Goal: Task Accomplishment & Management: Manage account settings

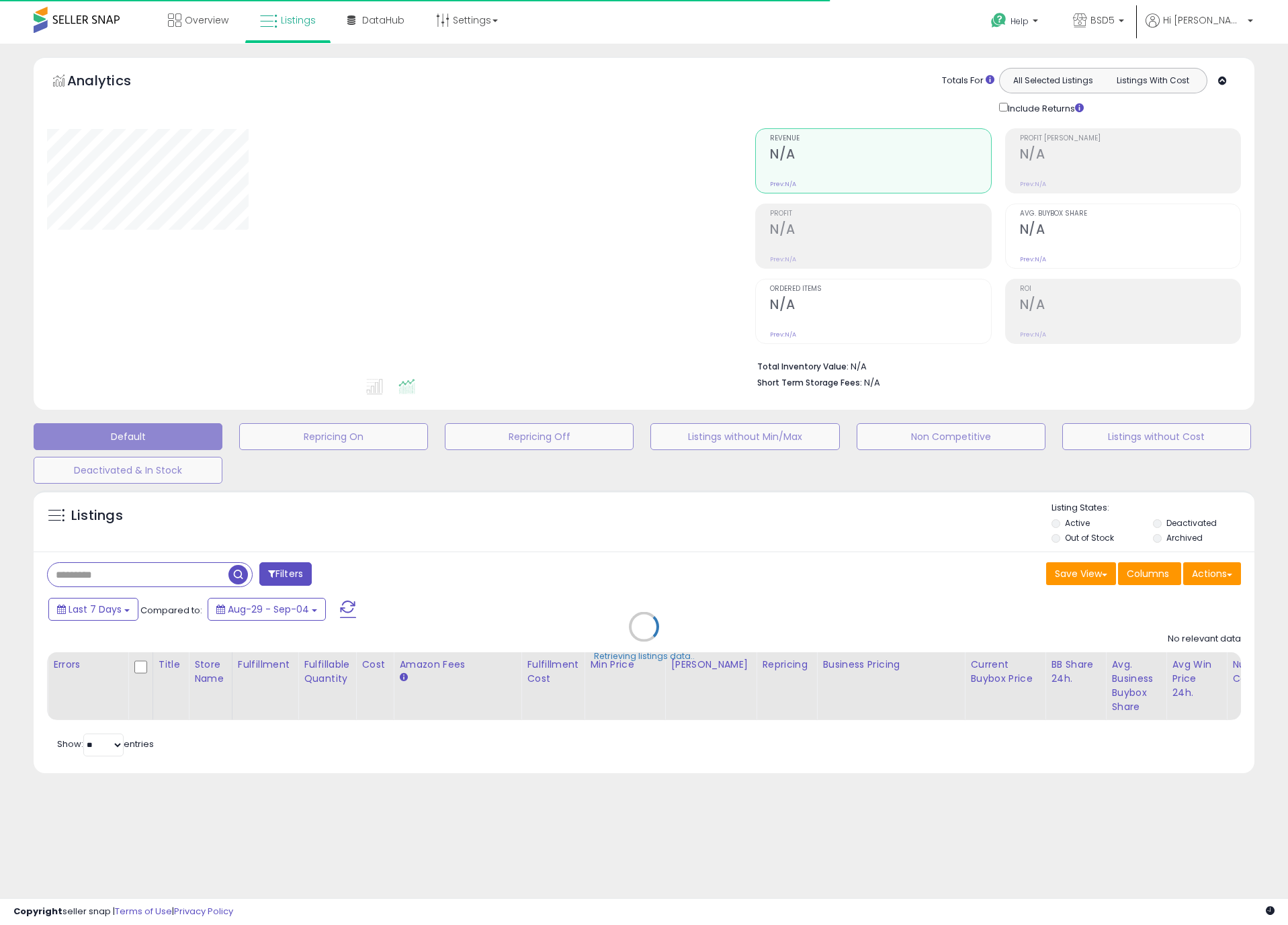
type input "**********"
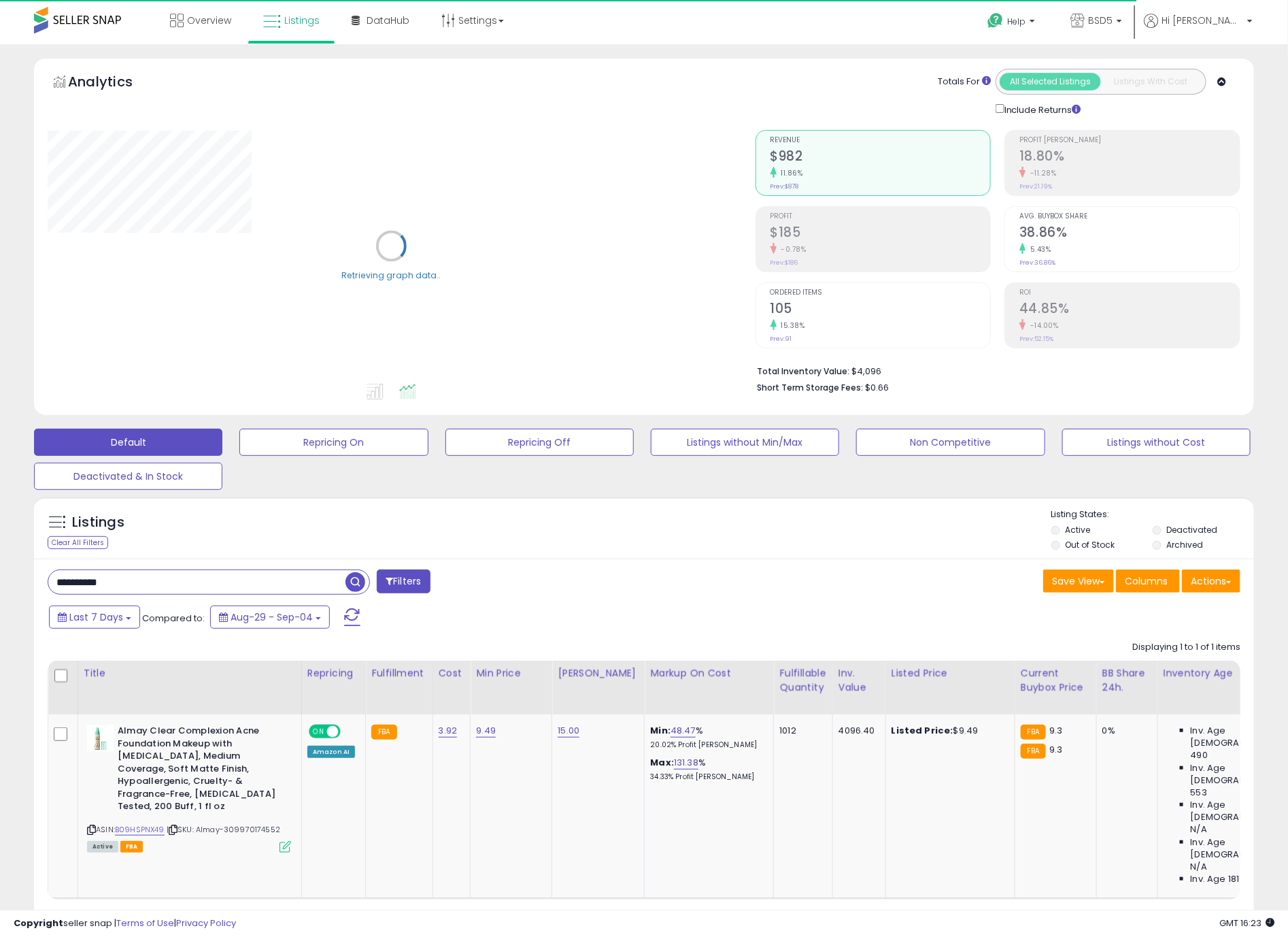
click at [188, 594] on input "**********" at bounding box center [196, 582] width 297 height 23
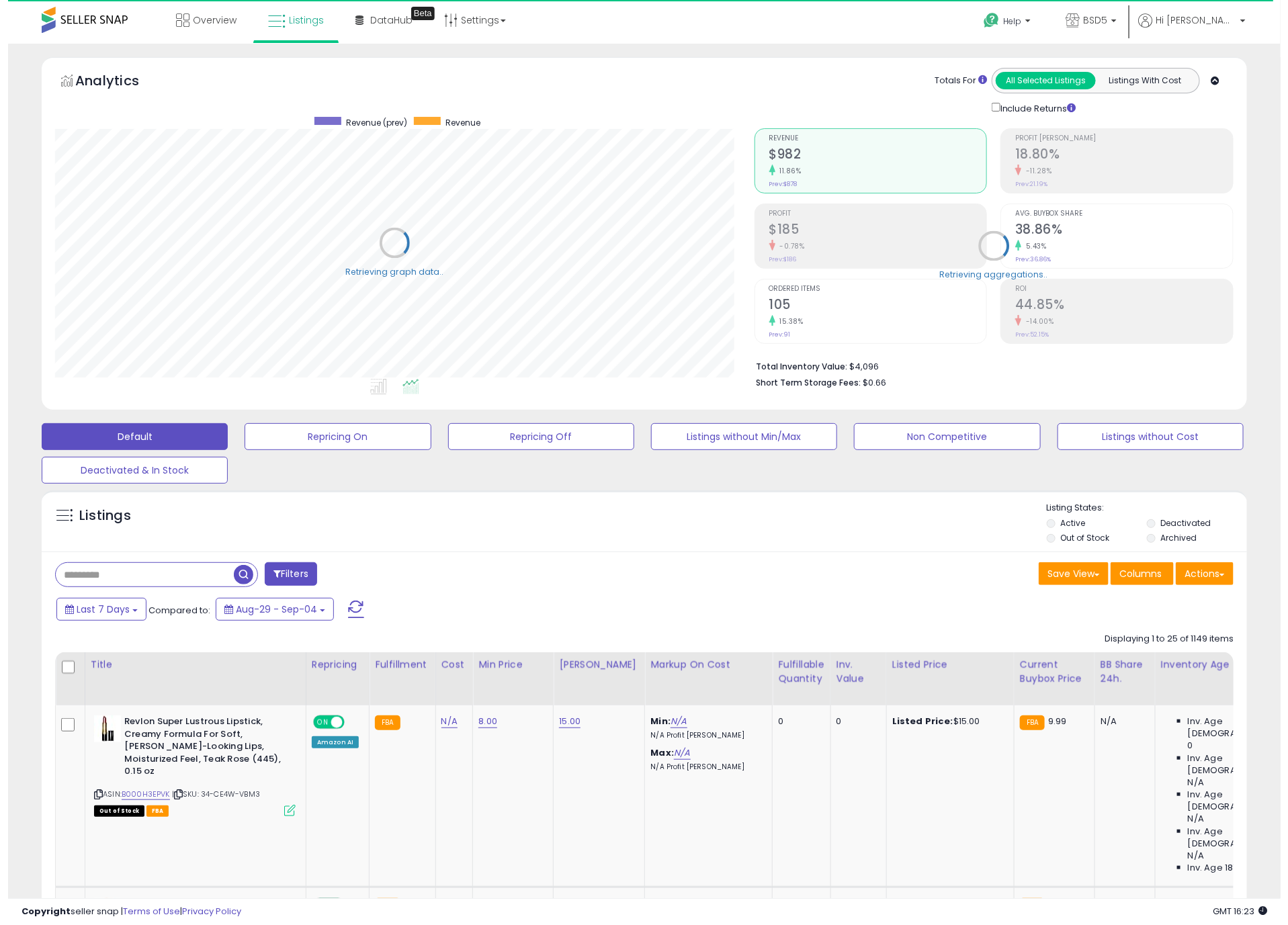
scroll to position [671558, 671257]
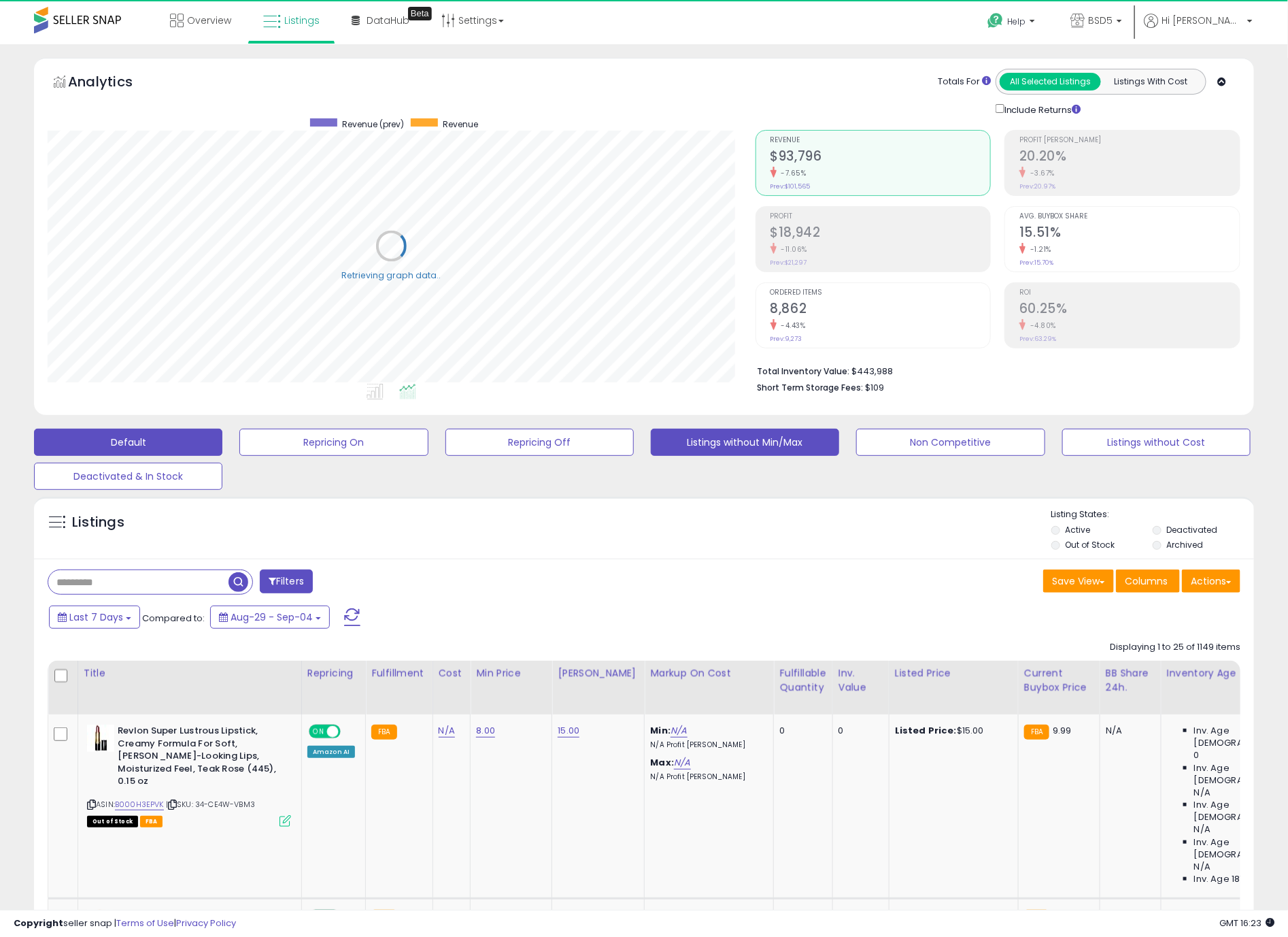
click at [719, 442] on button "Listings without Min/Max" at bounding box center [745, 442] width 189 height 27
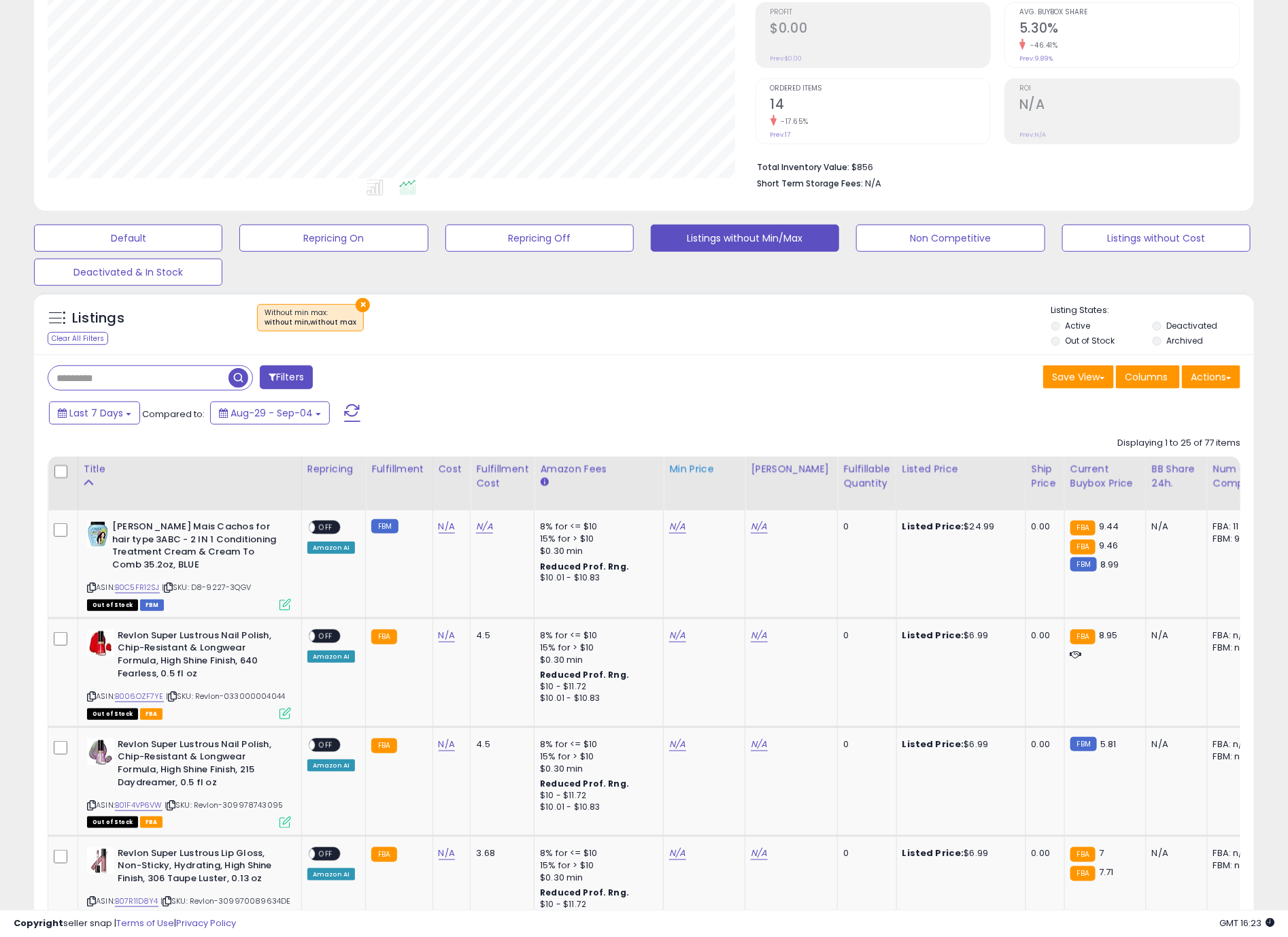
scroll to position [408, 0]
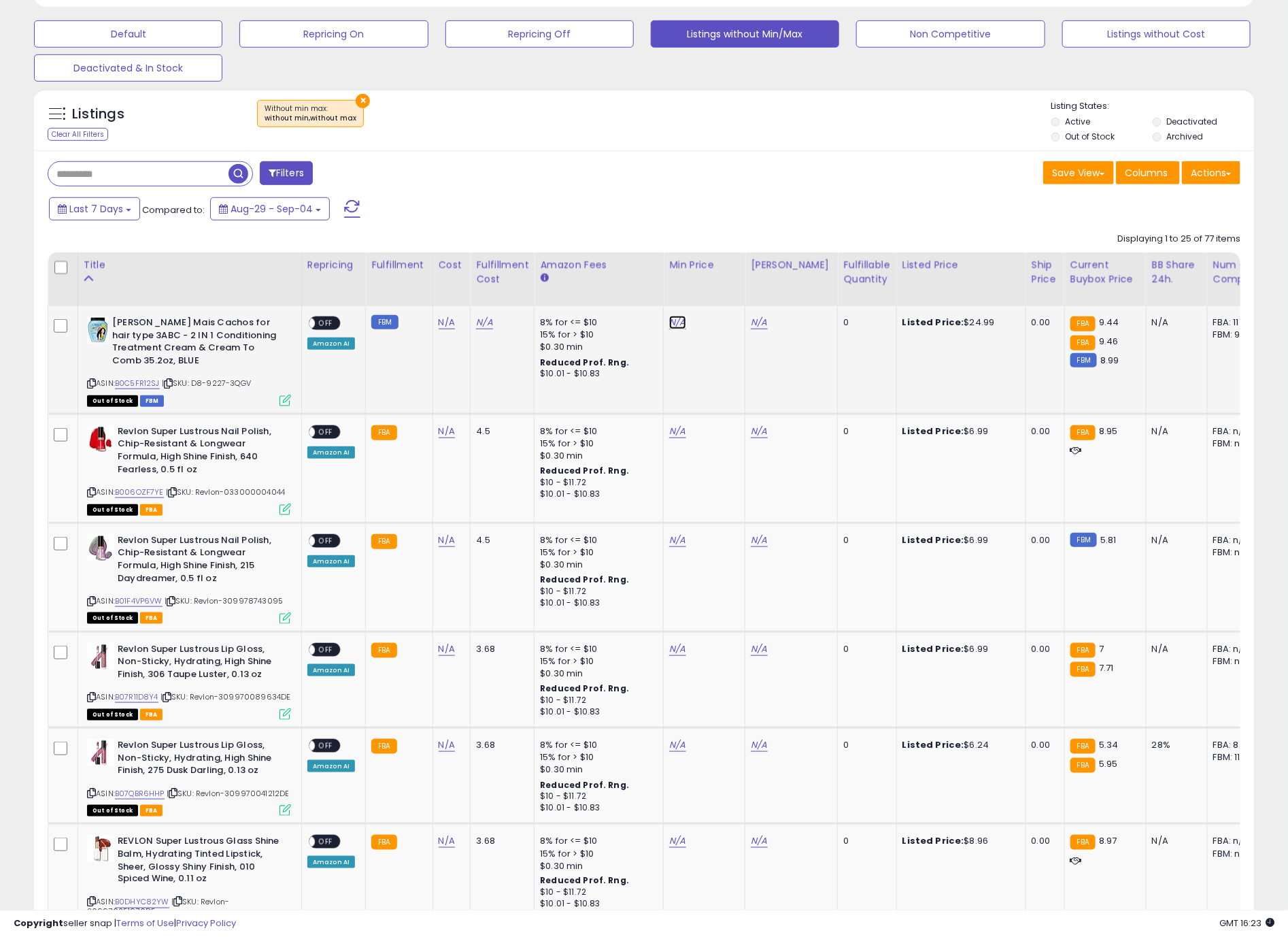
click at [670, 327] on link "N/A" at bounding box center [677, 322] width 16 height 13
type input "*****"
click button "submit" at bounding box center [708, 288] width 23 height 21
click at [682, 437] on link "N/A" at bounding box center [677, 431] width 16 height 13
type input "****"
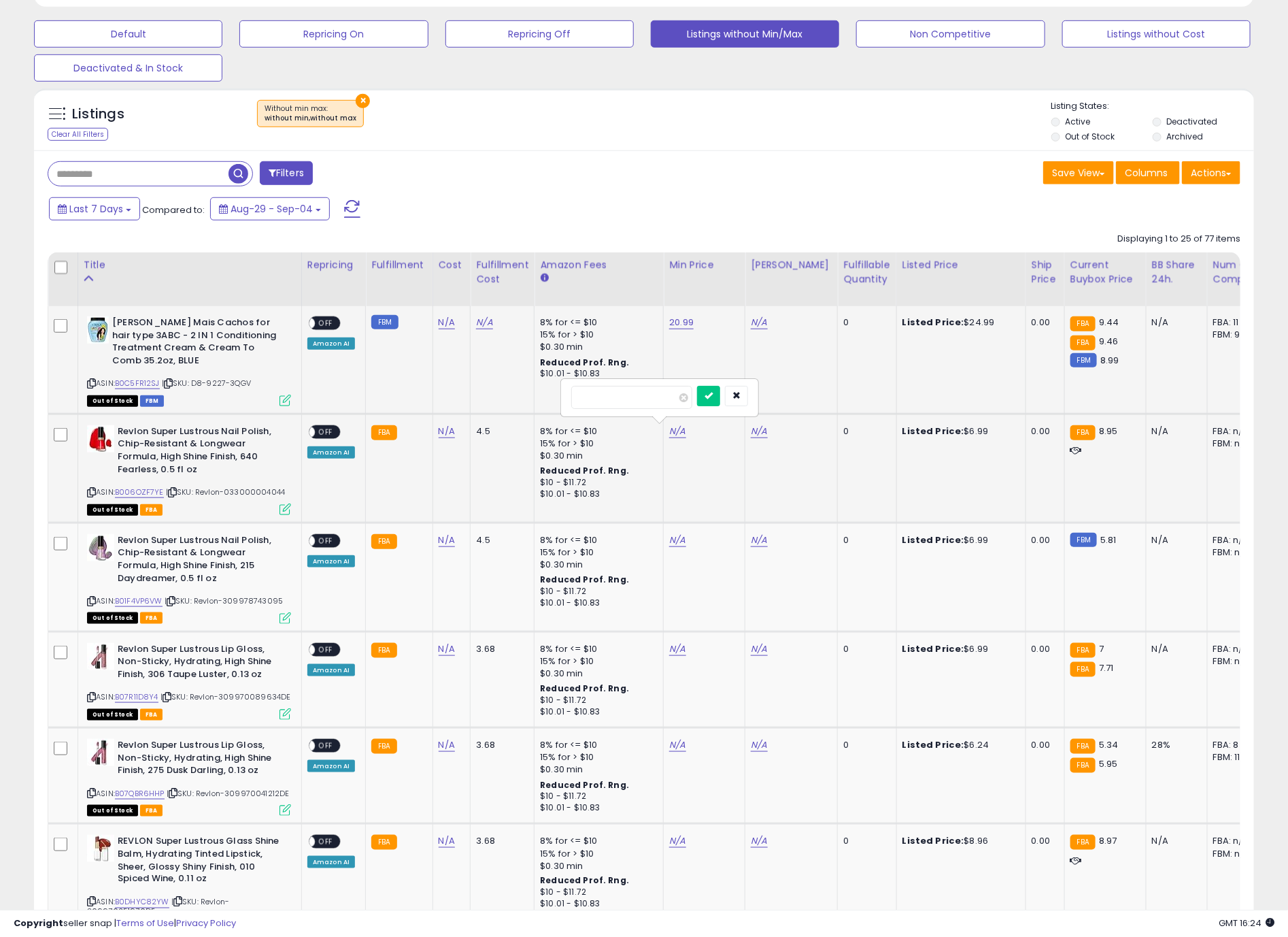
click button "submit" at bounding box center [708, 397] width 23 height 21
click at [678, 545] on link "N/A" at bounding box center [677, 540] width 16 height 13
type input "****"
click button "submit" at bounding box center [708, 505] width 23 height 21
click at [682, 651] on link "N/A" at bounding box center [677, 649] width 16 height 13
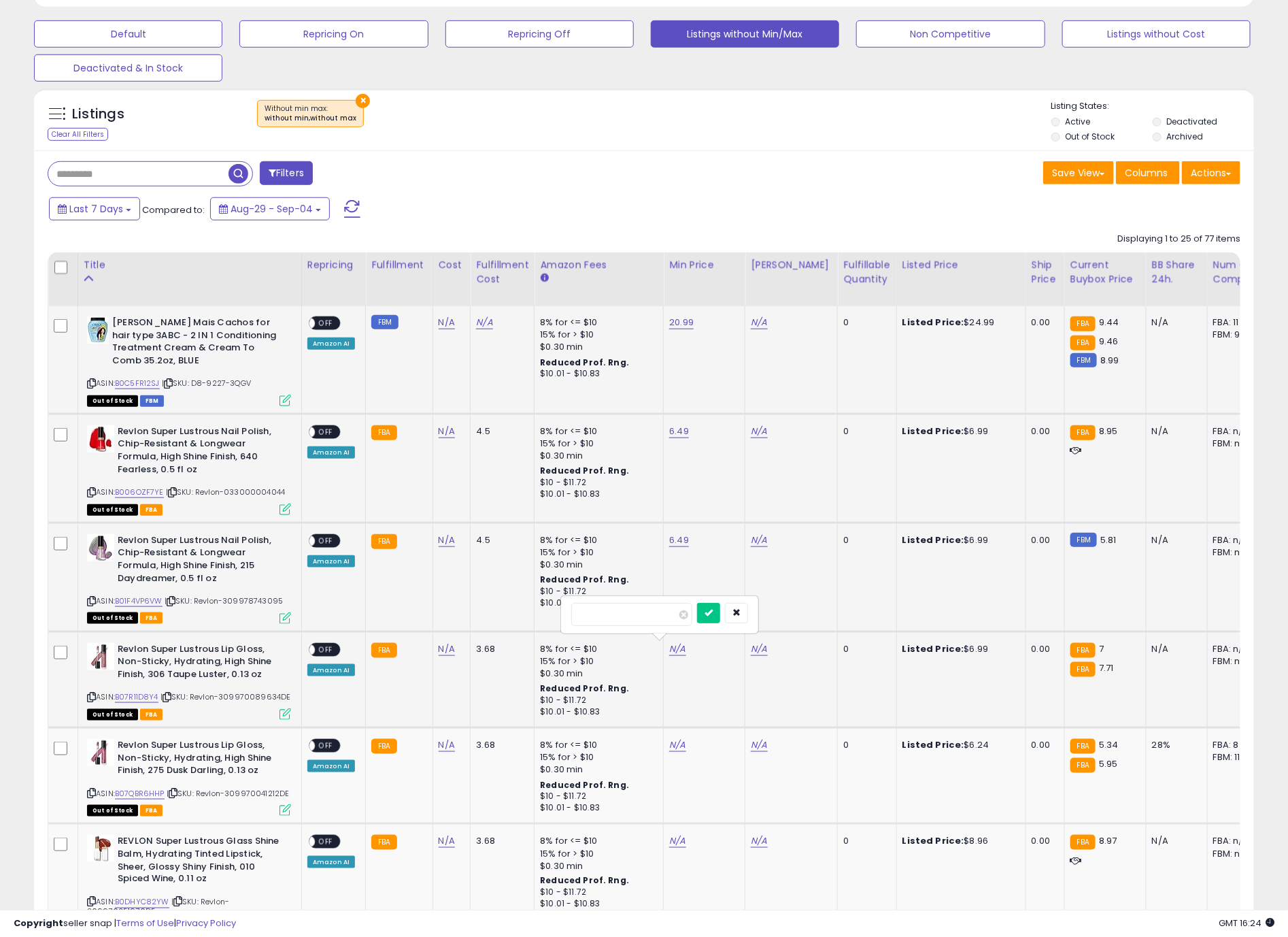
type input "****"
click button "submit" at bounding box center [708, 614] width 23 height 21
click at [664, 743] on td "N/A" at bounding box center [705, 776] width 82 height 96
click at [670, 748] on link "N/A" at bounding box center [677, 745] width 16 height 13
type input "****"
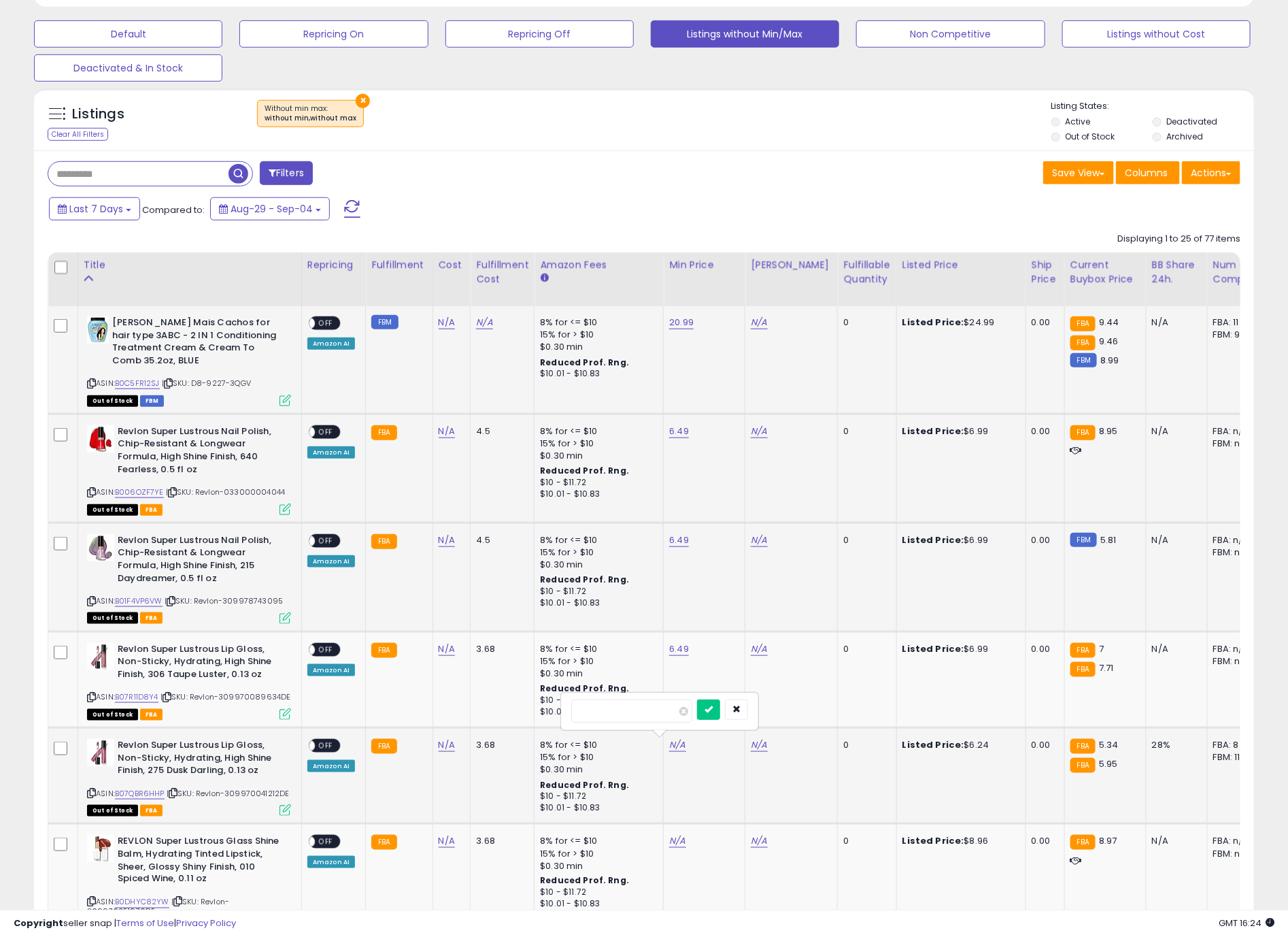
click button "submit" at bounding box center [708, 710] width 23 height 21
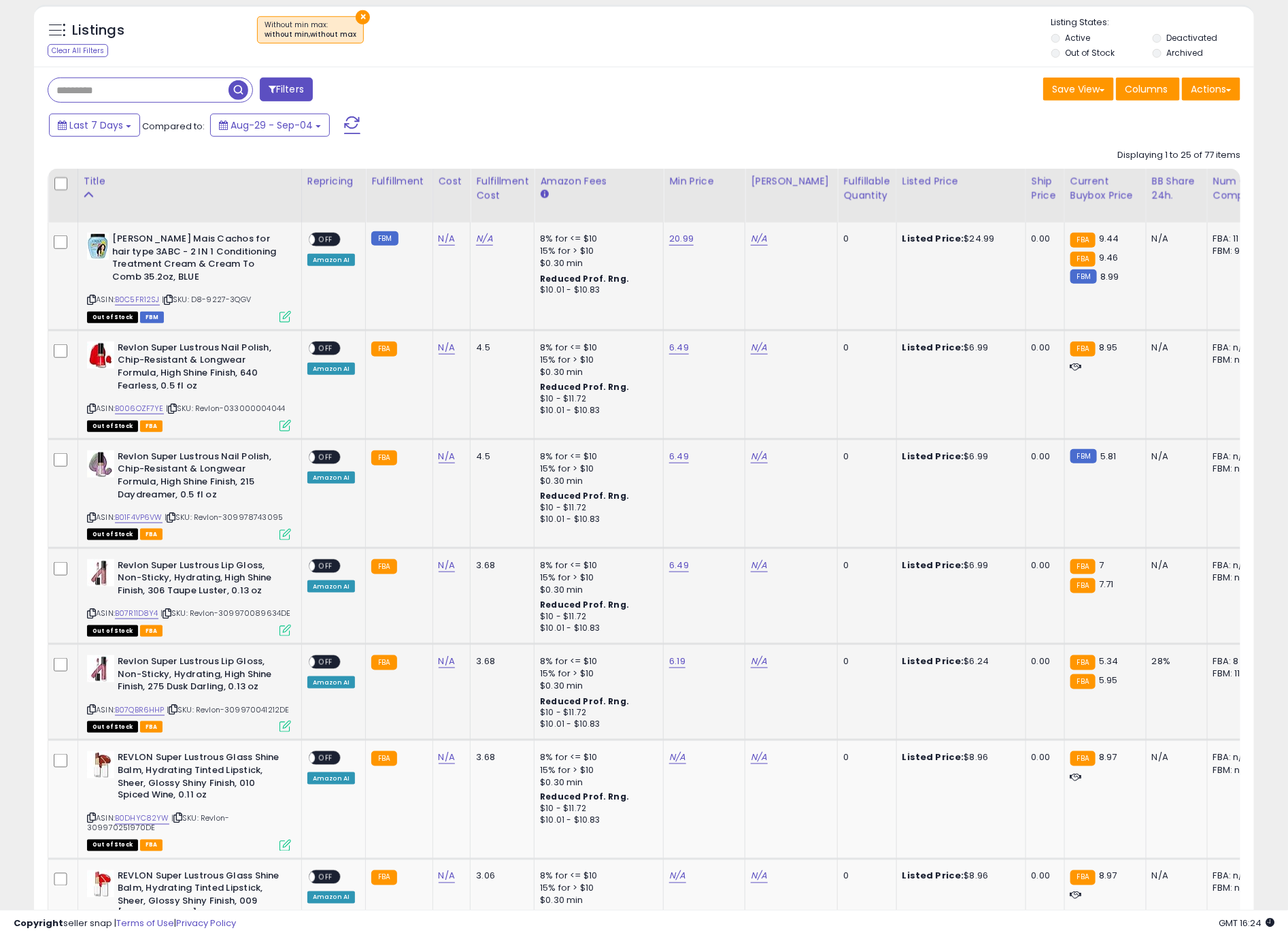
scroll to position [613, 0]
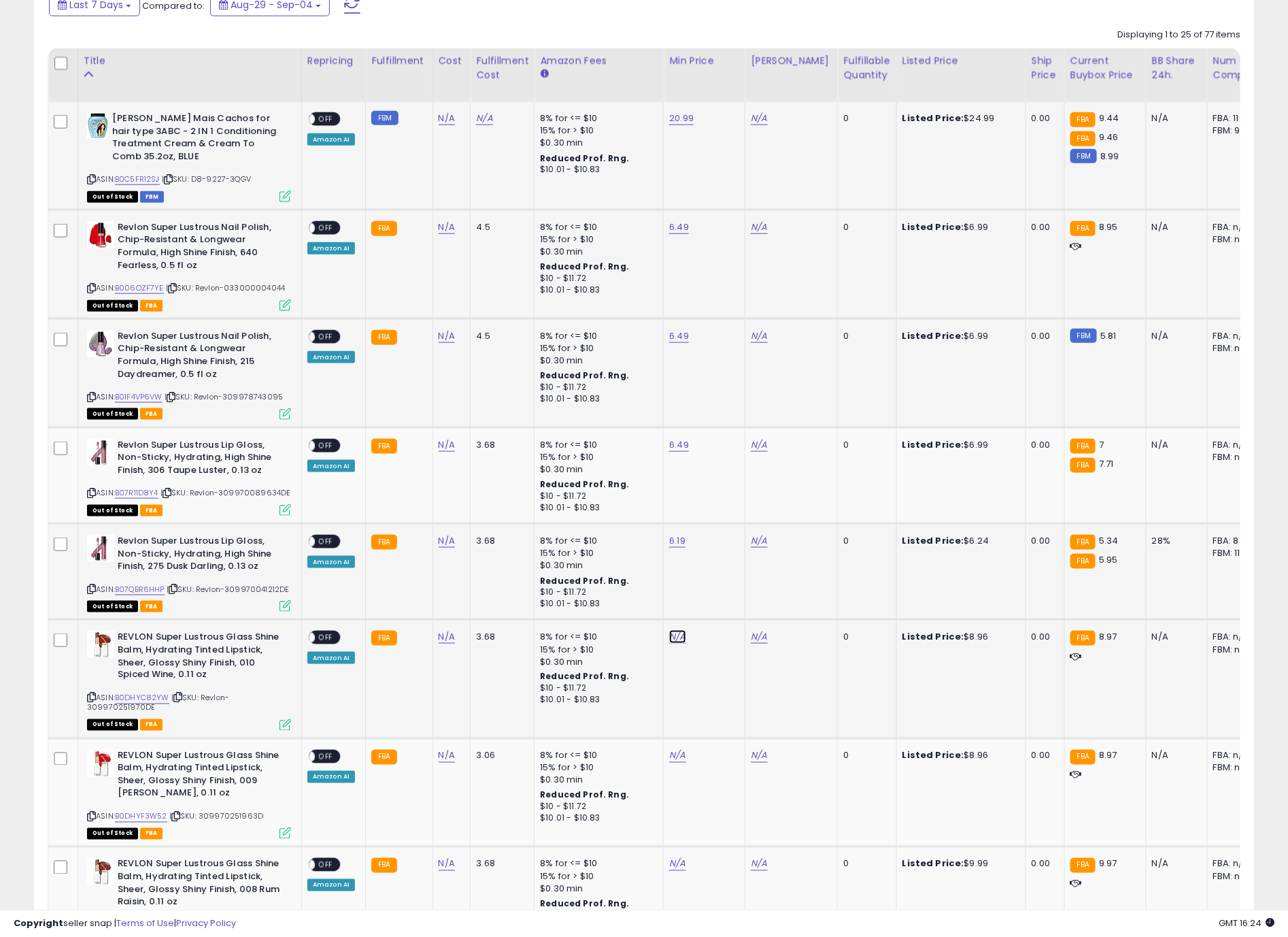
click at [677, 637] on link "N/A" at bounding box center [677, 637] width 16 height 13
type input "****"
click button "submit" at bounding box center [708, 601] width 23 height 21
click at [676, 766] on td "N/A" at bounding box center [705, 793] width 82 height 109
click at [674, 763] on link "N/A" at bounding box center [677, 756] width 16 height 13
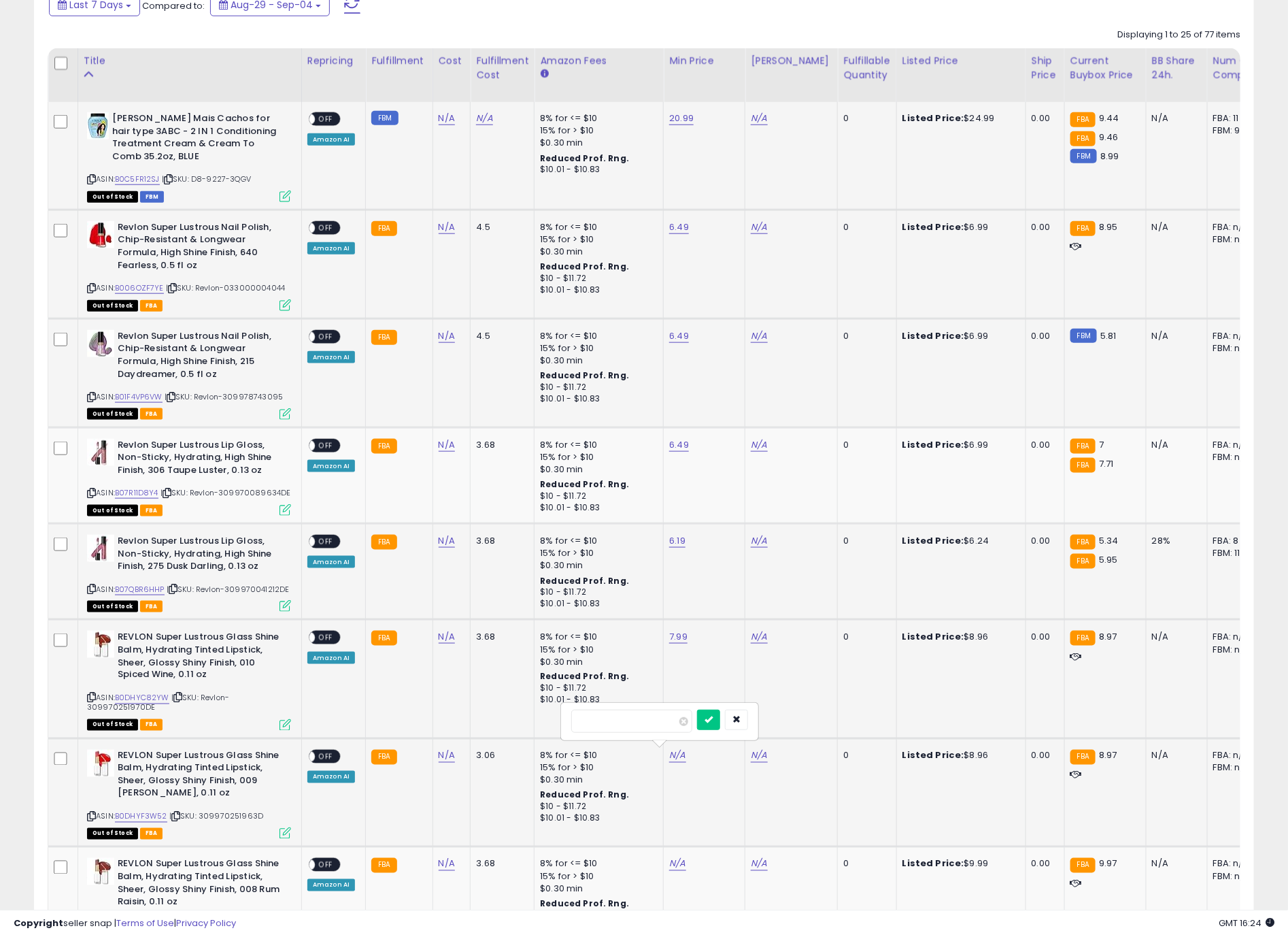
type input "****"
click button "submit" at bounding box center [708, 720] width 23 height 21
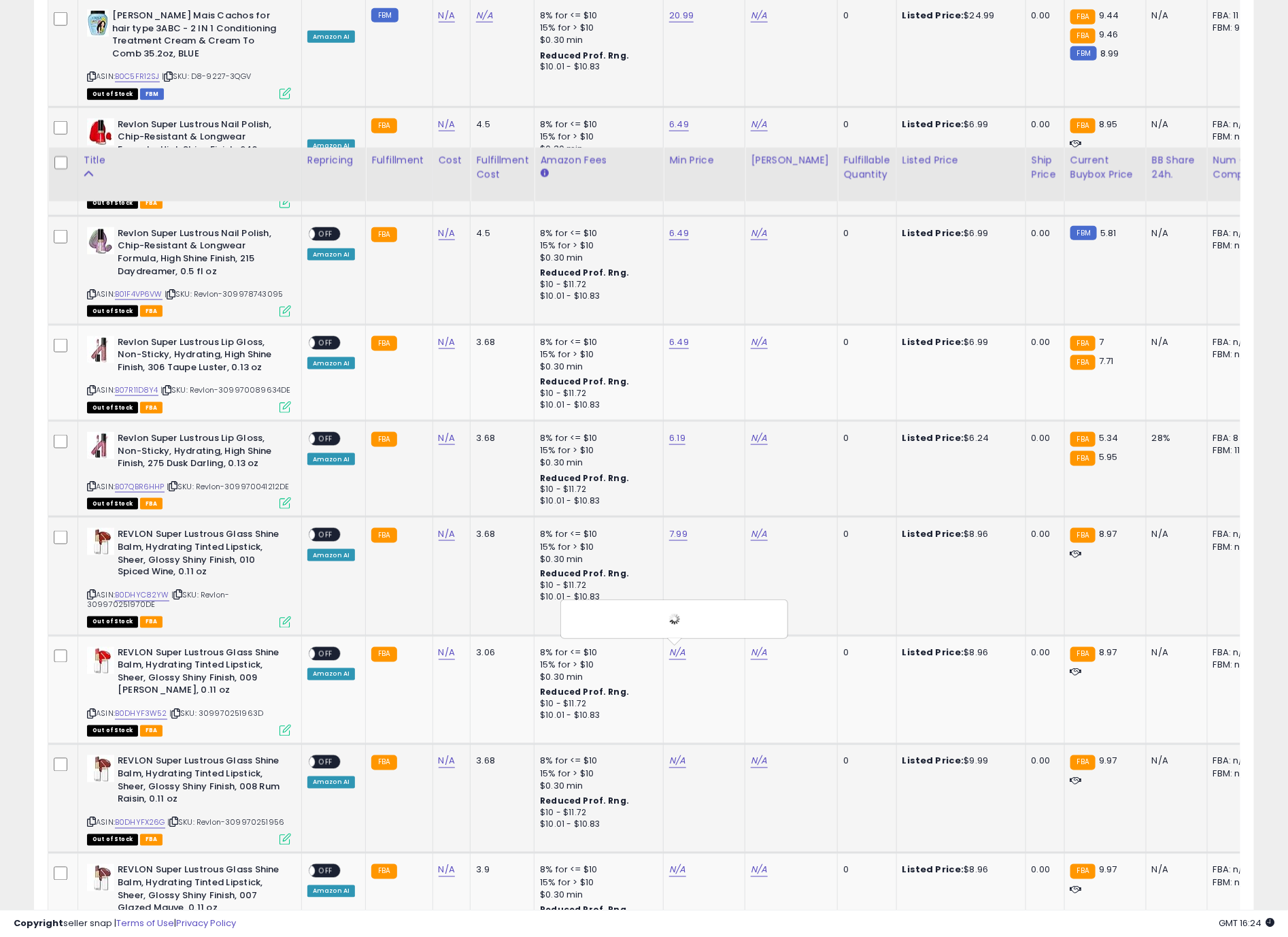
scroll to position [919, 0]
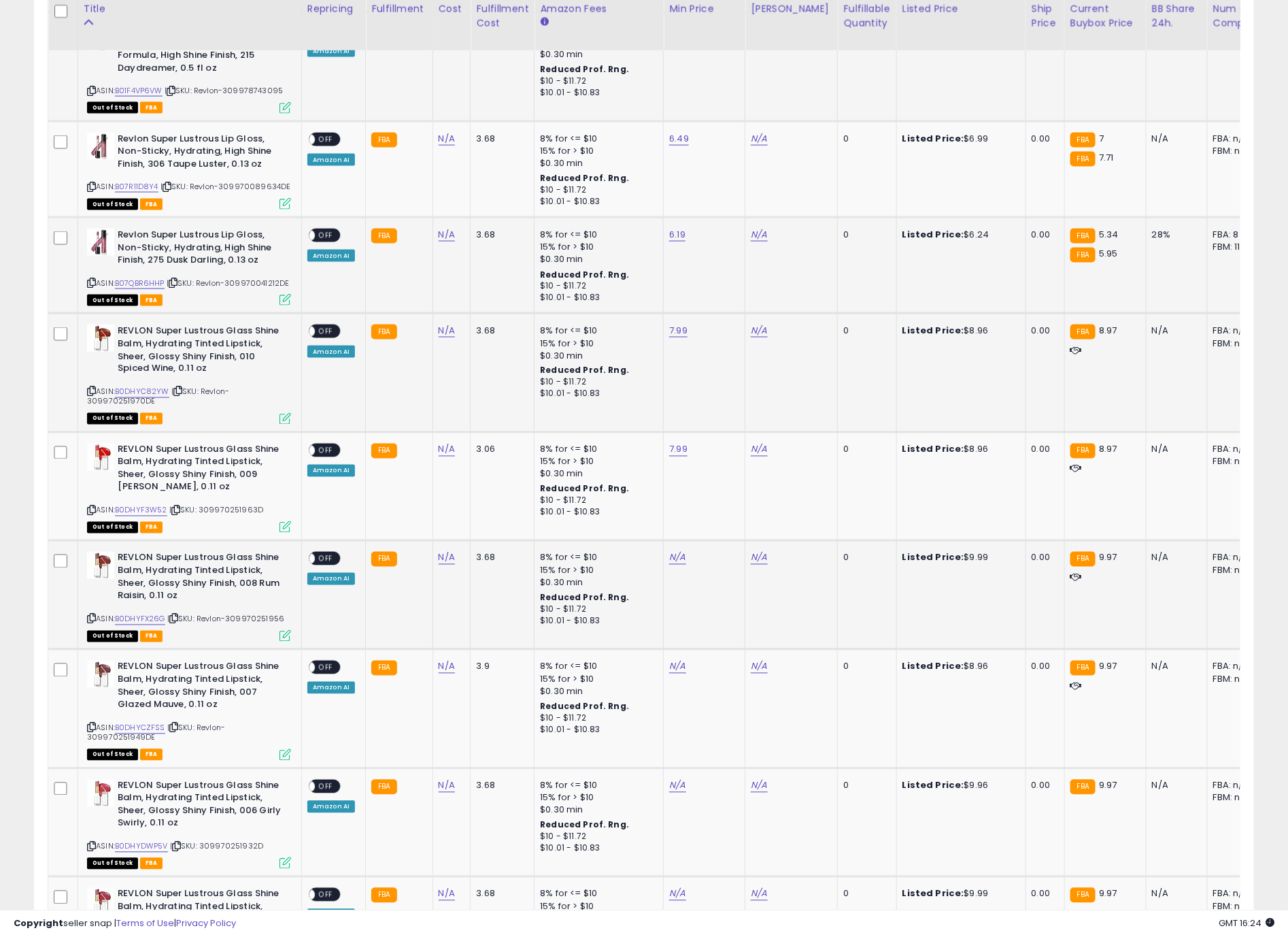
click at [665, 559] on td "N/A" at bounding box center [705, 596] width 82 height 109
click at [675, 557] on link "N/A" at bounding box center [677, 558] width 16 height 13
type input "****"
click button "submit" at bounding box center [708, 523] width 23 height 21
click at [674, 674] on link "N/A" at bounding box center [677, 666] width 16 height 13
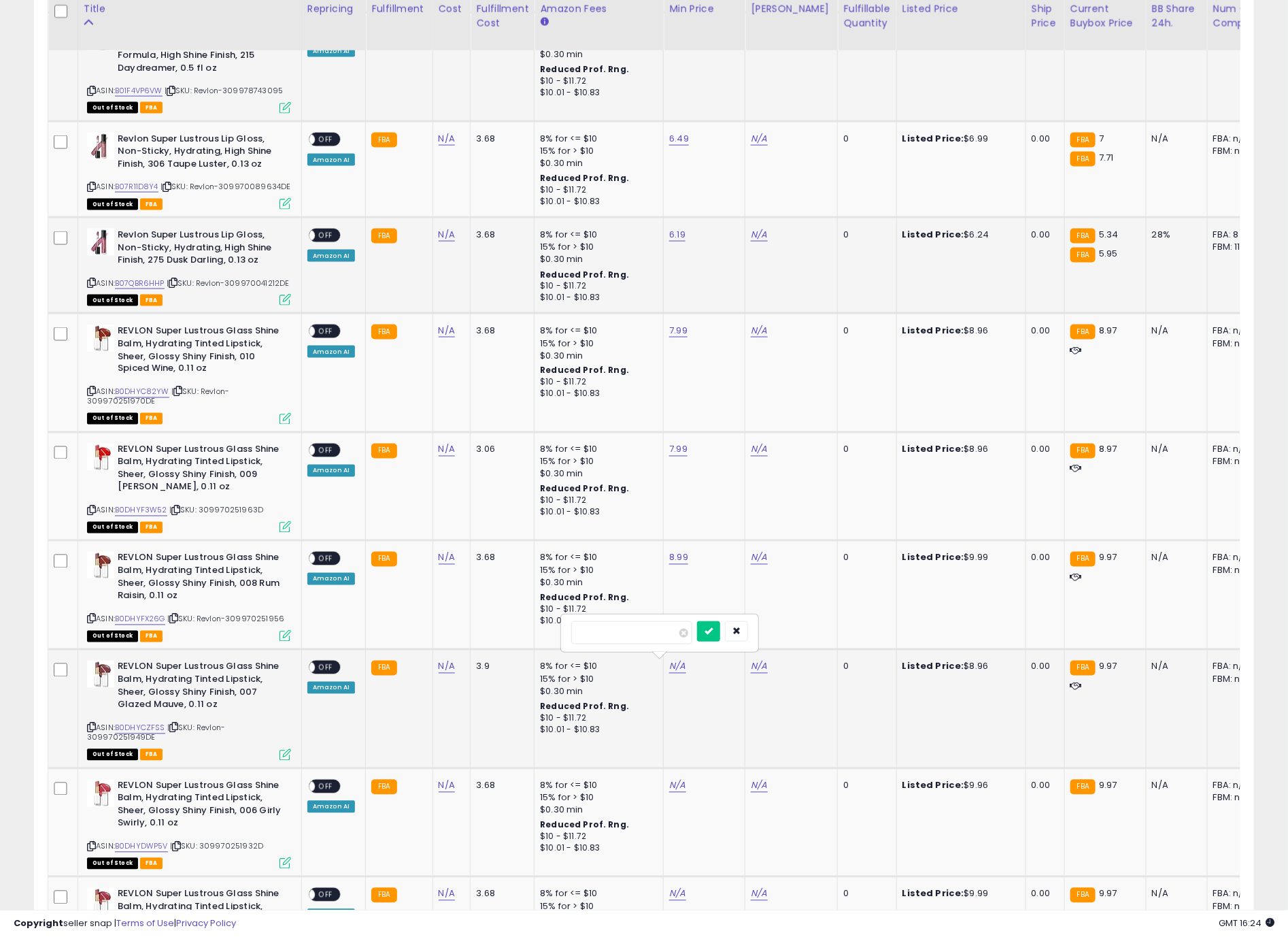
type input "****"
click button "submit" at bounding box center [708, 632] width 23 height 21
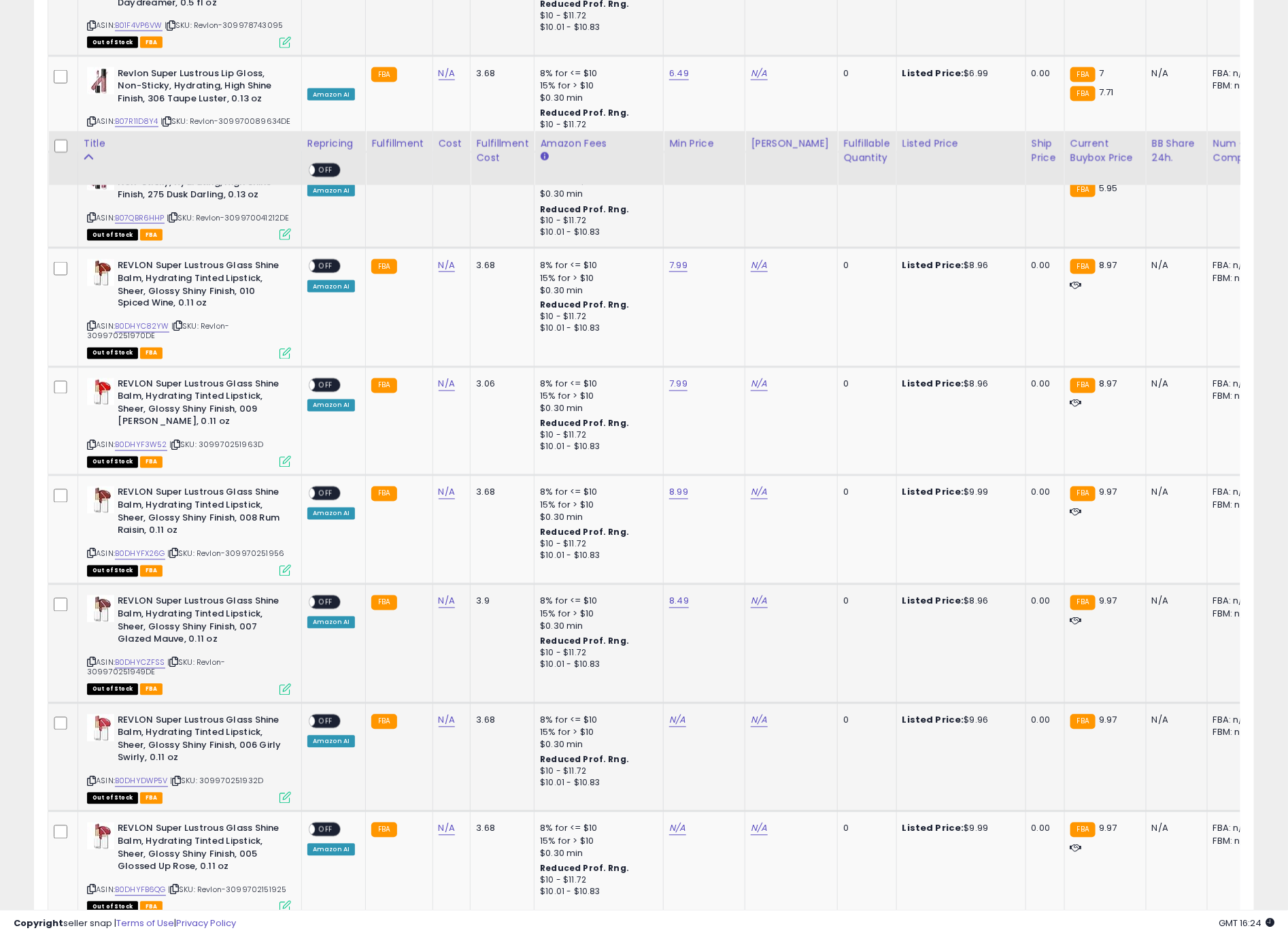
scroll to position [1225, 0]
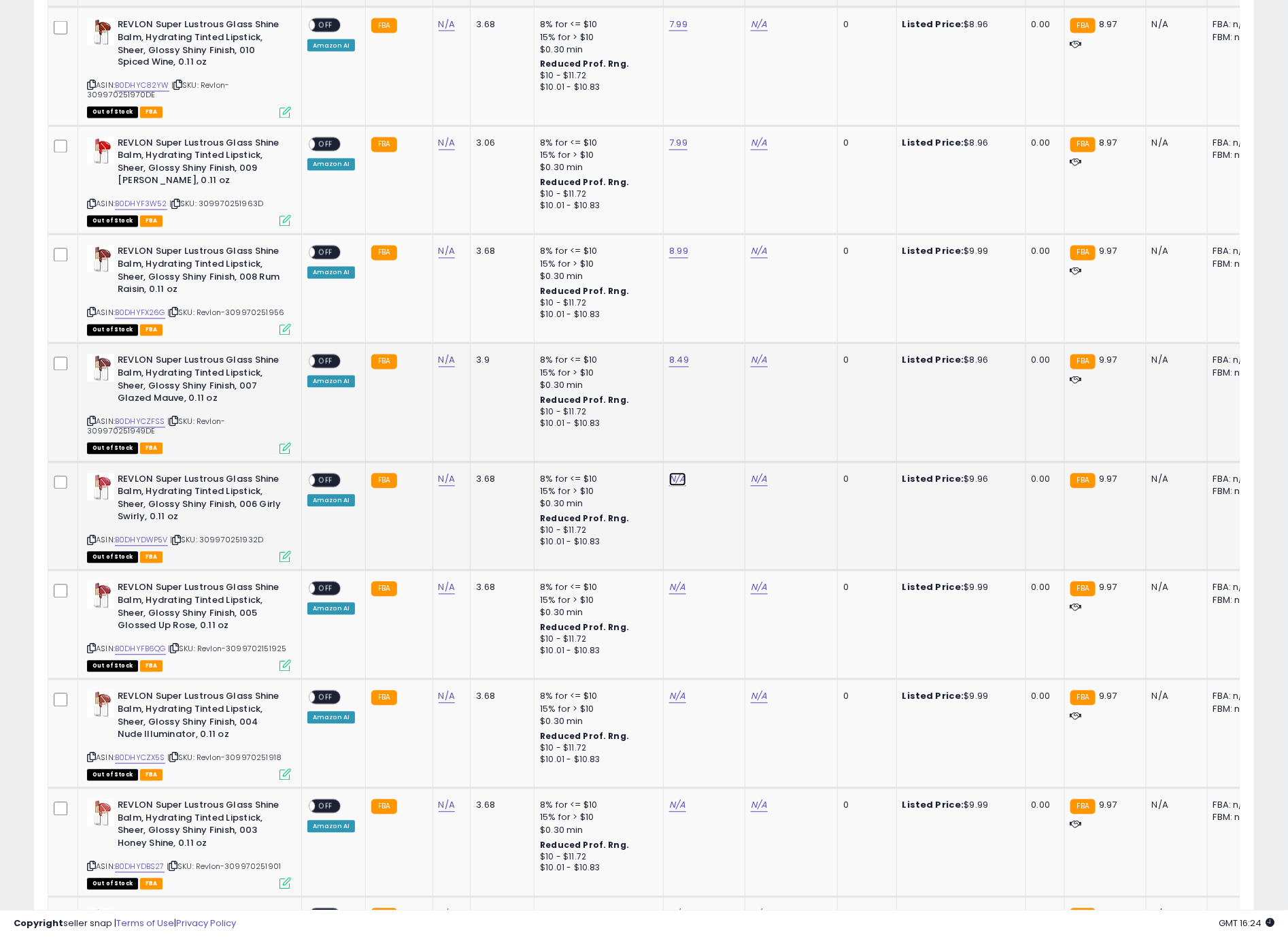
click at [670, 487] on link "N/A" at bounding box center [677, 479] width 16 height 13
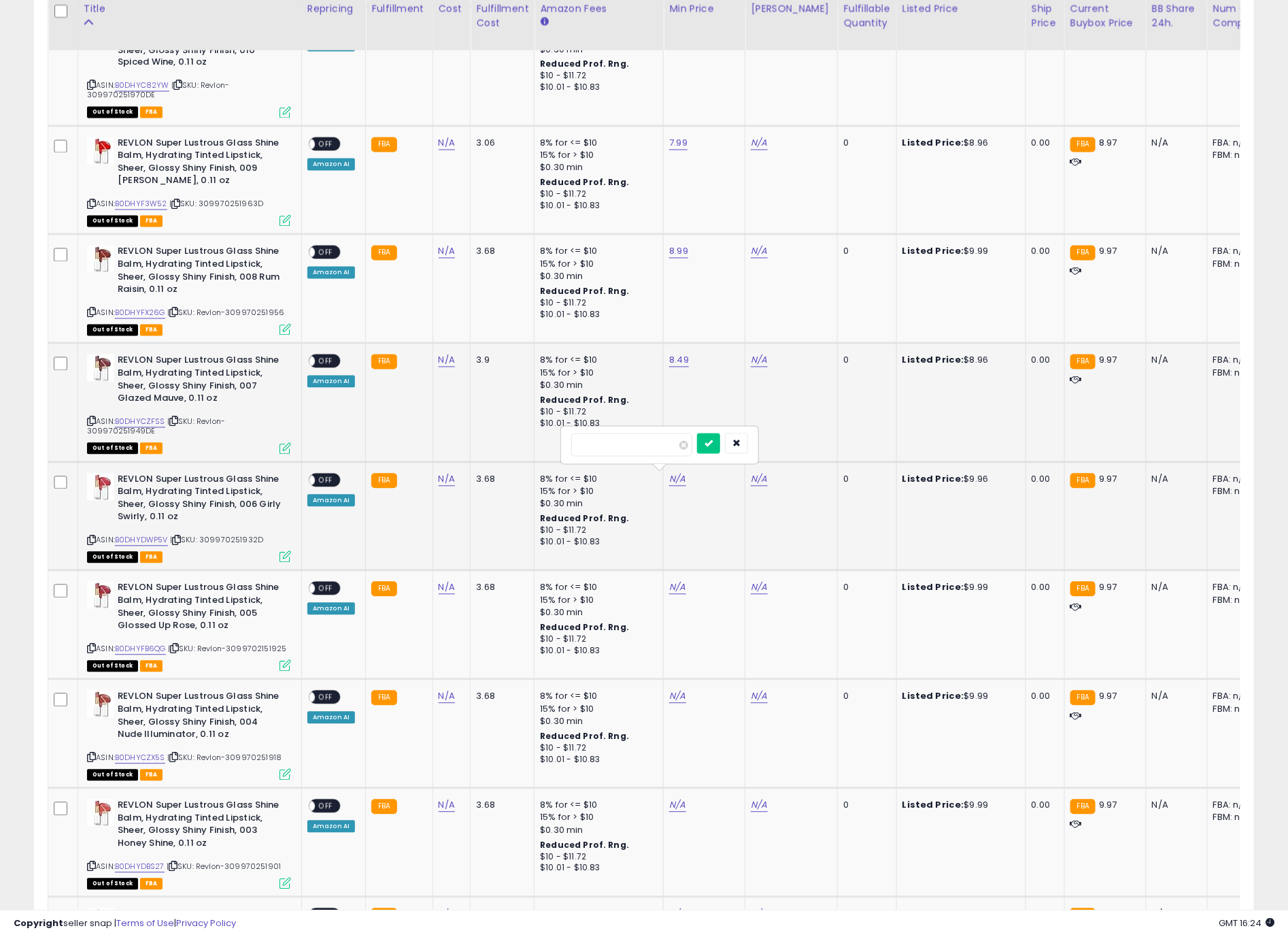
type input "****"
click button "submit" at bounding box center [708, 444] width 23 height 21
click at [670, 592] on link "N/A" at bounding box center [677, 587] width 16 height 13
type input "****"
click button "submit" at bounding box center [708, 553] width 23 height 21
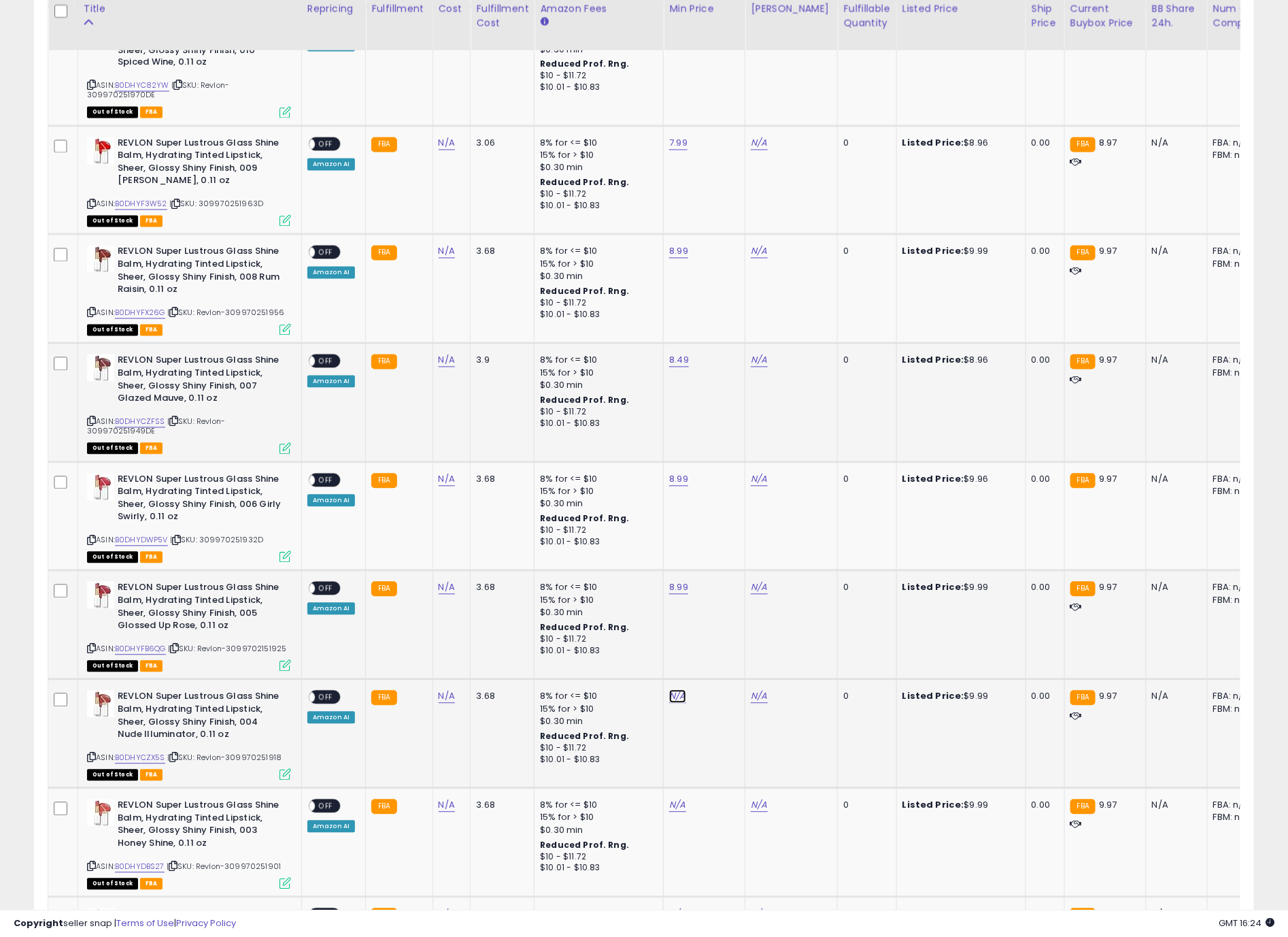
click at [670, 701] on link "N/A" at bounding box center [677, 696] width 16 height 13
type input "****"
click button "submit" at bounding box center [708, 662] width 23 height 21
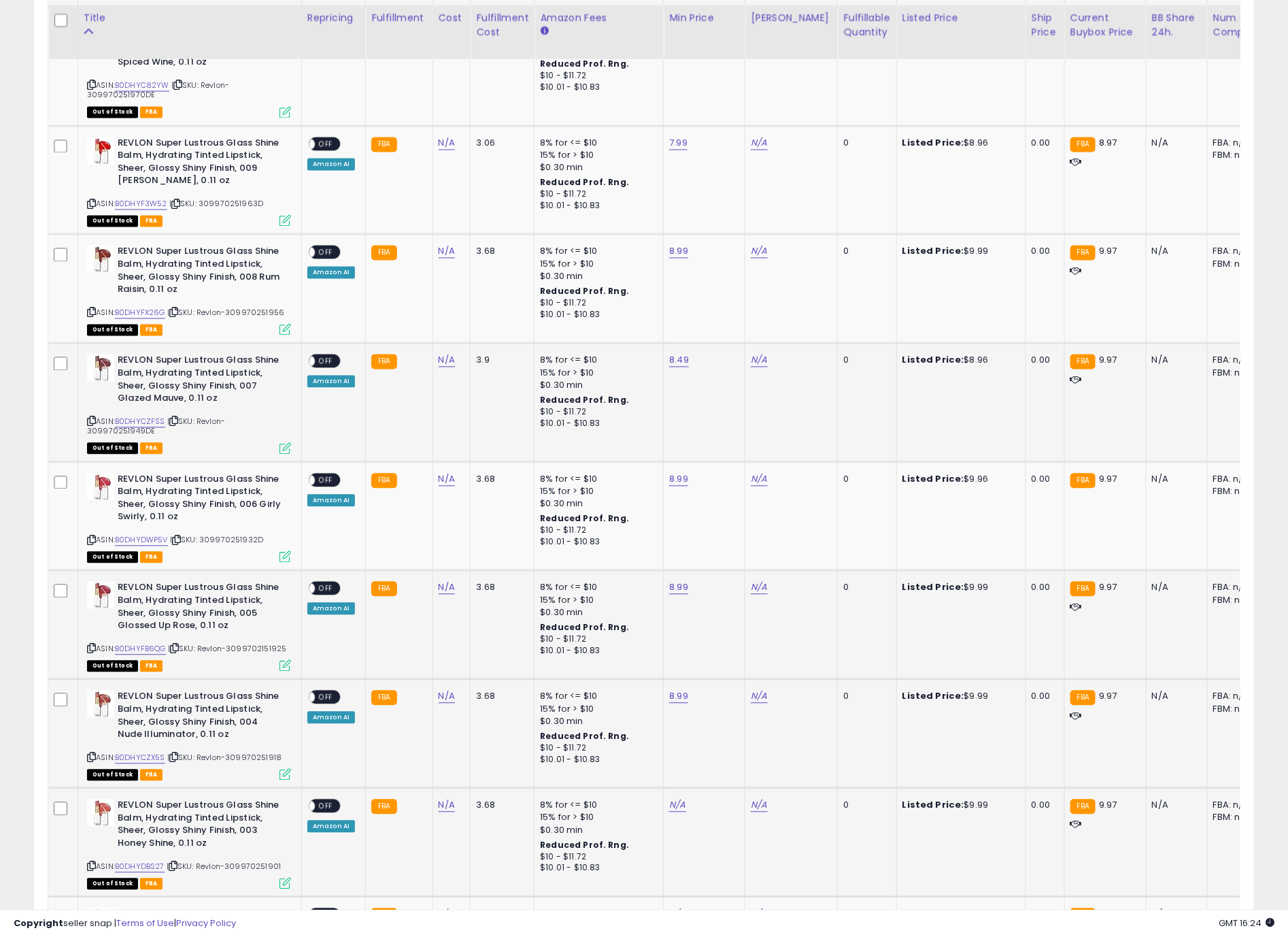
scroll to position [1429, 0]
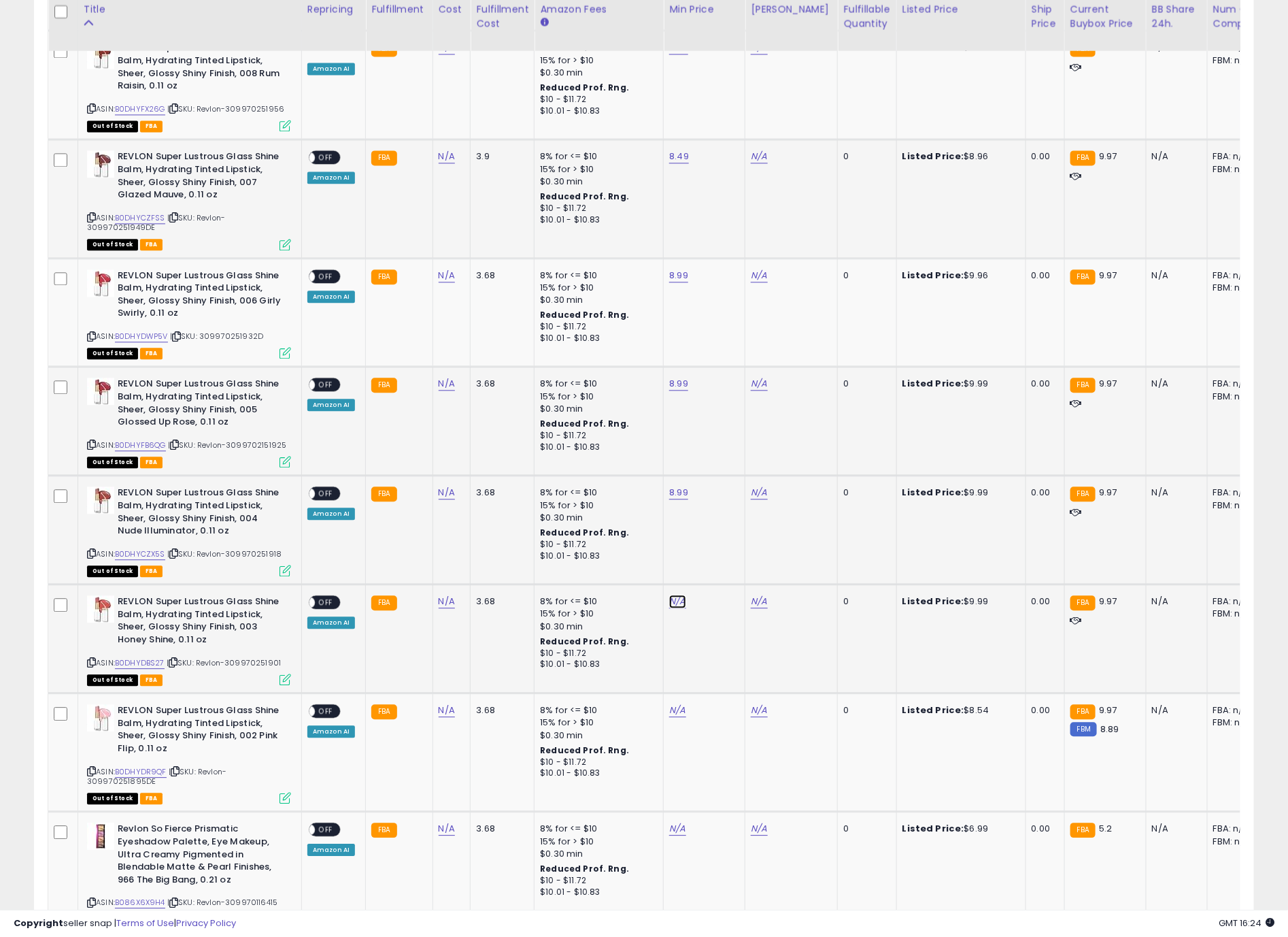
click at [682, 606] on link "N/A" at bounding box center [677, 601] width 16 height 13
type input "****"
click button "submit" at bounding box center [708, 566] width 23 height 21
click at [675, 710] on link "N/A" at bounding box center [677, 711] width 16 height 13
type input "****"
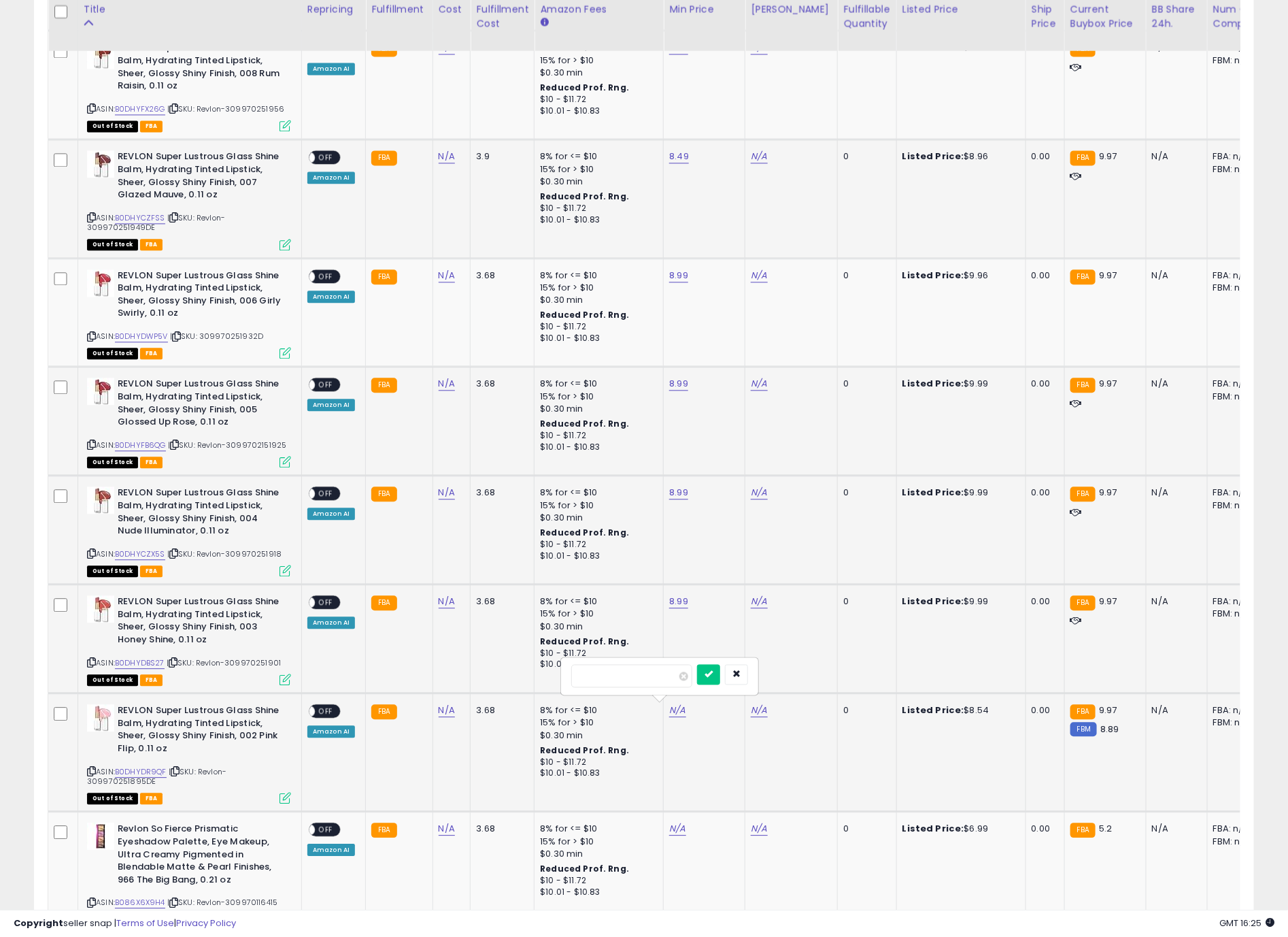
click button "submit" at bounding box center [708, 675] width 23 height 21
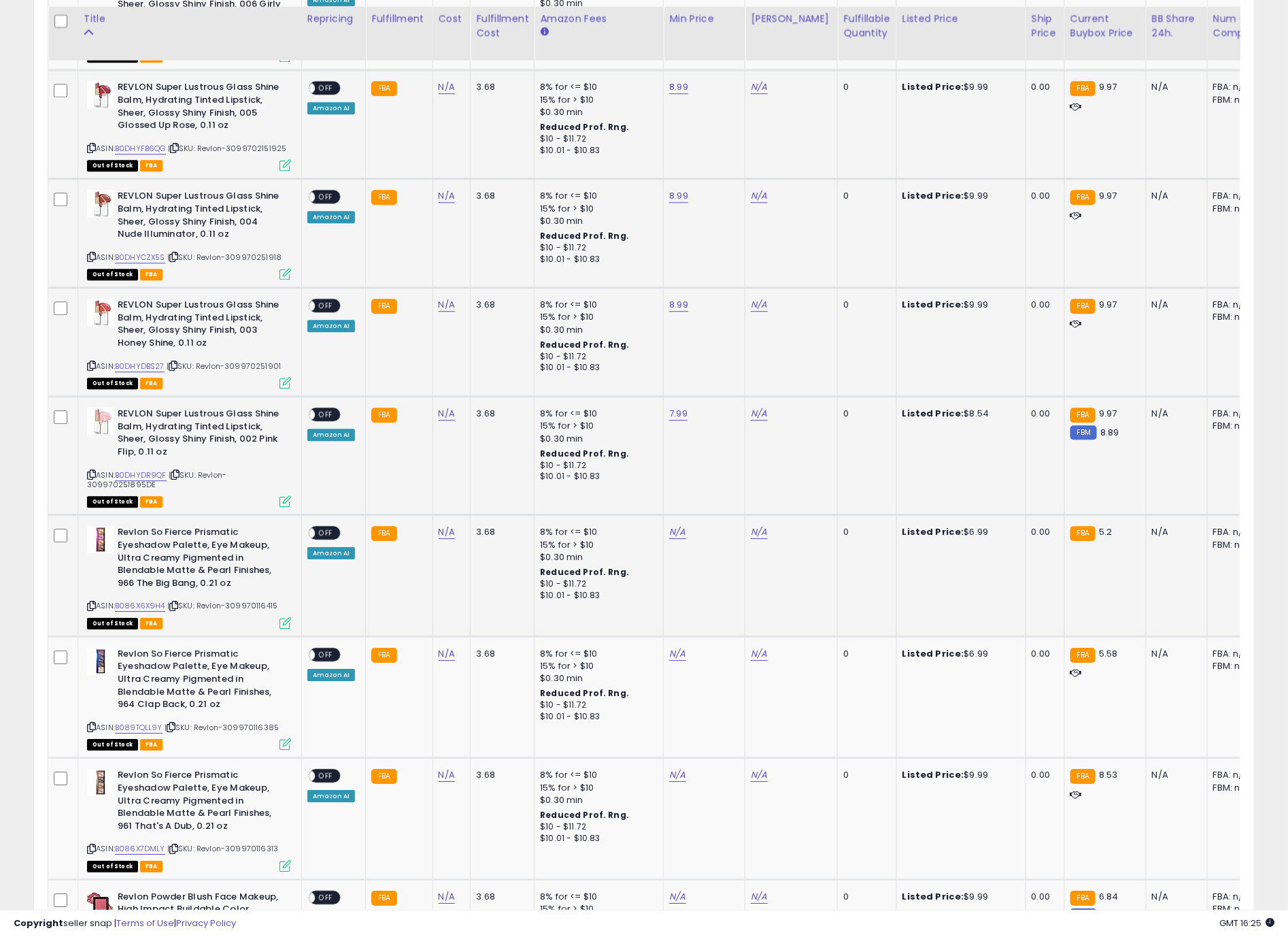
scroll to position [1736, 0]
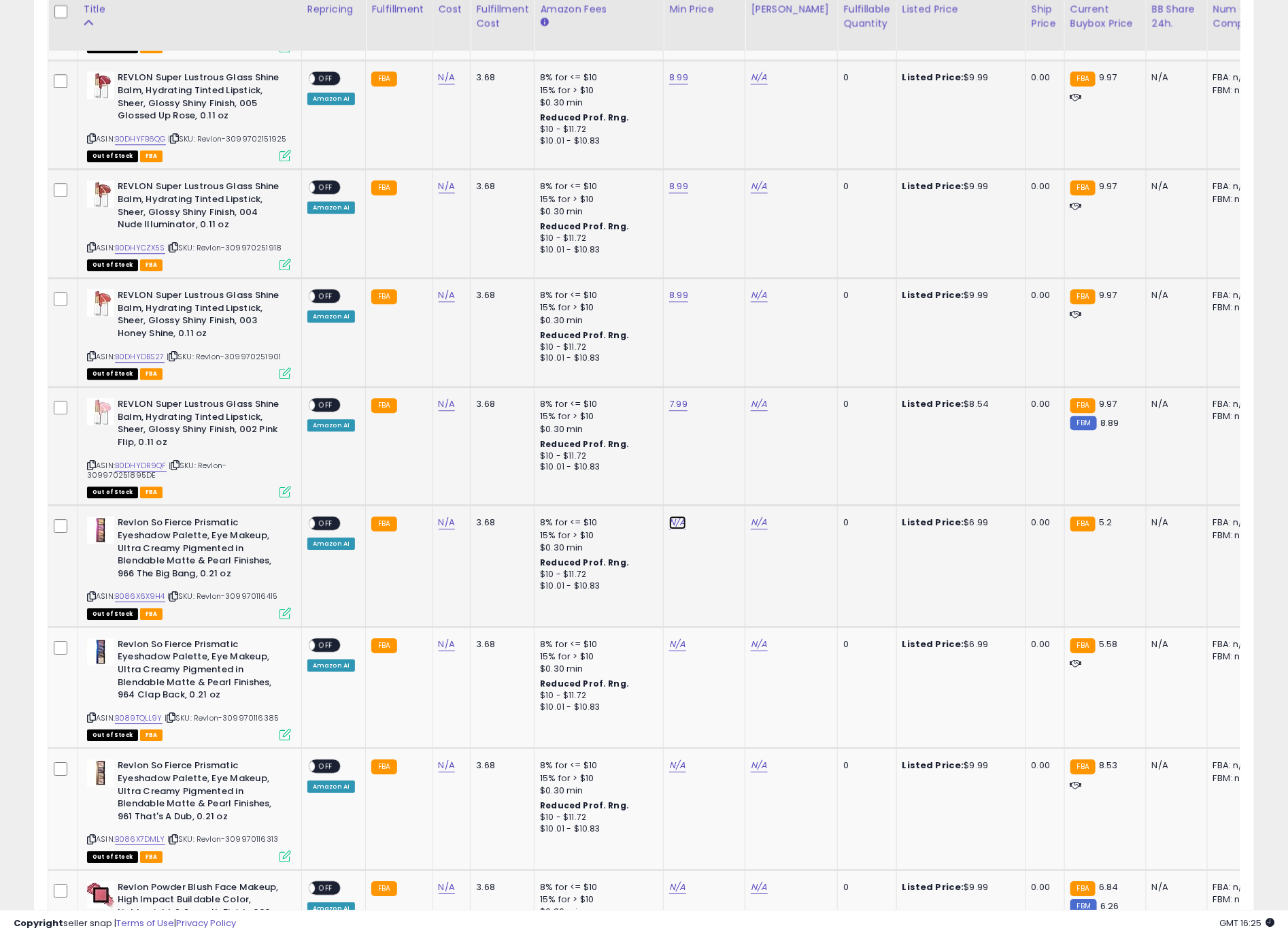
click at [678, 527] on link "N/A" at bounding box center [677, 523] width 16 height 13
type input "****"
click button "submit" at bounding box center [708, 487] width 23 height 21
click at [672, 645] on link "N/A" at bounding box center [677, 645] width 16 height 13
type input "**"
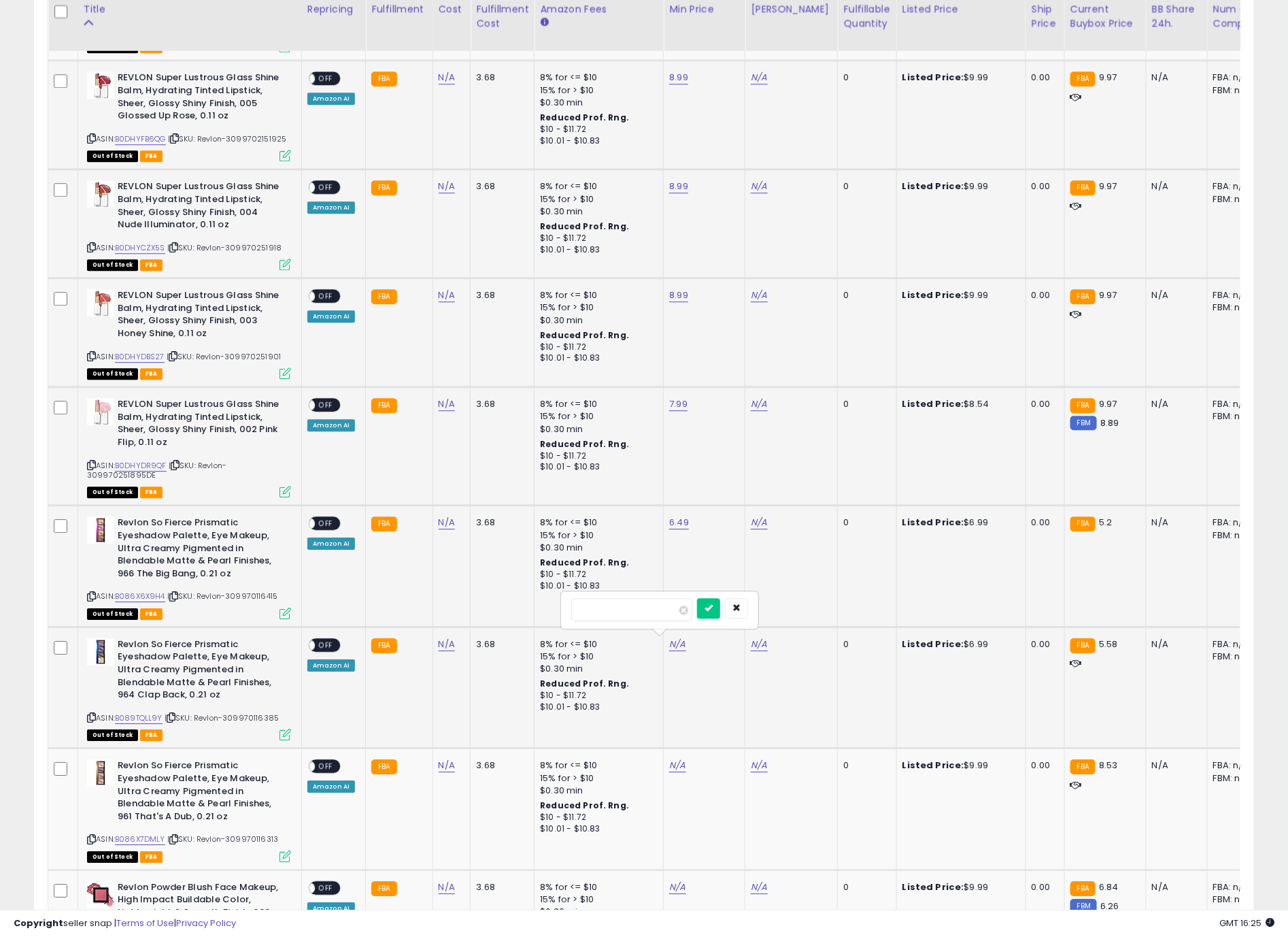
type input "****"
click button "submit" at bounding box center [708, 609] width 23 height 21
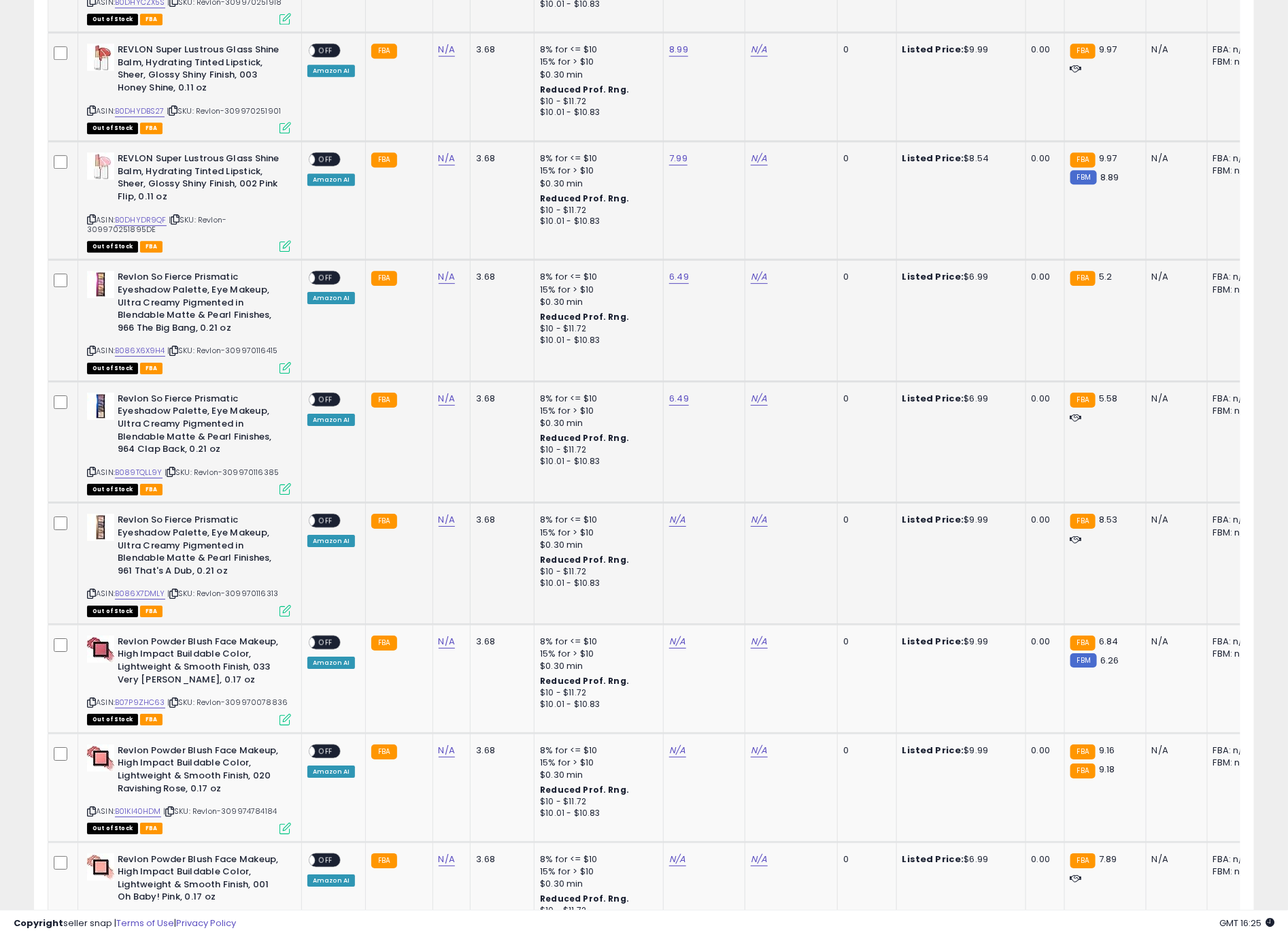
scroll to position [2041, 0]
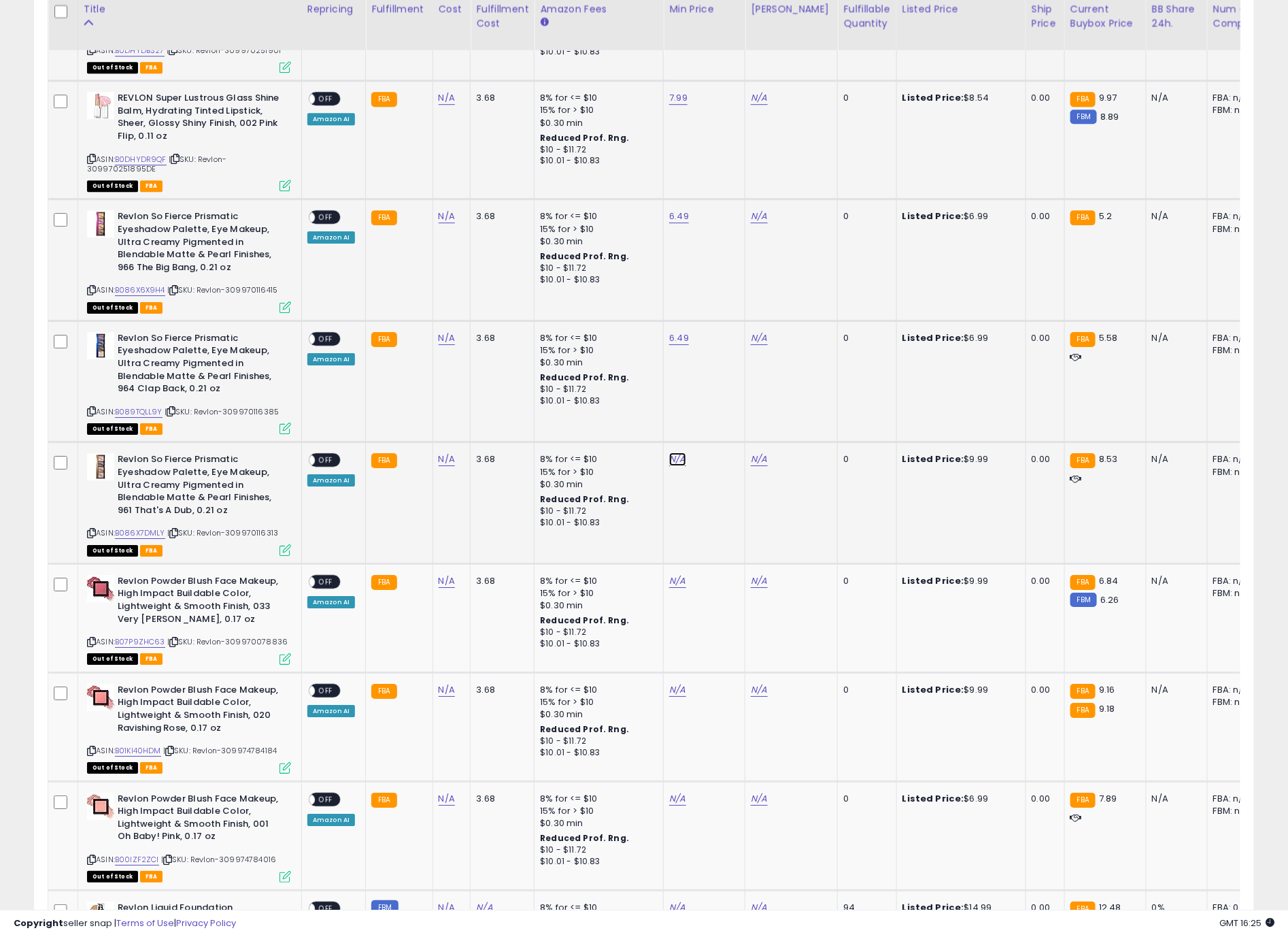
click at [678, 462] on link "N/A" at bounding box center [677, 460] width 16 height 13
type input "****"
click button "submit" at bounding box center [708, 424] width 23 height 21
click at [670, 584] on link "N/A" at bounding box center [677, 581] width 16 height 13
type input "****"
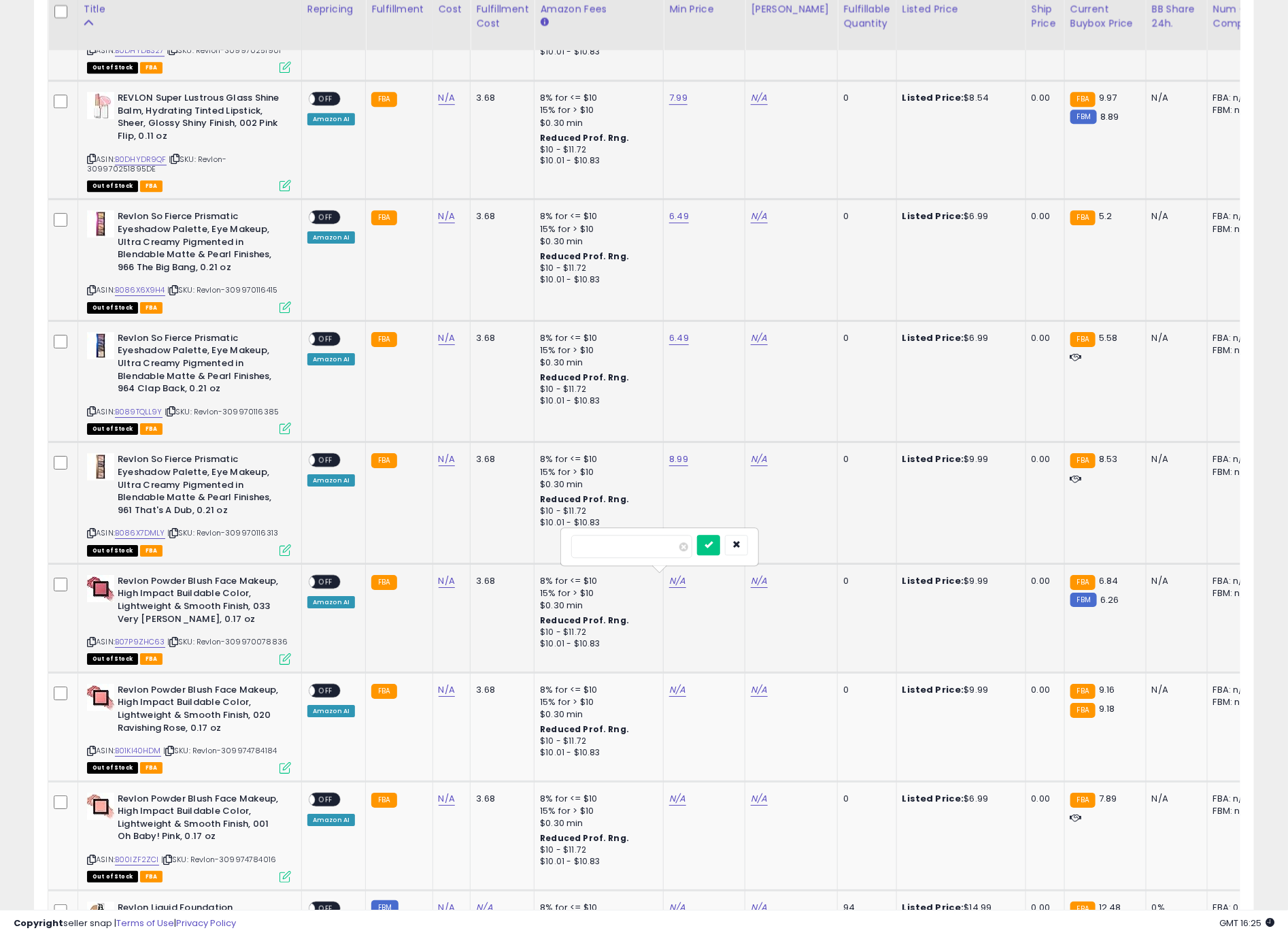
click button "submit" at bounding box center [708, 545] width 23 height 21
click at [672, 690] on link "N/A" at bounding box center [677, 690] width 16 height 13
type input "****"
click button "submit" at bounding box center [708, 653] width 23 height 21
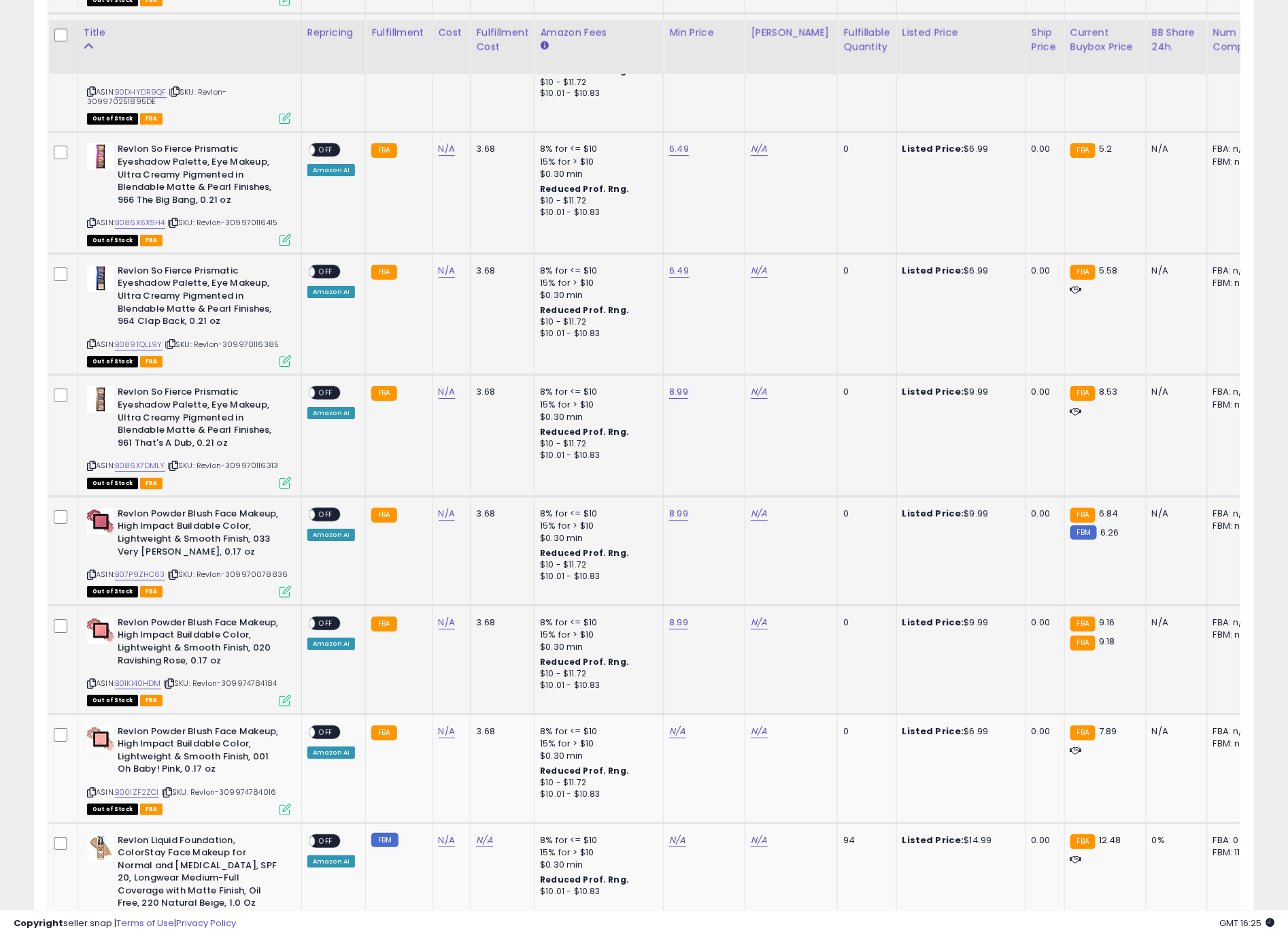
scroll to position [2144, 0]
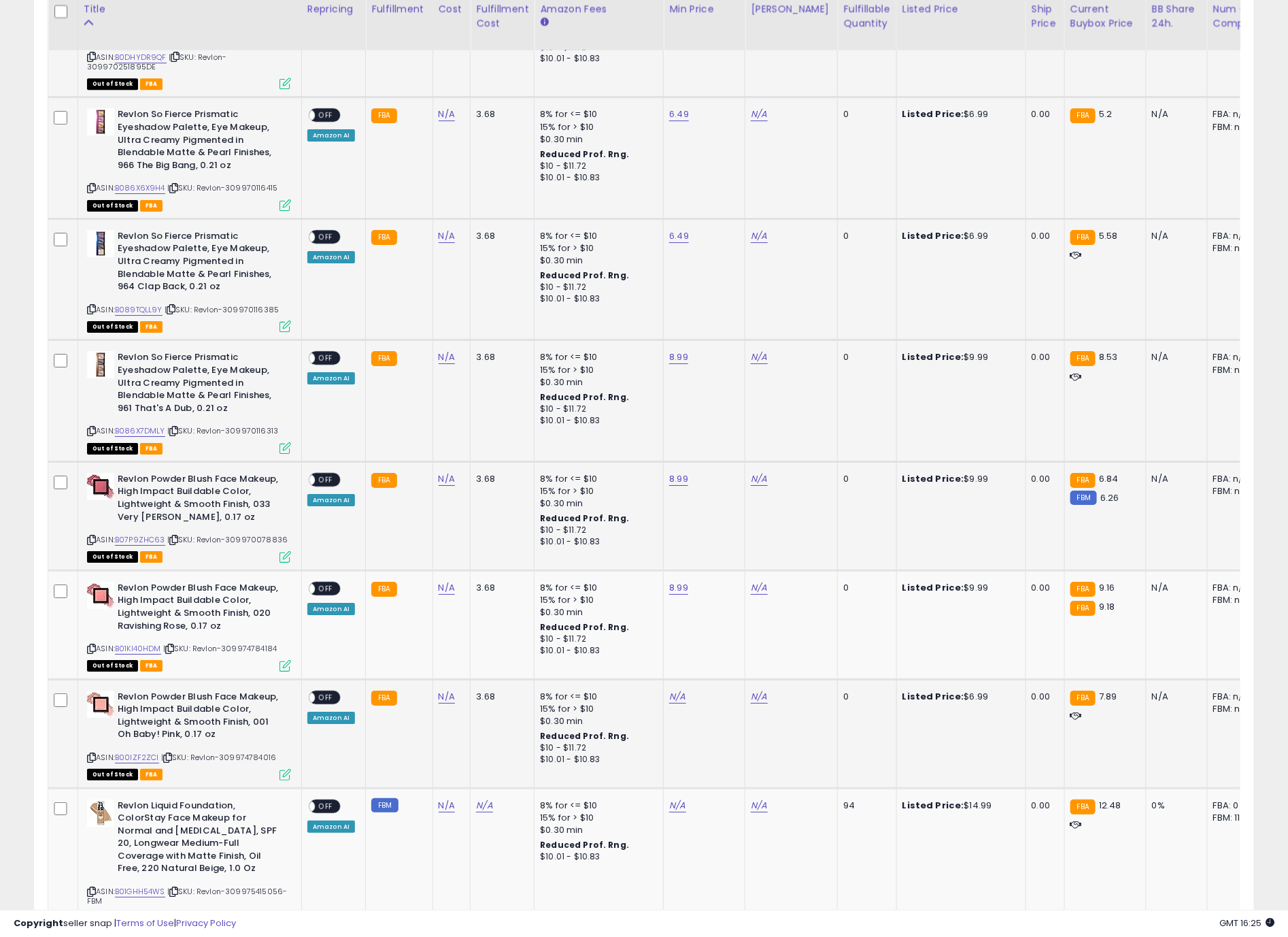
click at [675, 693] on td "N/A" at bounding box center [705, 734] width 82 height 109
click at [675, 698] on link "N/A" at bounding box center [677, 696] width 16 height 13
type input "****"
click button "submit" at bounding box center [708, 661] width 23 height 21
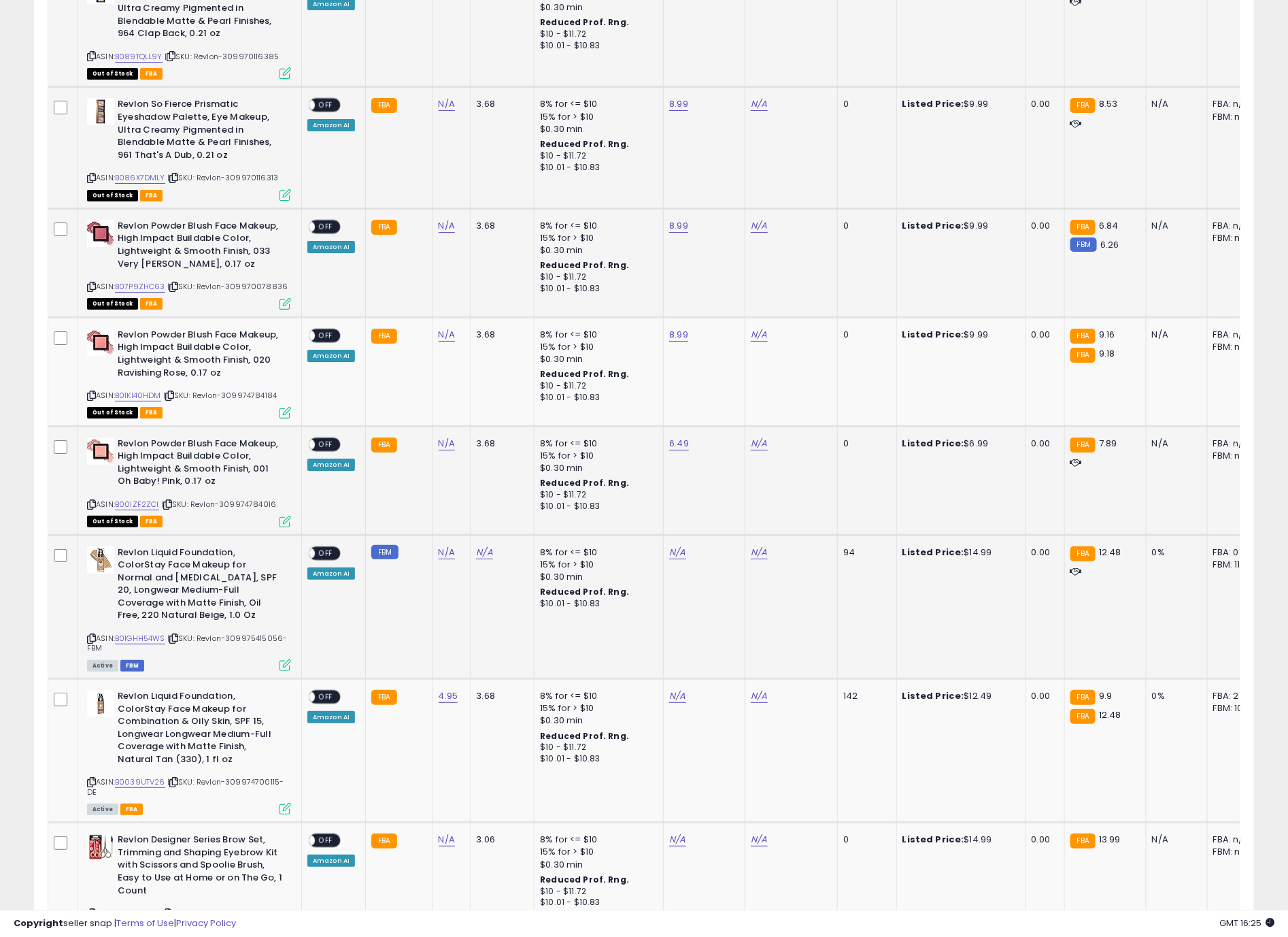
scroll to position [2450, 0]
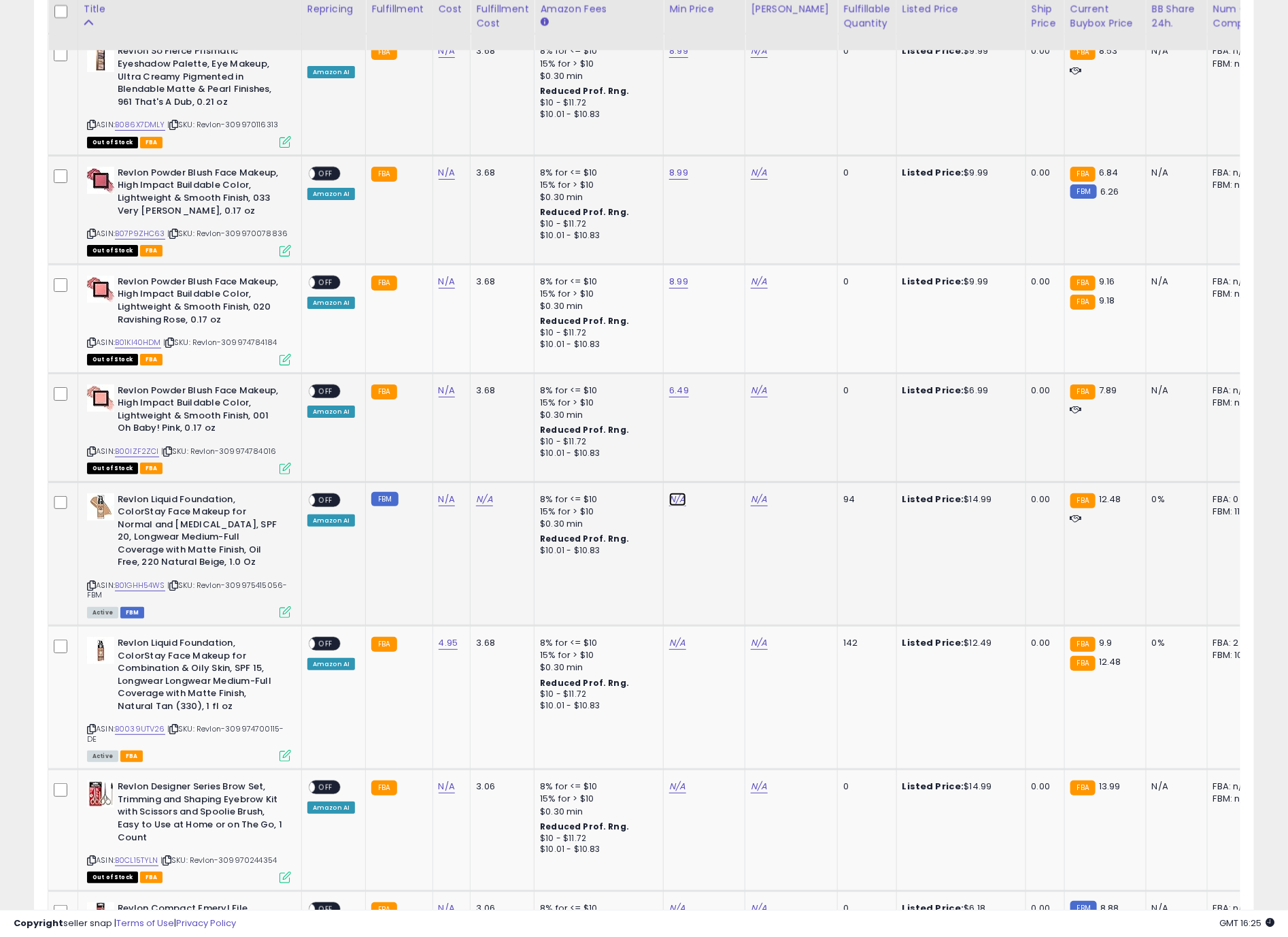
click at [672, 497] on link "N/A" at bounding box center [677, 499] width 16 height 13
type input "*****"
click button "submit" at bounding box center [708, 463] width 23 height 21
click at [675, 637] on link "N/A" at bounding box center [677, 643] width 16 height 13
type input "****"
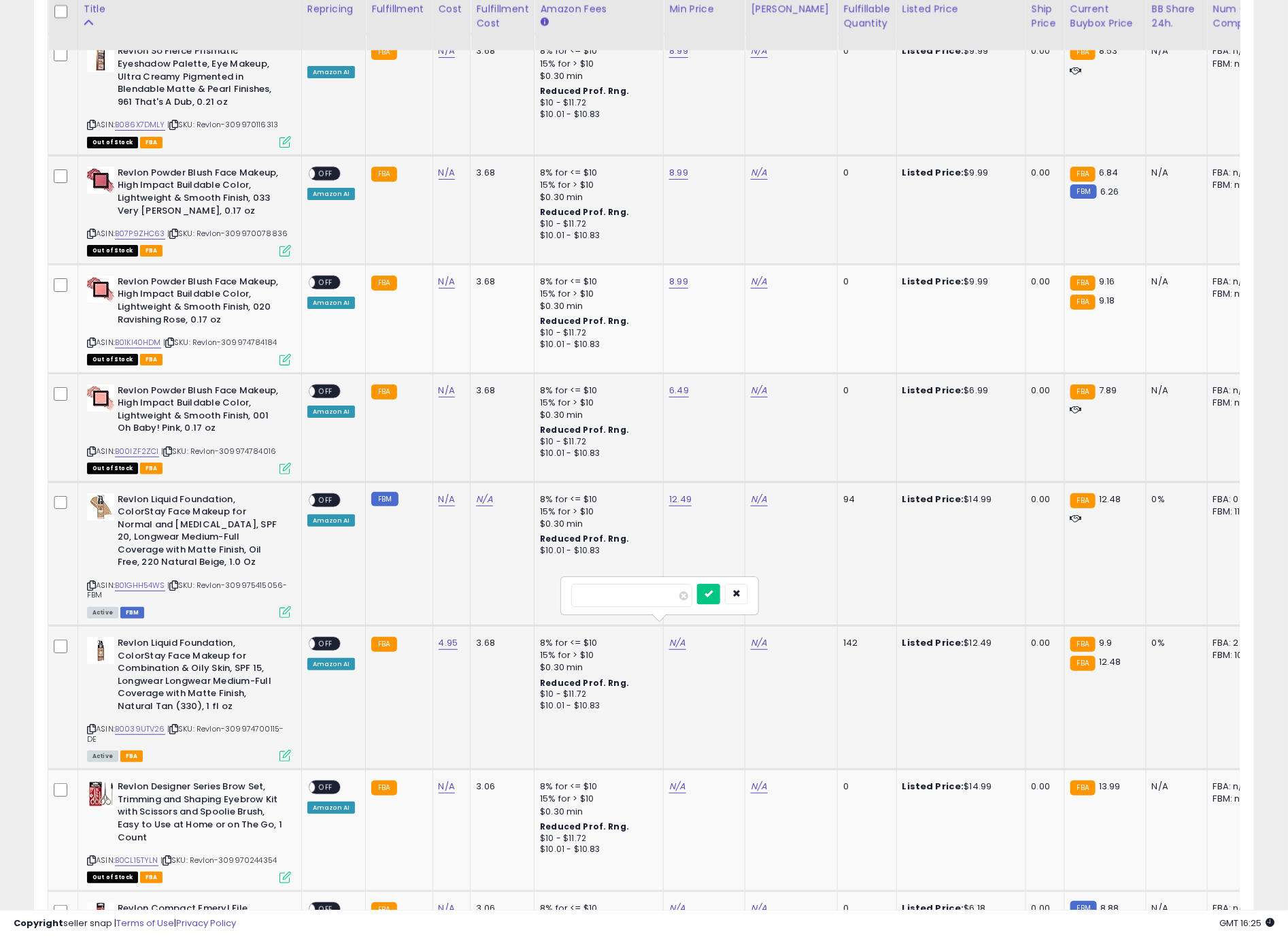
click button "submit" at bounding box center [708, 594] width 23 height 21
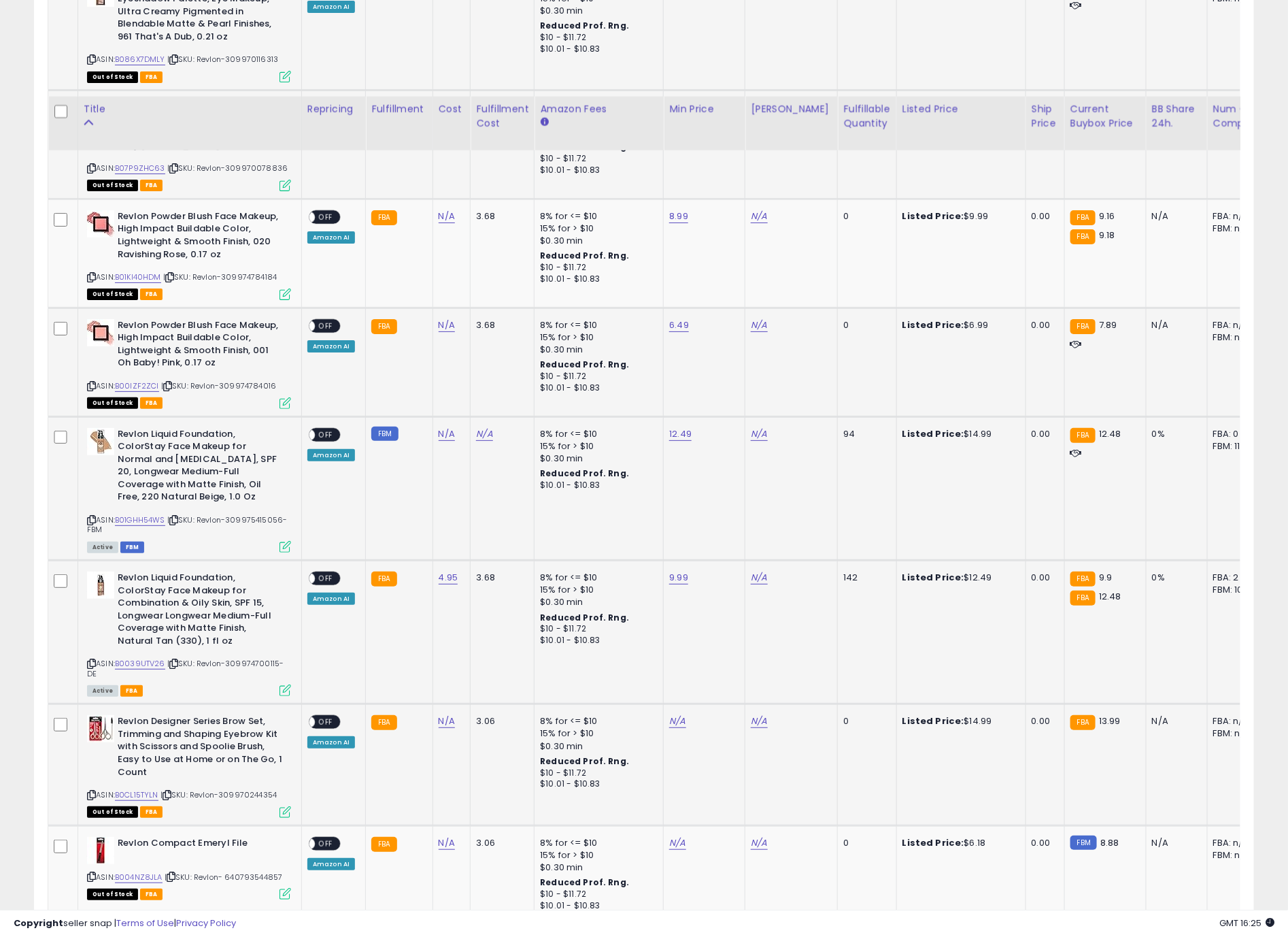
scroll to position [2654, 0]
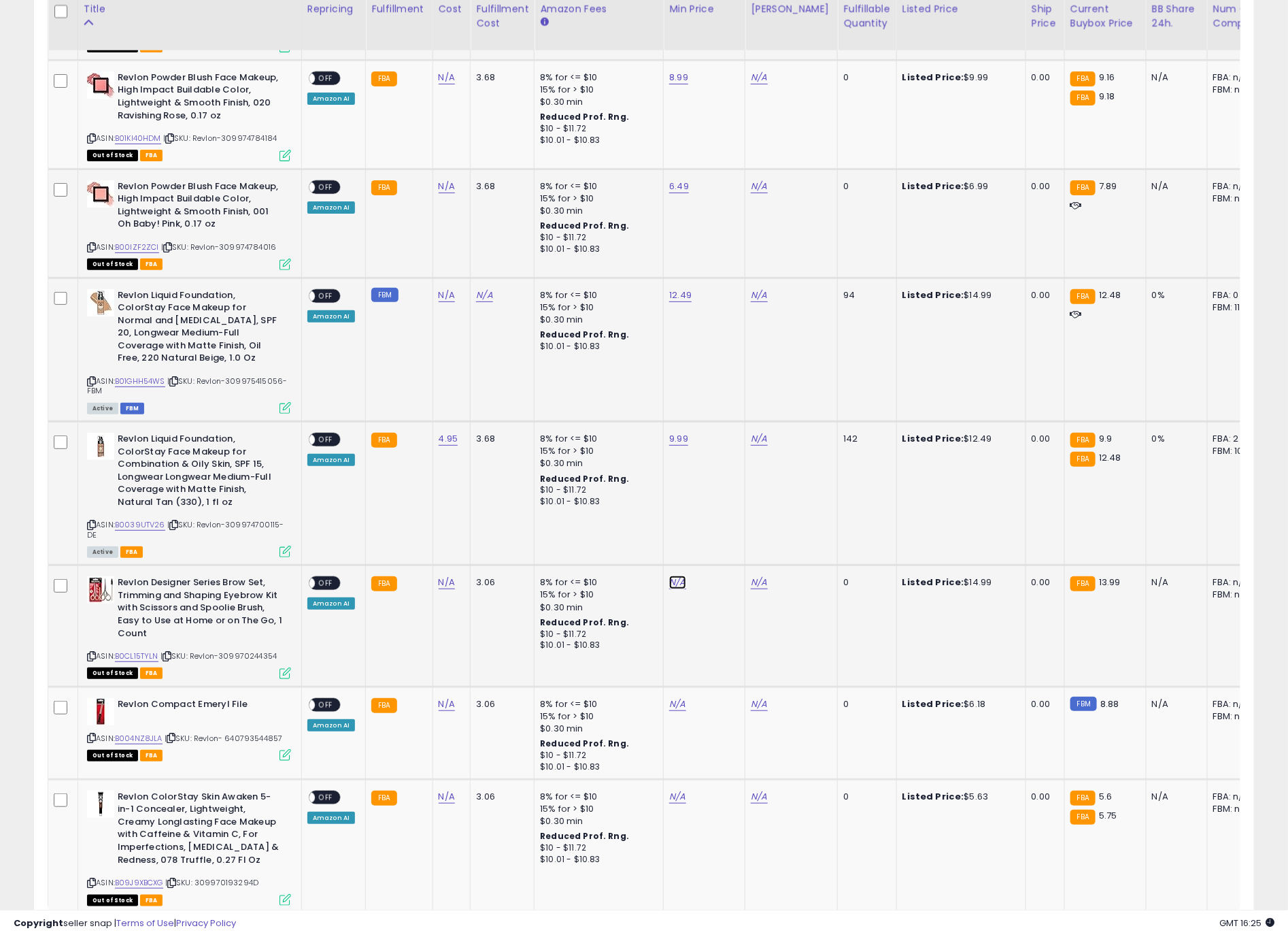
click at [674, 576] on link "N/A" at bounding box center [677, 583] width 16 height 13
type input "*****"
click button "submit" at bounding box center [708, 534] width 23 height 21
click at [670, 697] on link "N/A" at bounding box center [677, 704] width 16 height 13
type input "****"
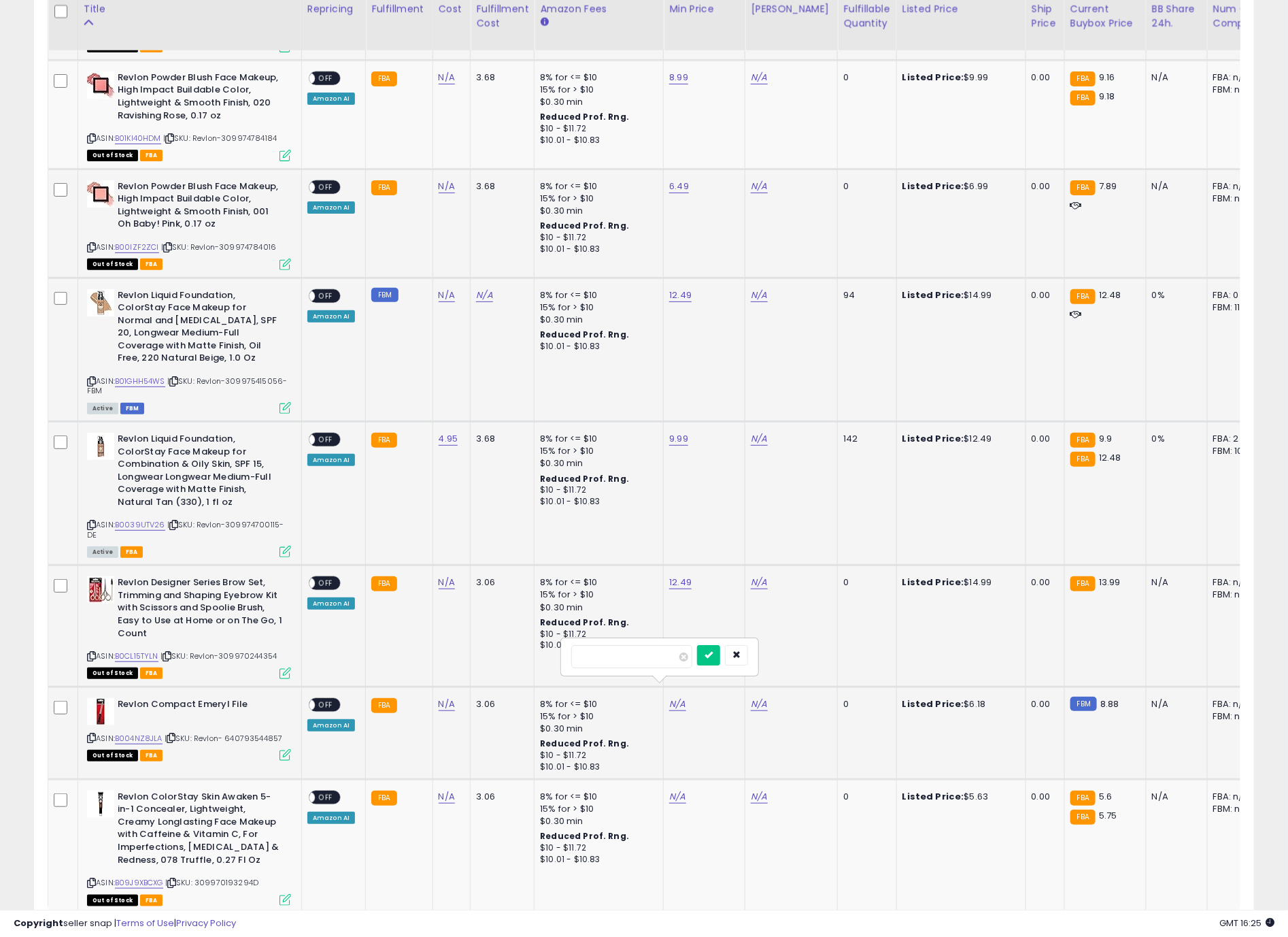
click button "submit" at bounding box center [708, 655] width 23 height 21
click at [684, 432] on link "9.99" at bounding box center [679, 439] width 19 height 13
click at [706, 662] on td "12.49" at bounding box center [705, 626] width 82 height 121
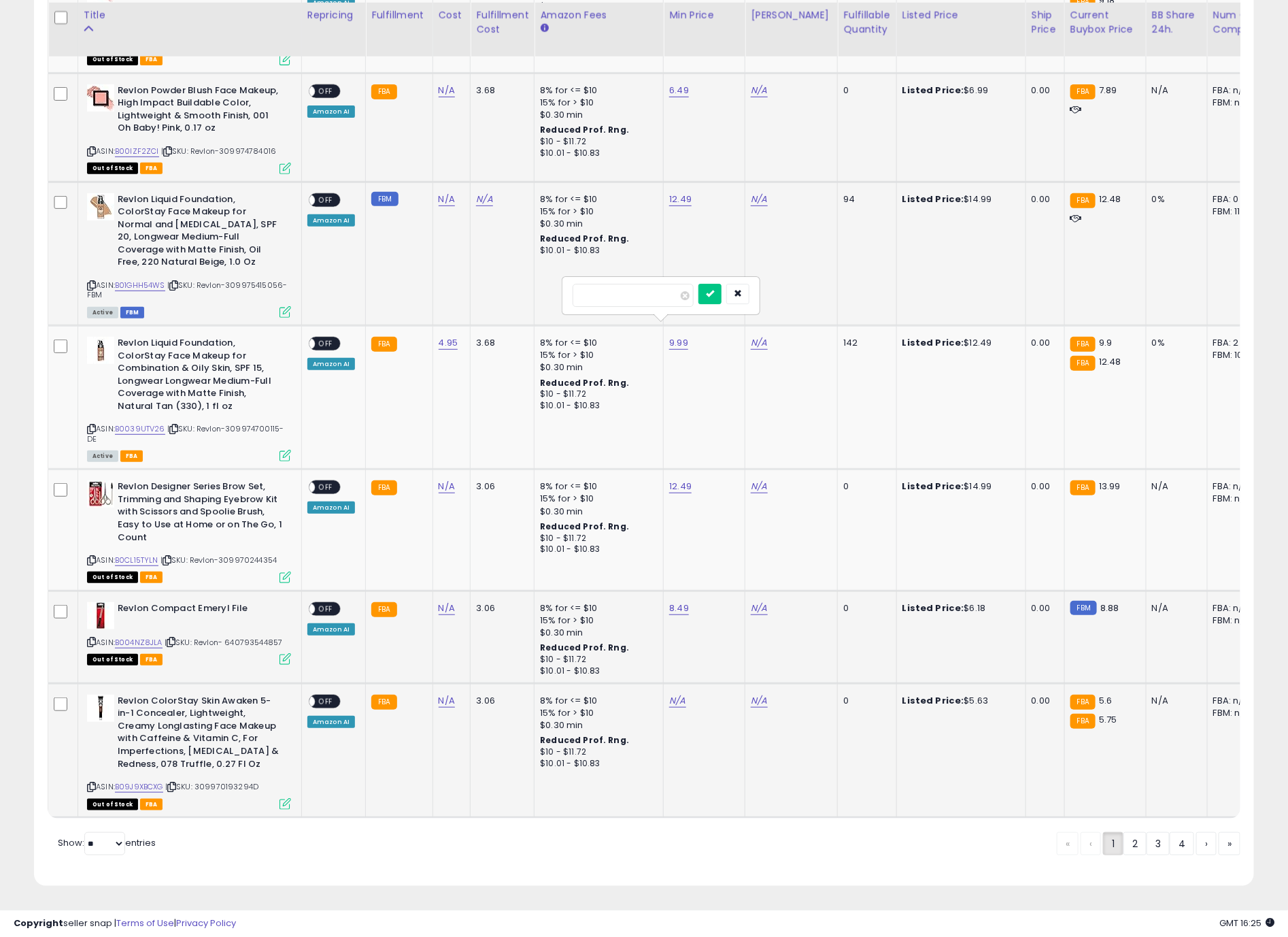
scroll to position [2756, 0]
click at [678, 695] on link "N/A" at bounding box center [677, 701] width 16 height 13
type input "****"
click button "submit" at bounding box center [708, 652] width 23 height 21
click at [751, 695] on link "N/A" at bounding box center [758, 701] width 16 height 13
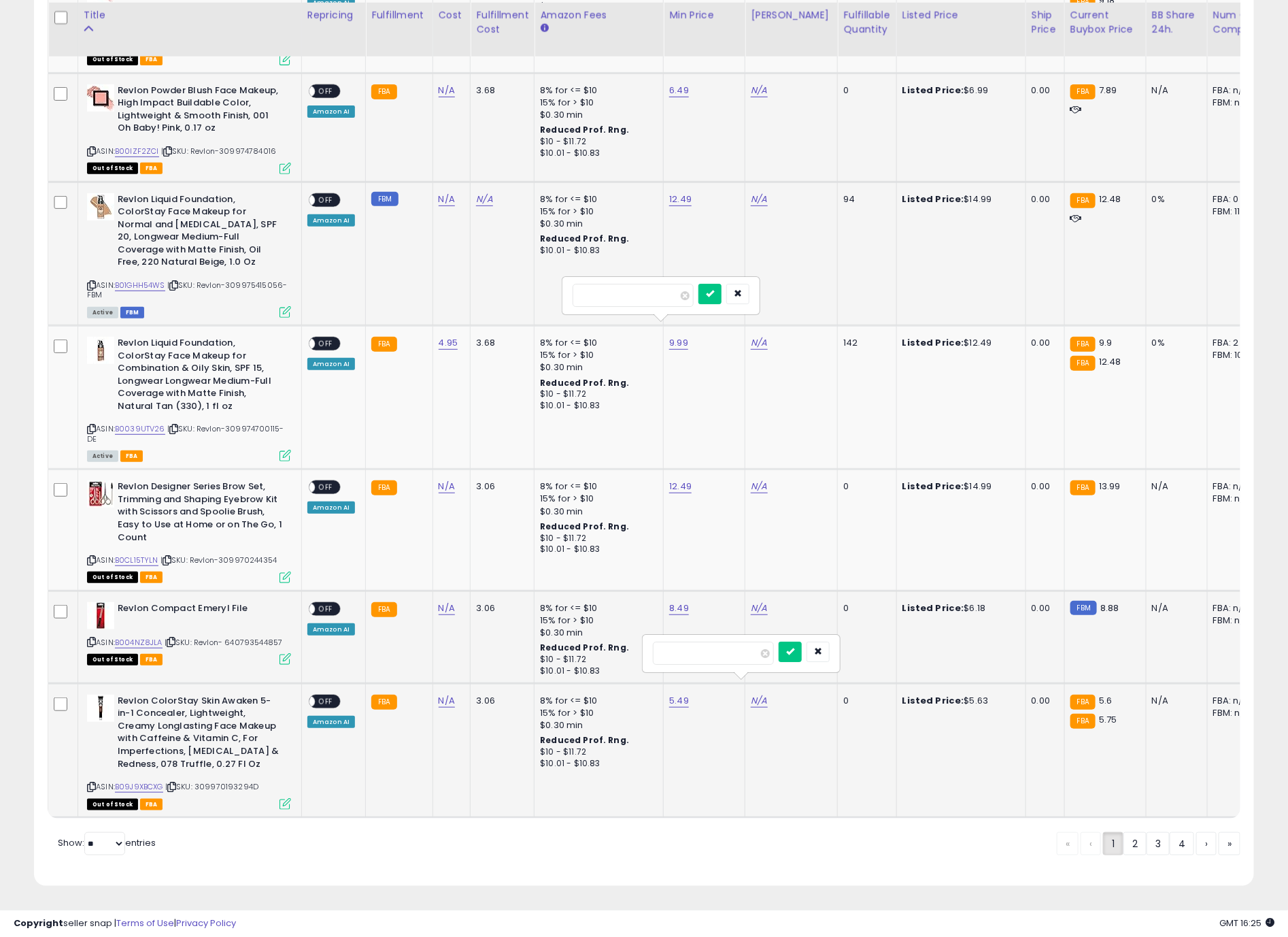
type input "**"
click button "submit" at bounding box center [790, 652] width 23 height 21
click at [756, 601] on link "N/A" at bounding box center [758, 608] width 16 height 13
type input "**"
click button "submit" at bounding box center [790, 559] width 23 height 21
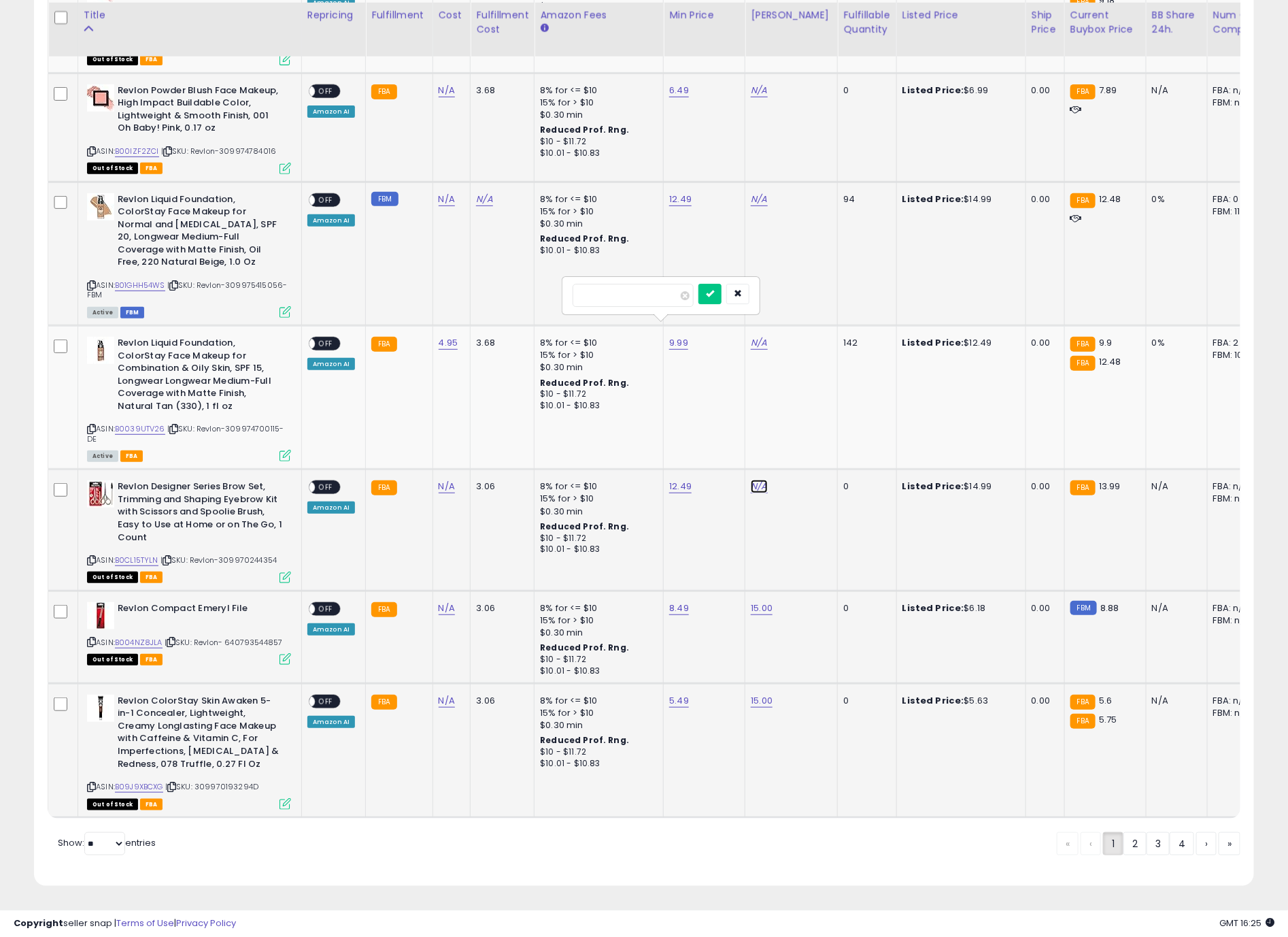
click at [761, 480] on link "N/A" at bounding box center [758, 487] width 16 height 13
type input "**"
click button "submit" at bounding box center [790, 438] width 23 height 21
click at [690, 291] on span at bounding box center [685, 295] width 8 height 8
click at [714, 289] on icon "submit" at bounding box center [710, 293] width 8 height 8
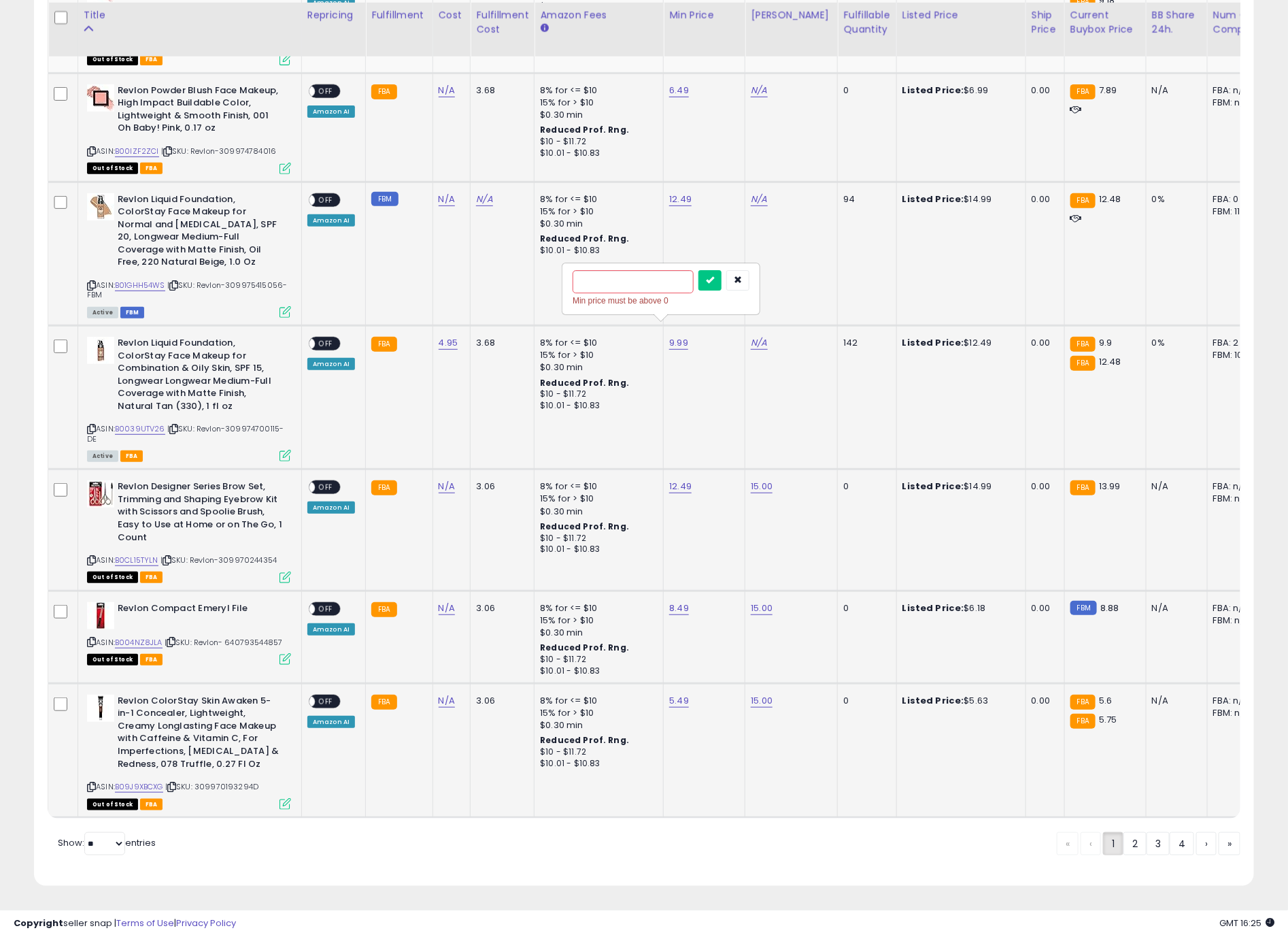
click at [650, 294] on div "Min price must be above 0" at bounding box center [661, 301] width 177 height 13
click at [644, 283] on input "number" at bounding box center [633, 281] width 121 height 23
type input "****"
click at [699, 270] on button "submit" at bounding box center [710, 280] width 23 height 21
drag, startPoint x: 743, startPoint y: 320, endPoint x: 759, endPoint y: 327, distance: 17.5
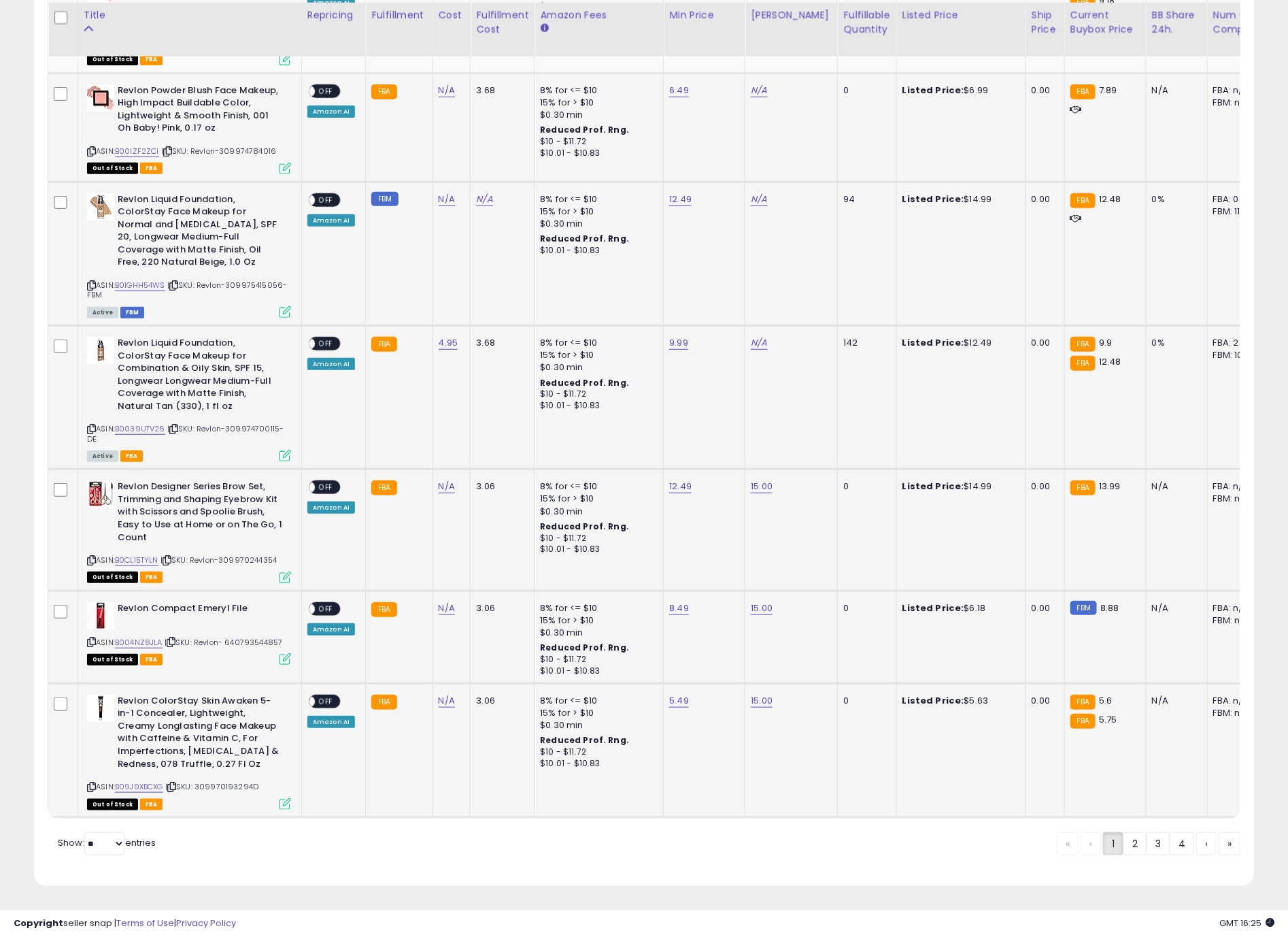
click at [753, 325] on td "N/A" at bounding box center [792, 397] width 92 height 144
click at [759, 336] on link "N/A" at bounding box center [758, 343] width 16 height 13
type input "**"
click button "submit" at bounding box center [790, 294] width 23 height 21
drag, startPoint x: 759, startPoint y: 188, endPoint x: 758, endPoint y: 196, distance: 8.1
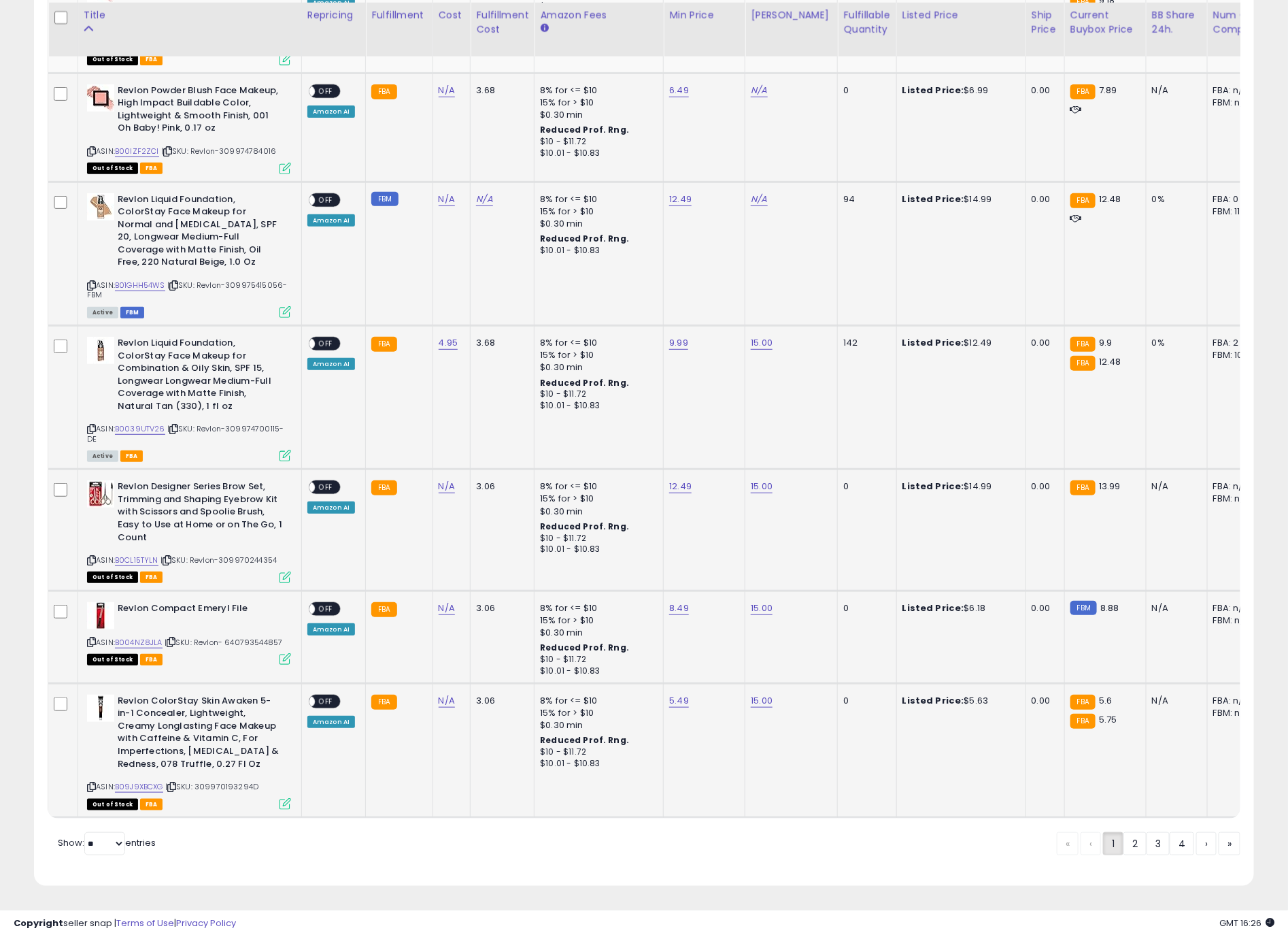
click at [759, 189] on td "N/A" at bounding box center [792, 253] width 92 height 144
click at [758, 196] on link "N/A" at bounding box center [758, 199] width 16 height 13
type input "**"
click button "submit" at bounding box center [790, 163] width 23 height 21
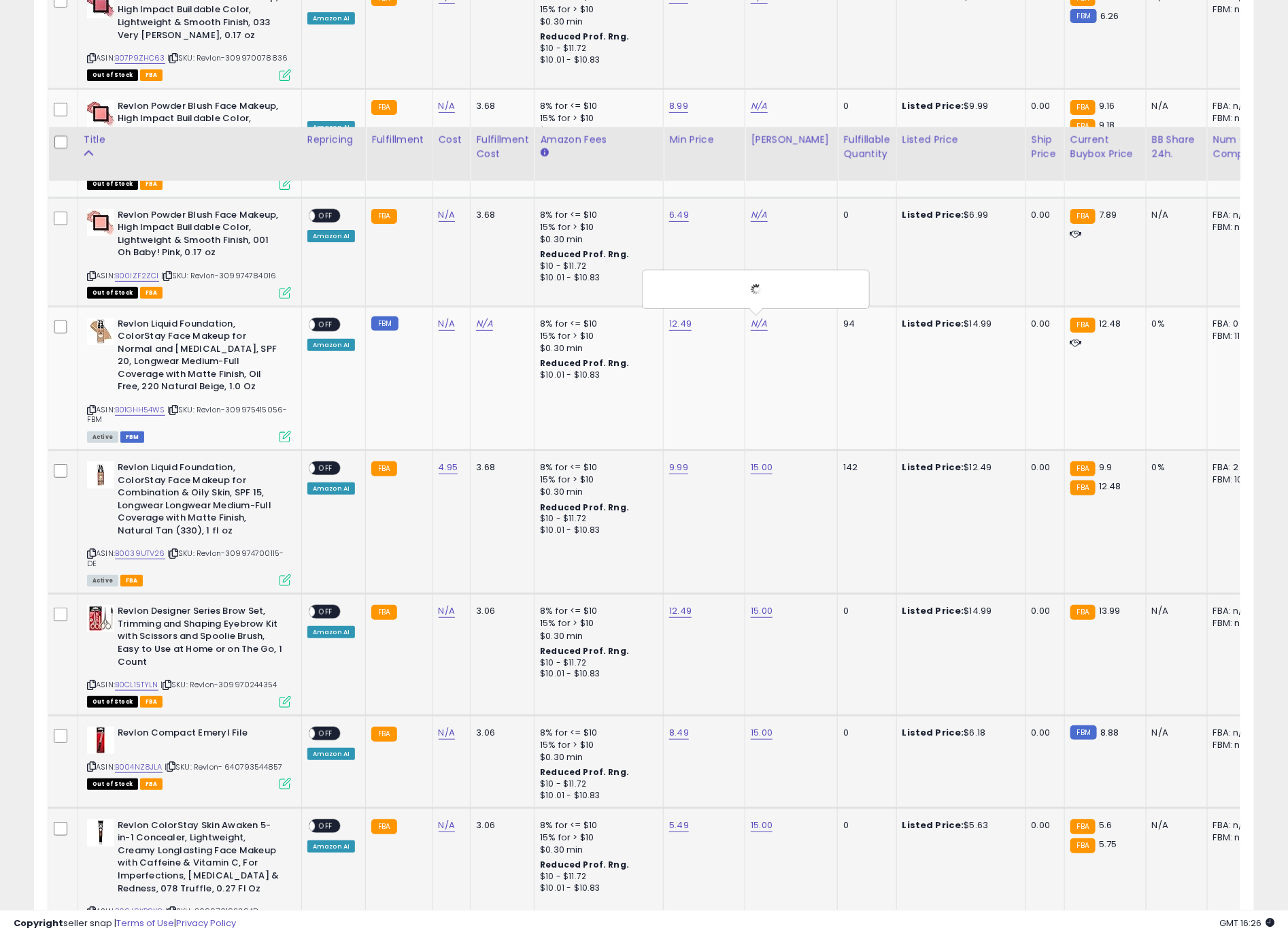
scroll to position [2450, 0]
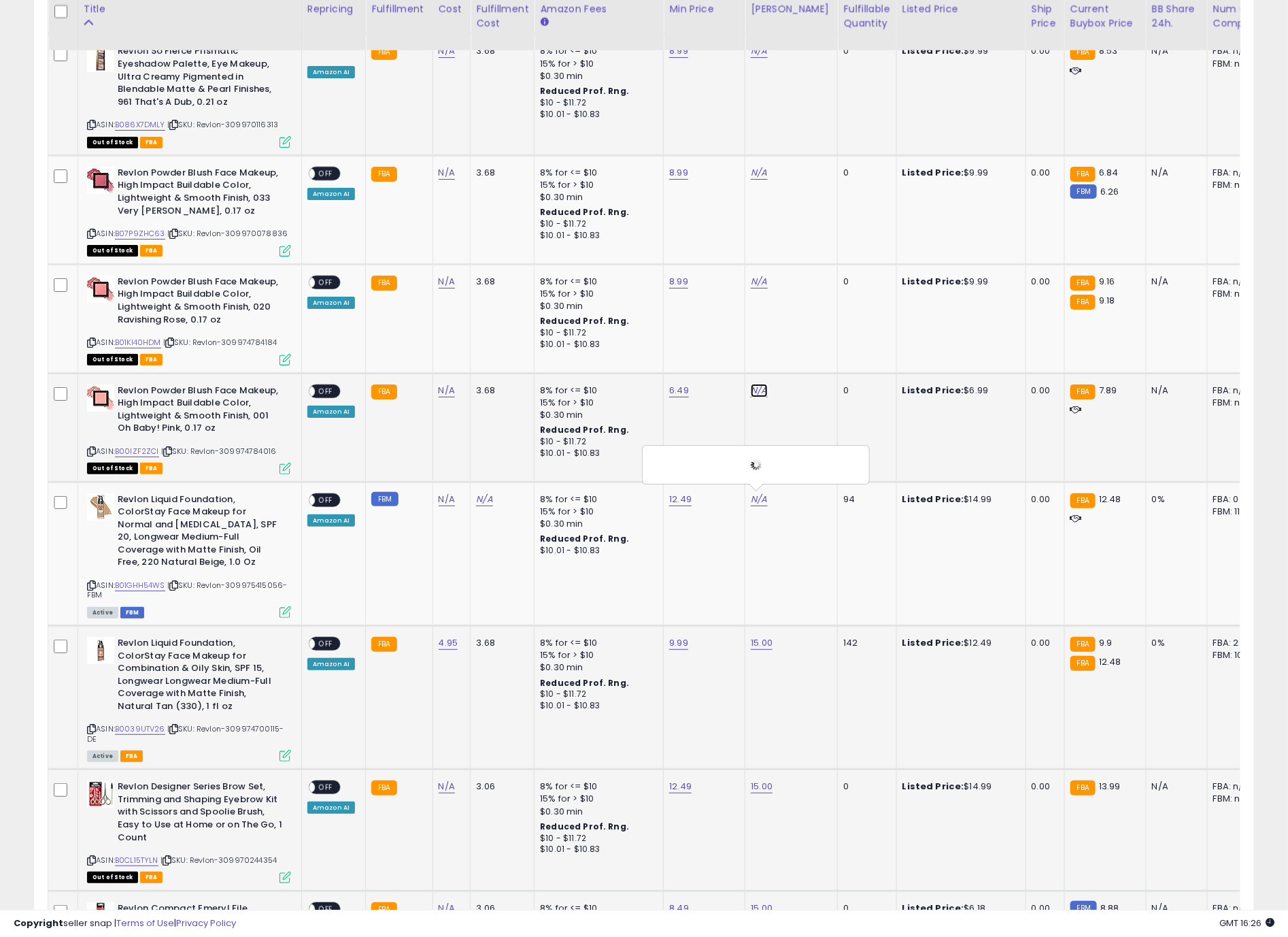
click at [751, 386] on link "N/A" at bounding box center [758, 390] width 16 height 13
type input "**"
click button "submit" at bounding box center [790, 354] width 23 height 21
click at [751, 282] on link "N/A" at bounding box center [758, 282] width 16 height 13
type input "**"
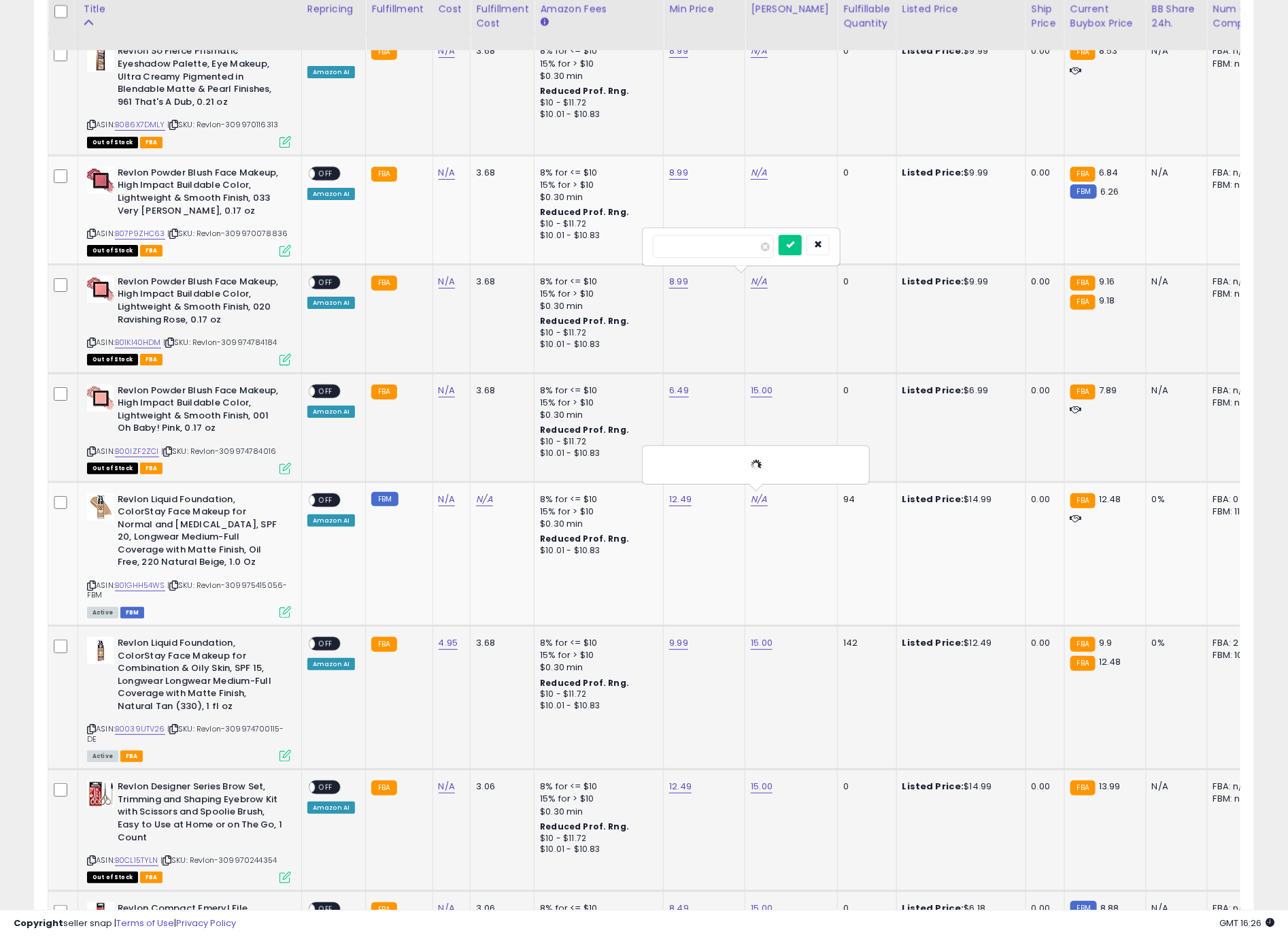
click button "submit" at bounding box center [790, 245] width 23 height 21
click at [746, 174] on td "N/A" at bounding box center [792, 210] width 92 height 109
click at [753, 177] on link "N/A" at bounding box center [758, 173] width 16 height 13
type input "**"
click button "submit" at bounding box center [790, 137] width 23 height 21
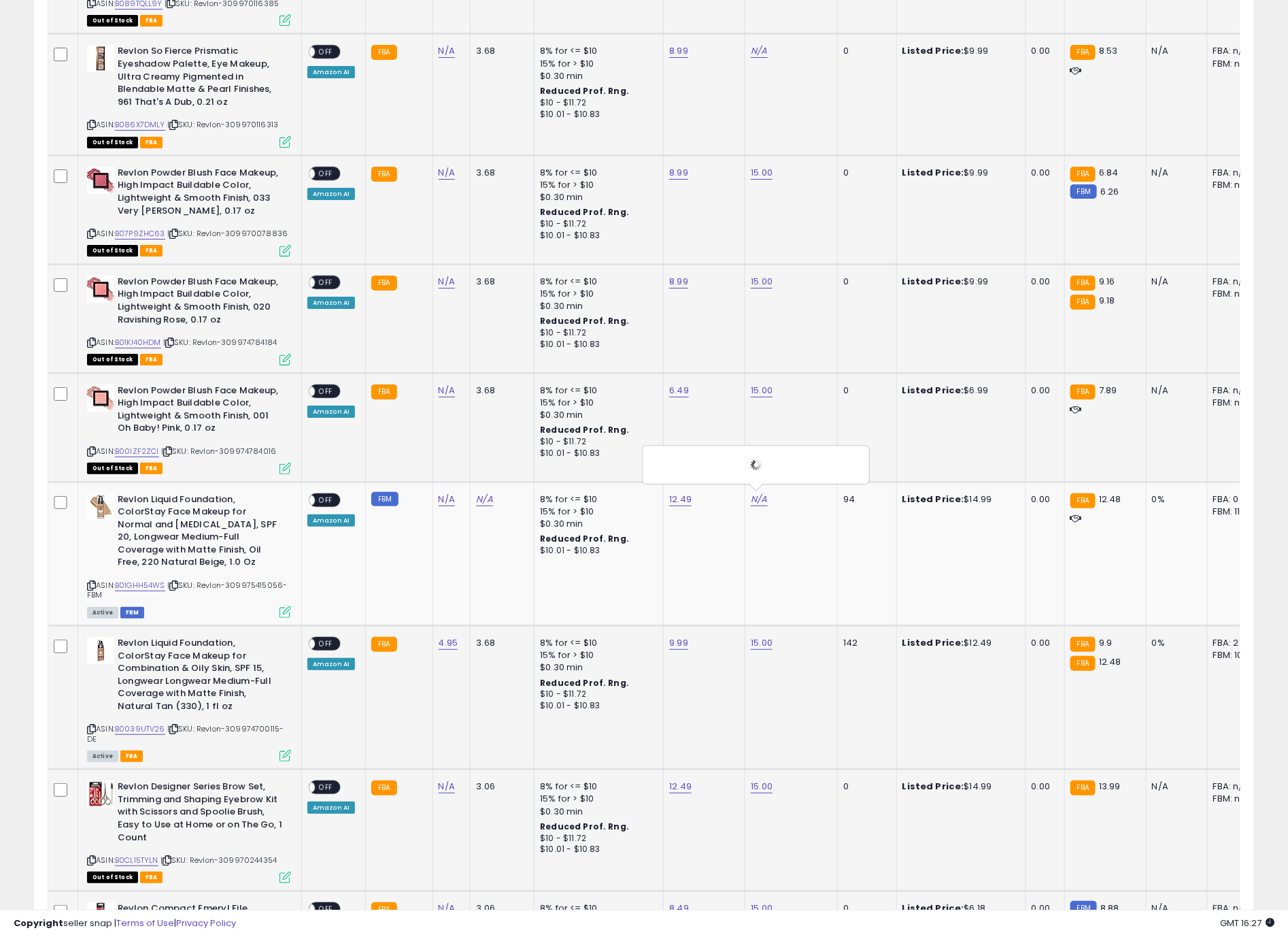
scroll to position [2041, 0]
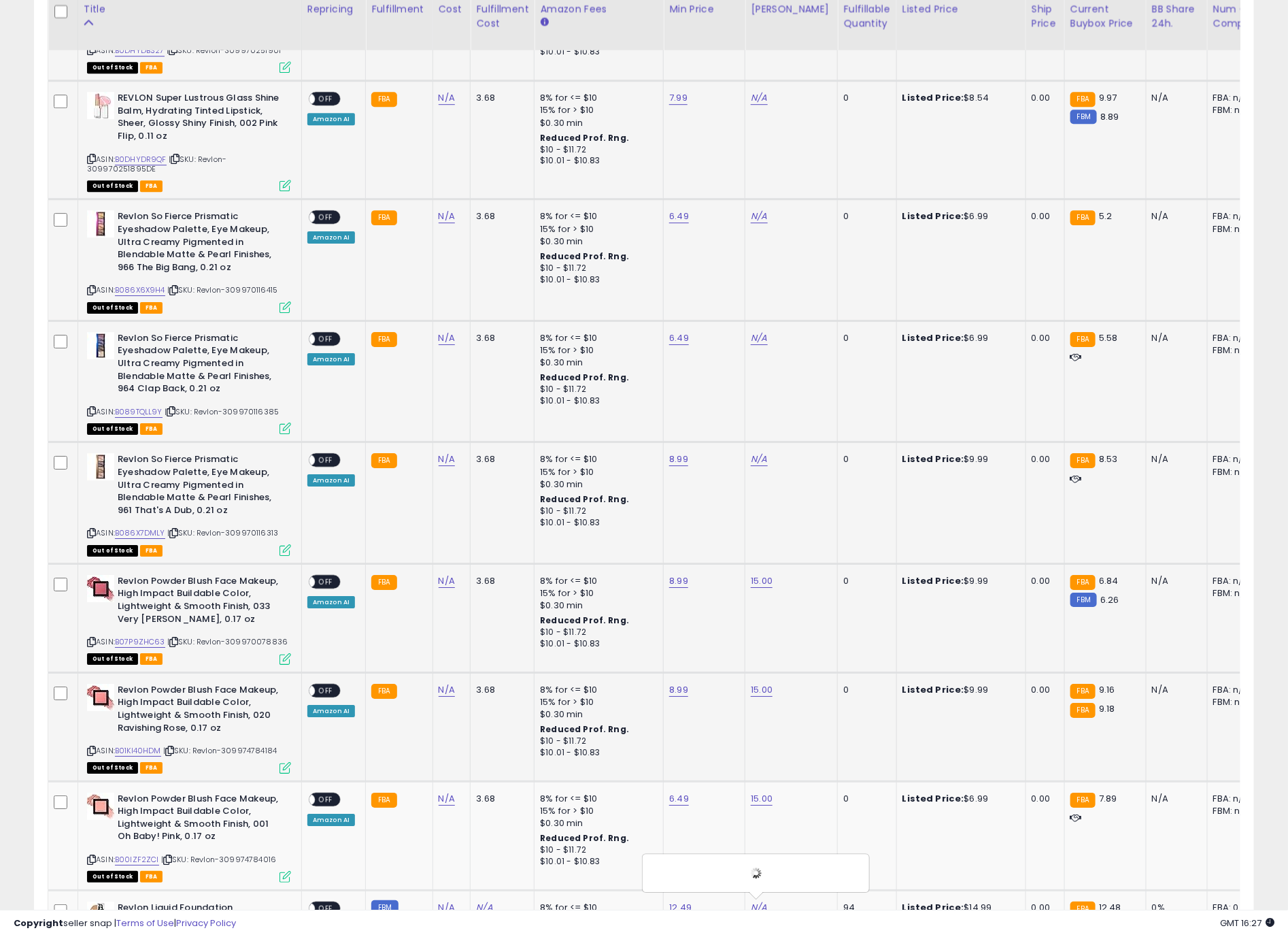
click at [746, 465] on td "N/A" at bounding box center [792, 503] width 92 height 121
click at [751, 463] on link "N/A" at bounding box center [758, 460] width 16 height 13
type input "**"
click button "submit" at bounding box center [790, 424] width 23 height 21
click at [759, 345] on link "N/A" at bounding box center [758, 338] width 16 height 13
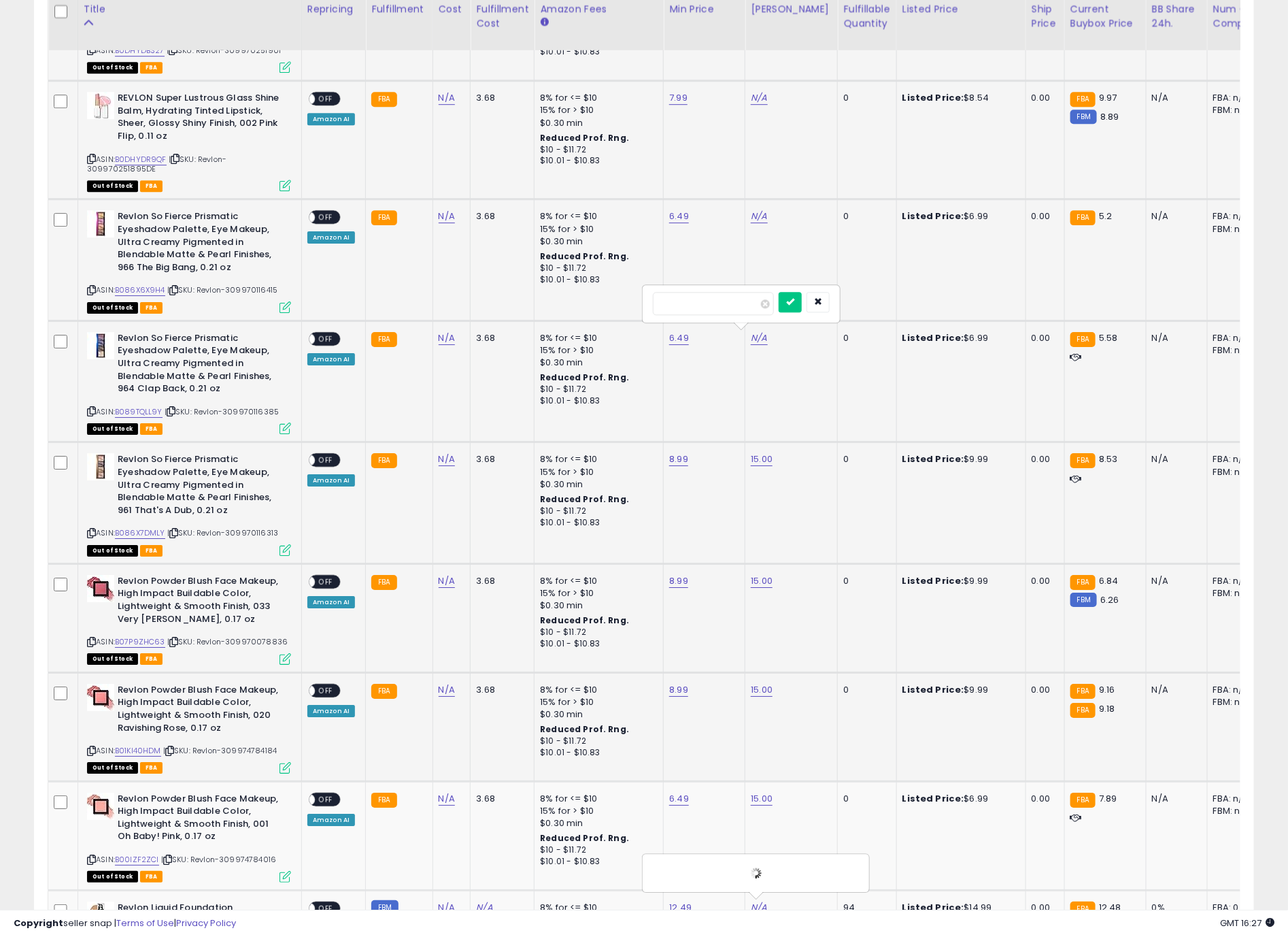
type input "**"
click button "submit" at bounding box center [790, 303] width 23 height 21
click at [766, 215] on div "N/A" at bounding box center [788, 216] width 76 height 12
click at [761, 218] on link "N/A" at bounding box center [758, 216] width 16 height 13
type input "**"
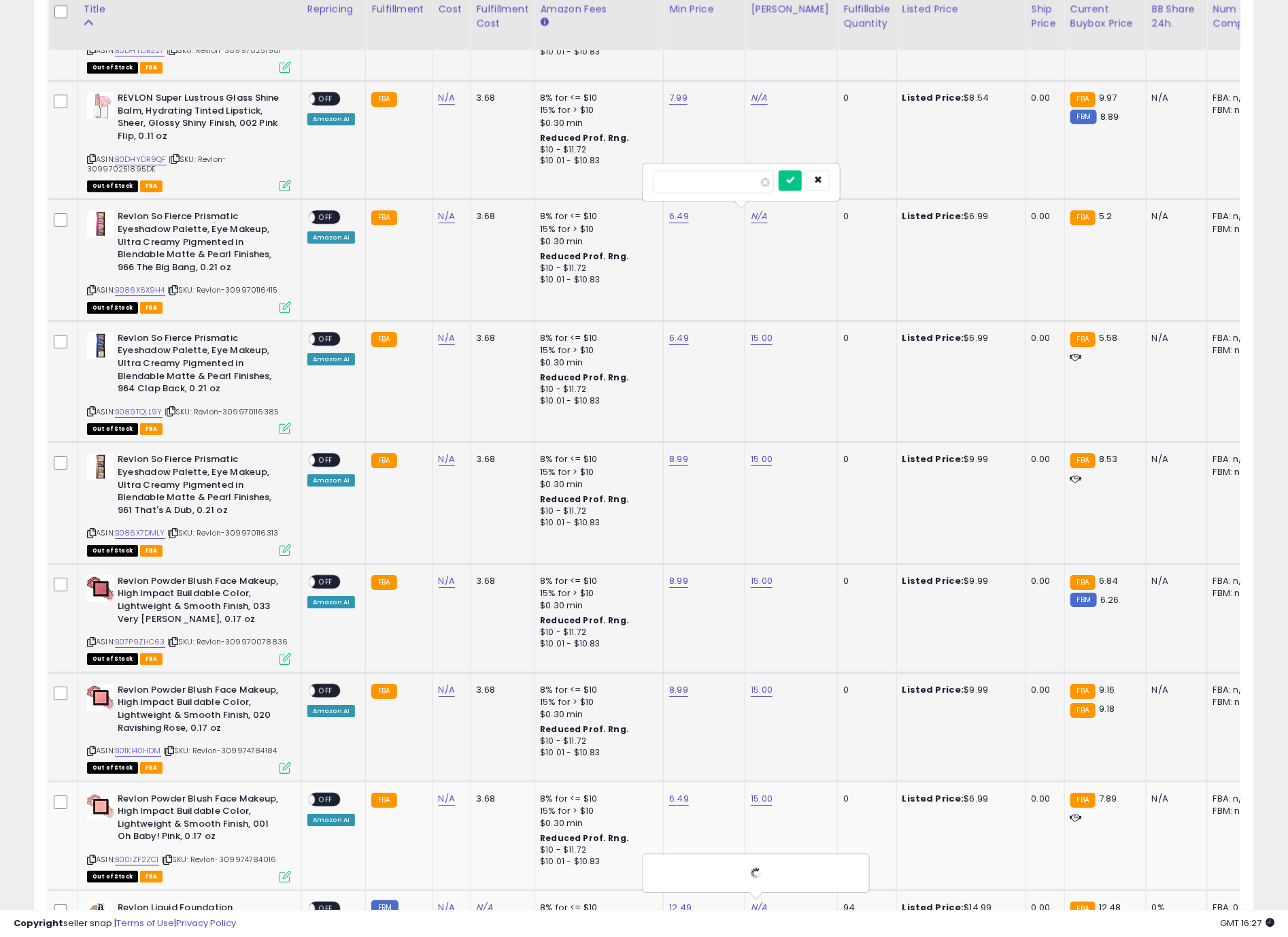
click button "submit" at bounding box center [790, 180] width 23 height 21
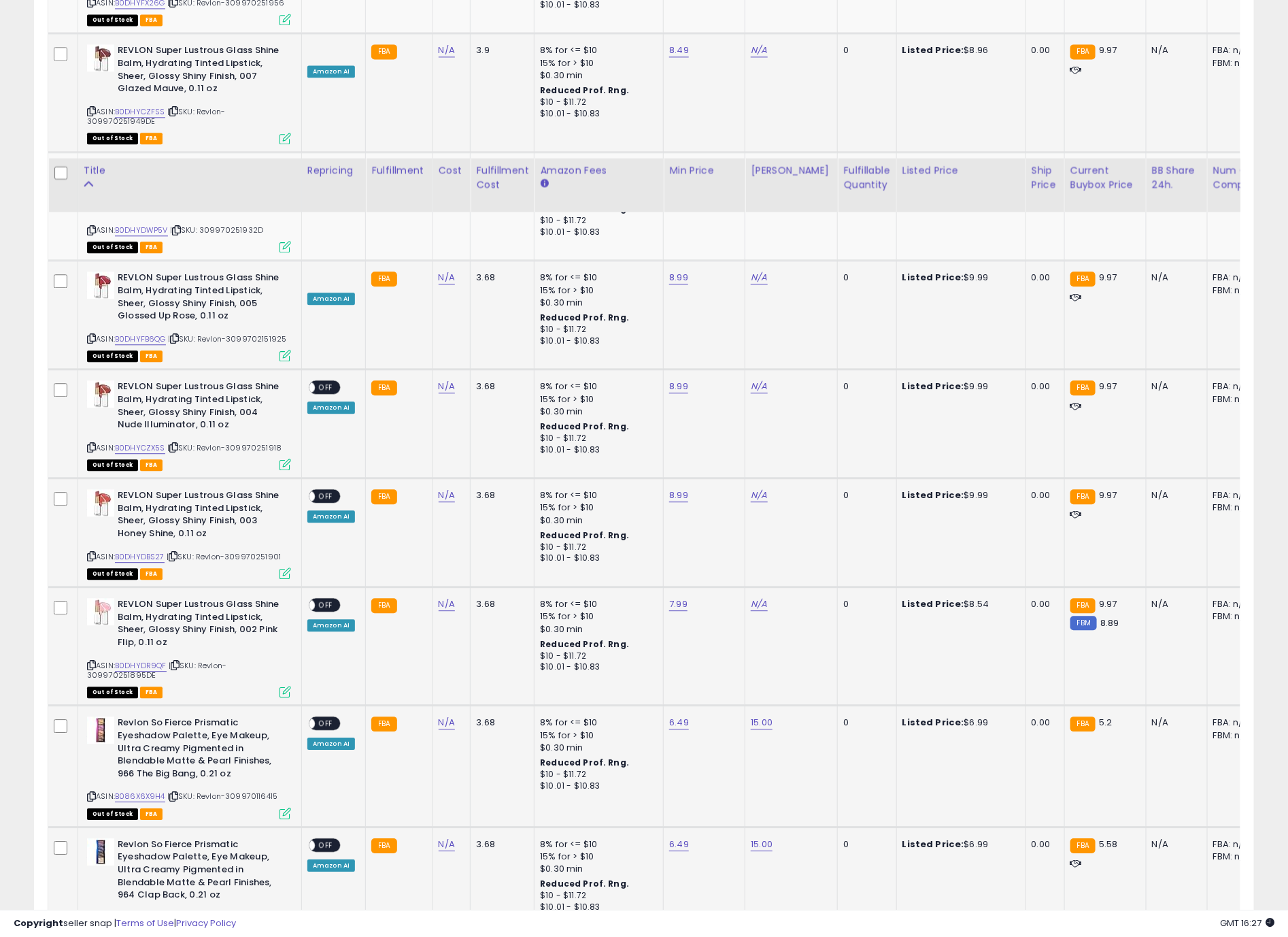
scroll to position [1531, 0]
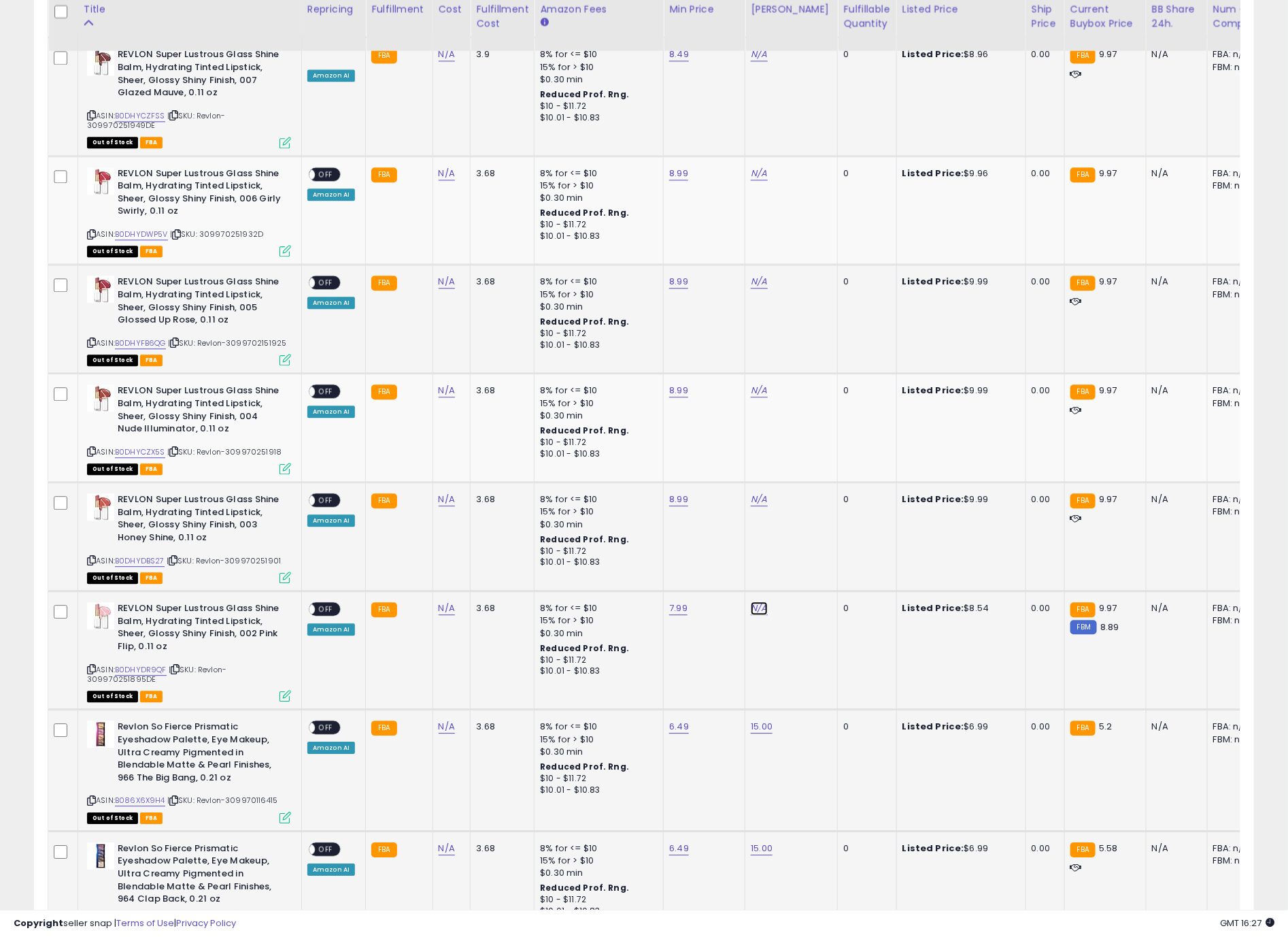
click at [756, 615] on link "N/A" at bounding box center [758, 608] width 16 height 13
type input "**"
click button "submit" at bounding box center [790, 572] width 23 height 21
click at [746, 508] on td "N/A" at bounding box center [792, 537] width 92 height 109
click at [753, 505] on link "N/A" at bounding box center [758, 499] width 16 height 13
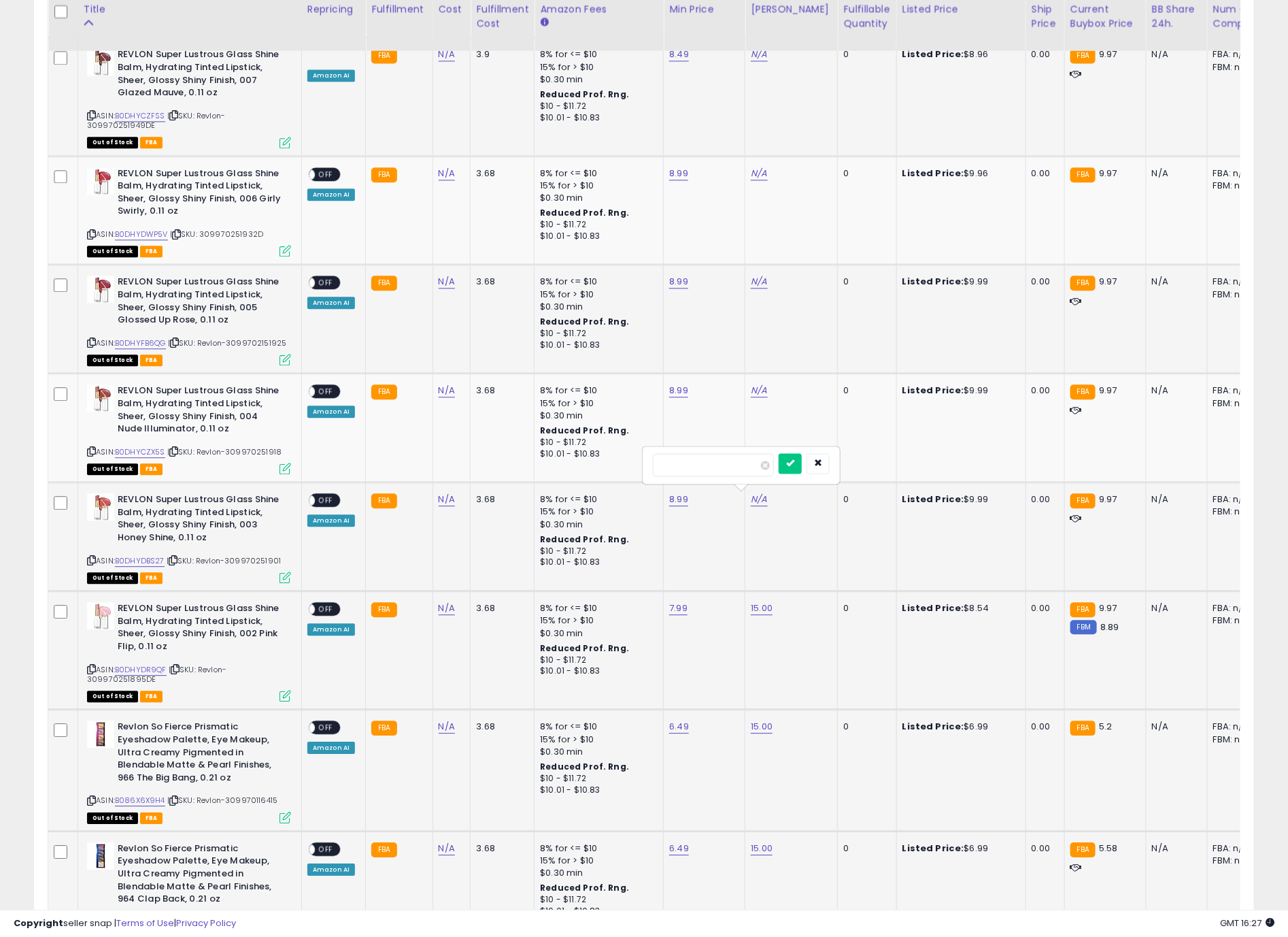
type input "**"
click button "submit" at bounding box center [790, 463] width 23 height 21
click at [758, 398] on link "N/A" at bounding box center [758, 390] width 16 height 13
click at [758, 395] on link "N/A" at bounding box center [758, 390] width 16 height 13
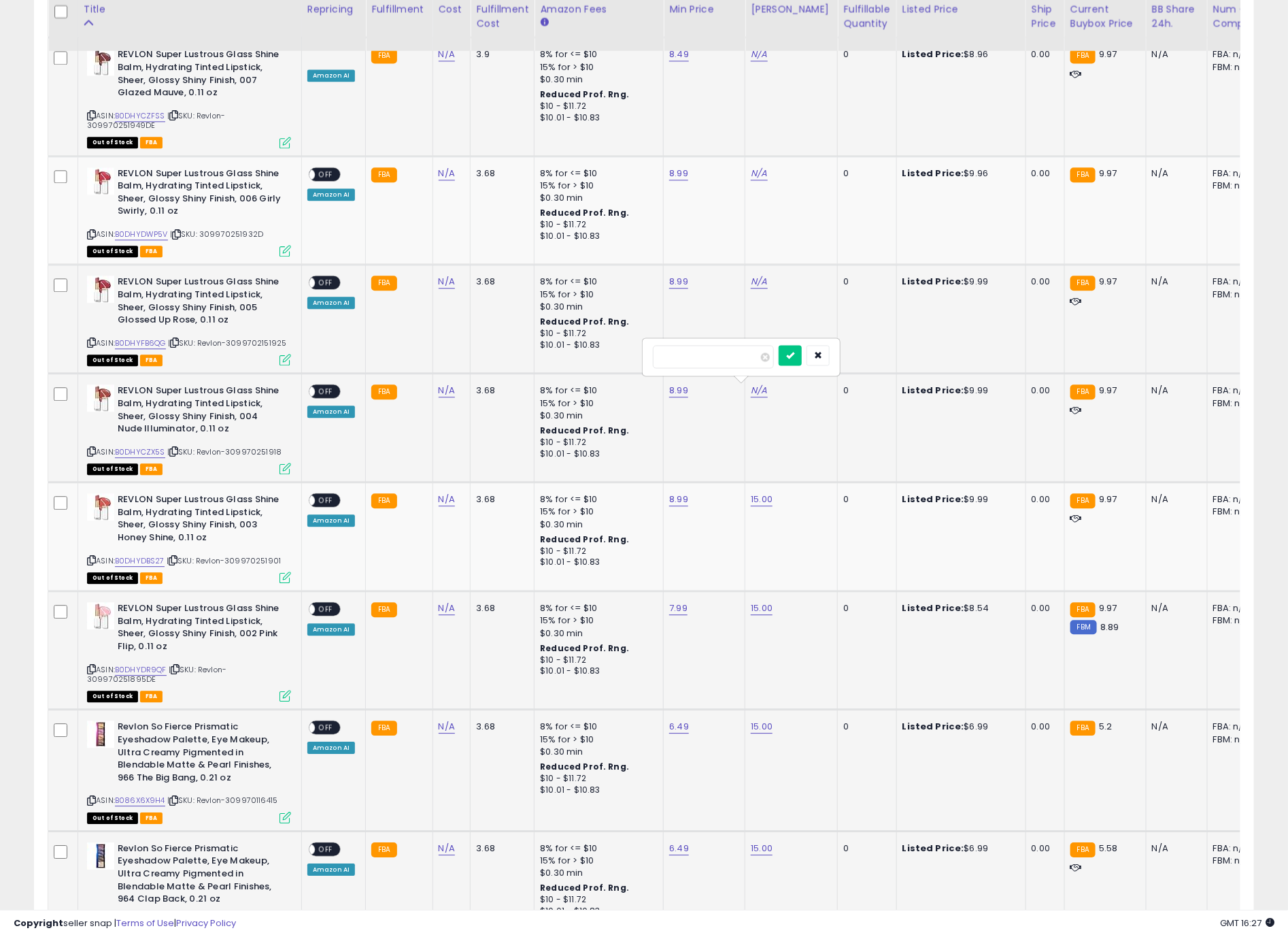
click at [779, 345] on button "submit" at bounding box center [790, 355] width 23 height 21
type input "**"
click button "submit" at bounding box center [790, 342] width 23 height 21
click at [760, 289] on link "N/A" at bounding box center [758, 282] width 16 height 13
type input "*"
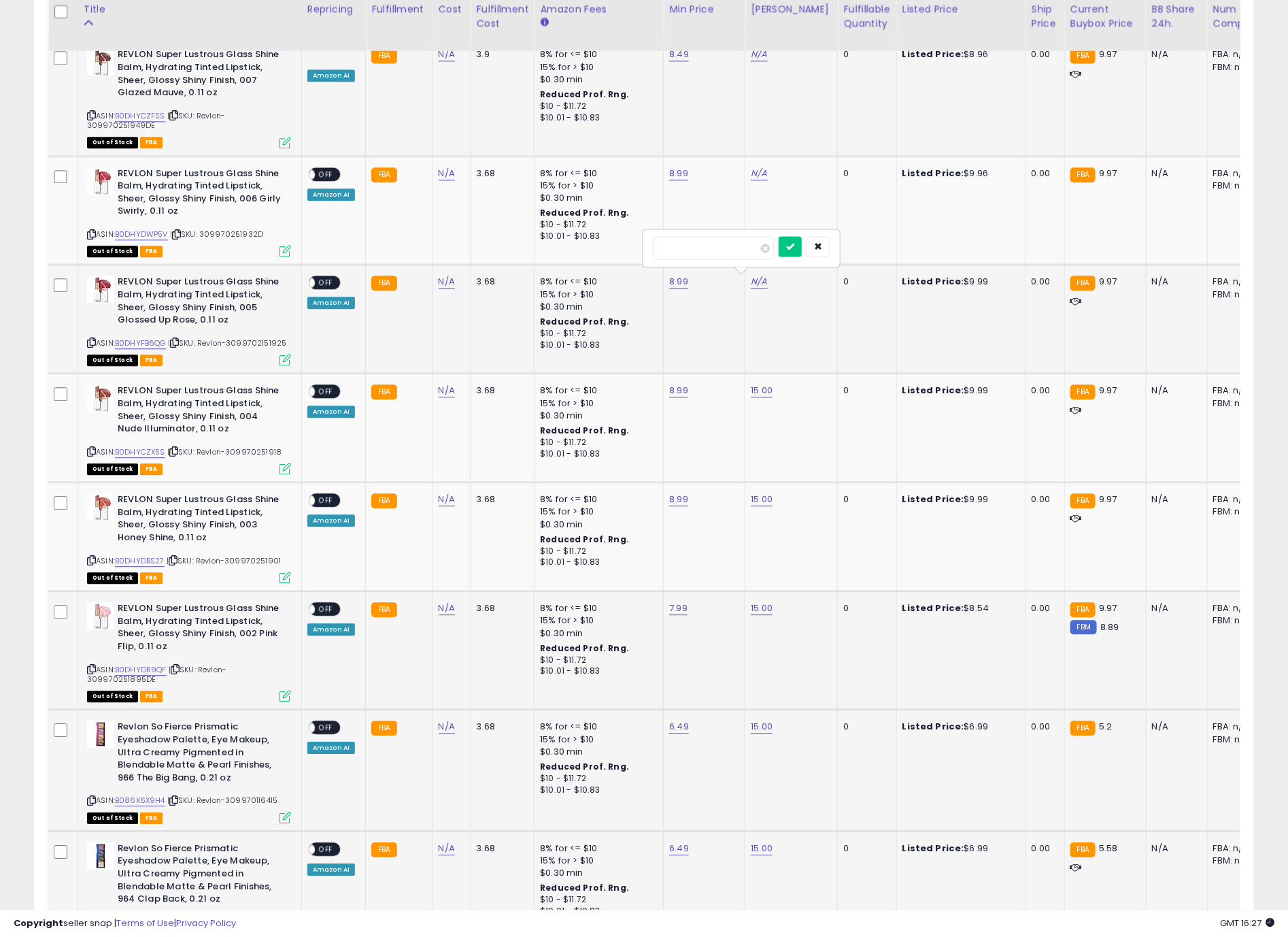
click button "submit" at bounding box center [790, 246] width 23 height 21
drag, startPoint x: 752, startPoint y: 167, endPoint x: 755, endPoint y: 178, distance: 11.4
click at [752, 168] on td "N/A" at bounding box center [792, 211] width 92 height 109
click at [756, 178] on link "N/A" at bounding box center [758, 173] width 16 height 13
type input "**"
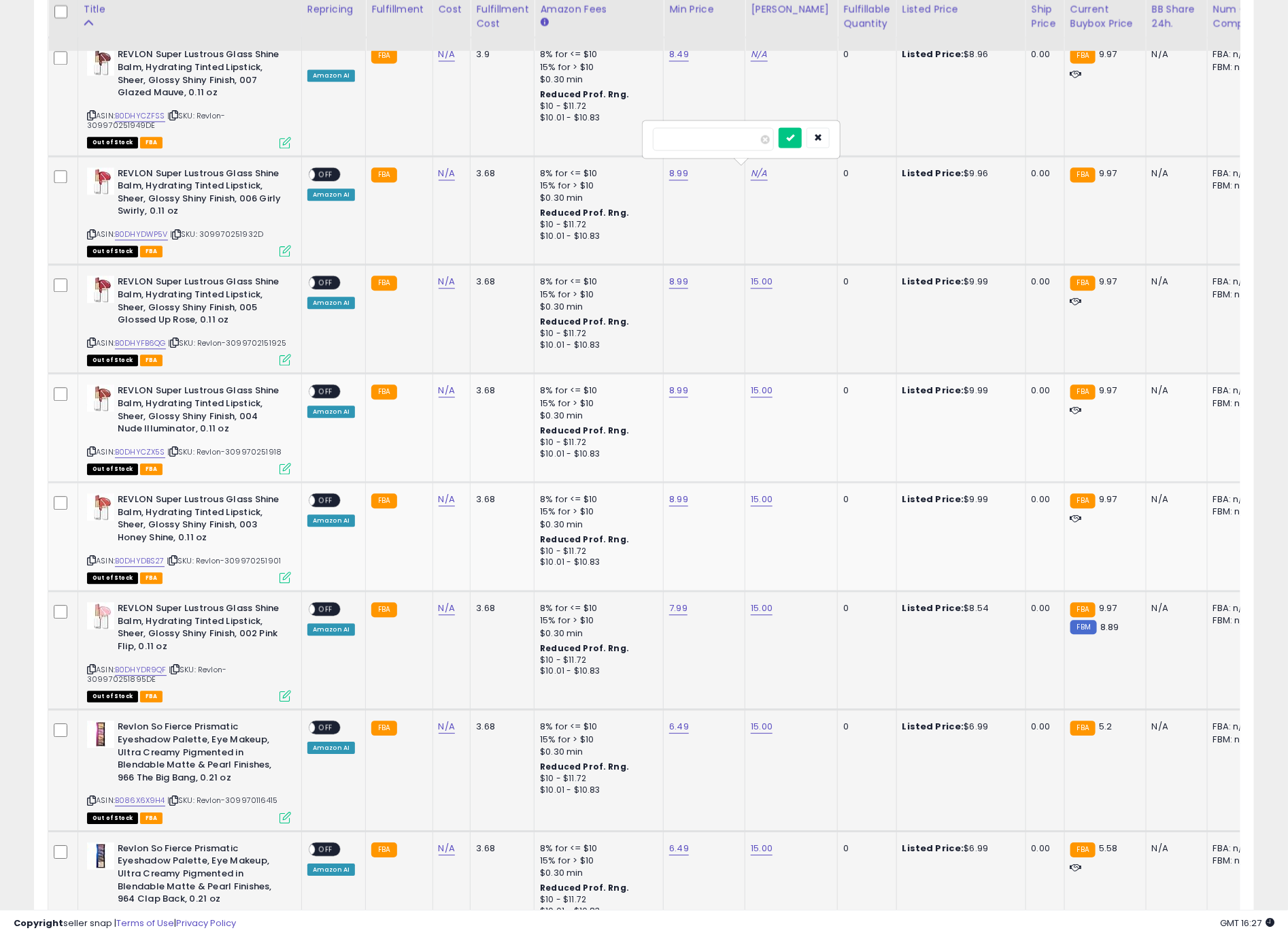
click button "submit" at bounding box center [790, 137] width 23 height 21
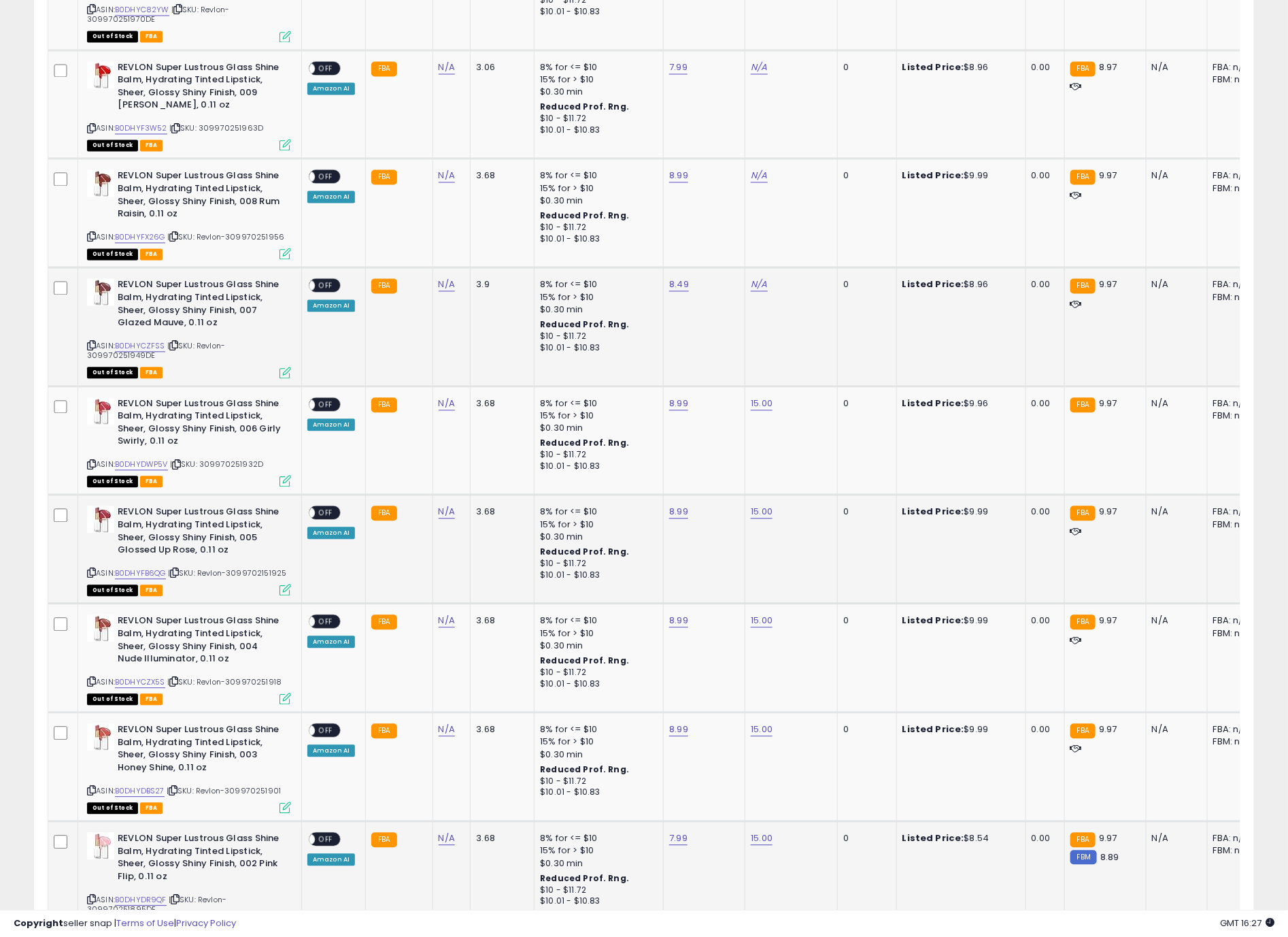
scroll to position [1123, 0]
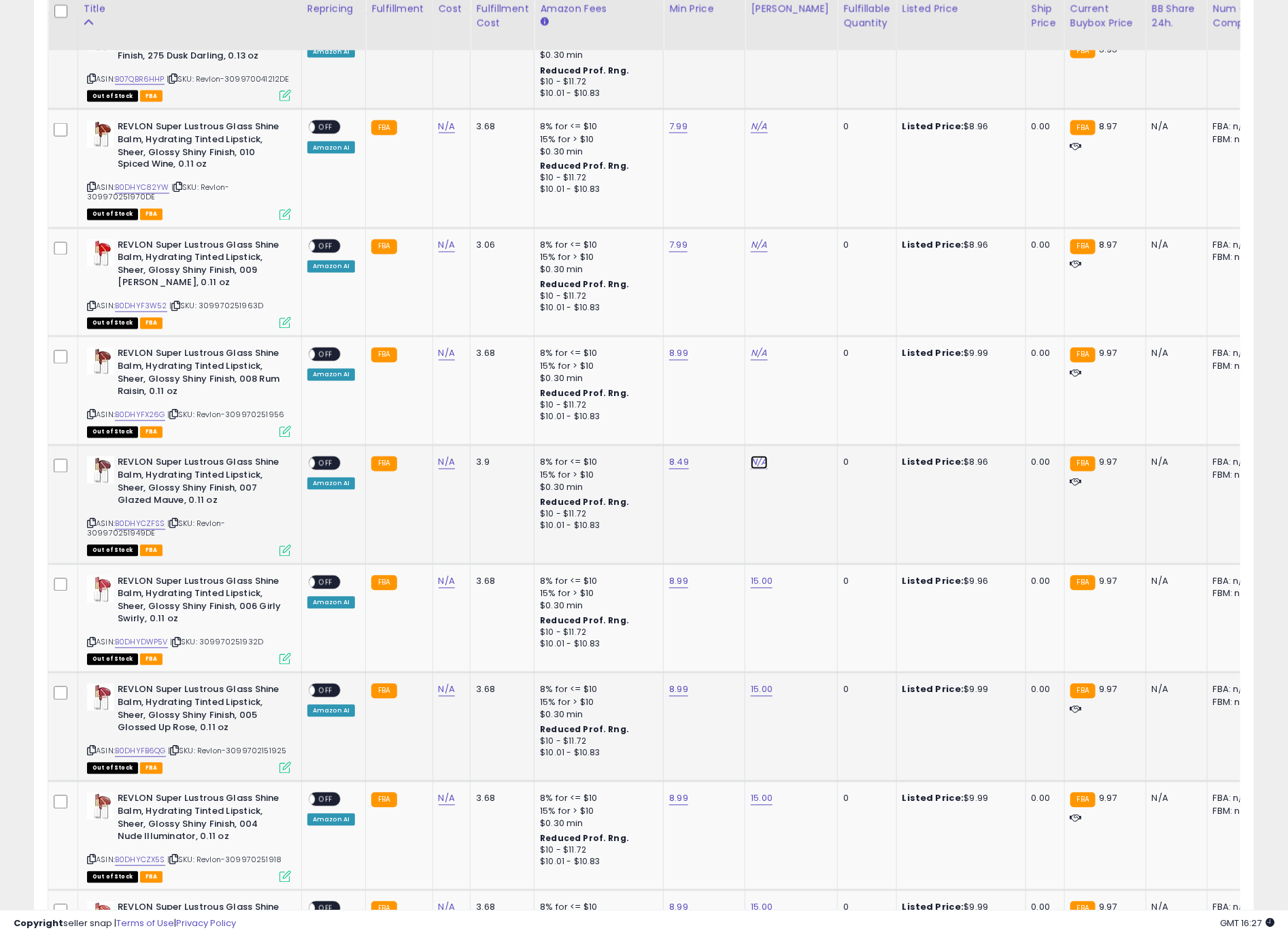
click at [758, 470] on link "N/A" at bounding box center [758, 462] width 16 height 13
click at [692, 430] on input "*" at bounding box center [713, 429] width 121 height 23
type input "**"
click button "submit" at bounding box center [790, 428] width 23 height 21
click at [751, 361] on link "N/A" at bounding box center [758, 353] width 16 height 13
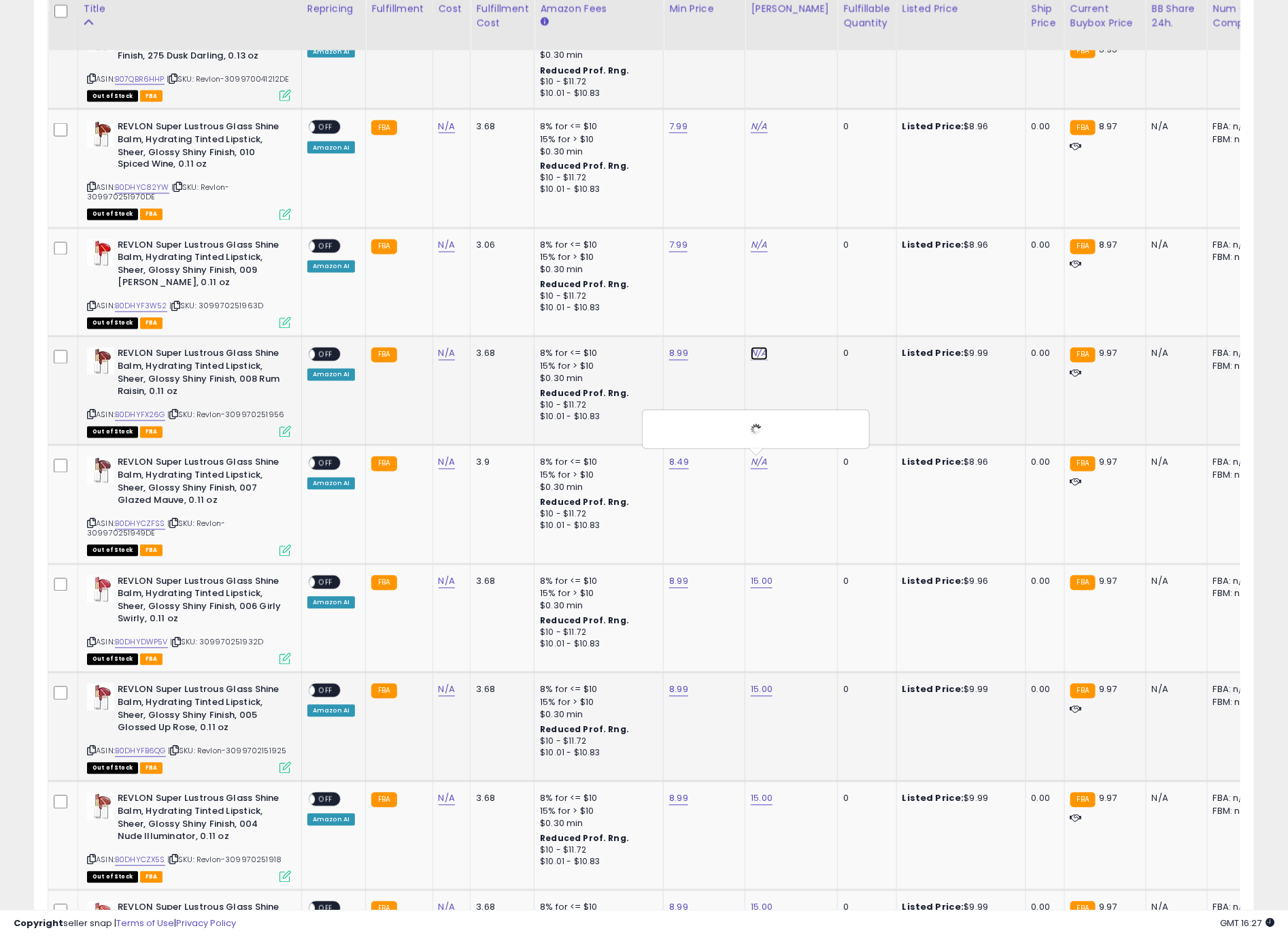
click at [758, 355] on link "N/A" at bounding box center [758, 353] width 16 height 13
type input "*"
click button "submit" at bounding box center [790, 319] width 23 height 21
click at [763, 253] on link "N/A" at bounding box center [758, 245] width 16 height 13
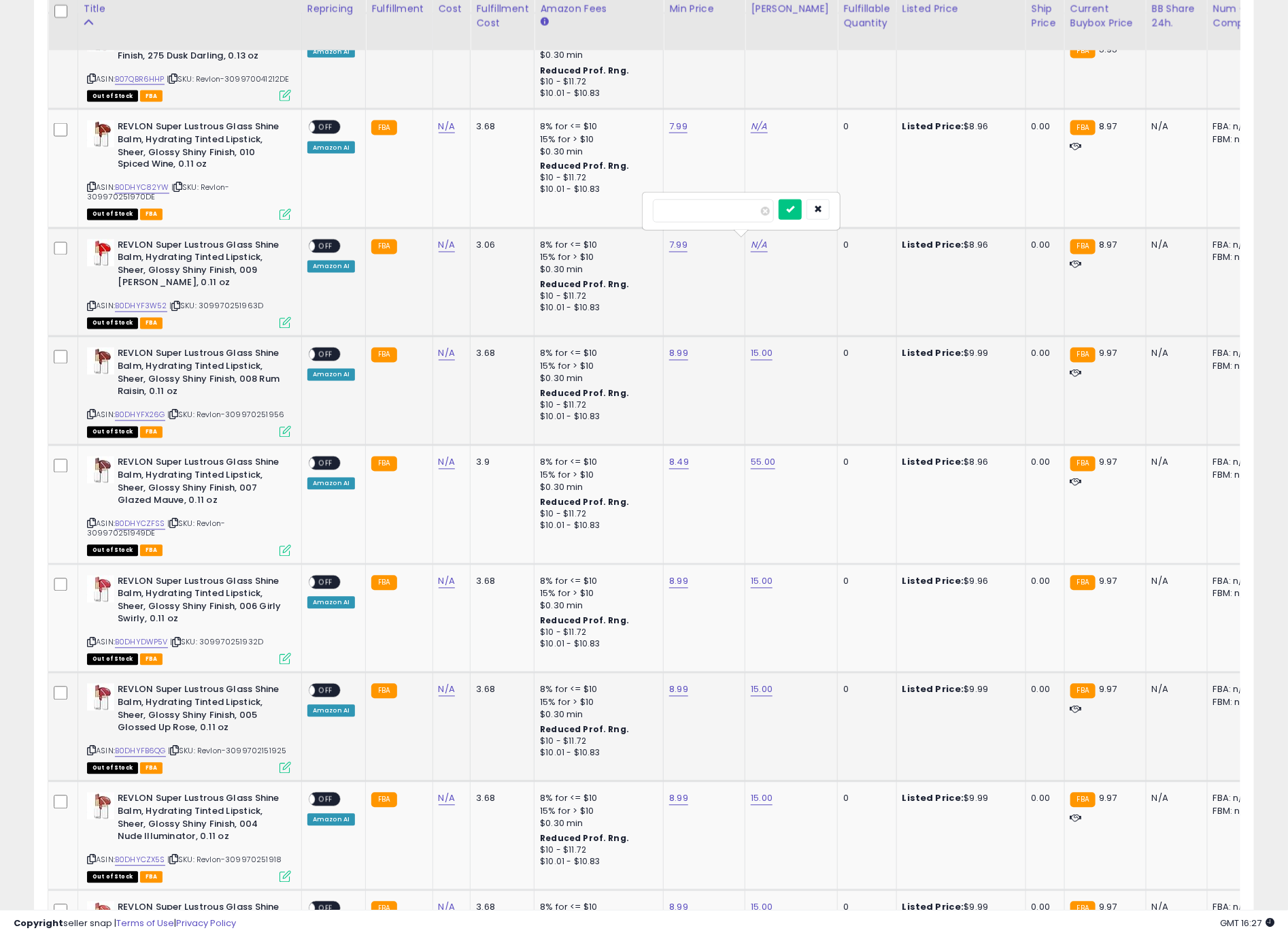
type input "*"
click button "submit" at bounding box center [790, 210] width 23 height 21
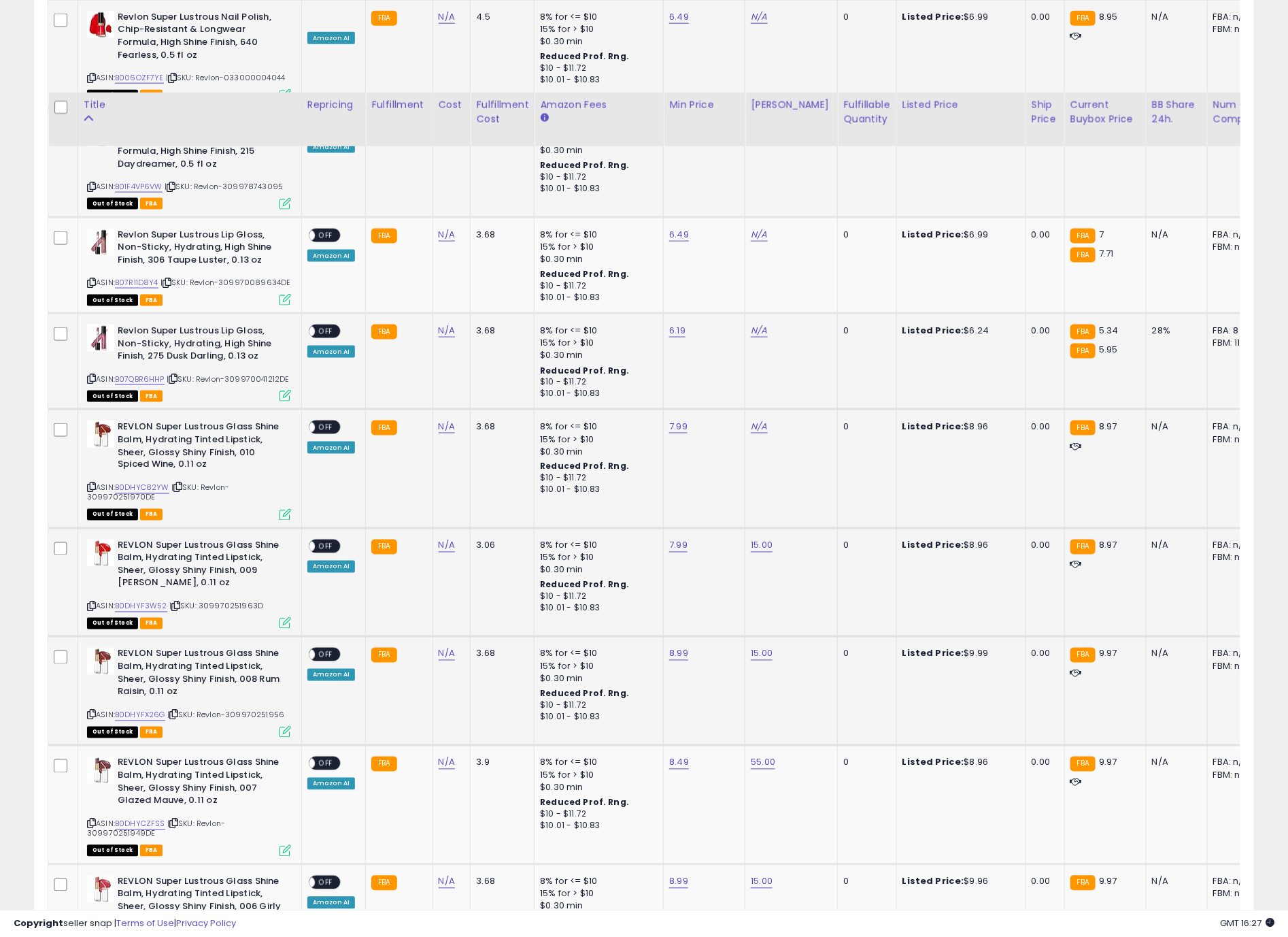
scroll to position [817, 0]
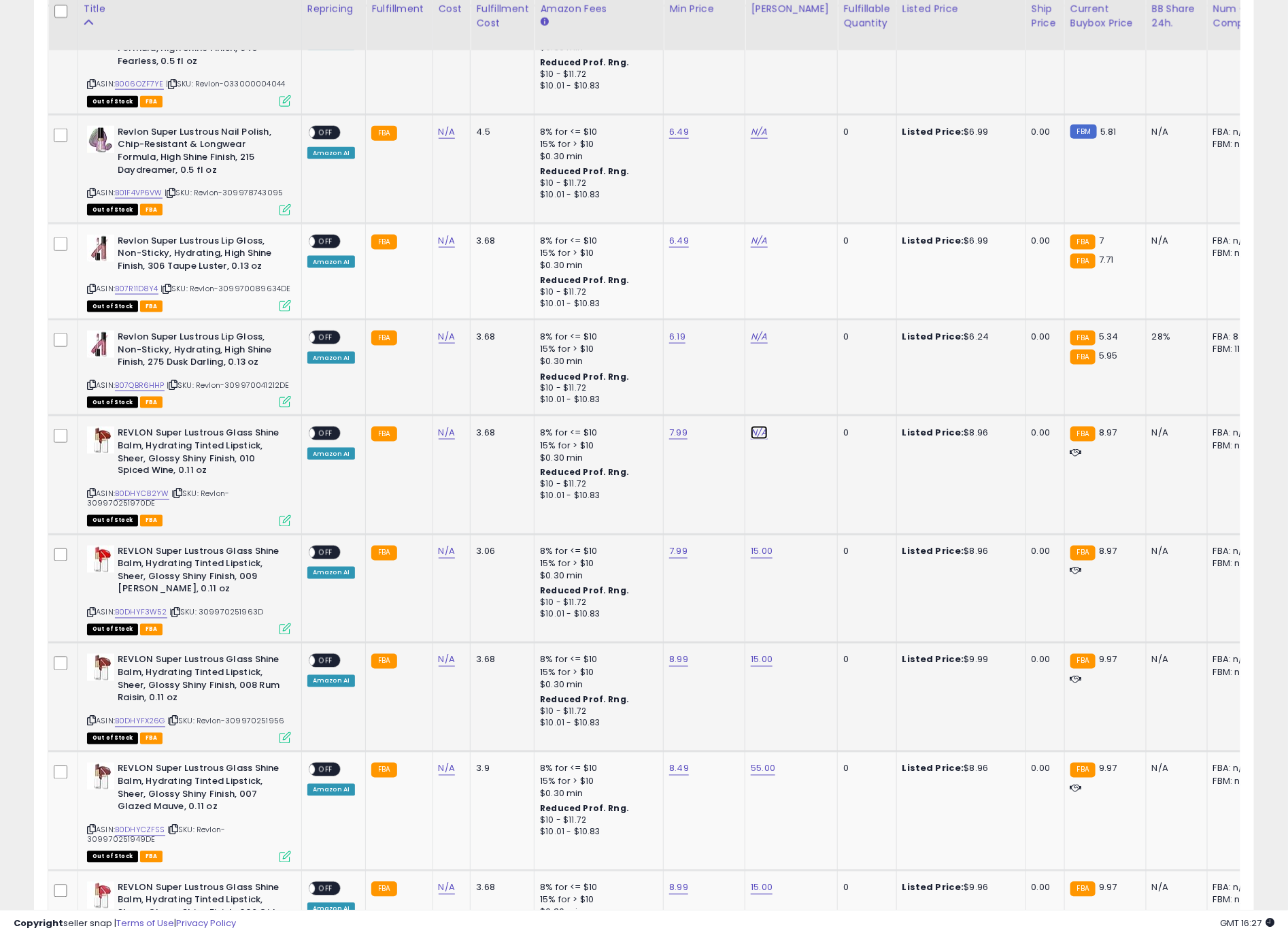
click at [751, 430] on link "N/A" at bounding box center [758, 432] width 16 height 13
click at [874, 395] on button "submit" at bounding box center [885, 405] width 23 height 21
type input "***"
click button "submit" at bounding box center [790, 384] width 23 height 21
click at [760, 339] on link "N/A" at bounding box center [758, 336] width 16 height 13
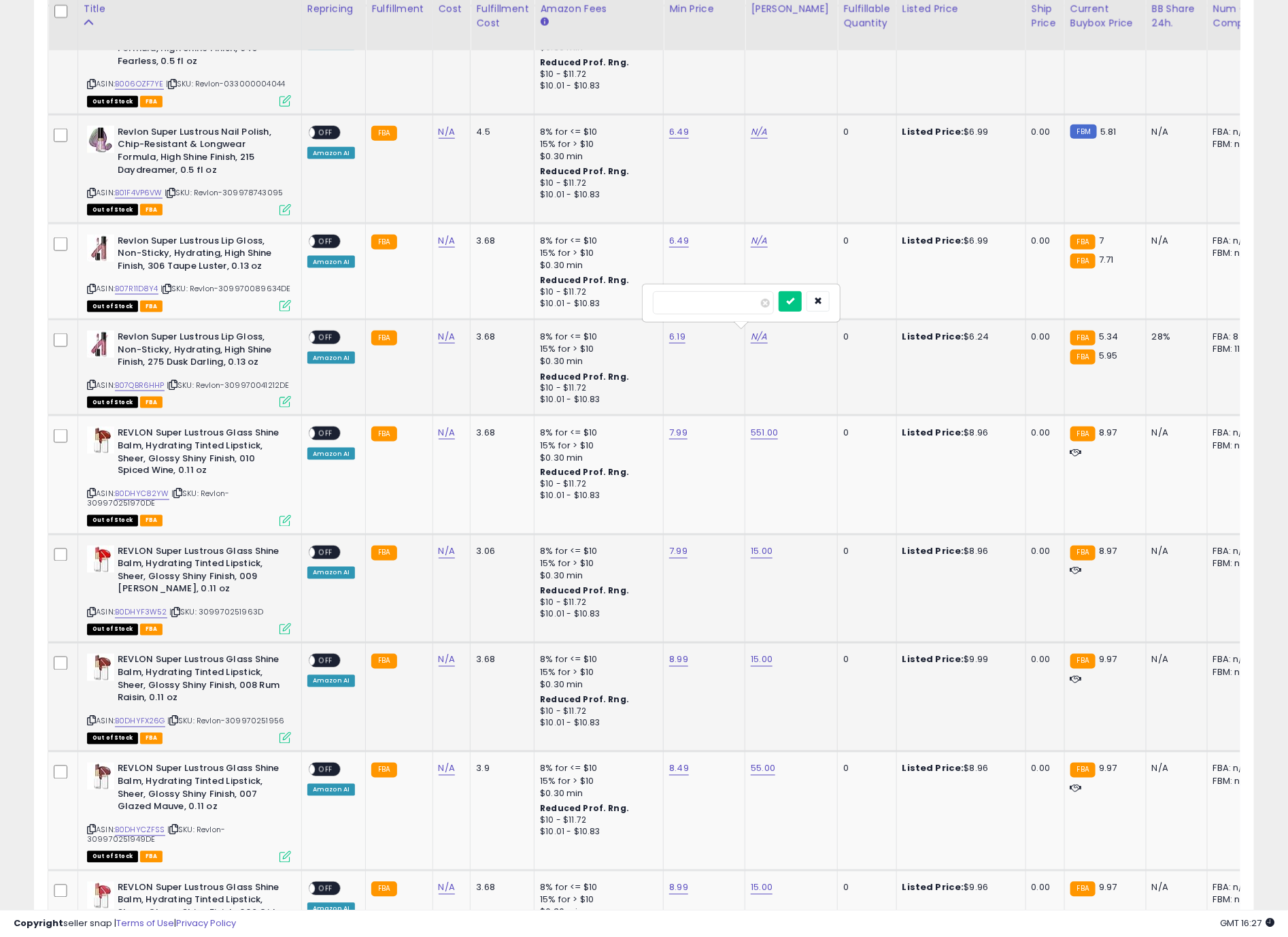
type input "**"
click button "submit" at bounding box center [790, 302] width 23 height 21
click at [751, 248] on link "N/A" at bounding box center [758, 241] width 16 height 13
type input "**"
click button "submit" at bounding box center [790, 205] width 23 height 21
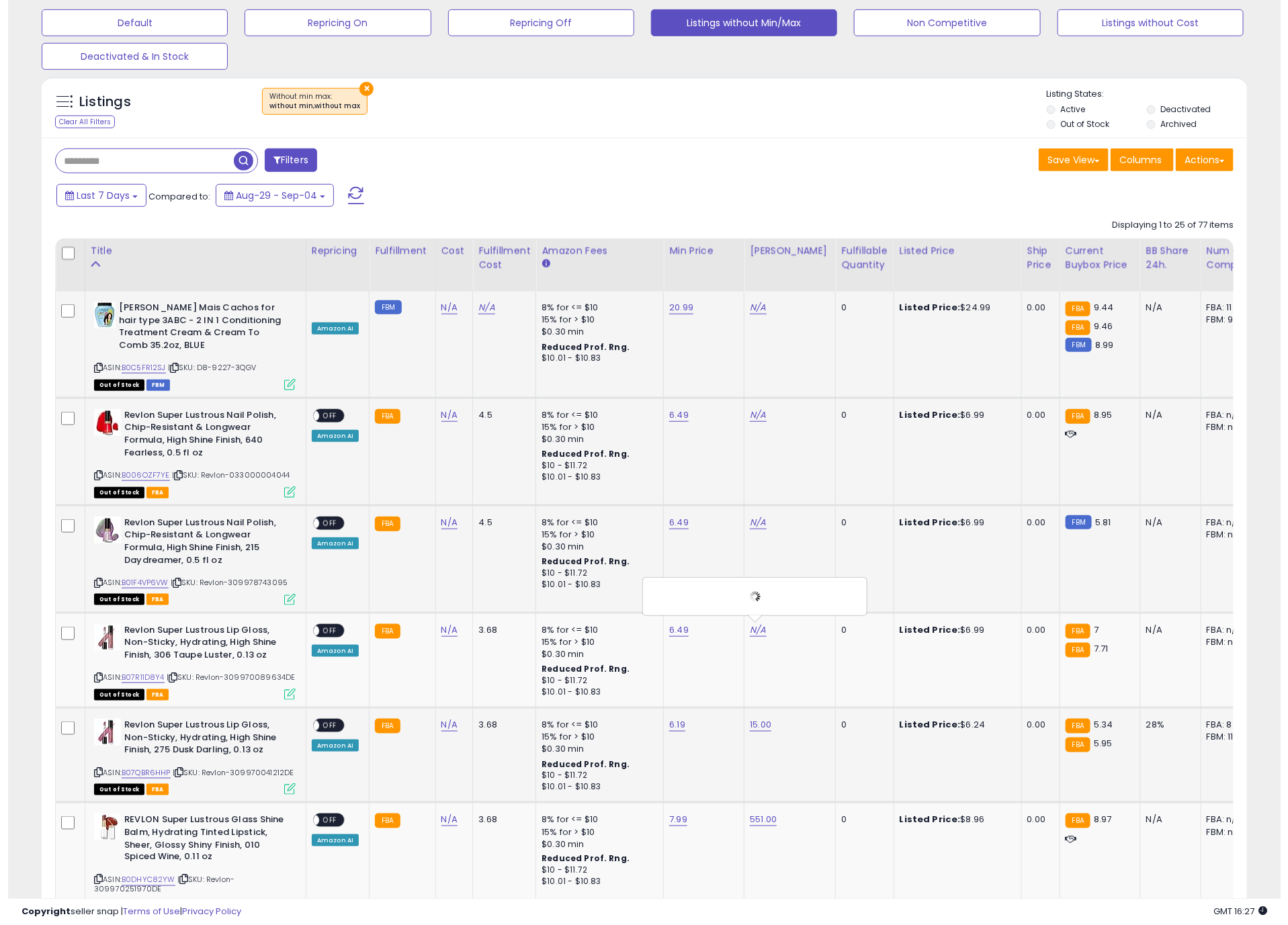
scroll to position [403, 0]
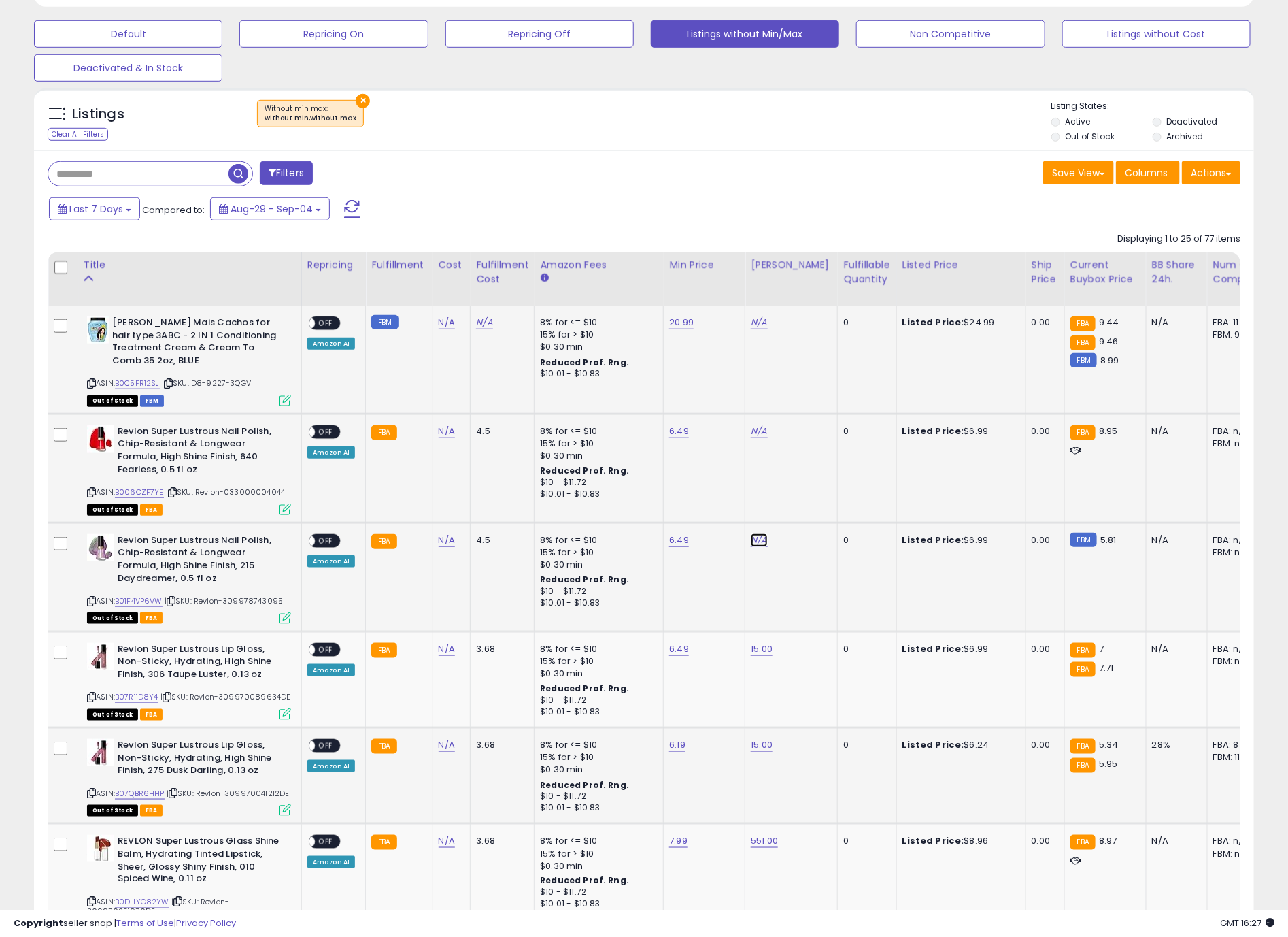
click at [753, 538] on link "N/A" at bounding box center [758, 540] width 16 height 13
type input "**"
click button "submit" at bounding box center [790, 505] width 23 height 21
click at [751, 435] on link "N/A" at bounding box center [758, 431] width 16 height 13
type input "**"
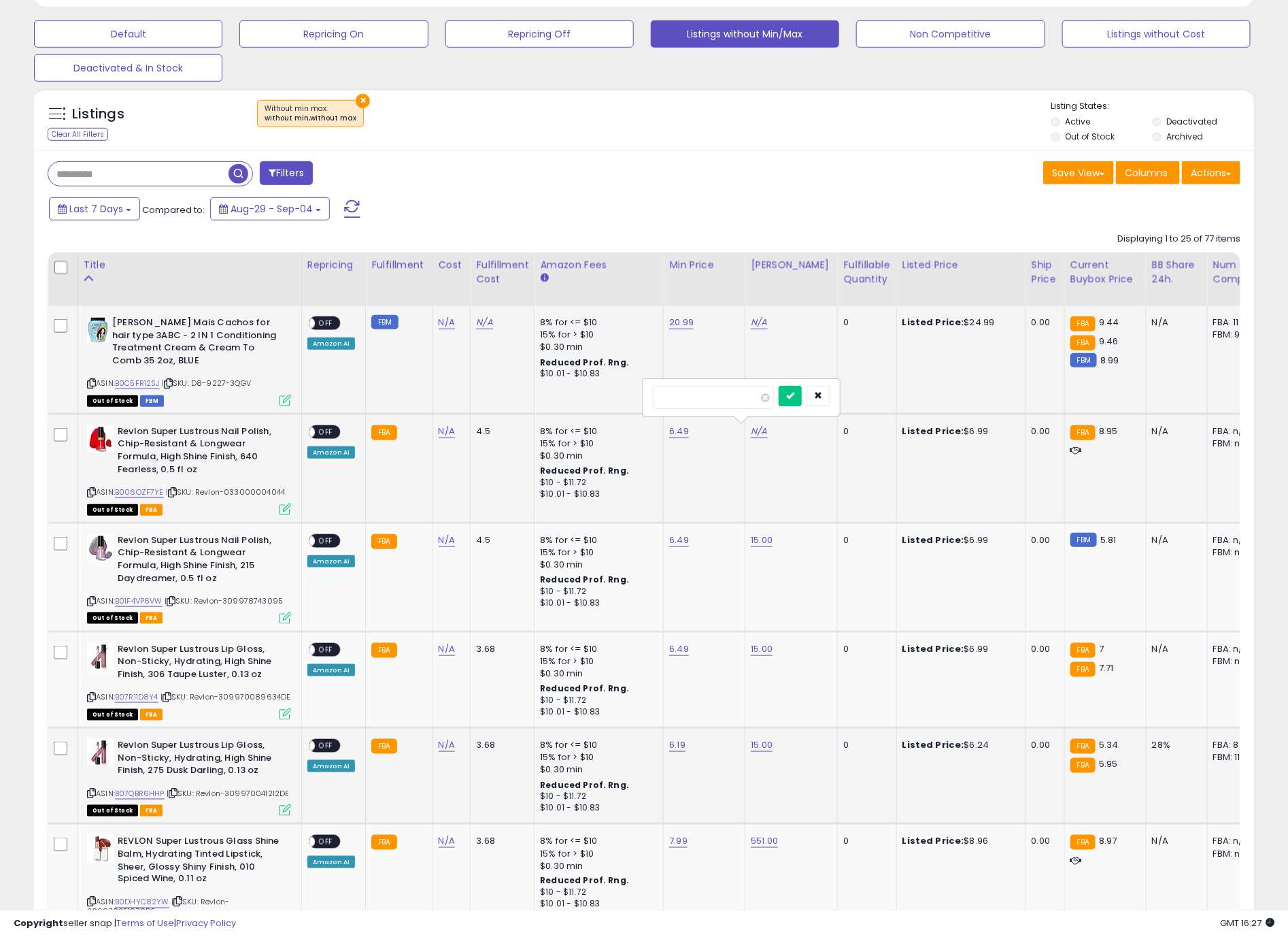
click button "submit" at bounding box center [790, 397] width 23 height 21
click at [758, 325] on link "N/A" at bounding box center [758, 322] width 16 height 13
click at [779, 277] on button "submit" at bounding box center [790, 288] width 23 height 21
type input "***"
click button "submit" at bounding box center [790, 273] width 23 height 21
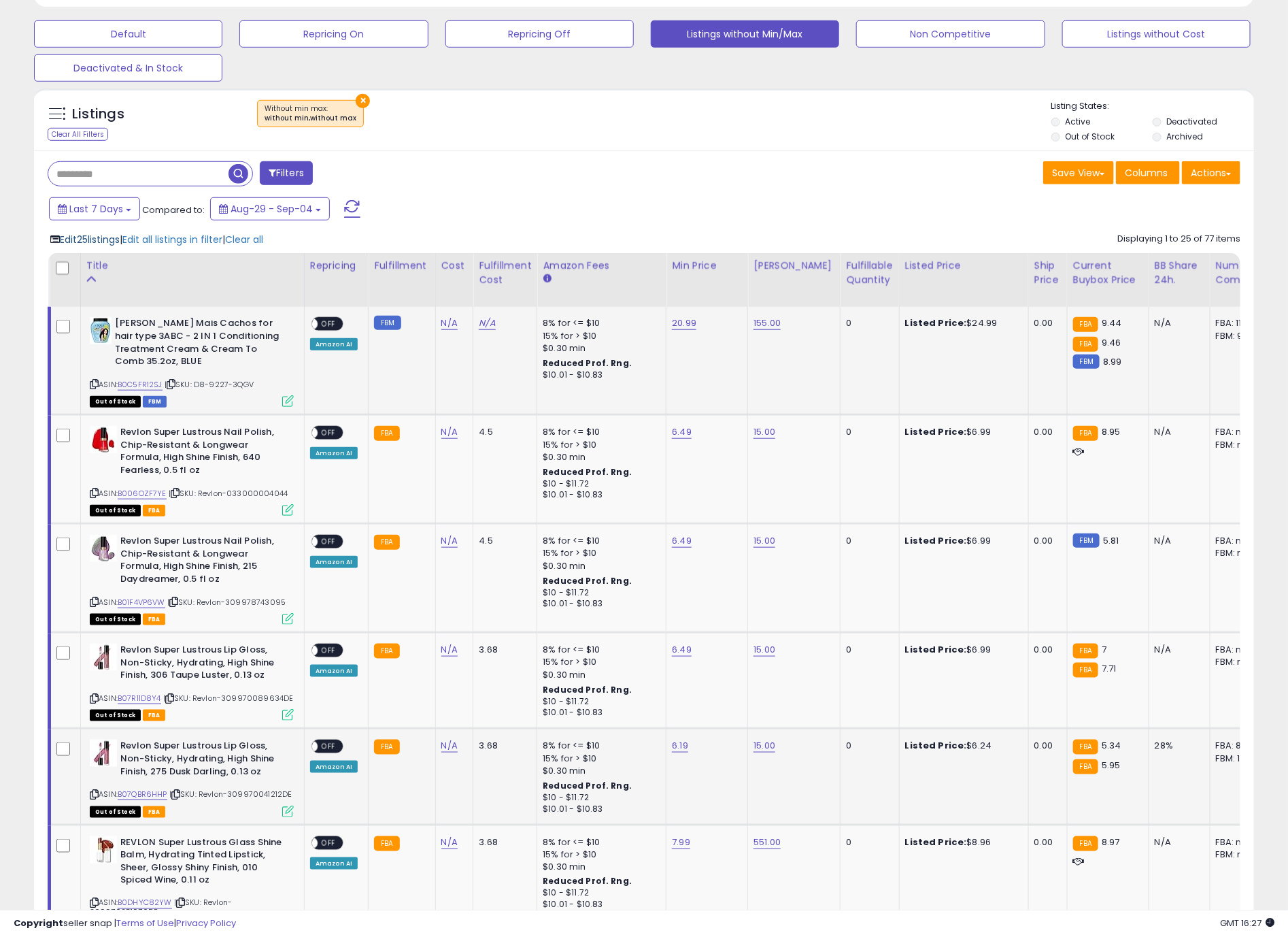
click at [118, 243] on span "Edit 25 listings" at bounding box center [90, 240] width 60 height 13
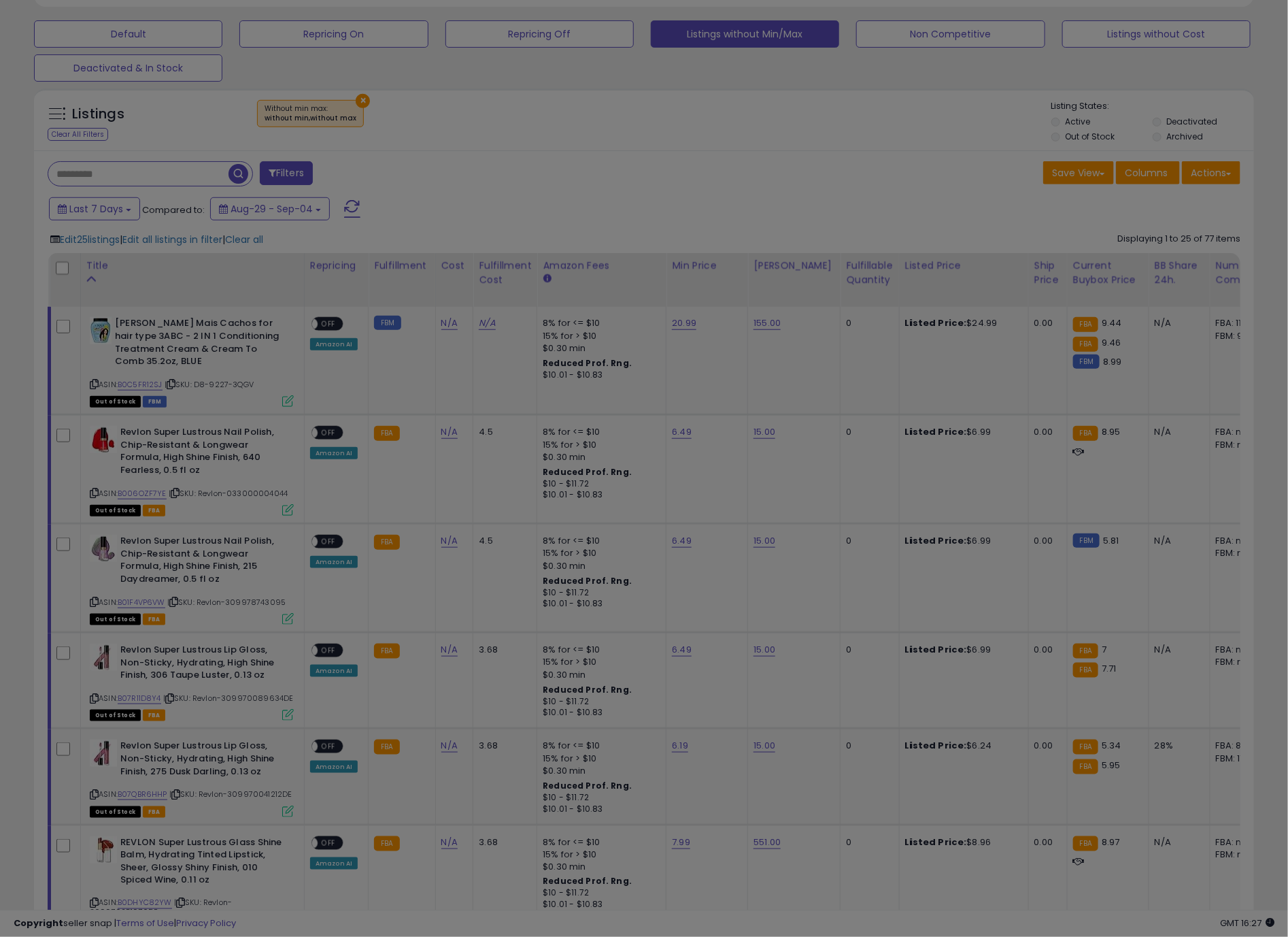
scroll to position [280, 717]
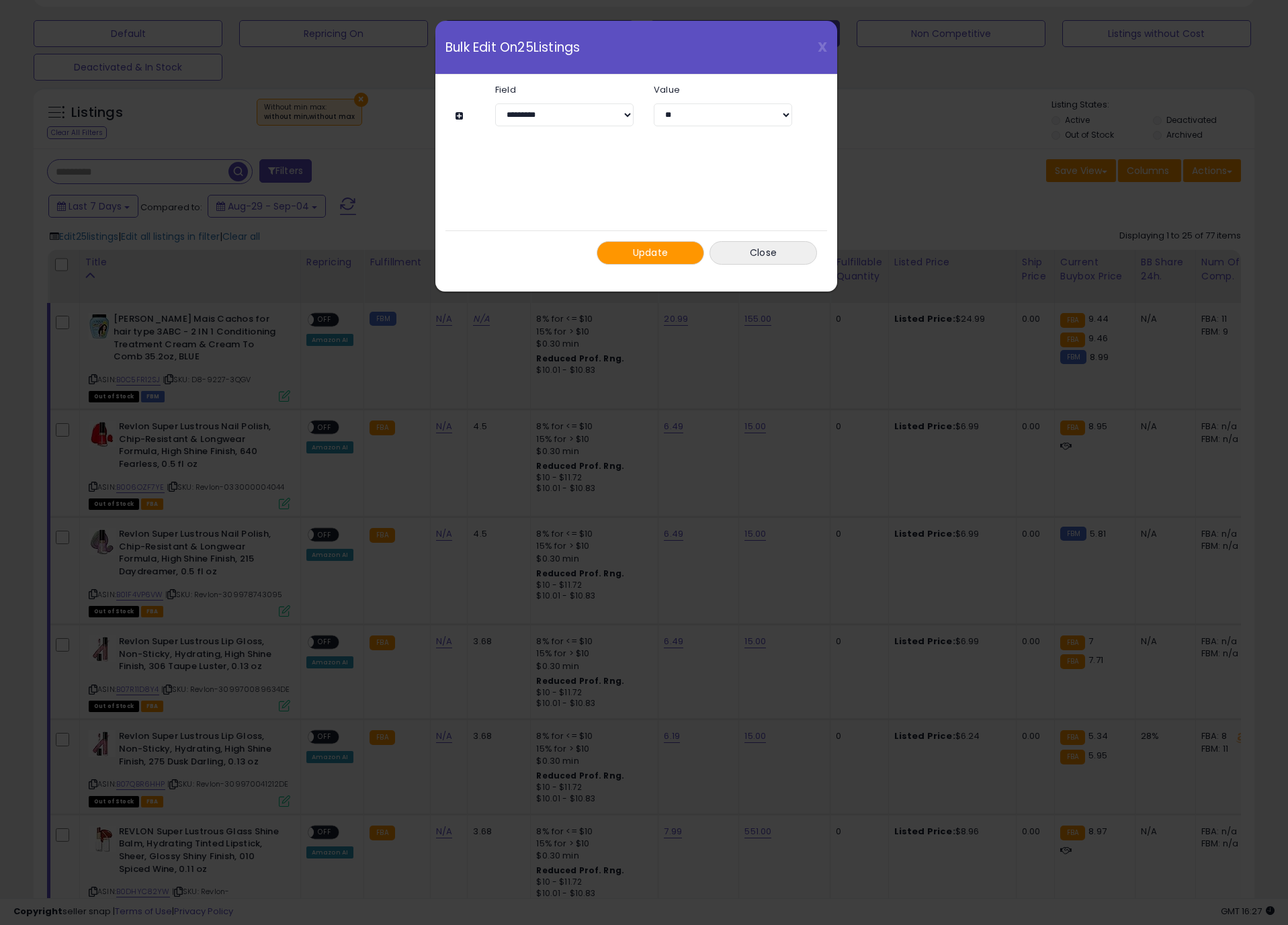
click at [608, 264] on button "Update" at bounding box center [650, 252] width 108 height 23
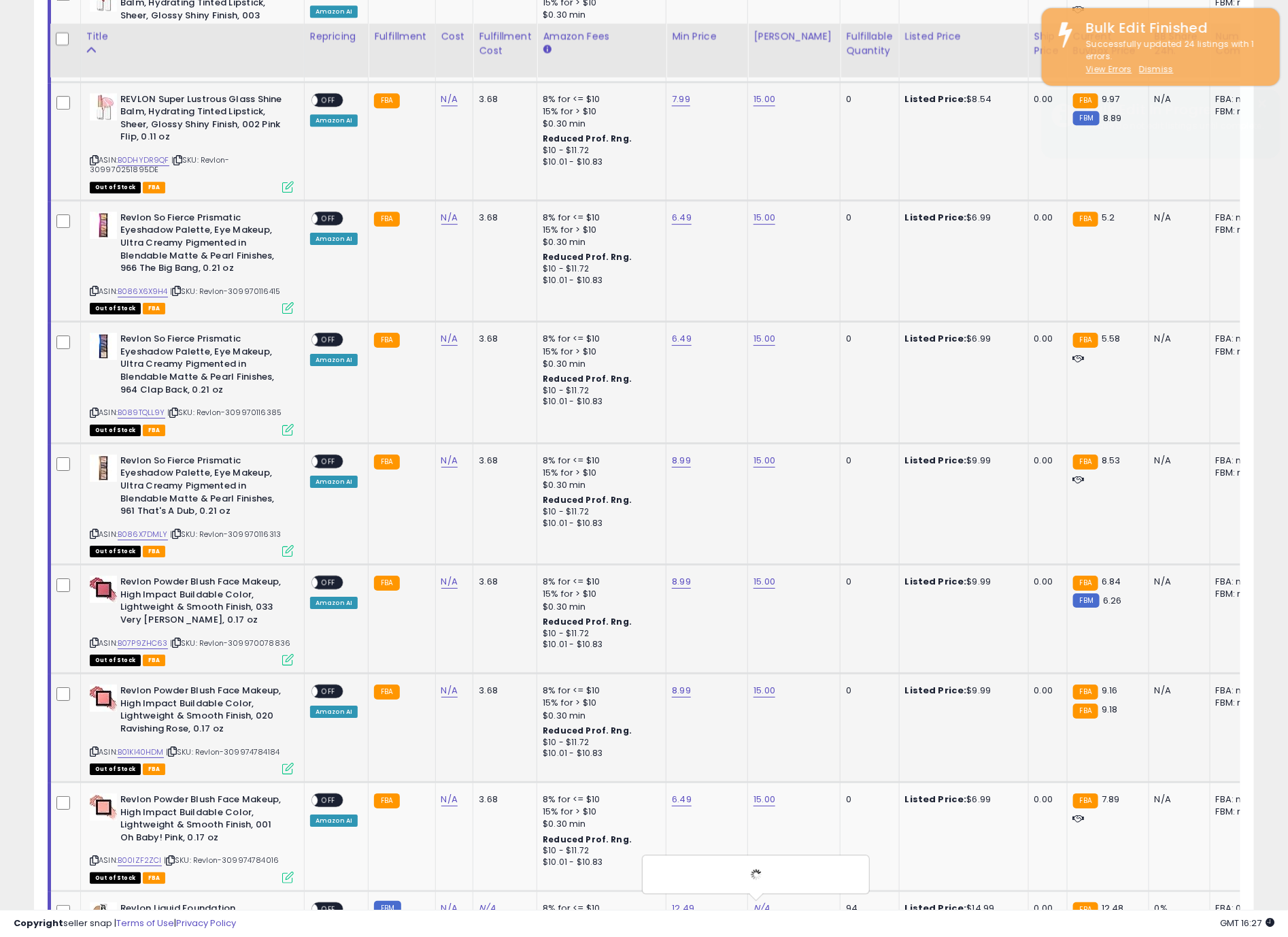
scroll to position [2756, 0]
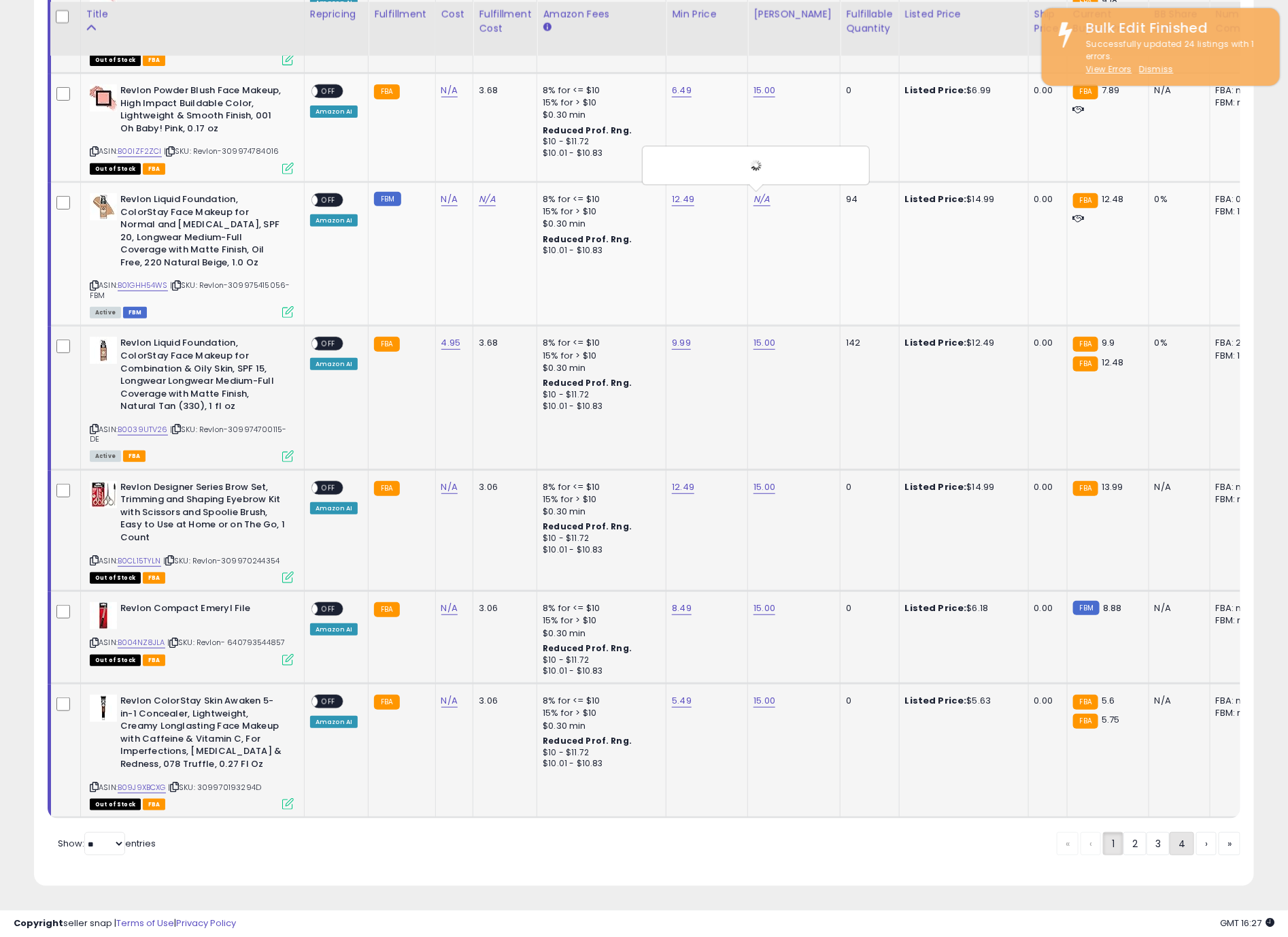
click at [1172, 848] on link "4" at bounding box center [1182, 844] width 24 height 23
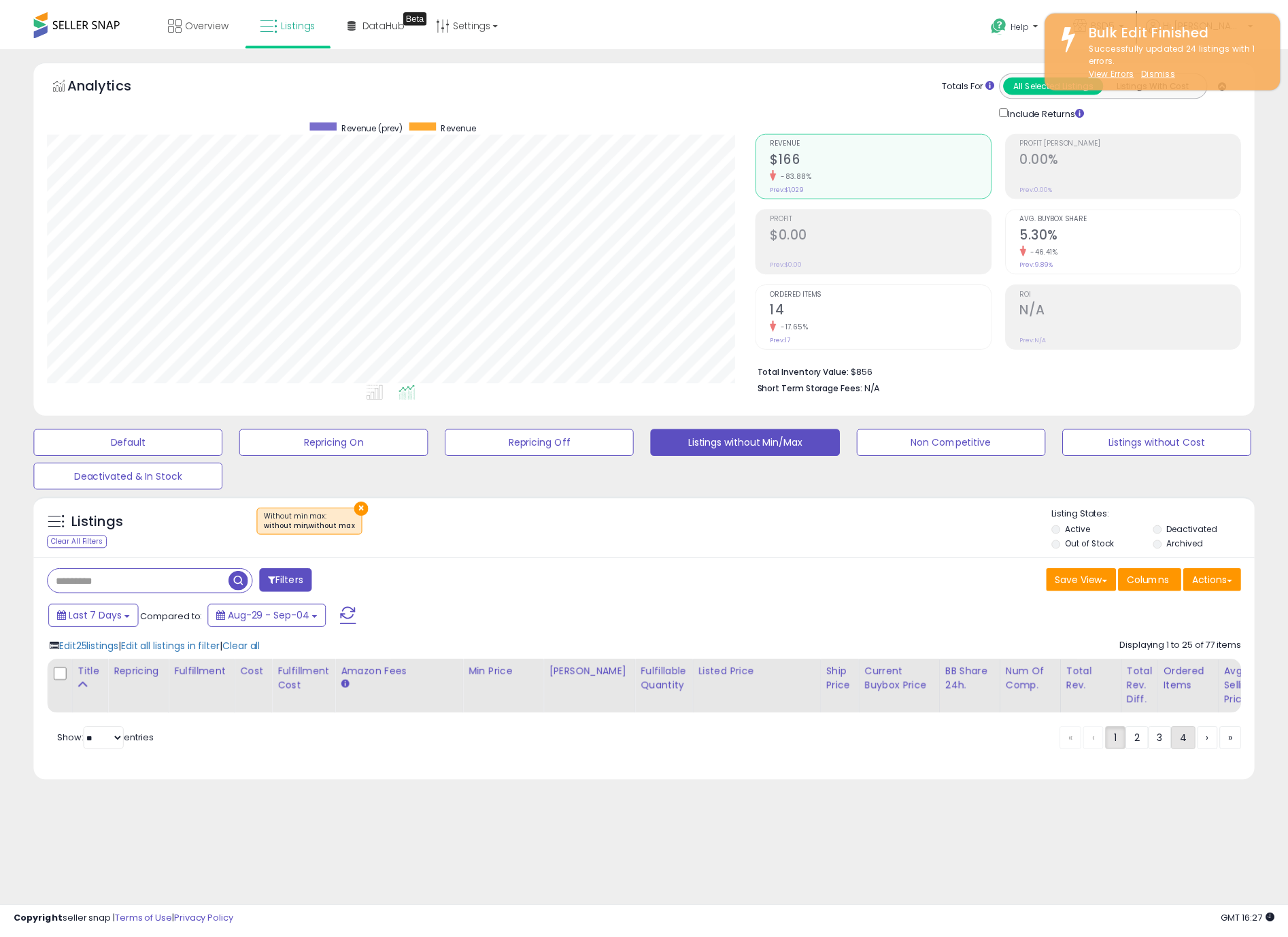
scroll to position [280, 717]
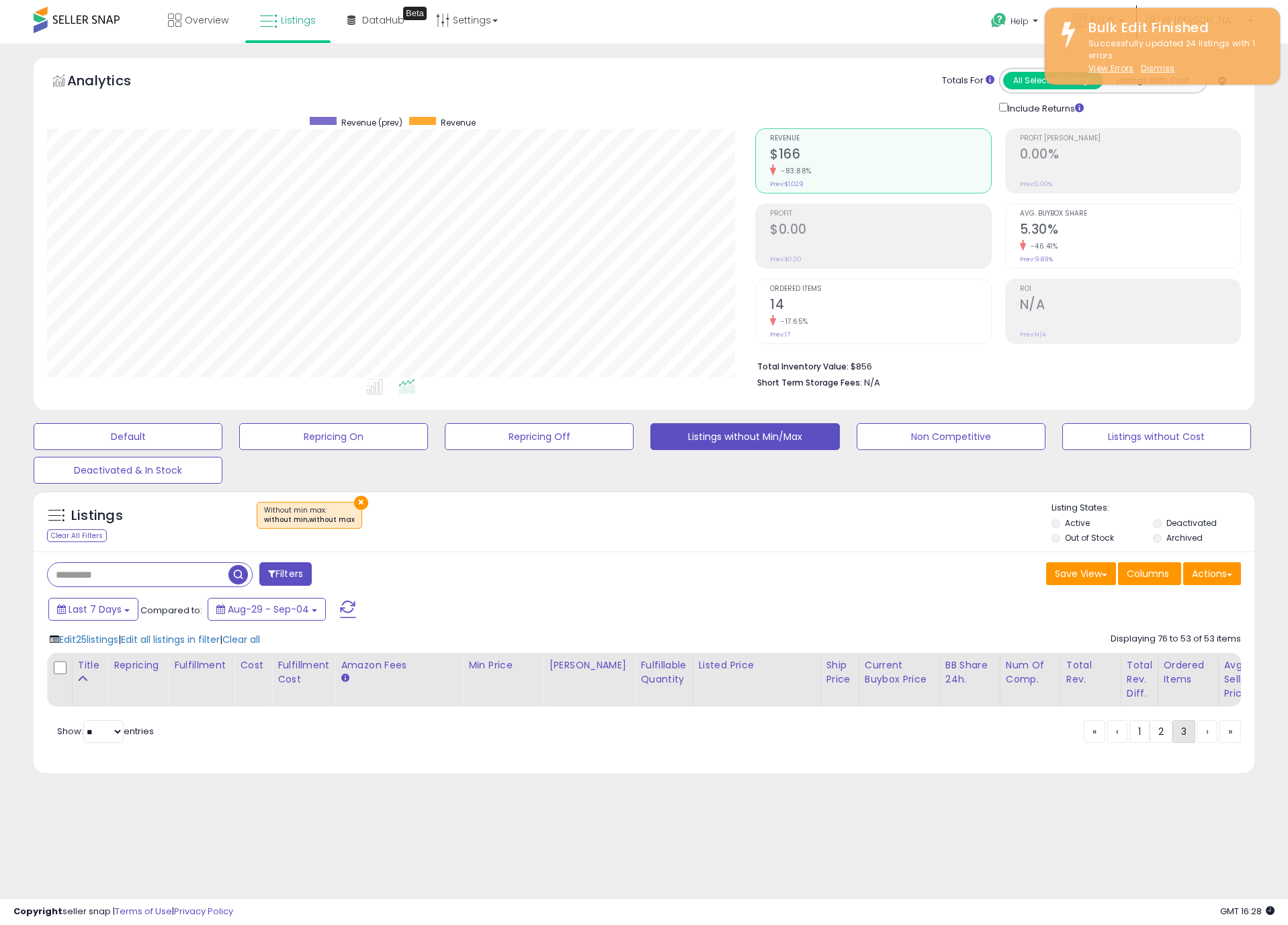
click at [1175, 743] on link "3" at bounding box center [1184, 731] width 23 height 23
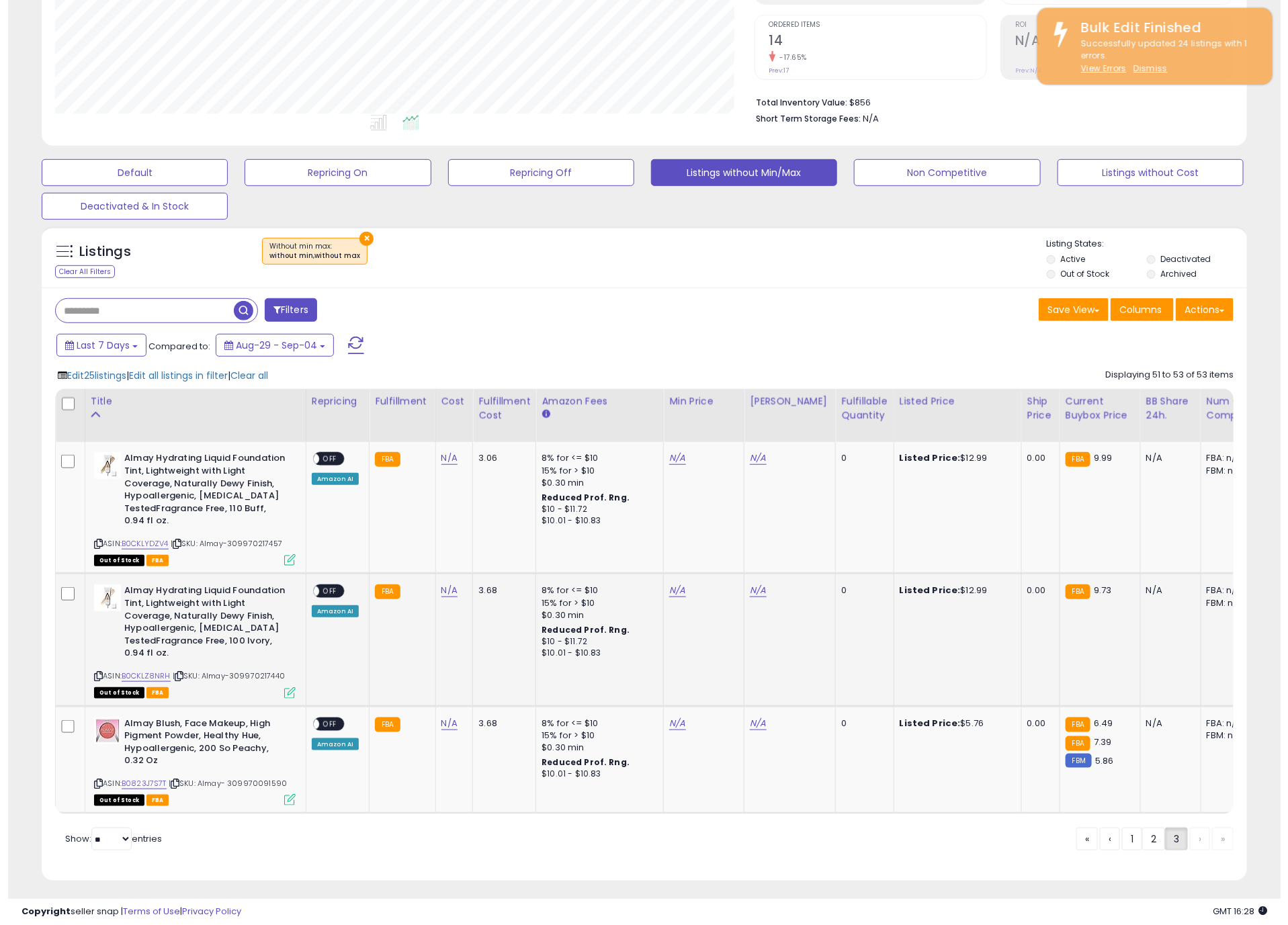
scroll to position [289, 0]
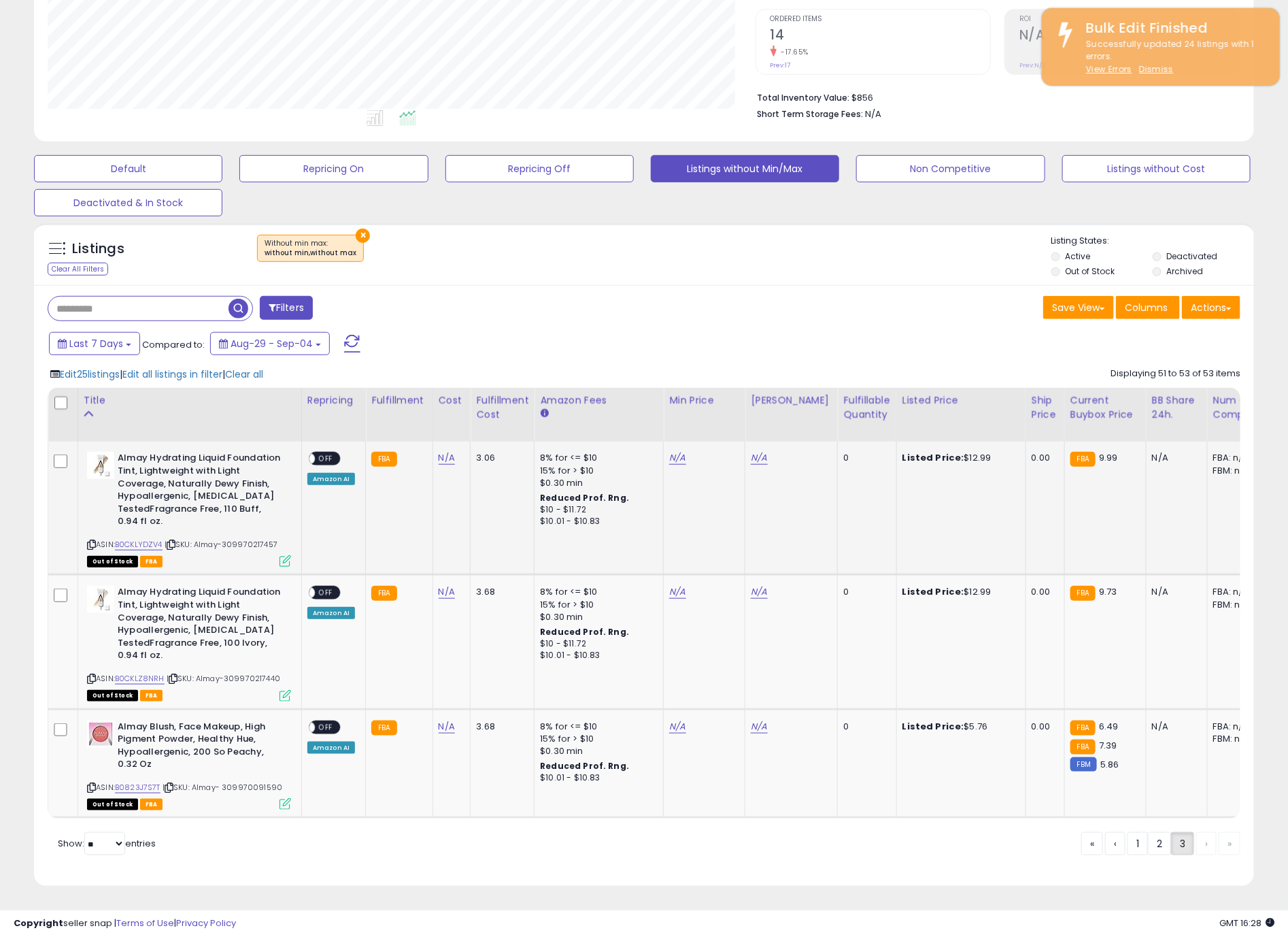
click at [762, 452] on td "N/A" at bounding box center [792, 508] width 92 height 133
click at [759, 451] on link "N/A" at bounding box center [758, 458] width 16 height 13
type input "**"
click button "submit" at bounding box center [790, 423] width 23 height 21
click at [753, 586] on link "N/A" at bounding box center [758, 592] width 16 height 13
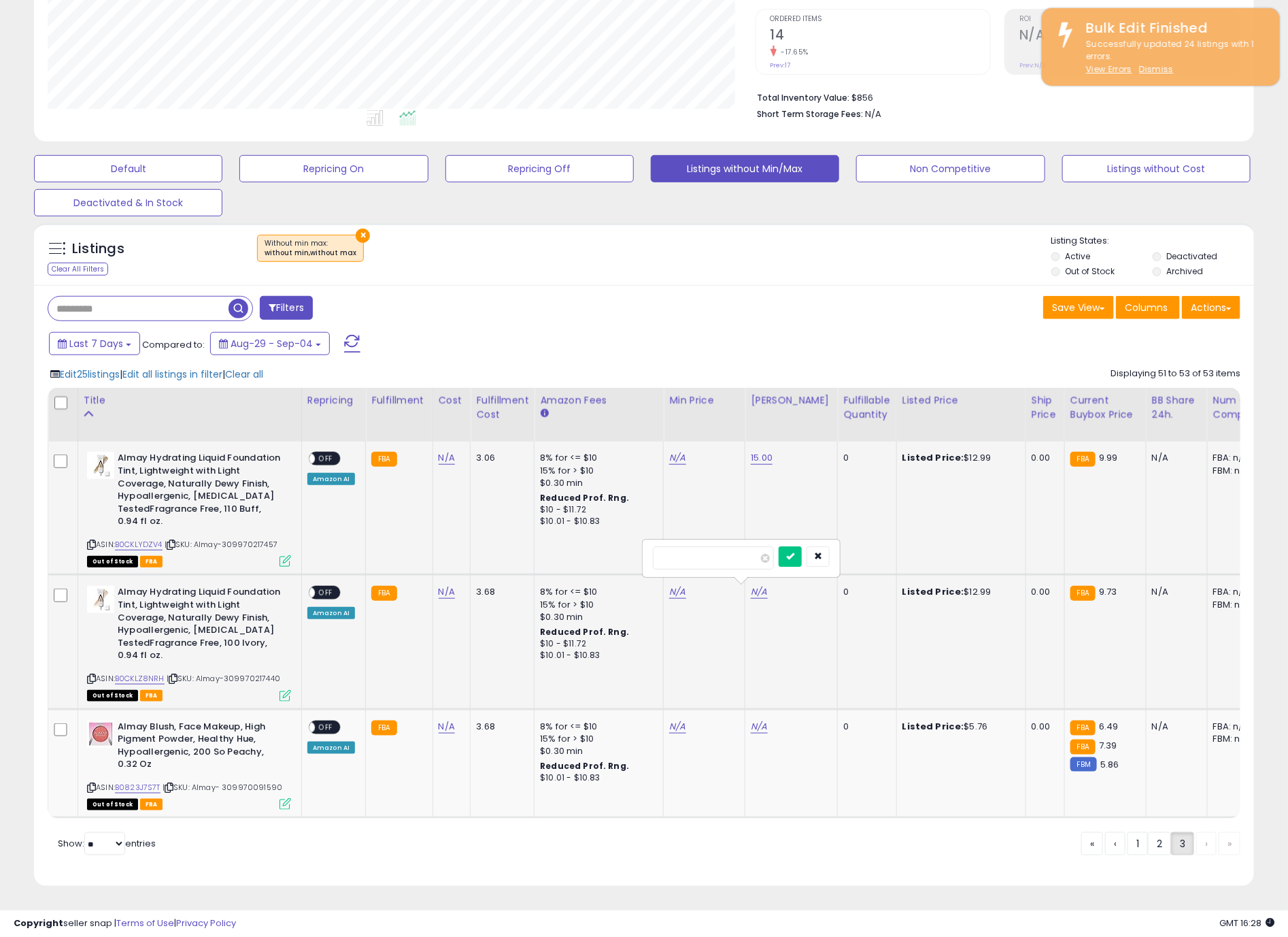
type input "**"
click button "submit" at bounding box center [790, 556] width 23 height 21
click at [760, 720] on link "N/A" at bounding box center [758, 726] width 16 height 13
type input "**"
click button "submit" at bounding box center [790, 691] width 23 height 21
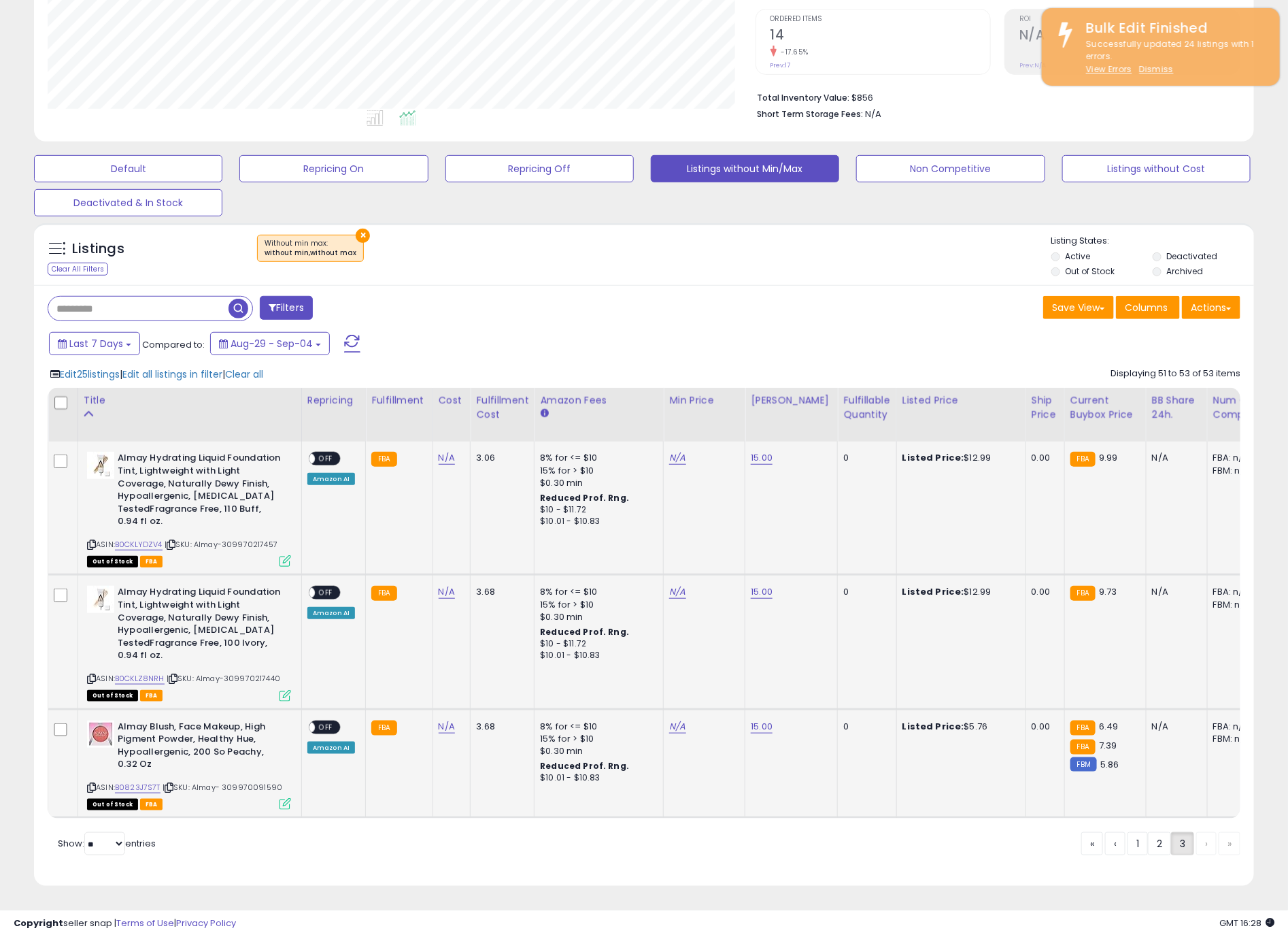
click at [664, 447] on td "N/A" at bounding box center [705, 508] width 82 height 133
click at [670, 451] on link "N/A" at bounding box center [677, 458] width 16 height 13
type input "****"
click button "submit" at bounding box center [708, 423] width 23 height 21
click at [682, 586] on link "N/A" at bounding box center [677, 592] width 16 height 13
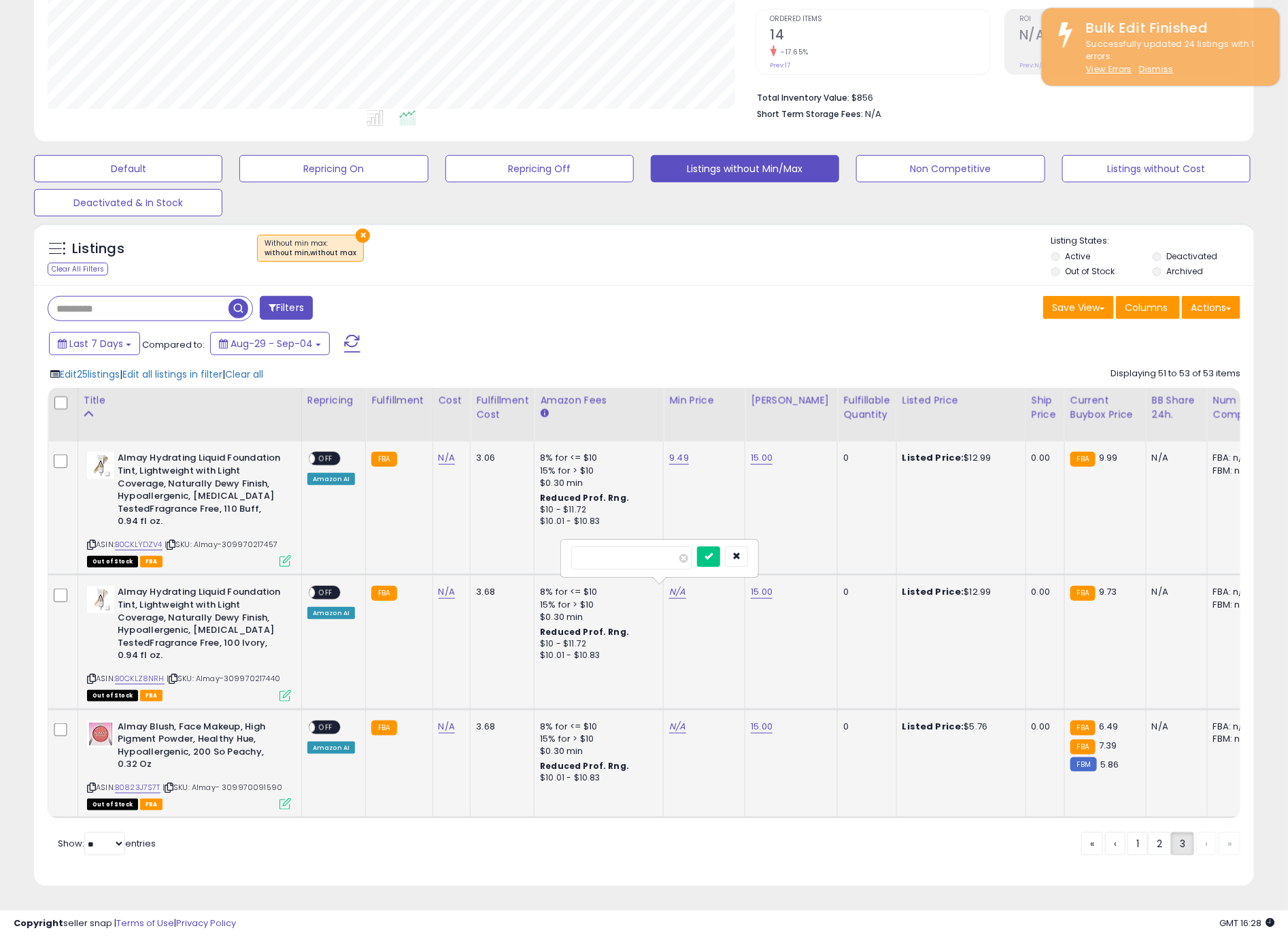
type input "****"
click button "submit" at bounding box center [708, 556] width 23 height 21
click at [675, 720] on link "N/A" at bounding box center [677, 726] width 16 height 13
type input "*"
click button "submit" at bounding box center [708, 691] width 23 height 21
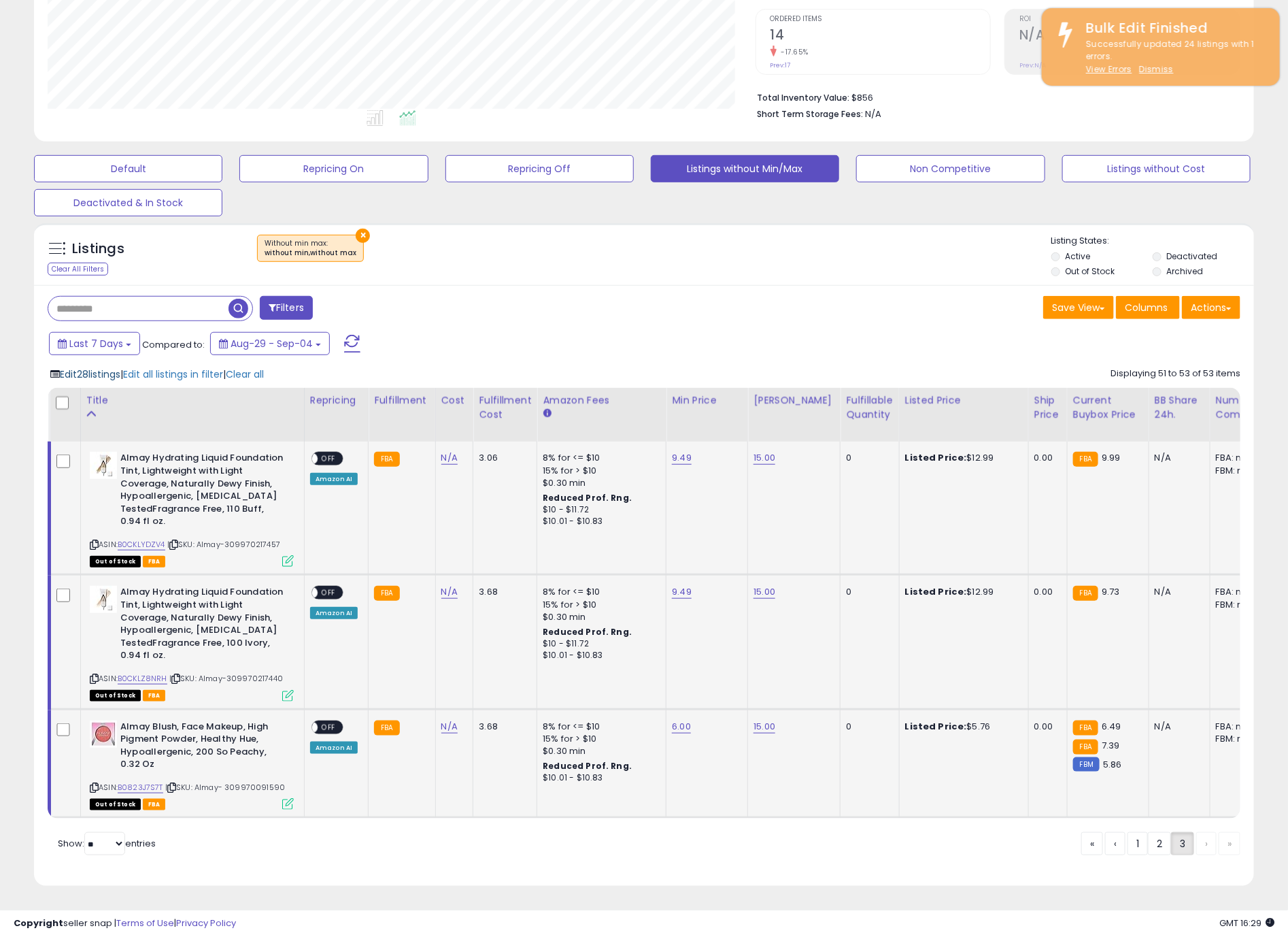
click at [78, 367] on span "Edit 28 listings" at bounding box center [90, 374] width 60 height 13
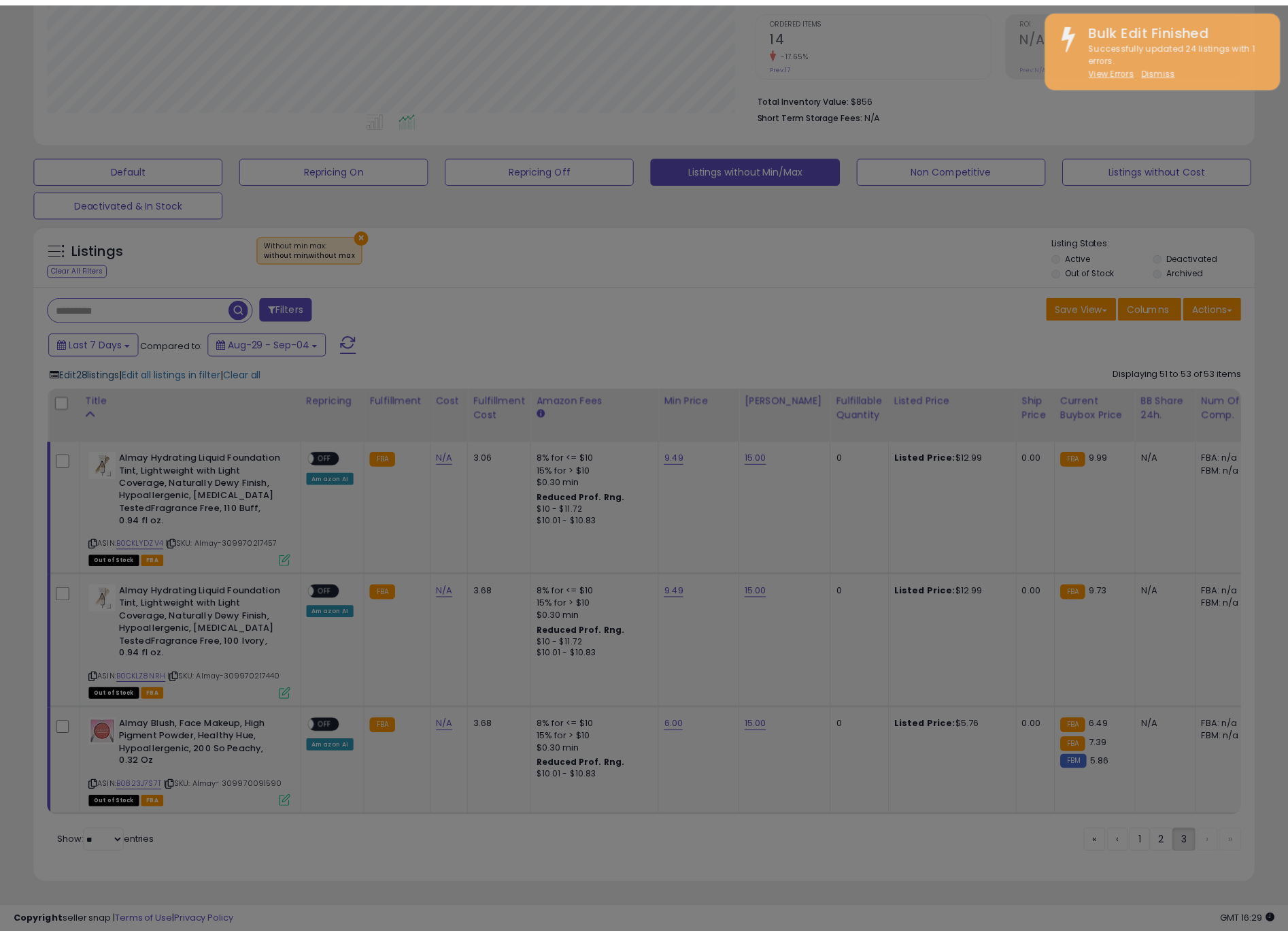
scroll to position [280, 717]
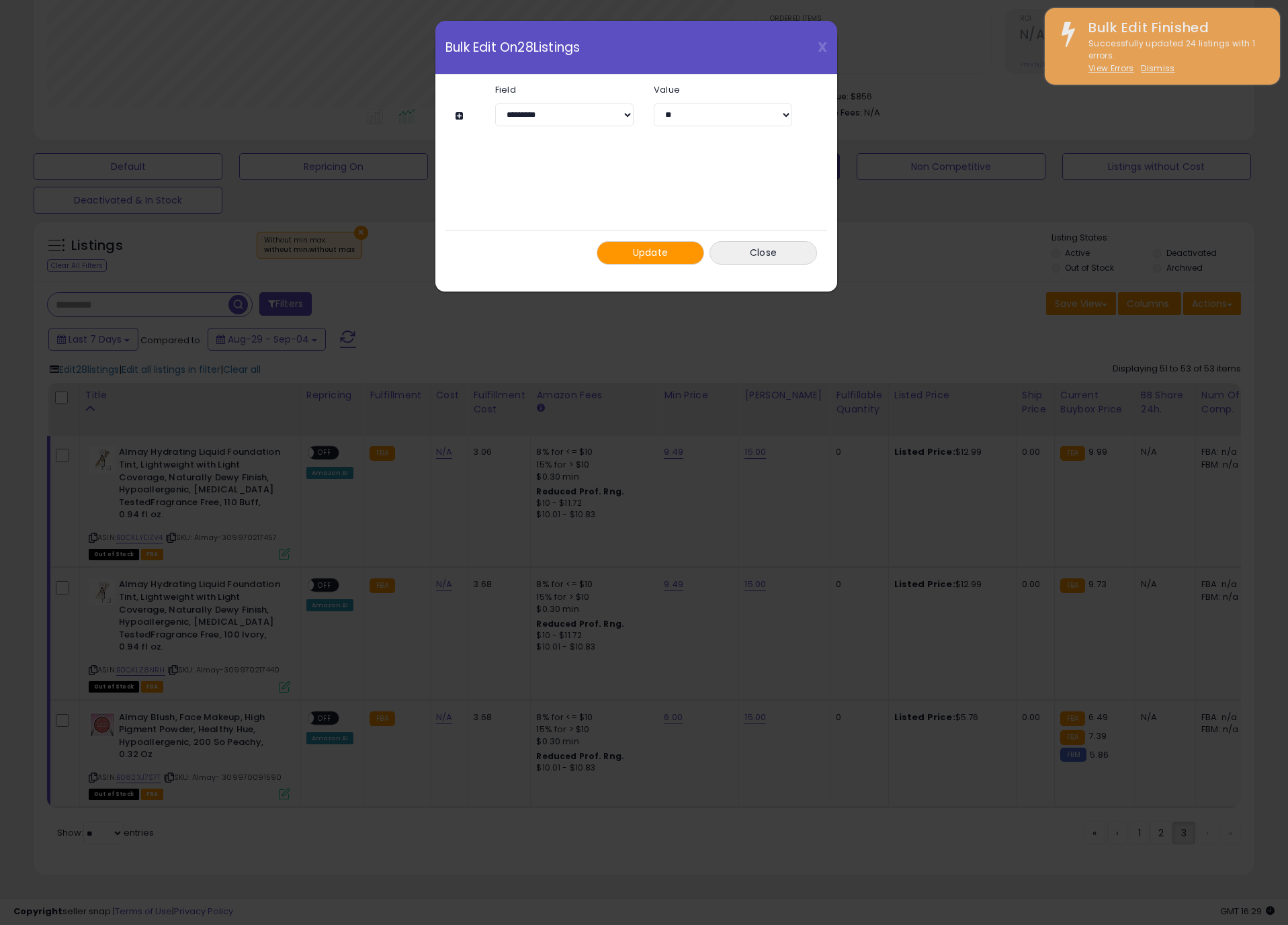
click at [636, 251] on span "Update" at bounding box center [650, 252] width 35 height 13
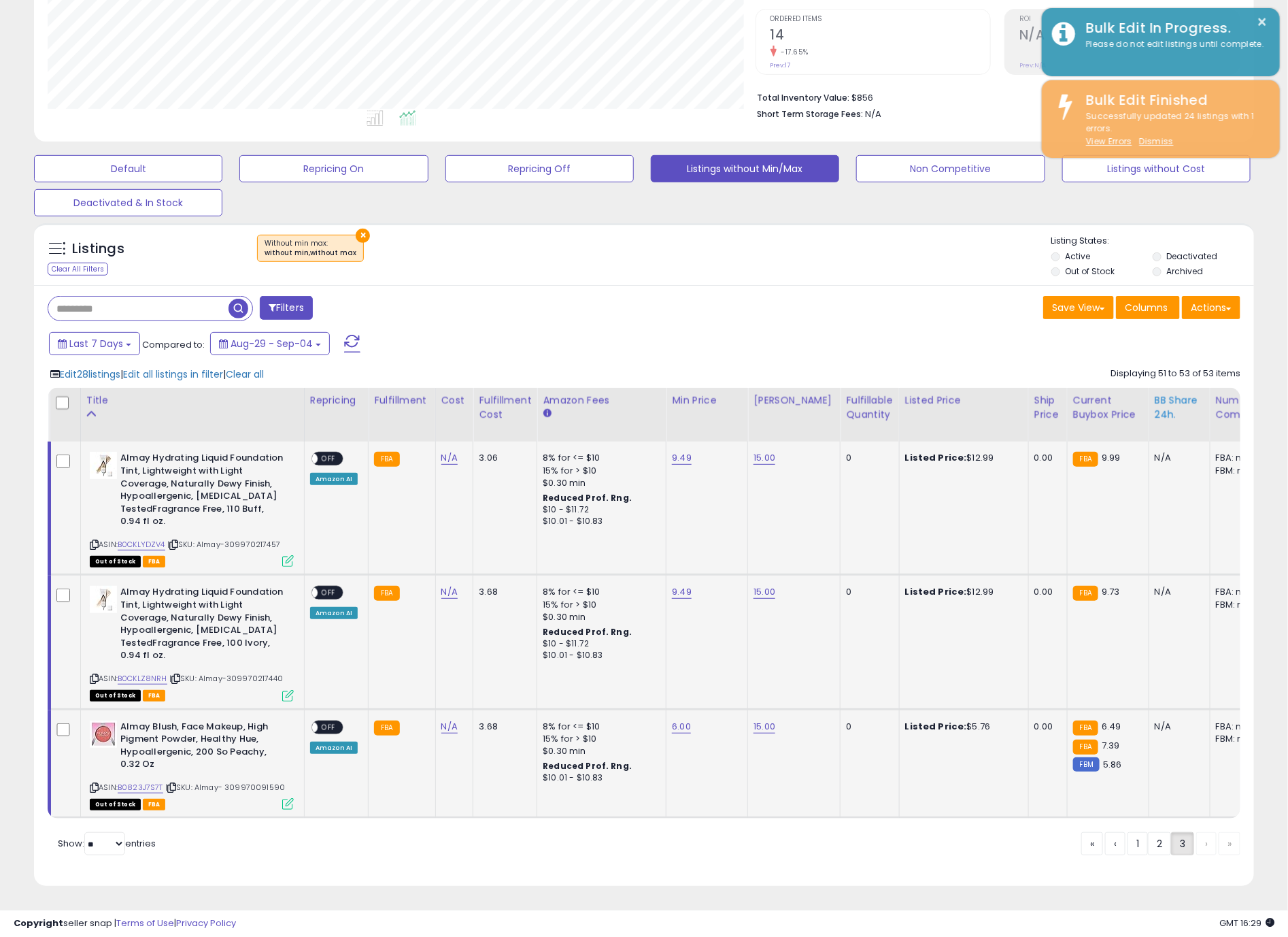
scroll to position [680270, 679580]
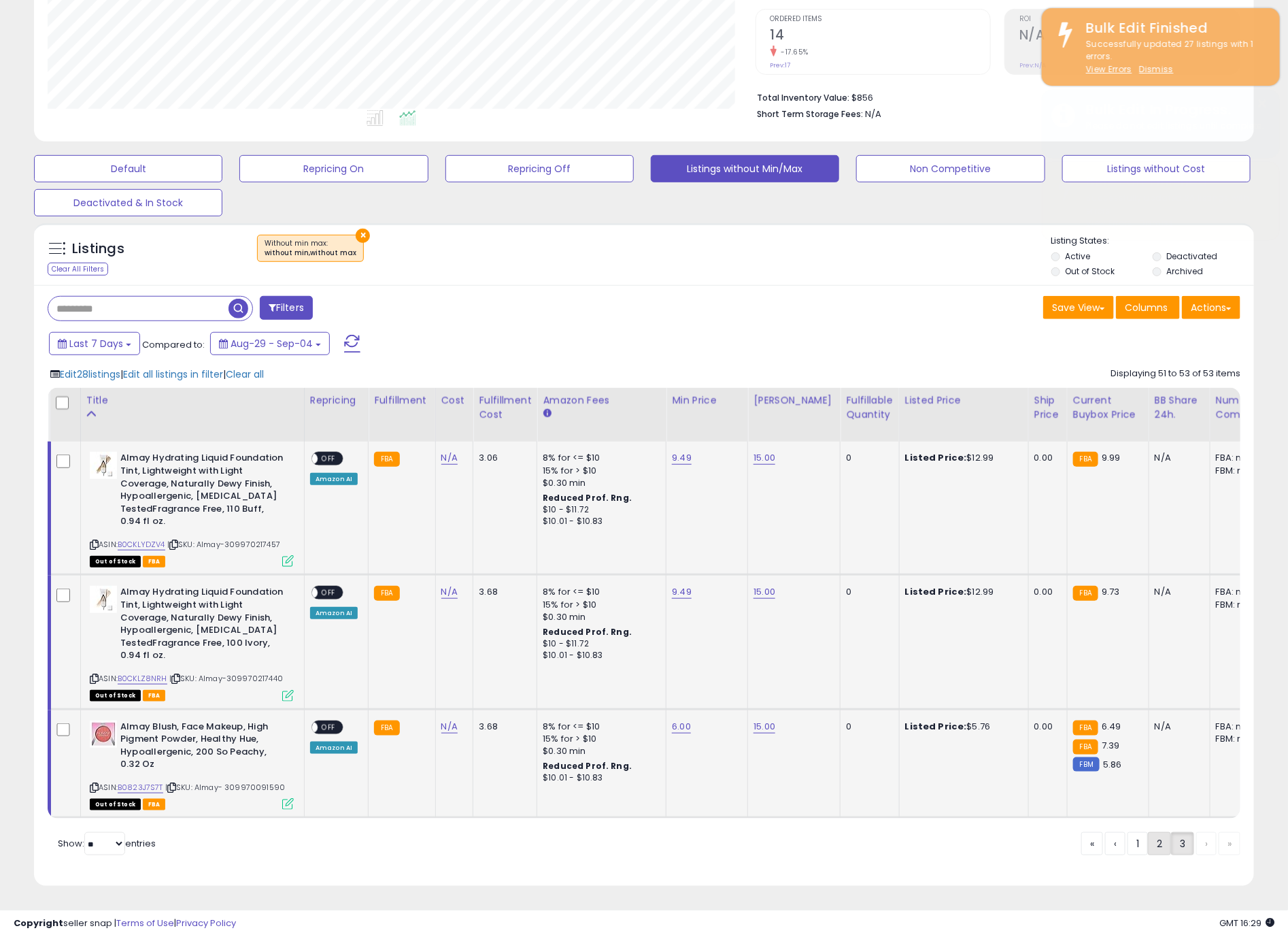
click at [1149, 837] on link "2" at bounding box center [1159, 844] width 23 height 23
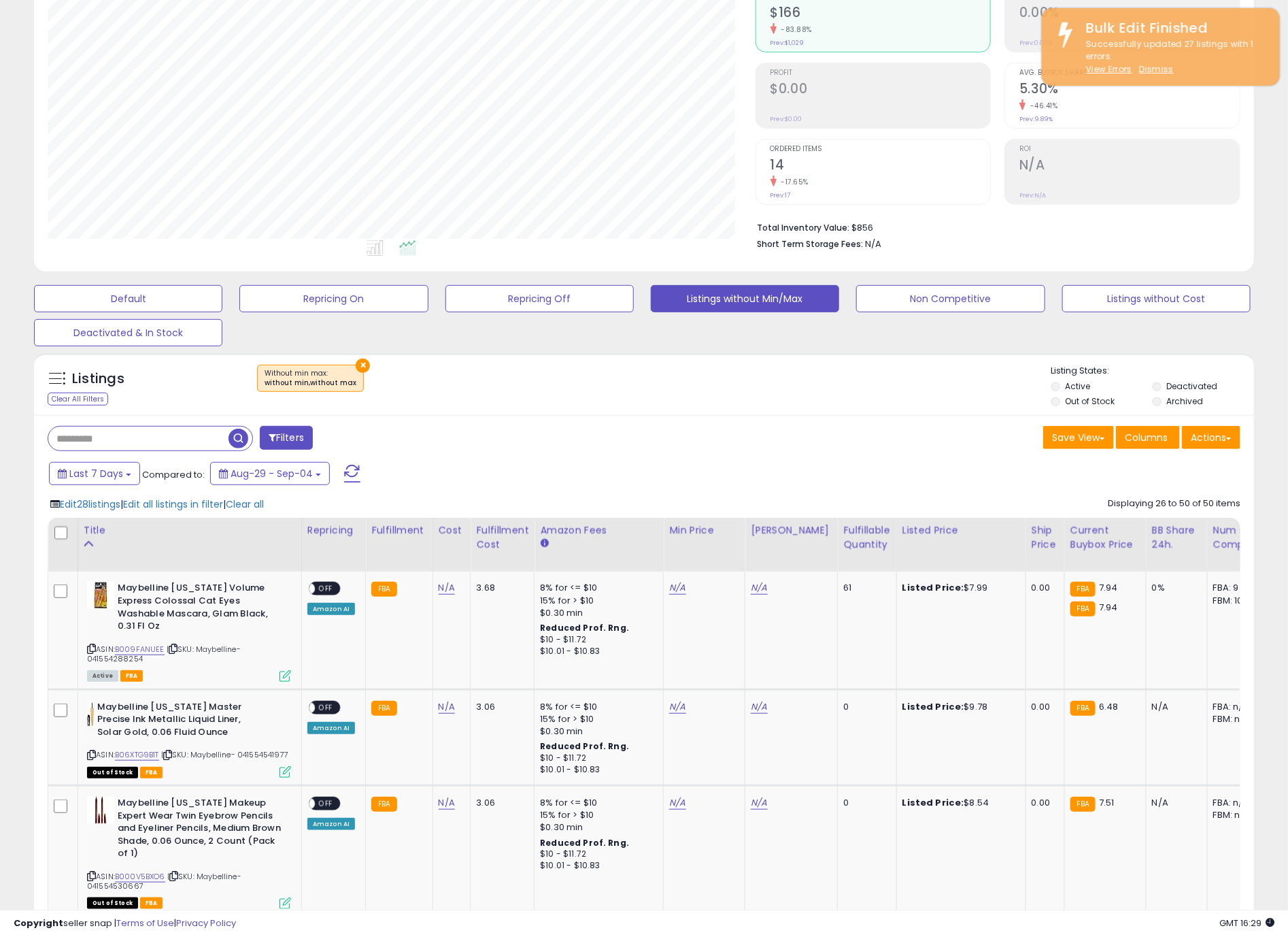
scroll to position [510, 0]
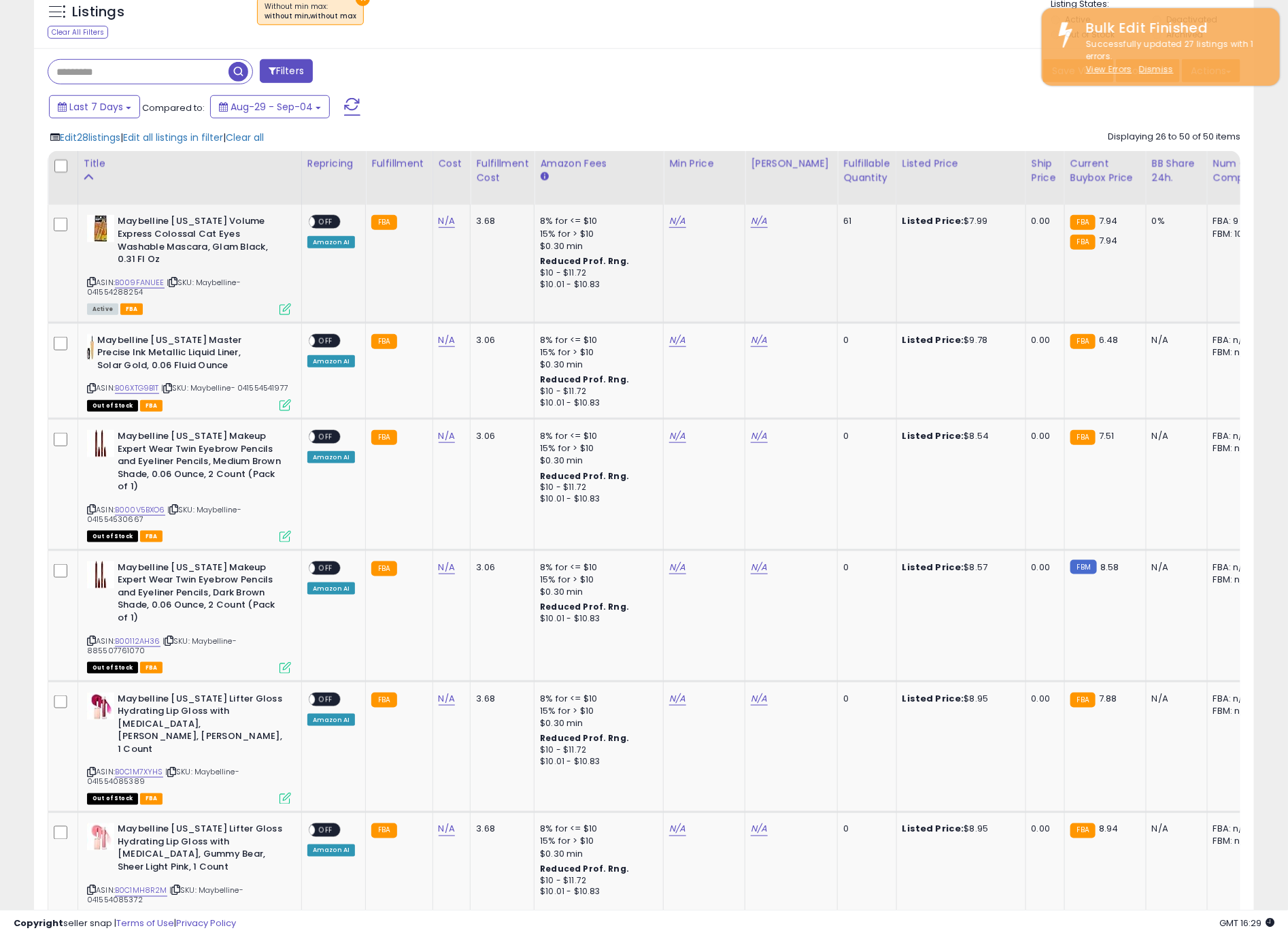
click at [682, 241] on td "N/A" at bounding box center [705, 263] width 82 height 117
click at [676, 217] on td "N/A" at bounding box center [705, 263] width 82 height 117
click at [675, 221] on link "N/A" at bounding box center [677, 221] width 16 height 13
type input "****"
click button "submit" at bounding box center [708, 186] width 23 height 21
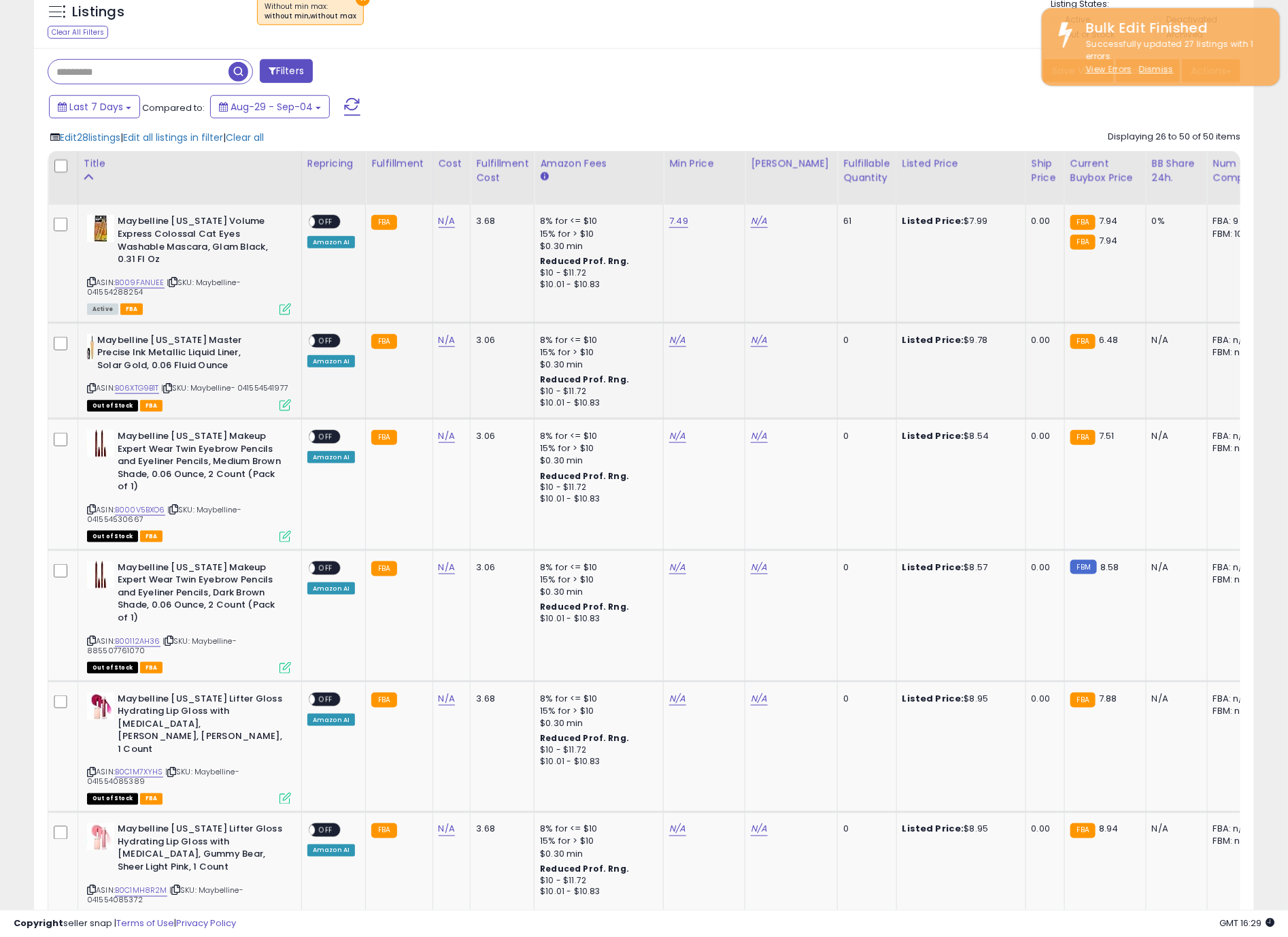
click at [664, 344] on td "N/A" at bounding box center [705, 370] width 82 height 96
click at [670, 345] on link "N/A" at bounding box center [677, 340] width 16 height 13
type input "*"
click button "submit" at bounding box center [708, 305] width 23 height 21
click at [670, 443] on link "N/A" at bounding box center [677, 436] width 16 height 13
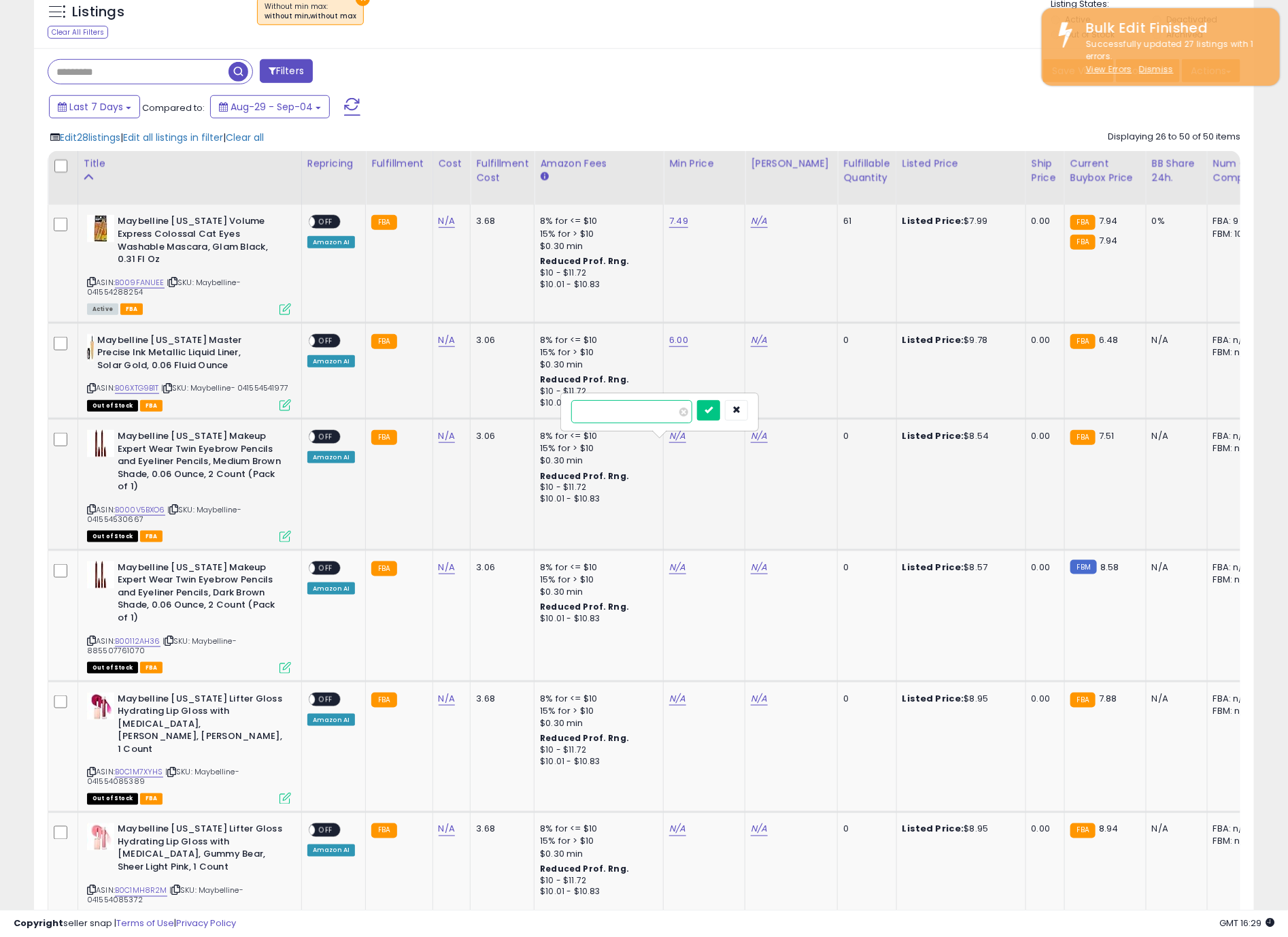
type input "*"
click button "submit" at bounding box center [708, 411] width 23 height 21
click at [670, 574] on link "N/A" at bounding box center [677, 568] width 16 height 13
type input "*"
click button "submit" at bounding box center [708, 542] width 23 height 21
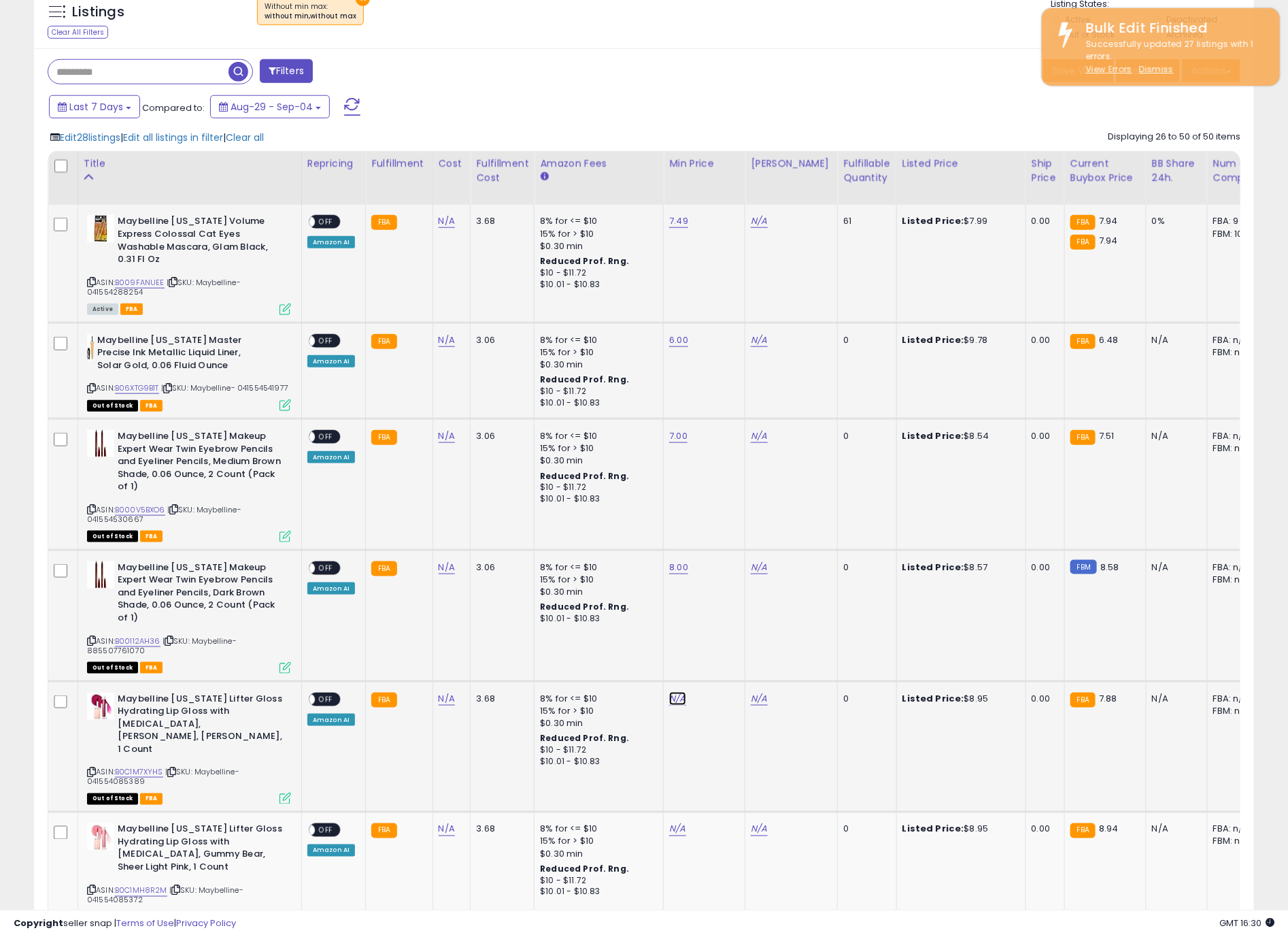
click at [677, 695] on link "N/A" at bounding box center [677, 698] width 16 height 13
type input "*"
click button "submit" at bounding box center [708, 661] width 23 height 21
click at [672, 822] on link "N/A" at bounding box center [677, 829] width 16 height 13
type input "*"
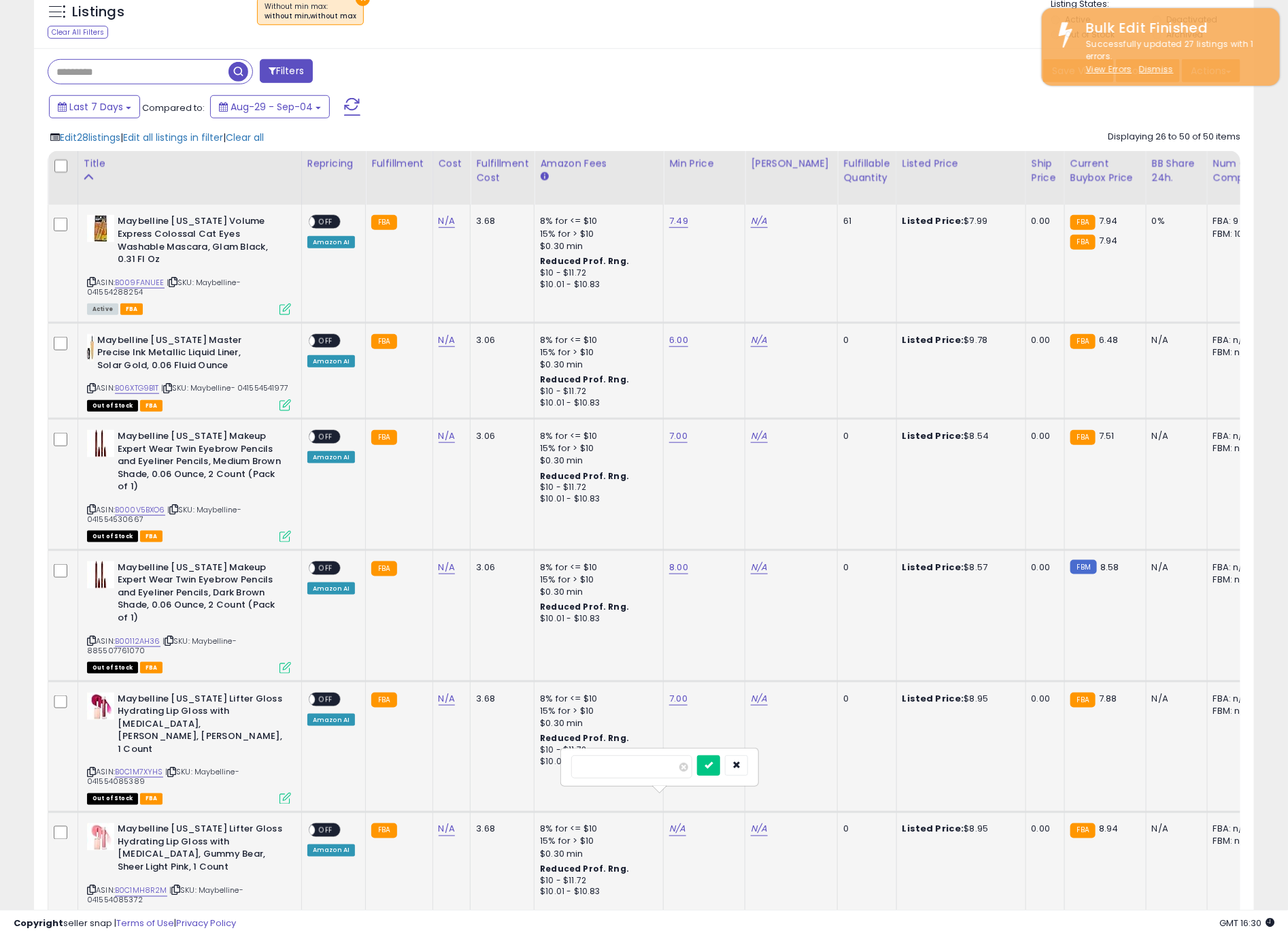
click button "submit" at bounding box center [708, 766] width 23 height 21
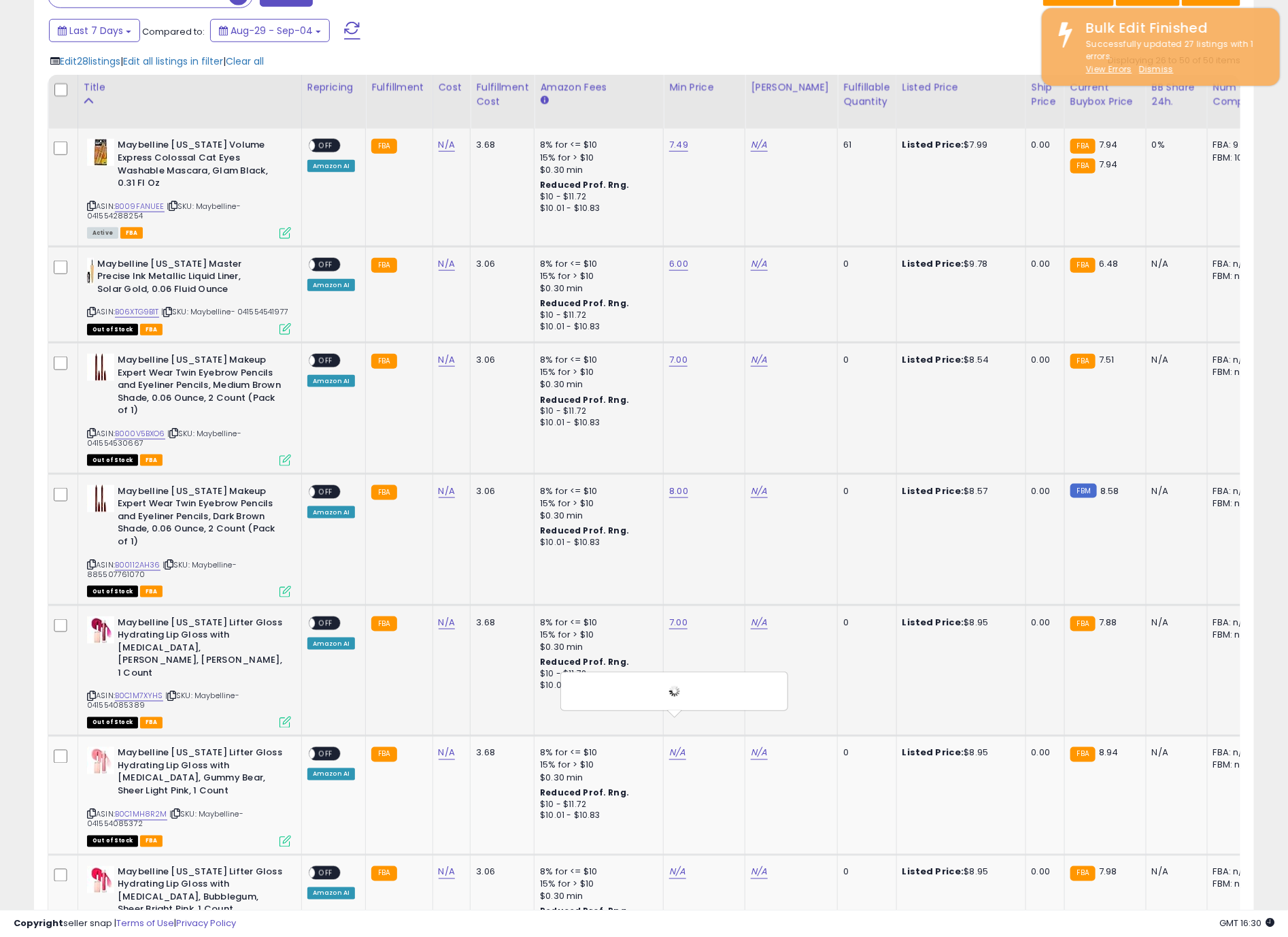
scroll to position [817, 0]
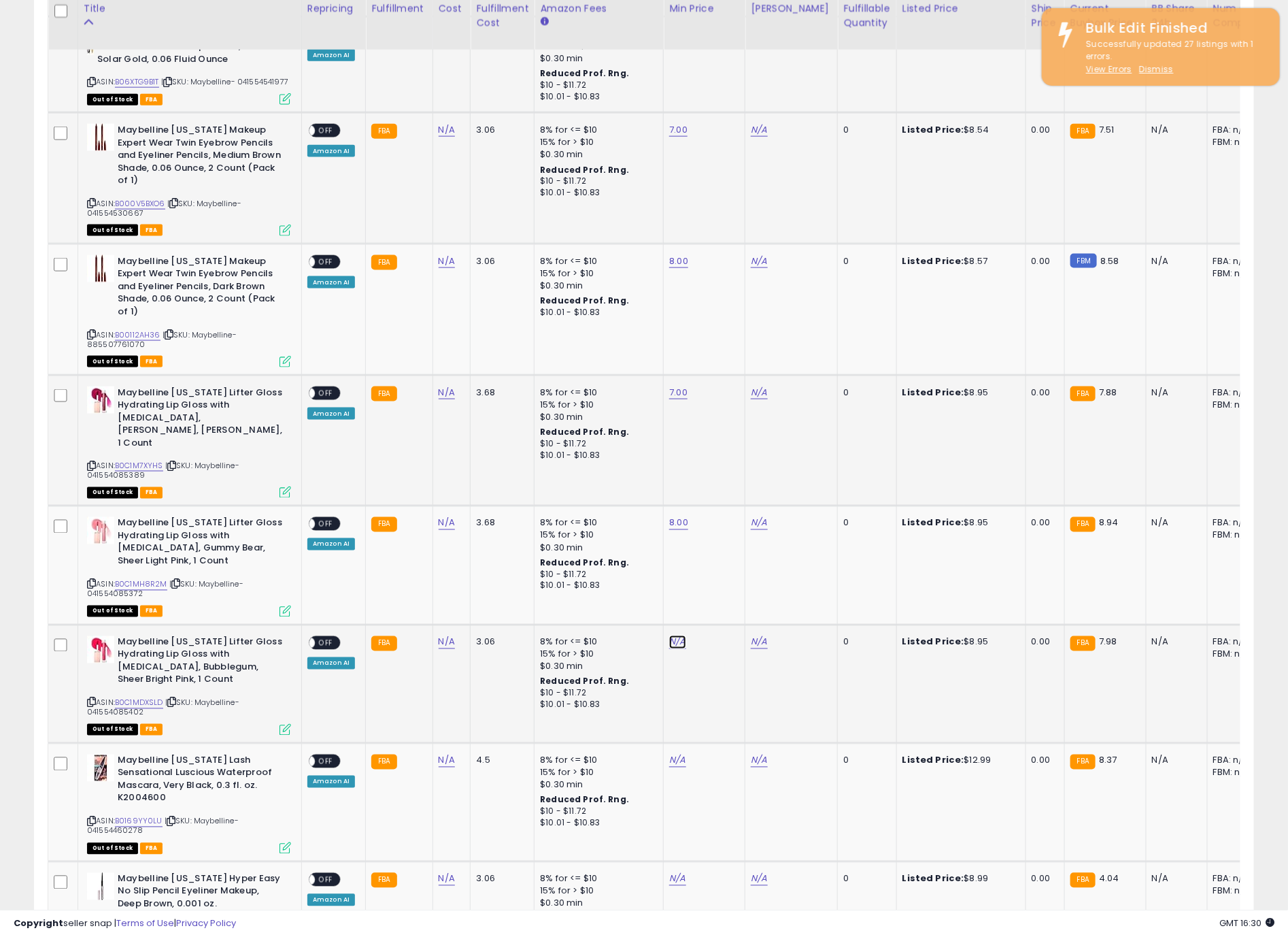
click at [675, 635] on link "N/A" at bounding box center [677, 642] width 16 height 13
type input "*"
click button "submit" at bounding box center [708, 578] width 23 height 21
click at [675, 754] on link "N/A" at bounding box center [677, 760] width 16 height 13
type input "*"
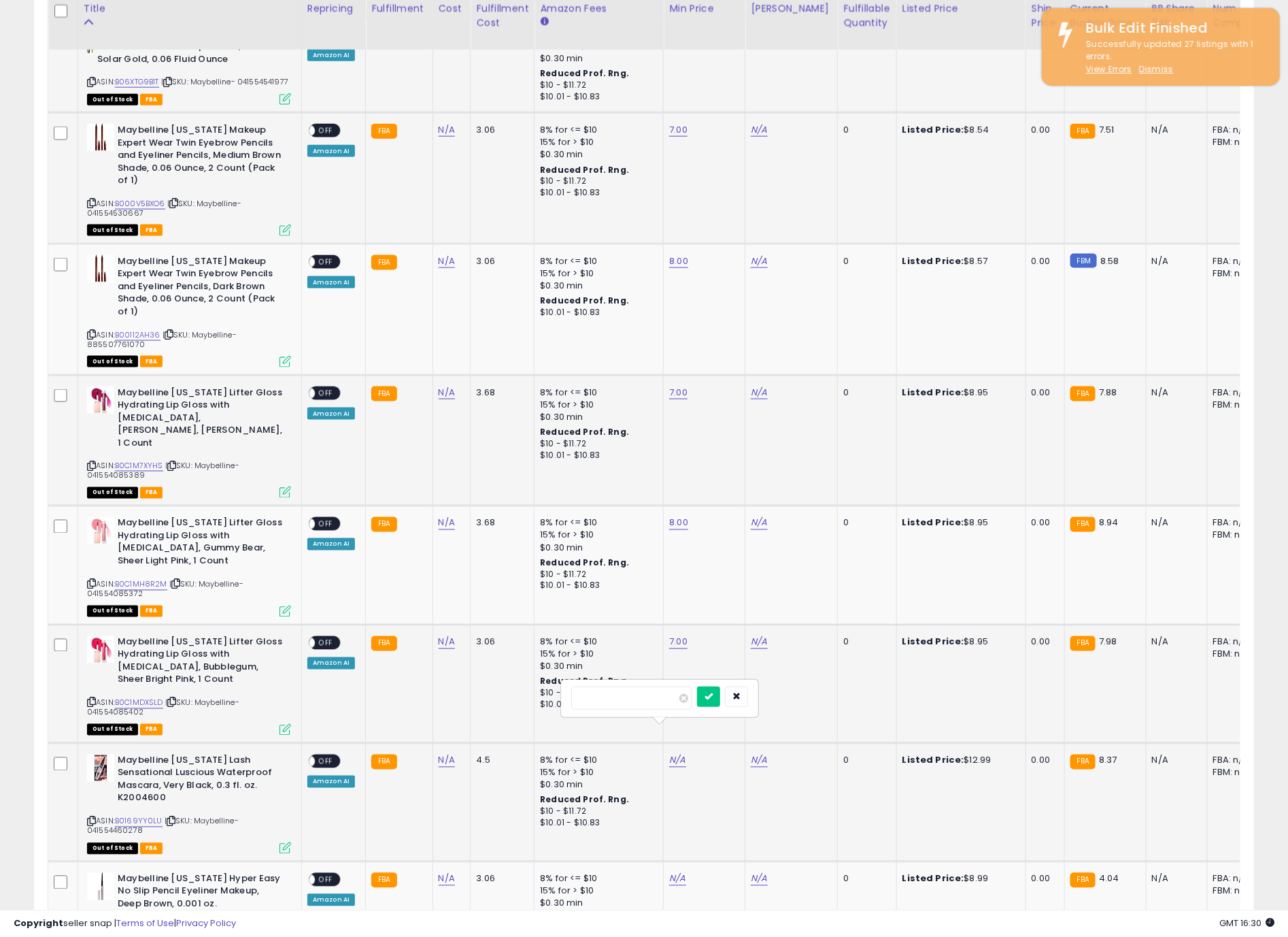
click button "submit" at bounding box center [708, 697] width 23 height 21
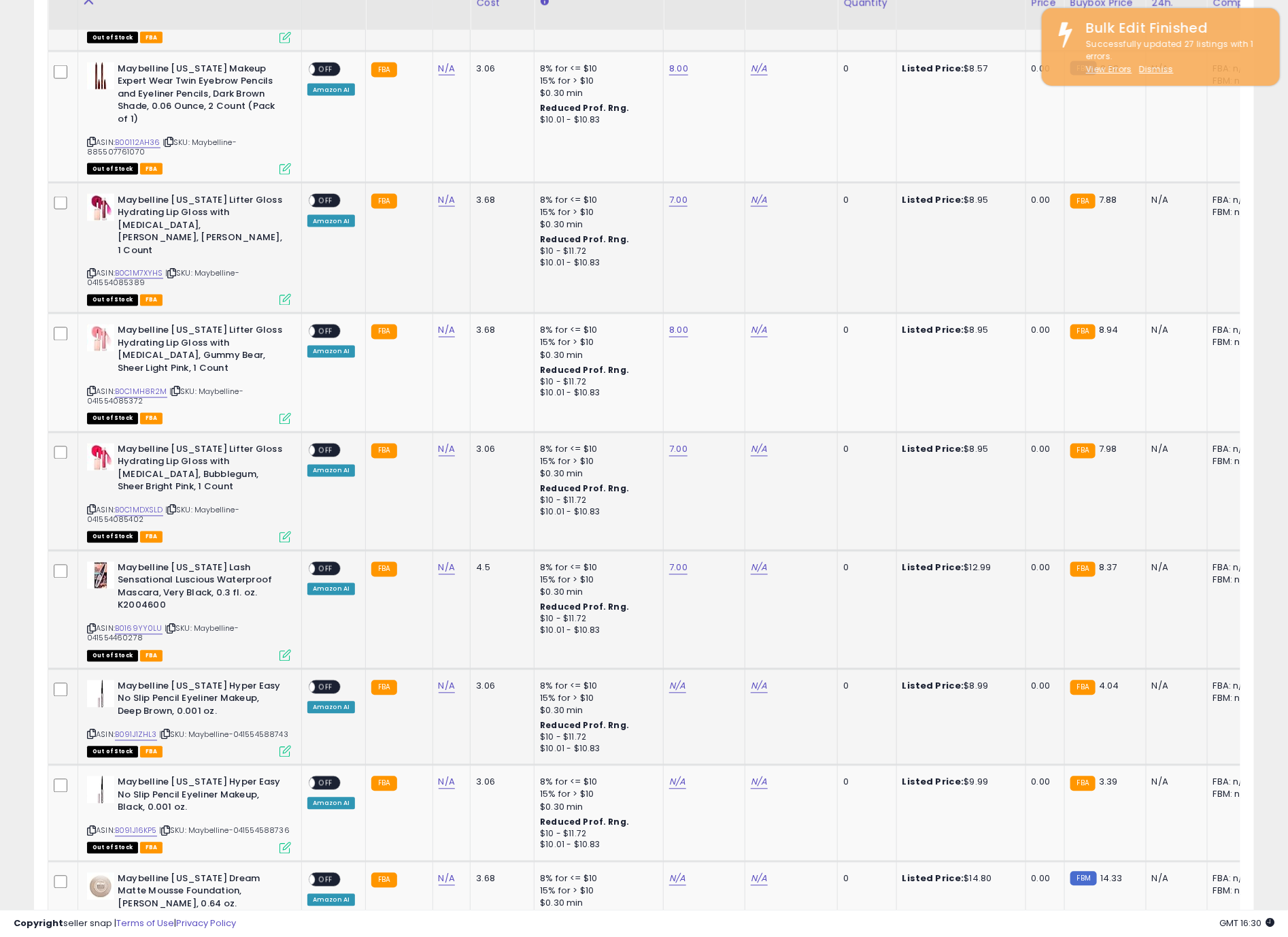
scroll to position [1021, 0]
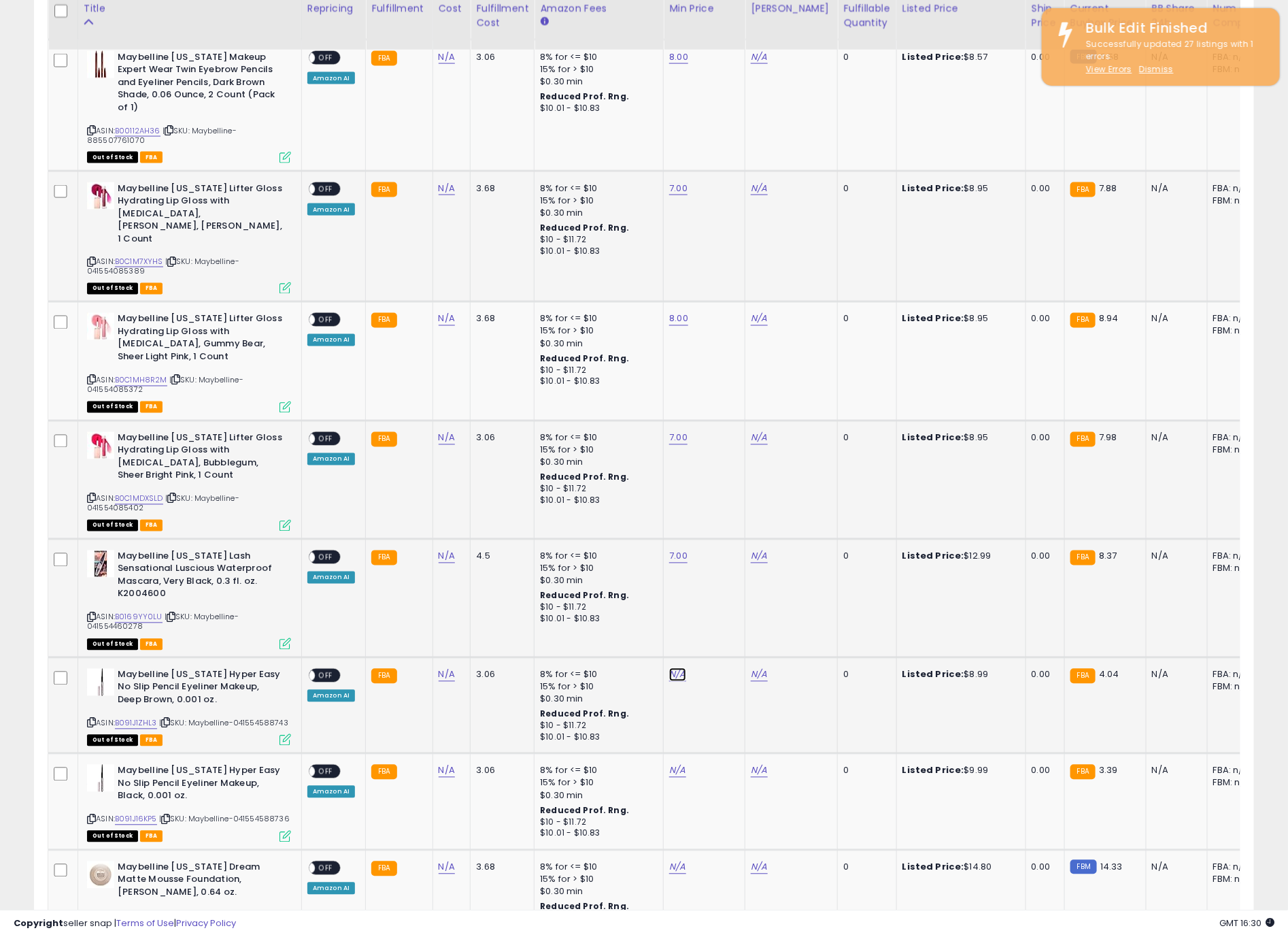
click at [675, 668] on link "N/A" at bounding box center [677, 675] width 16 height 13
type input "*"
click button "submit" at bounding box center [708, 611] width 23 height 21
click at [675, 764] on link "N/A" at bounding box center [677, 771] width 16 height 13
click button "submit" at bounding box center [708, 708] width 23 height 21
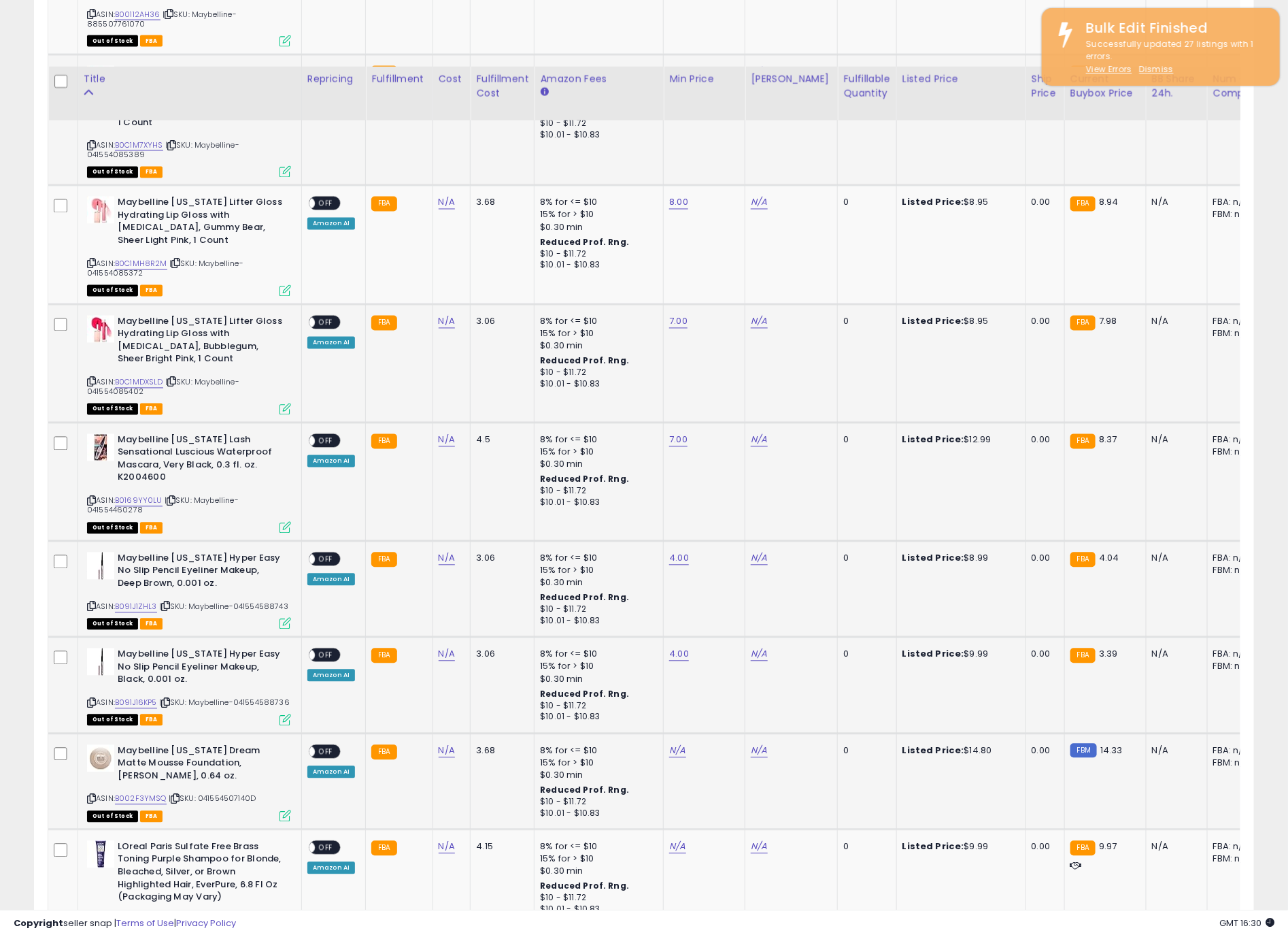
scroll to position [1225, 0]
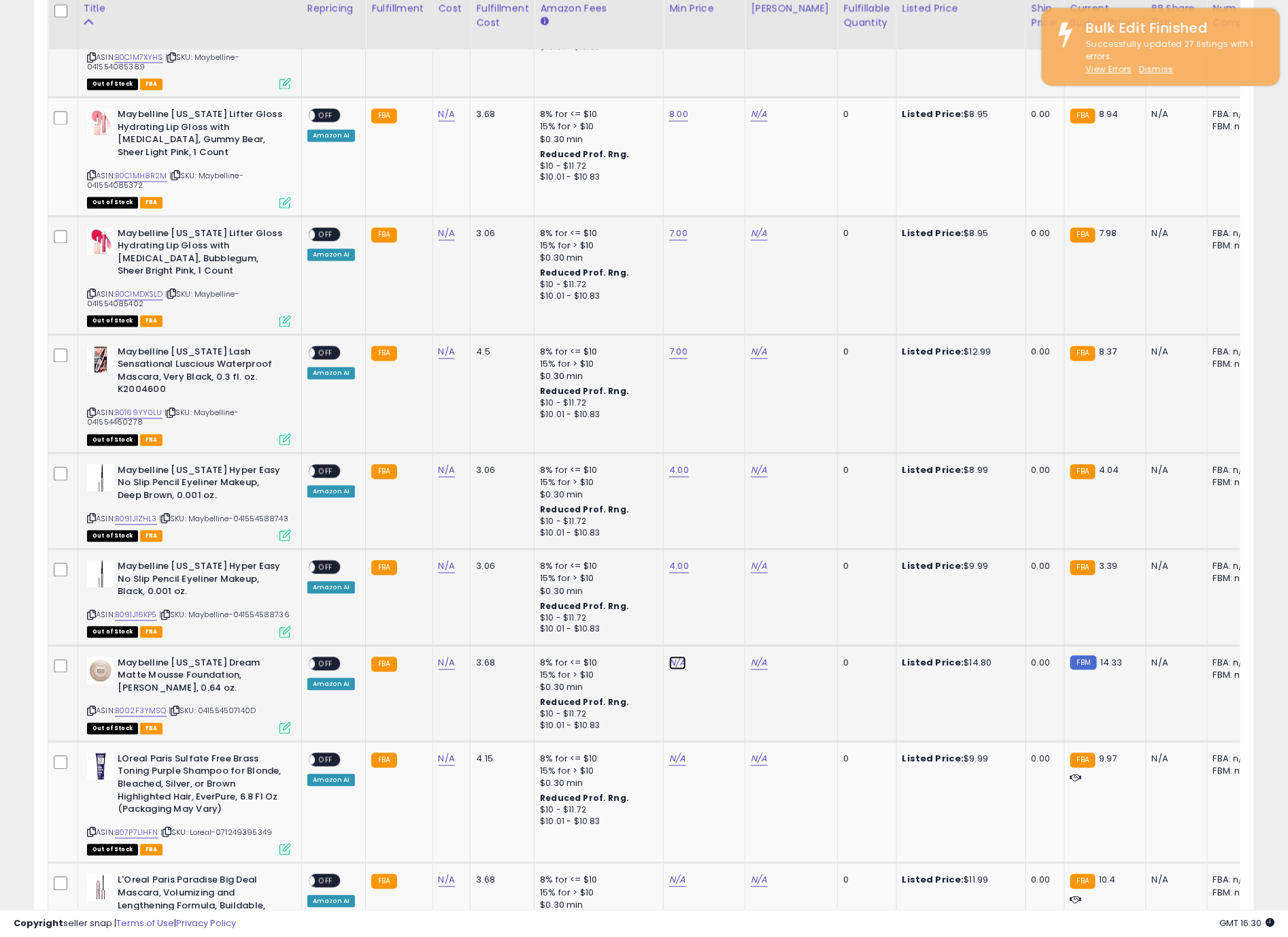
click at [674, 657] on link "N/A" at bounding box center [677, 664] width 16 height 13
type input "**"
click button "submit" at bounding box center [708, 609] width 23 height 21
click at [670, 753] on link "N/A" at bounding box center [677, 759] width 16 height 13
click button "submit" at bounding box center [803, 712] width 23 height 21
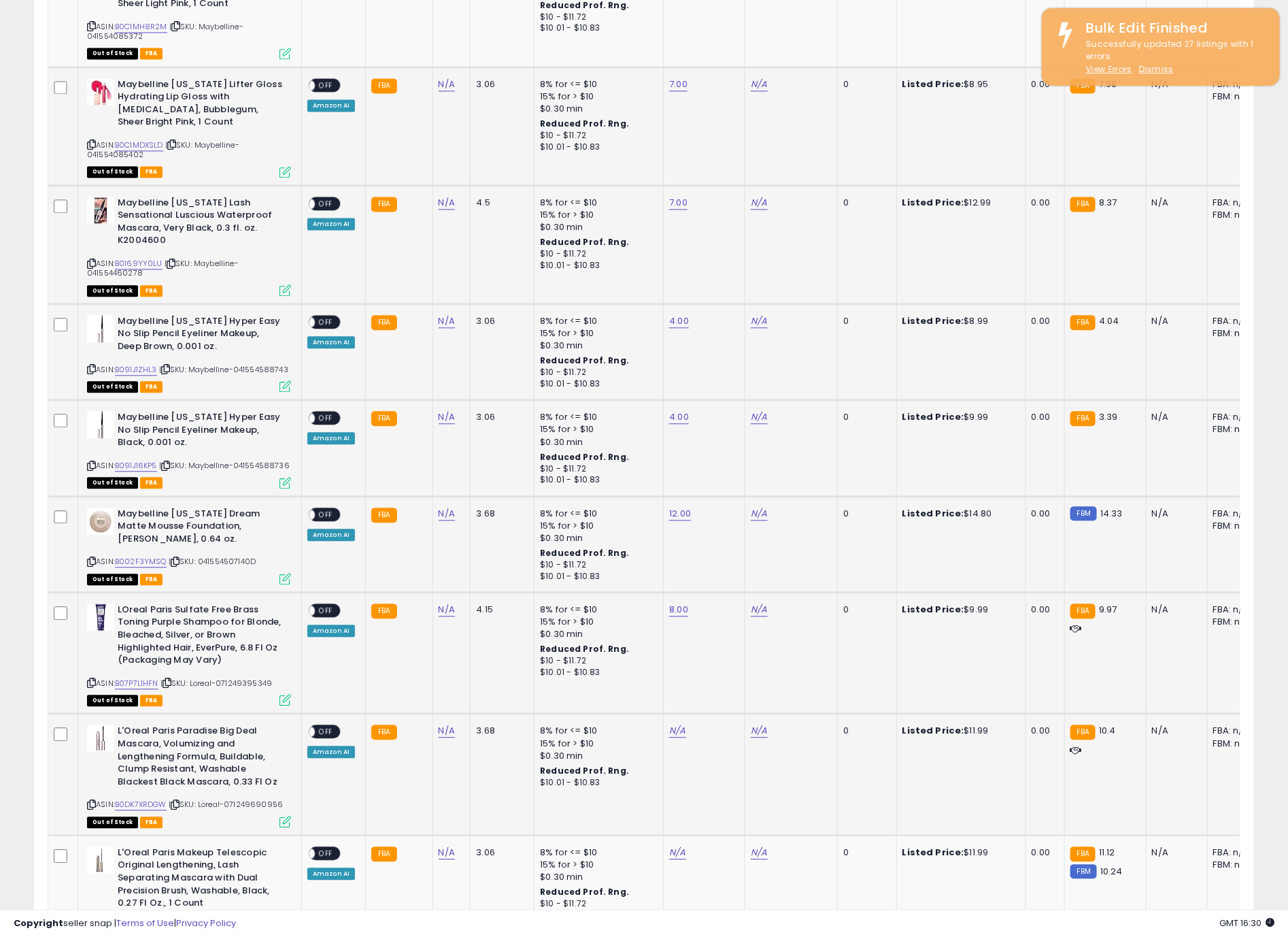
scroll to position [1429, 0]
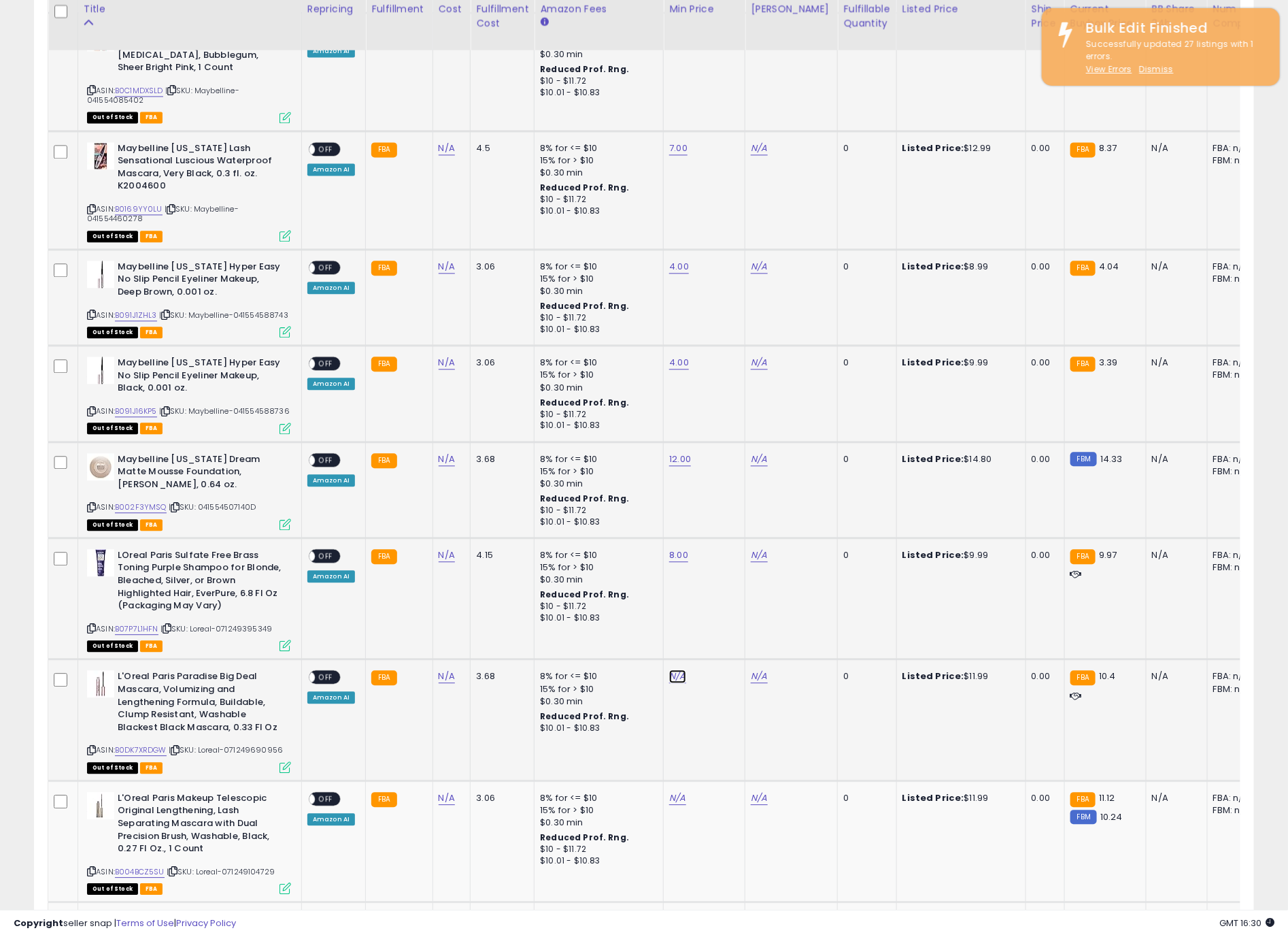
click at [675, 670] on link "N/A" at bounding box center [677, 677] width 16 height 13
type input "*"
click button "submit" at bounding box center [708, 622] width 23 height 21
click at [672, 791] on link "N/A" at bounding box center [677, 798] width 16 height 13
click button "submit" at bounding box center [708, 744] width 23 height 21
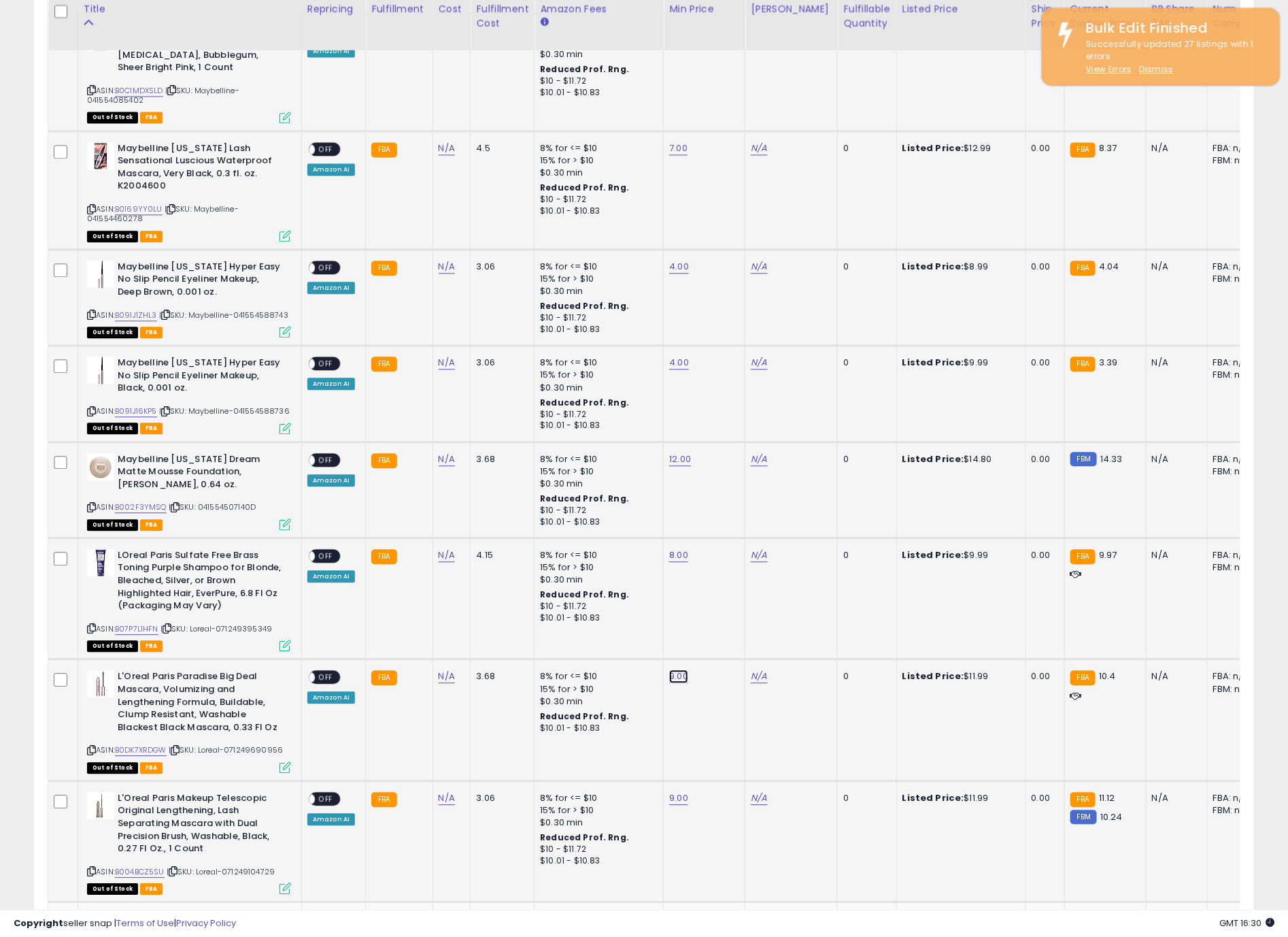
click at [670, 670] on link "9.00" at bounding box center [679, 677] width 19 height 13
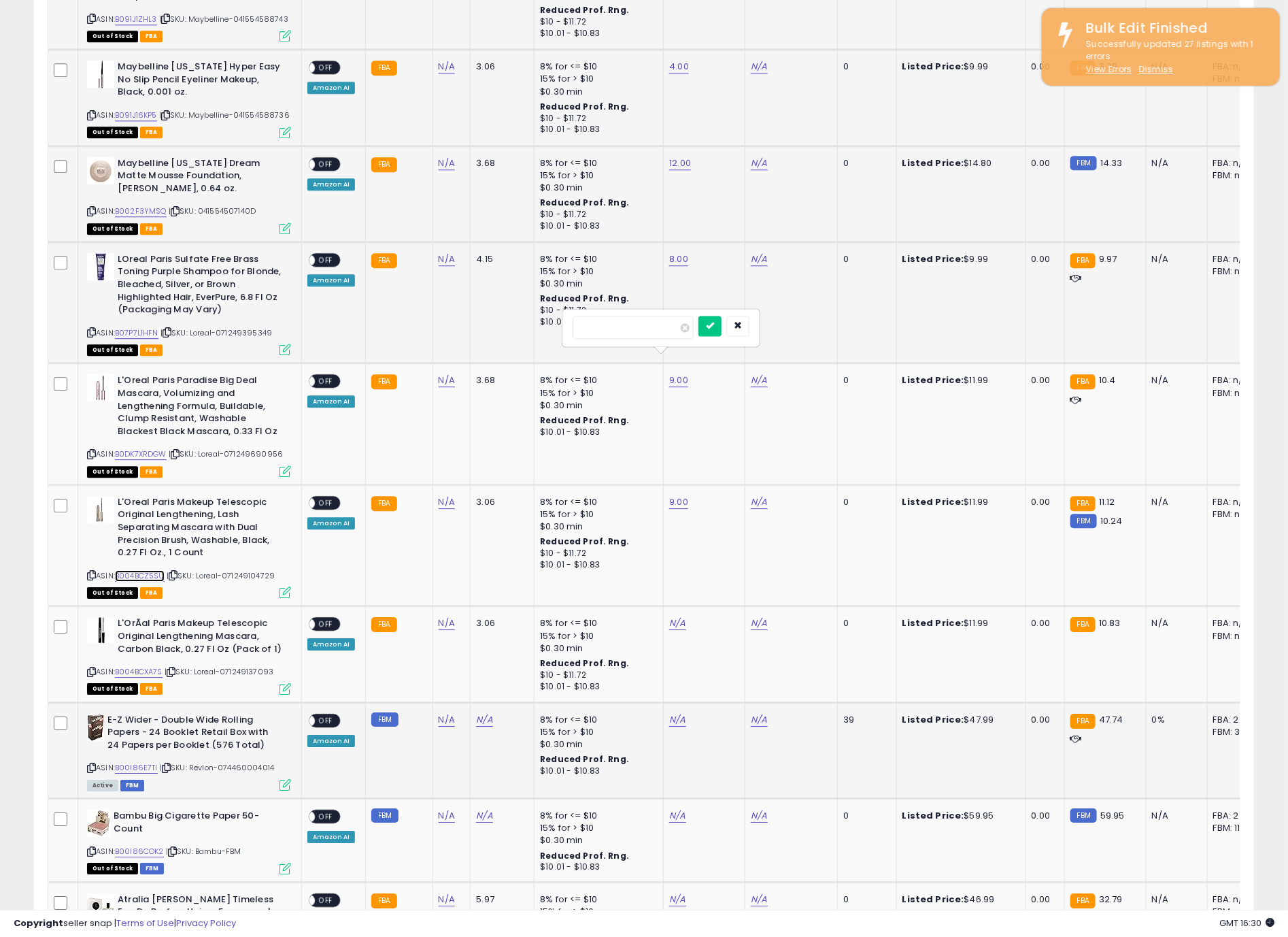
scroll to position [1736, 0]
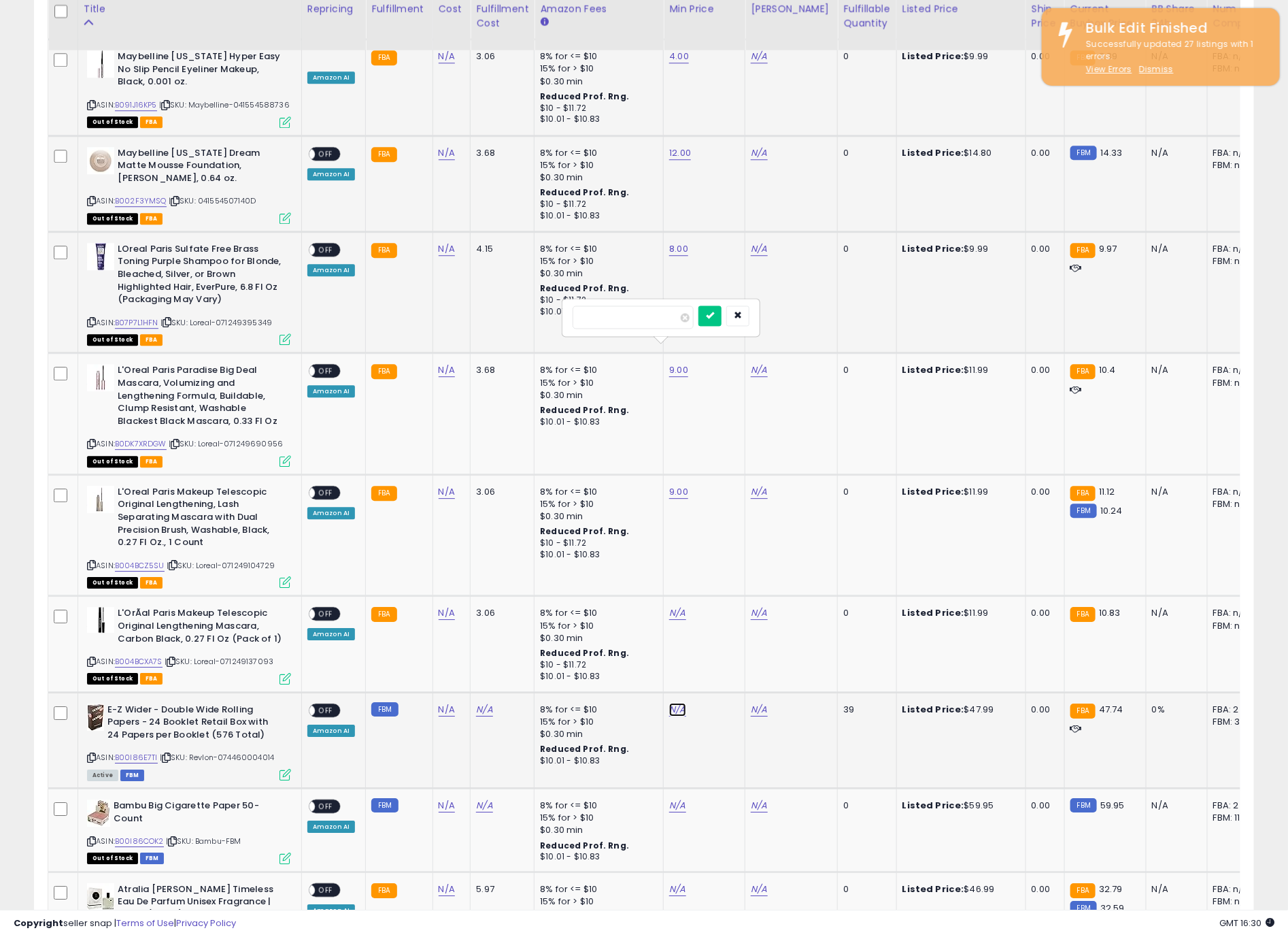
click at [670, 703] on link "N/A" at bounding box center [677, 710] width 16 height 13
type input "**"
click button "submit" at bounding box center [708, 655] width 23 height 21
click at [675, 799] on link "N/A" at bounding box center [677, 805] width 16 height 13
type input "**"
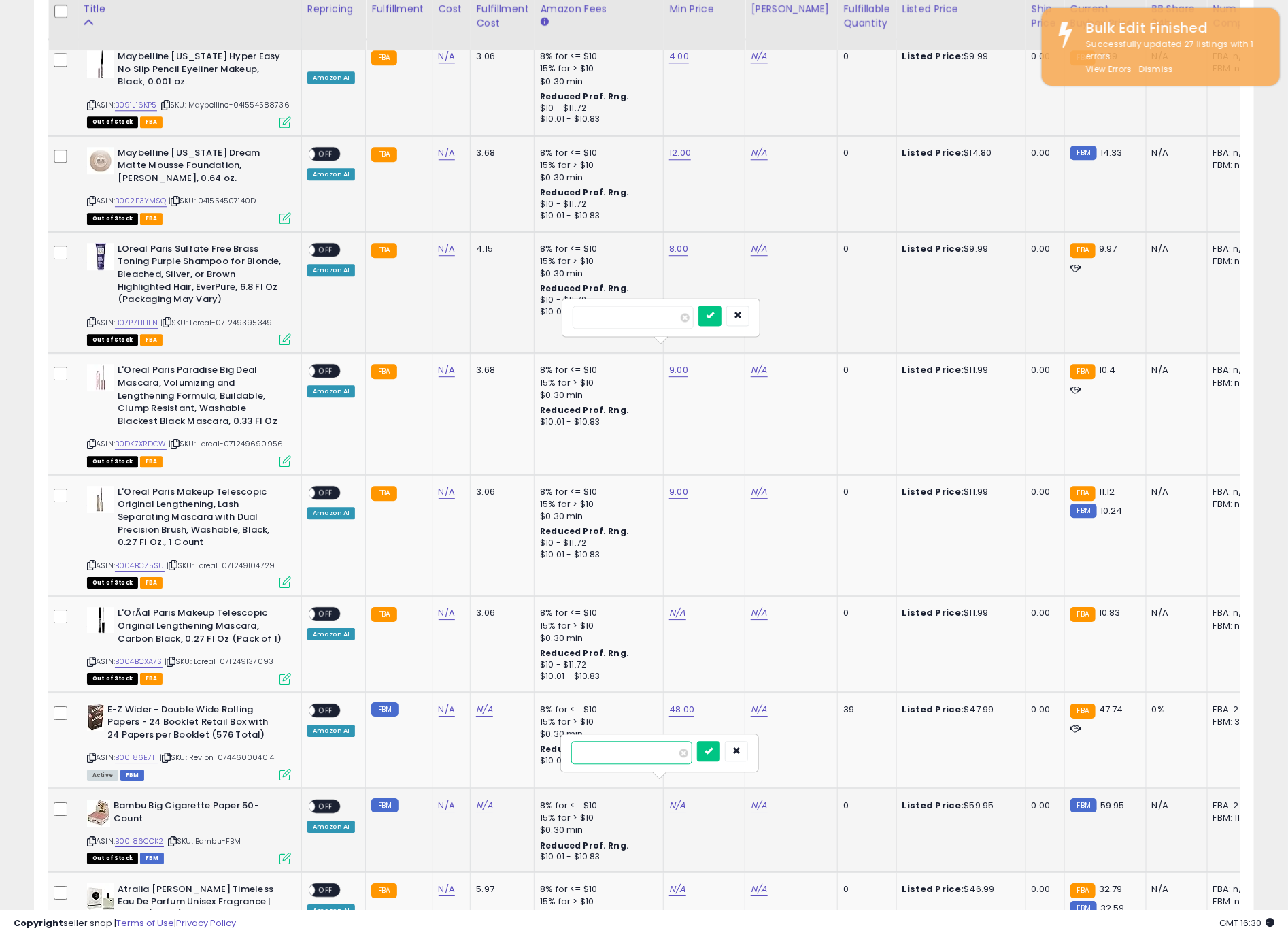
click button "submit" at bounding box center [708, 752] width 23 height 21
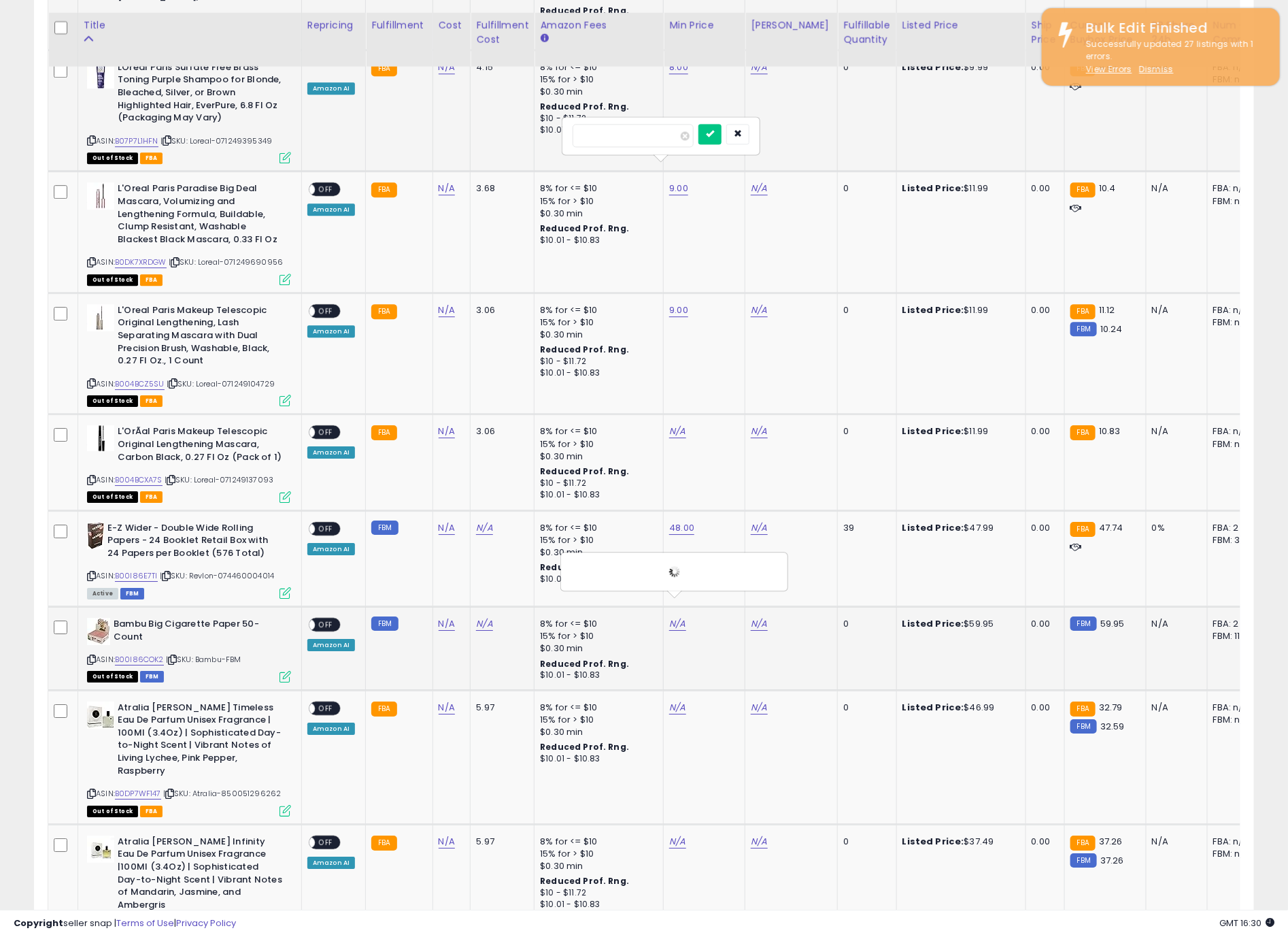
scroll to position [1940, 0]
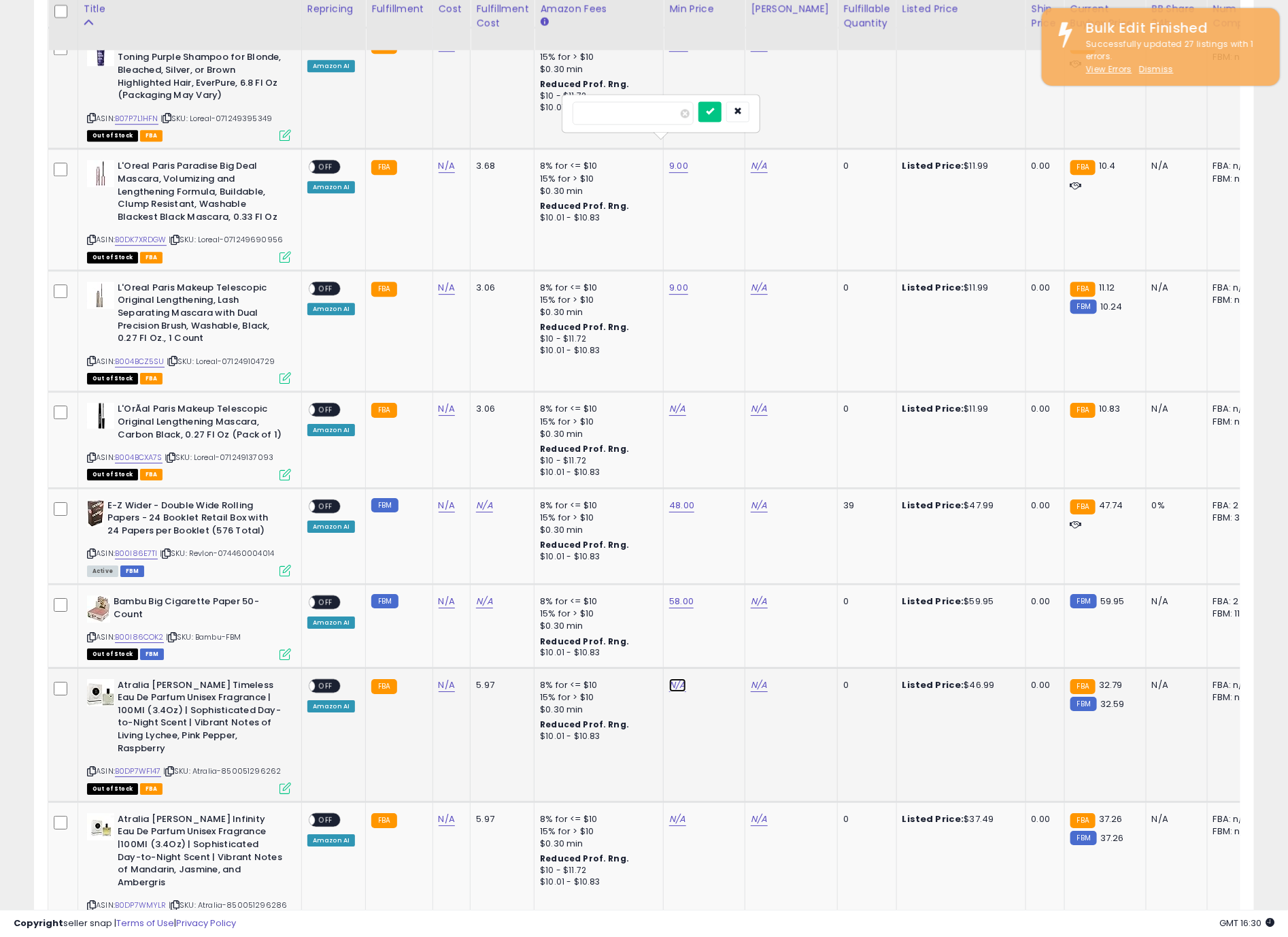
click at [678, 679] on link "N/A" at bounding box center [677, 685] width 16 height 13
click at [675, 679] on link "N/A" at bounding box center [677, 685] width 16 height 13
type input "**"
click button "submit" at bounding box center [708, 631] width 23 height 21
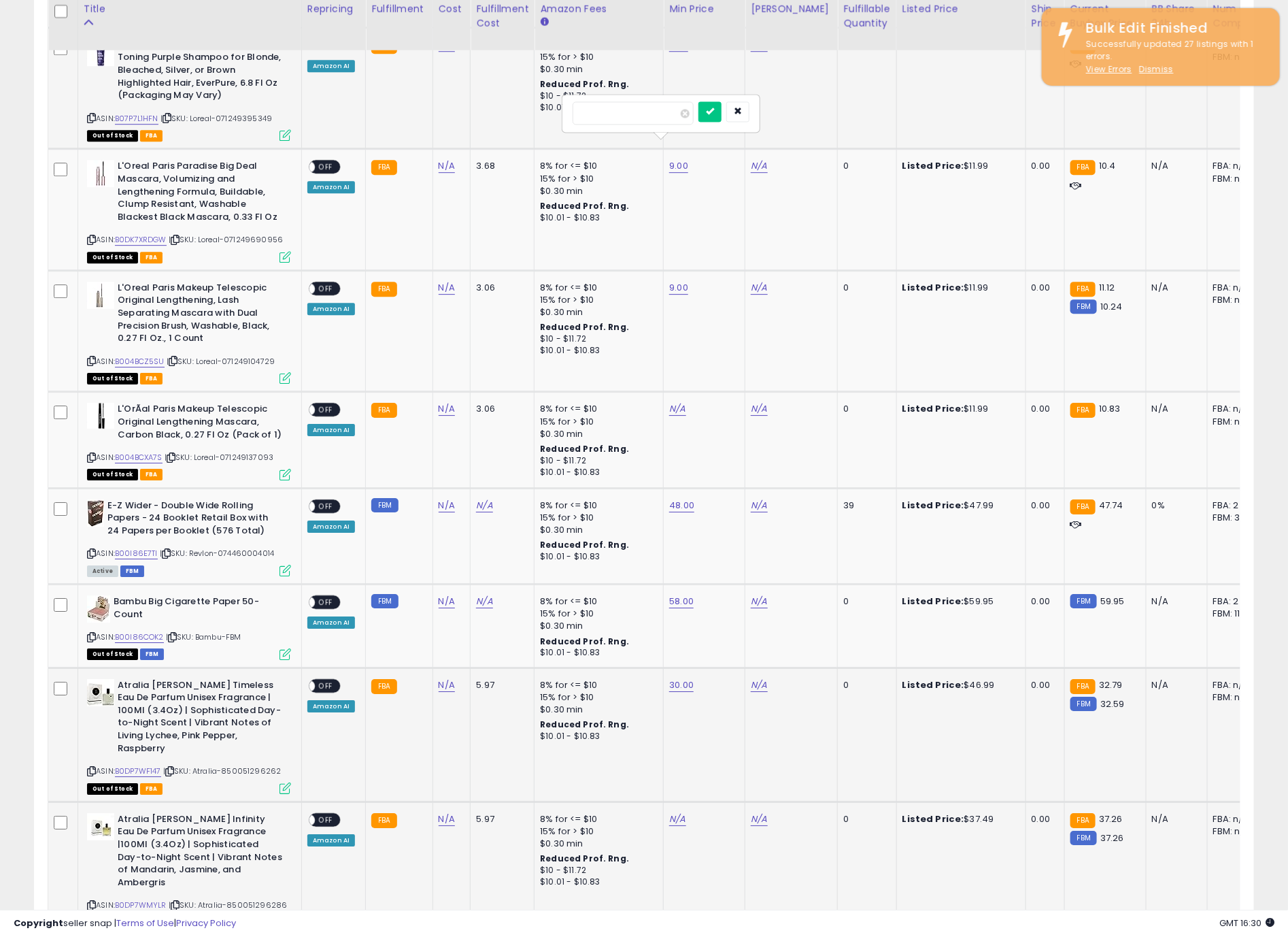
click at [675, 802] on td "N/A" at bounding box center [705, 868] width 82 height 134
click at [675, 813] on link "N/A" at bounding box center [677, 820] width 16 height 13
type input "**"
click button "submit" at bounding box center [708, 752] width 23 height 21
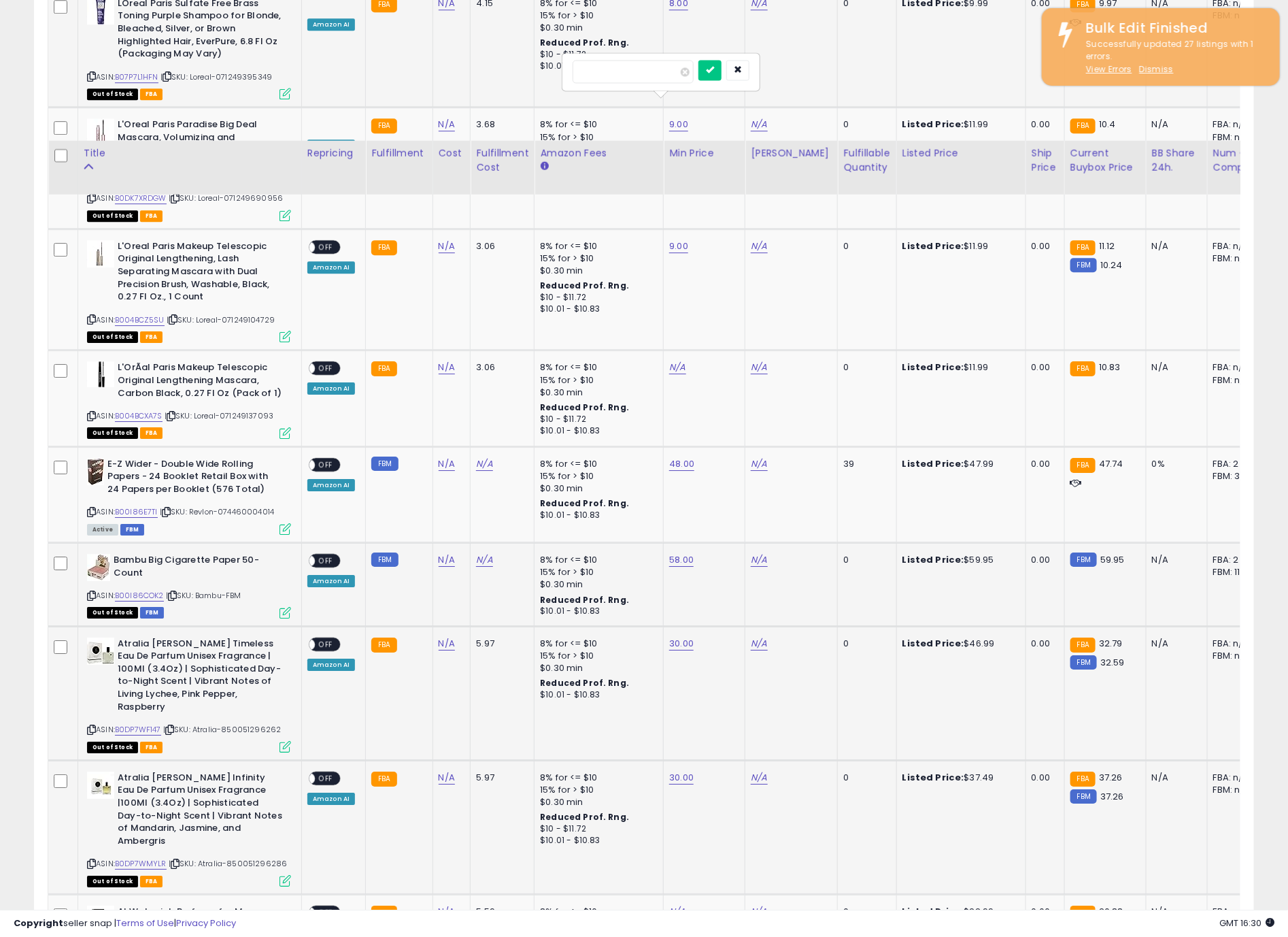
scroll to position [2144, 0]
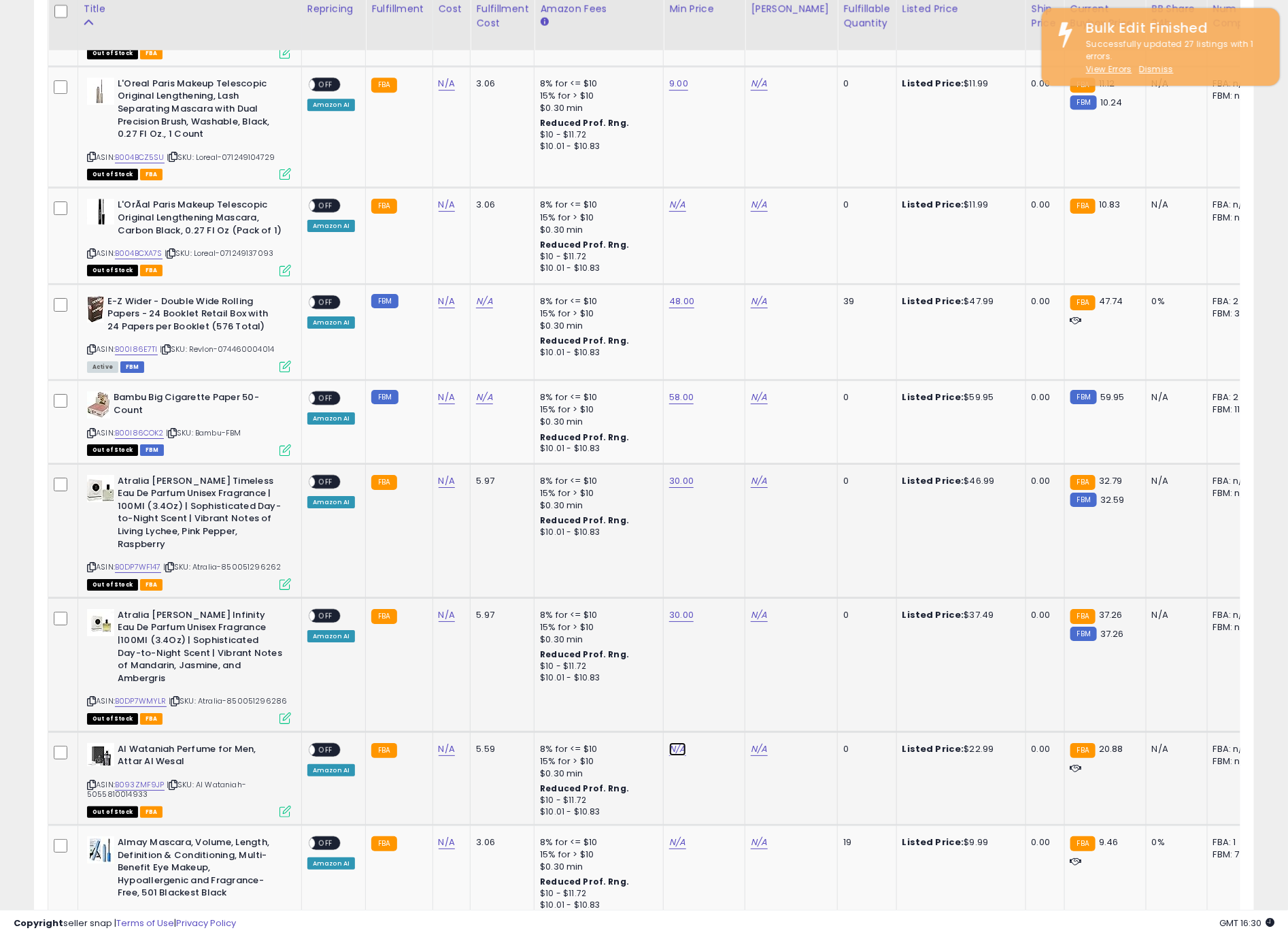
click at [679, 742] on link "N/A" at bounding box center [677, 749] width 16 height 13
click at [675, 742] on link "N/A" at bounding box center [677, 749] width 16 height 13
type input "**"
click button "submit" at bounding box center [708, 669] width 23 height 21
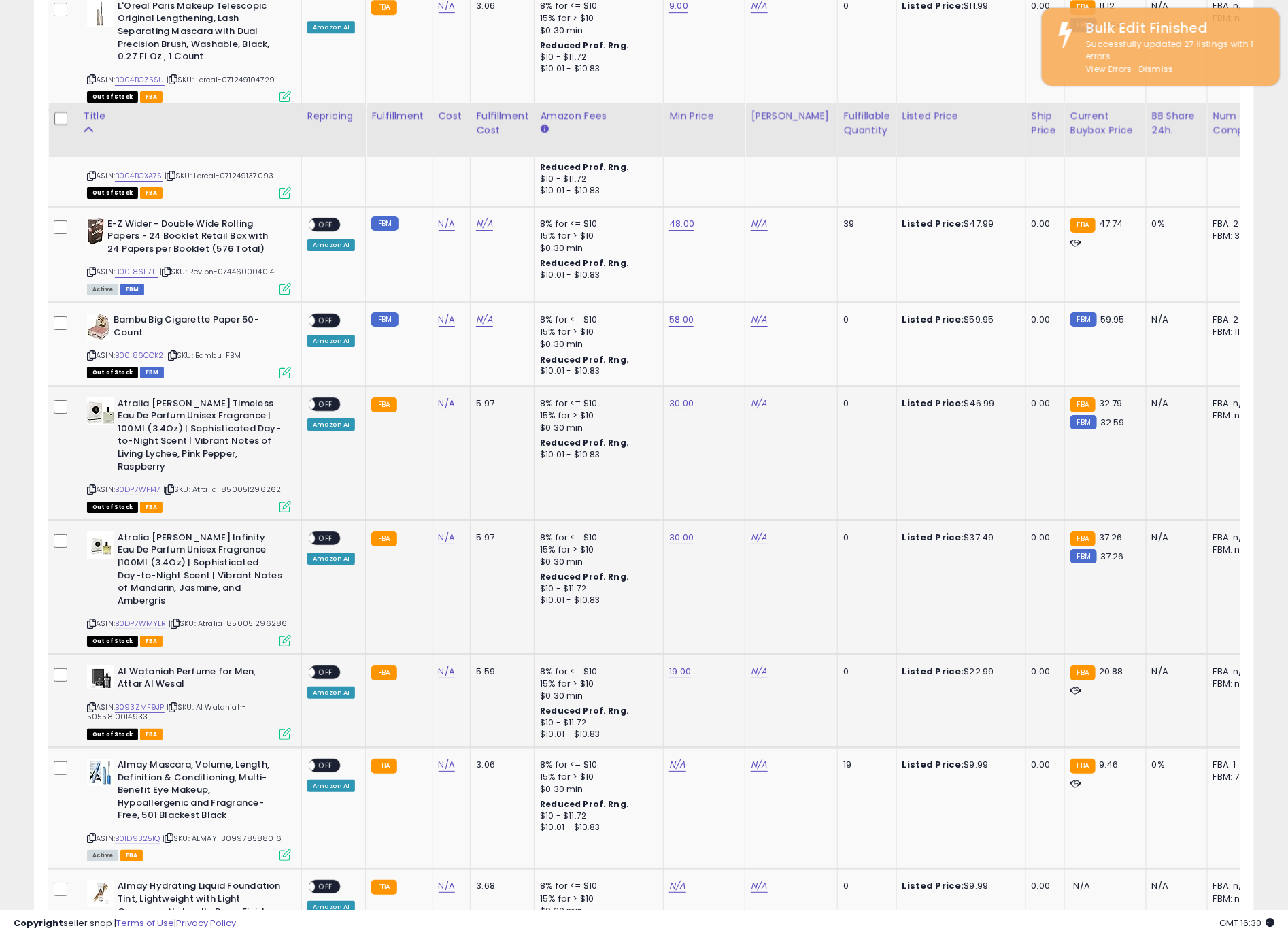
scroll to position [2348, 0]
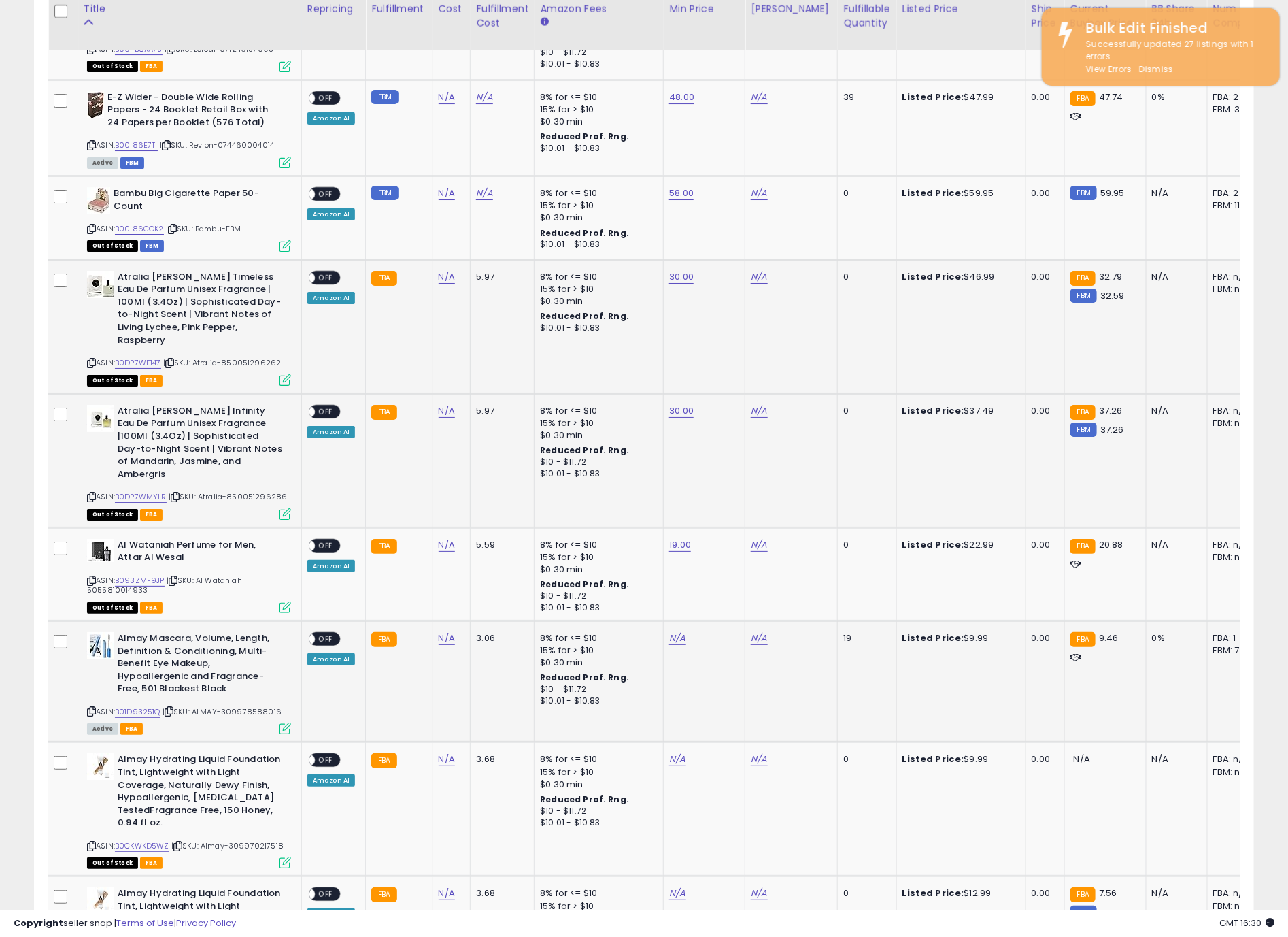
click at [689, 620] on td "N/A" at bounding box center [705, 680] width 82 height 121
click at [679, 620] on td "N/A" at bounding box center [705, 680] width 82 height 121
click at [675, 632] on link "N/A" at bounding box center [677, 638] width 16 height 13
type input "*"
click button "submit" at bounding box center [708, 558] width 23 height 21
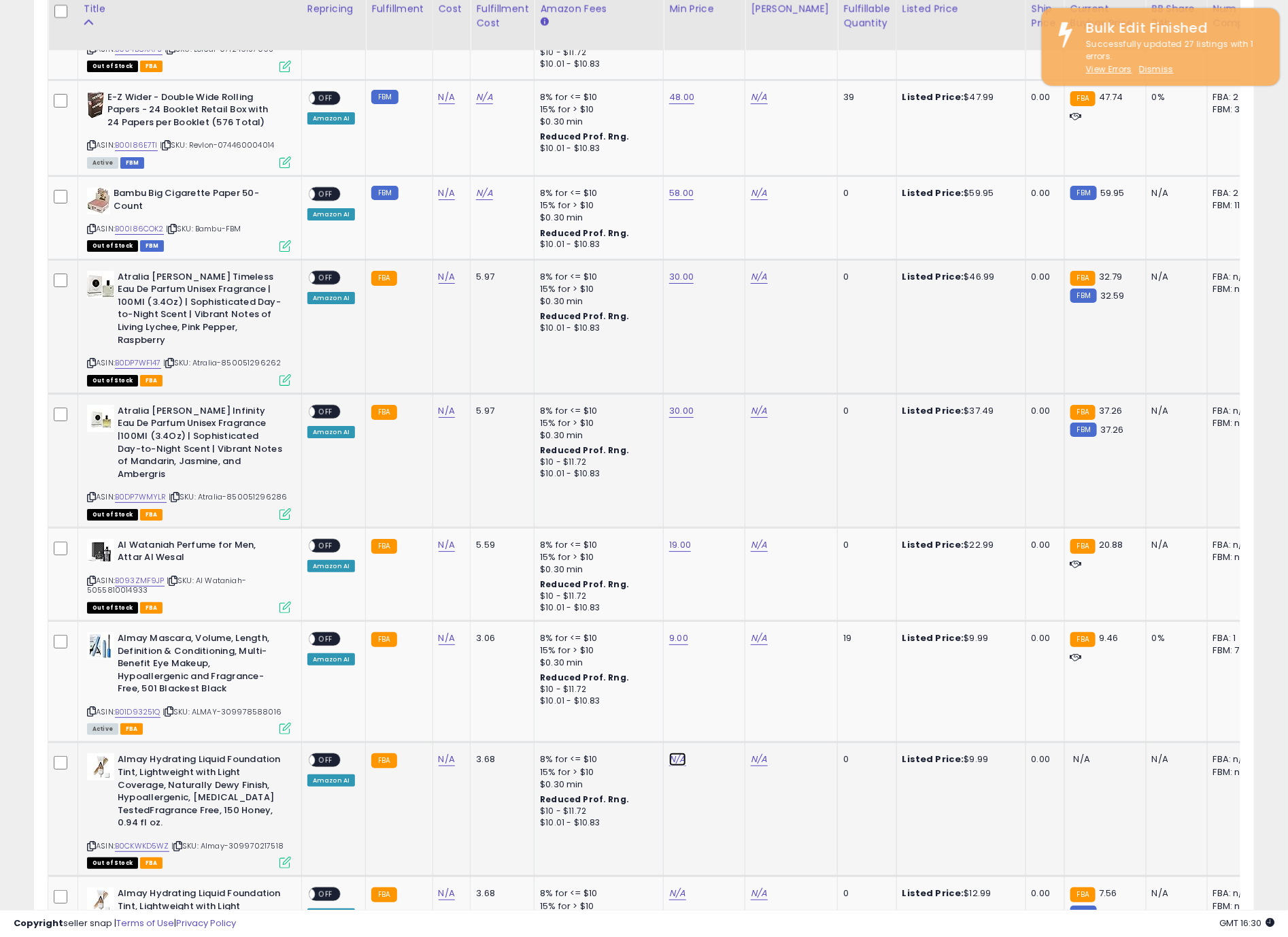
click at [676, 753] on link "N/A" at bounding box center [677, 759] width 16 height 13
type input "*"
click button "submit" at bounding box center [708, 679] width 23 height 21
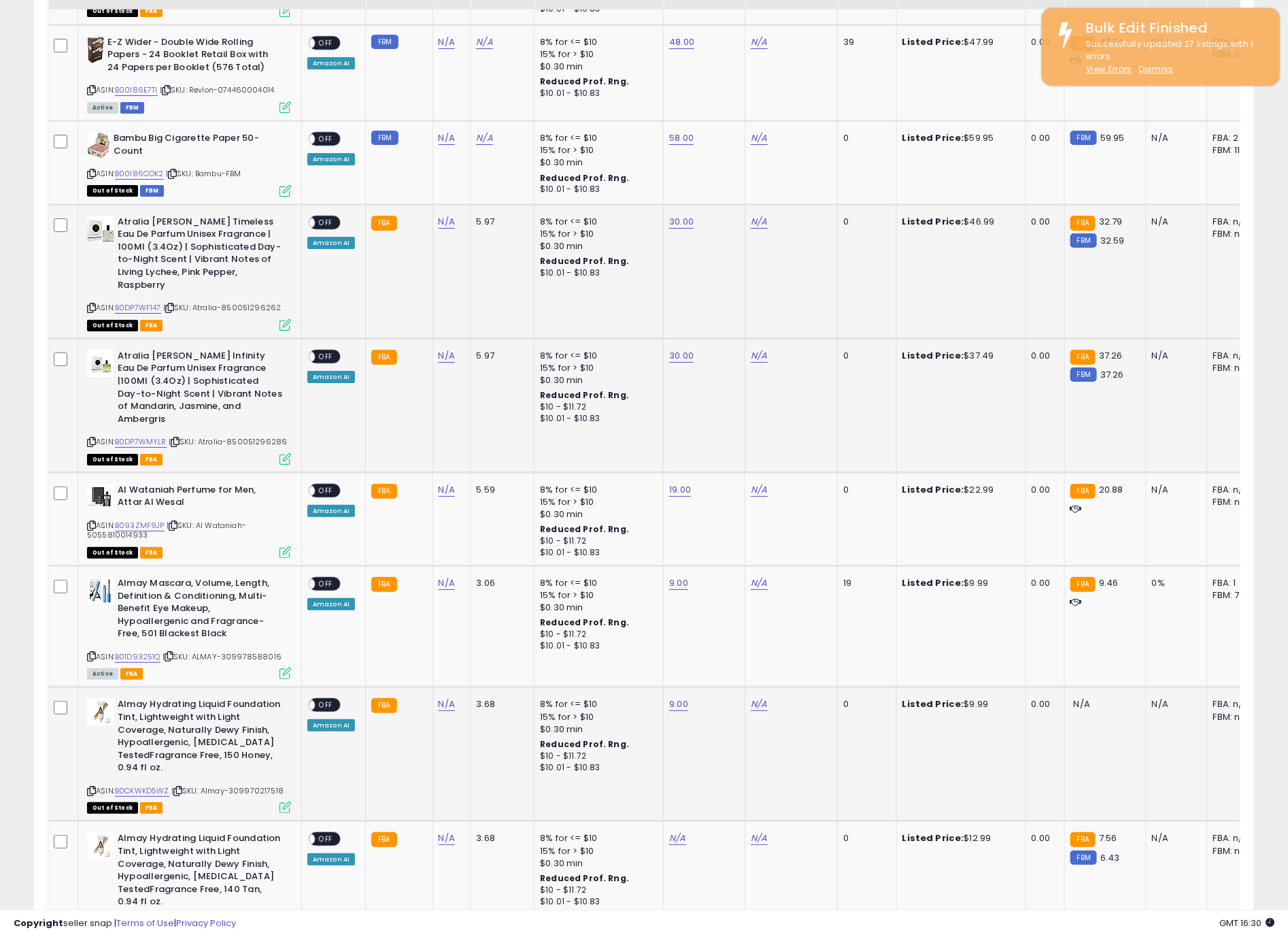
scroll to position [2450, 0]
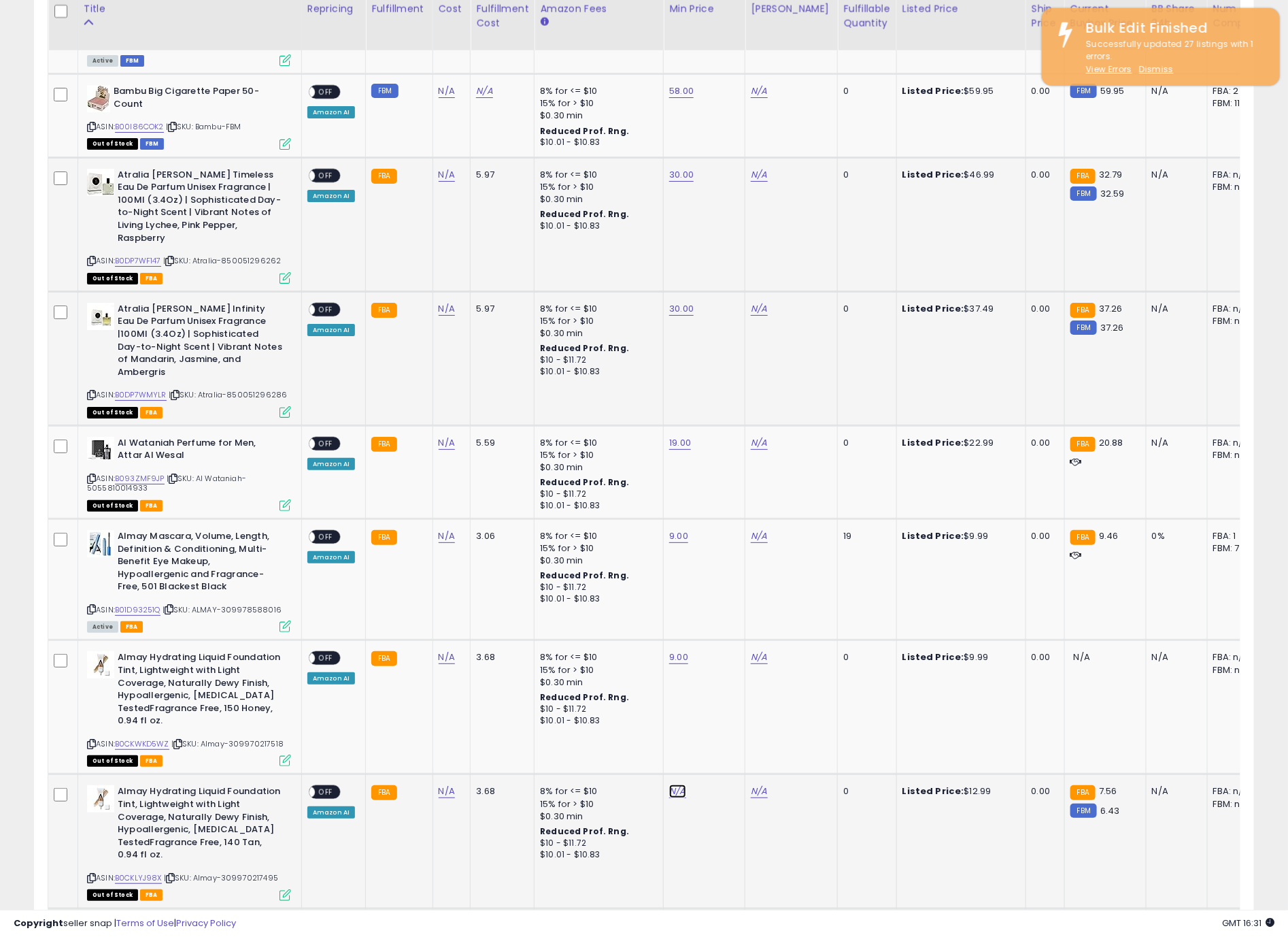
click at [680, 785] on link "N/A" at bounding box center [677, 791] width 16 height 13
type input "*"
click button "submit" at bounding box center [708, 711] width 23 height 21
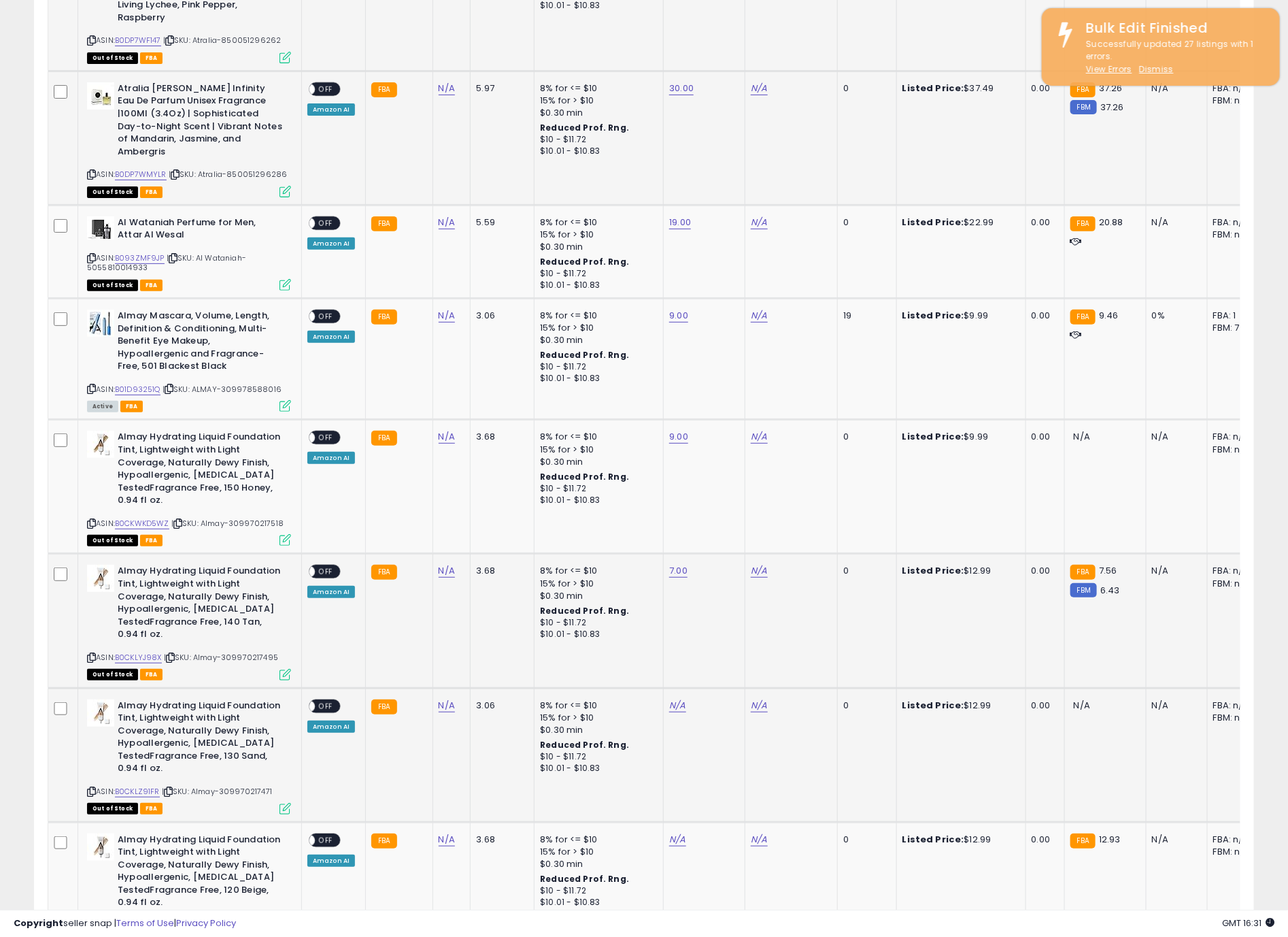
scroll to position [2784, 0]
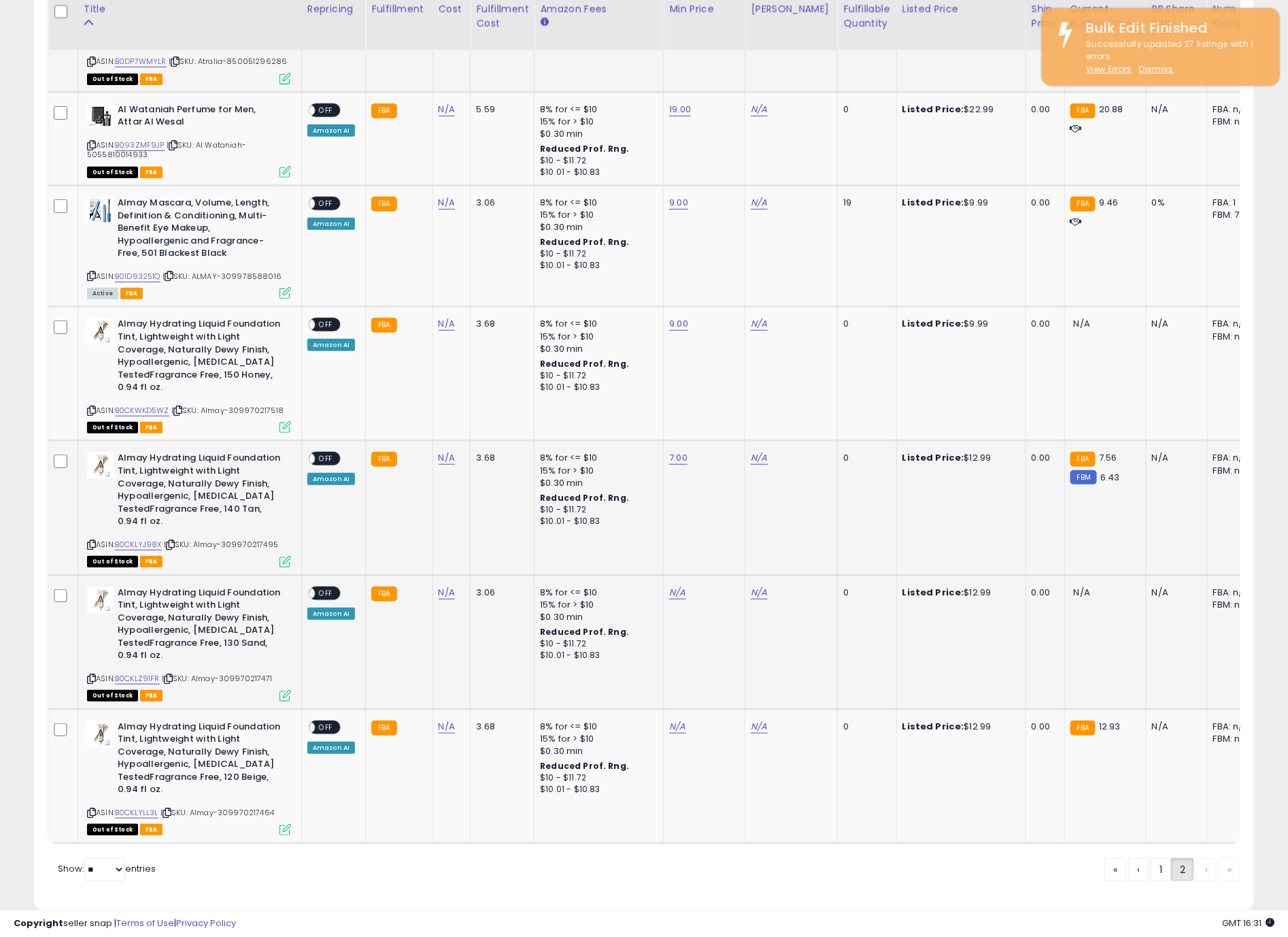
click at [674, 586] on div "N/A" at bounding box center [703, 592] width 66 height 12
click at [674, 586] on link "N/A" at bounding box center [677, 592] width 16 height 13
click button "submit" at bounding box center [803, 520] width 23 height 21
click at [675, 720] on link "N/A" at bounding box center [677, 726] width 16 height 13
type input "**"
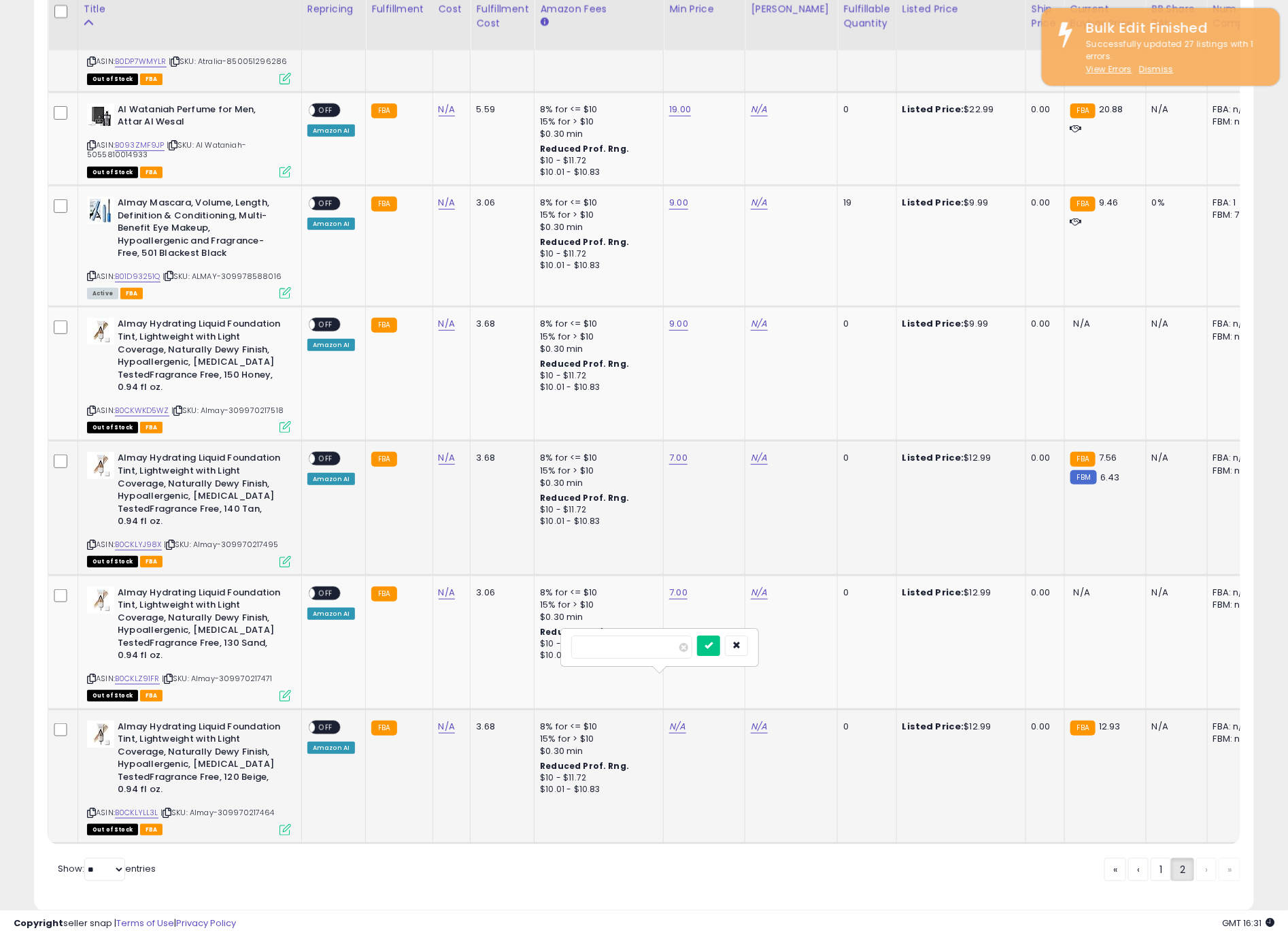
click button "submit" at bounding box center [708, 646] width 23 height 21
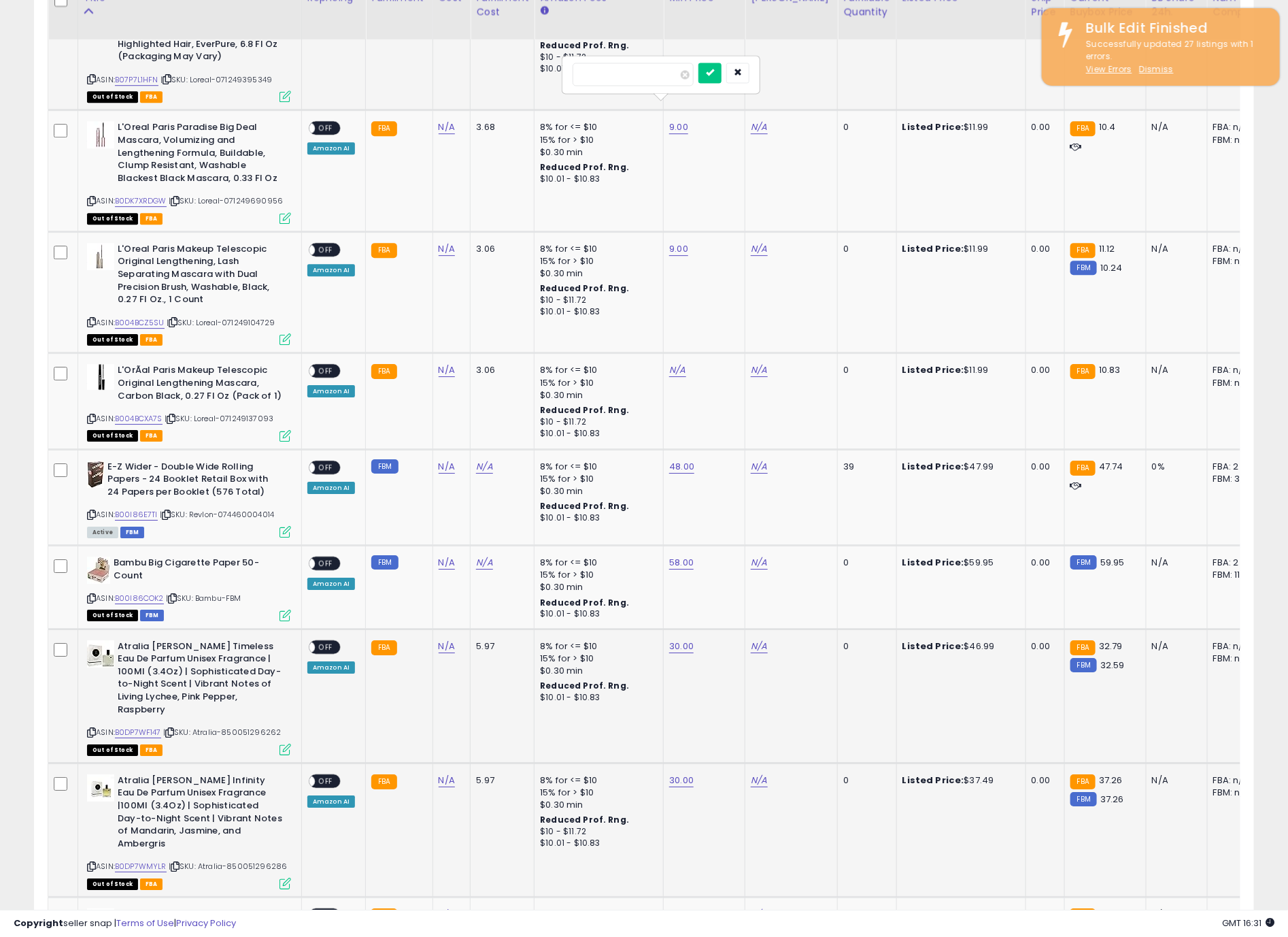
scroll to position [1762, 0]
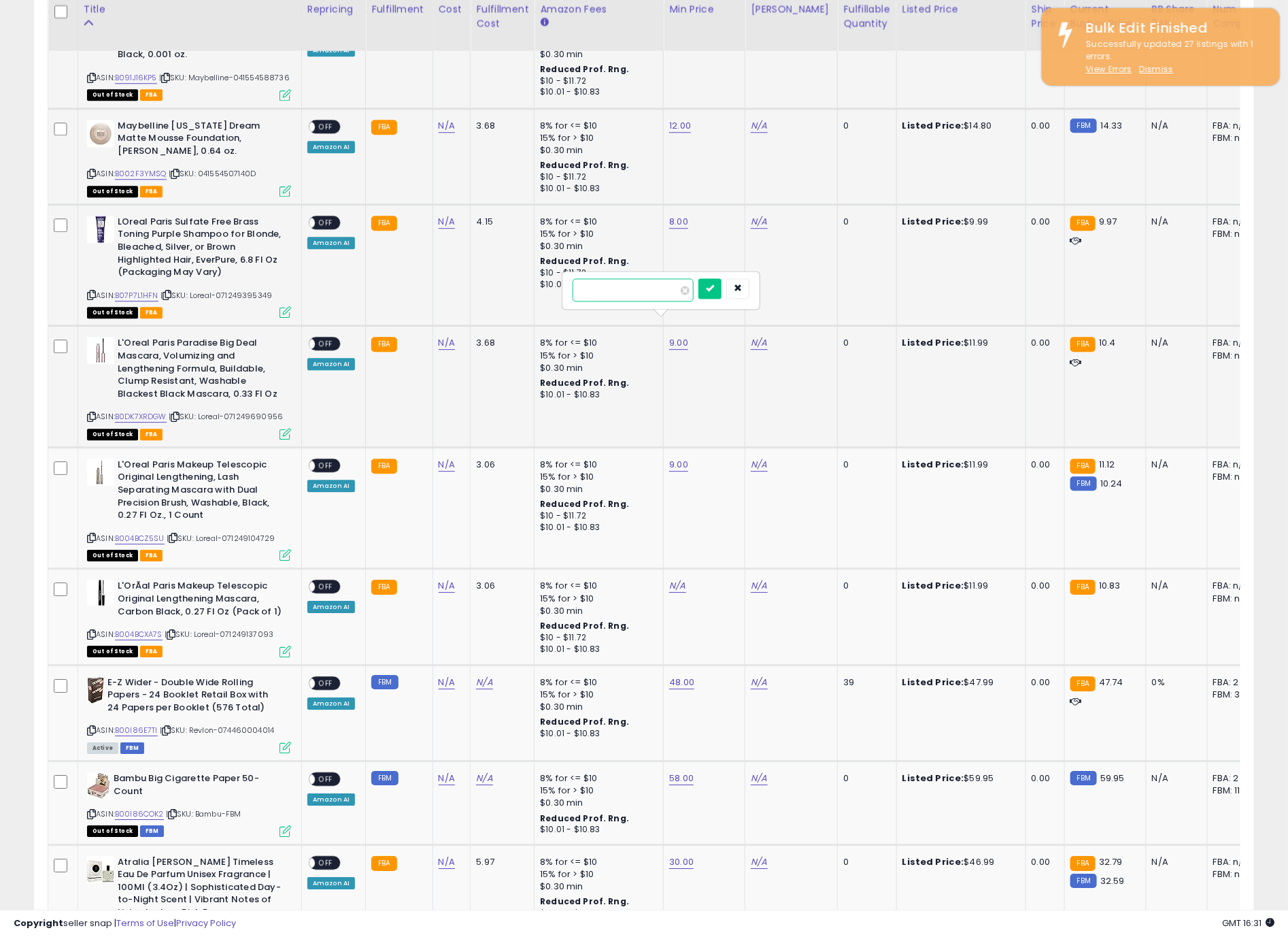
click at [658, 289] on input "****" at bounding box center [633, 289] width 121 height 23
click at [658, 289] on input "*******" at bounding box center [633, 289] width 121 height 23
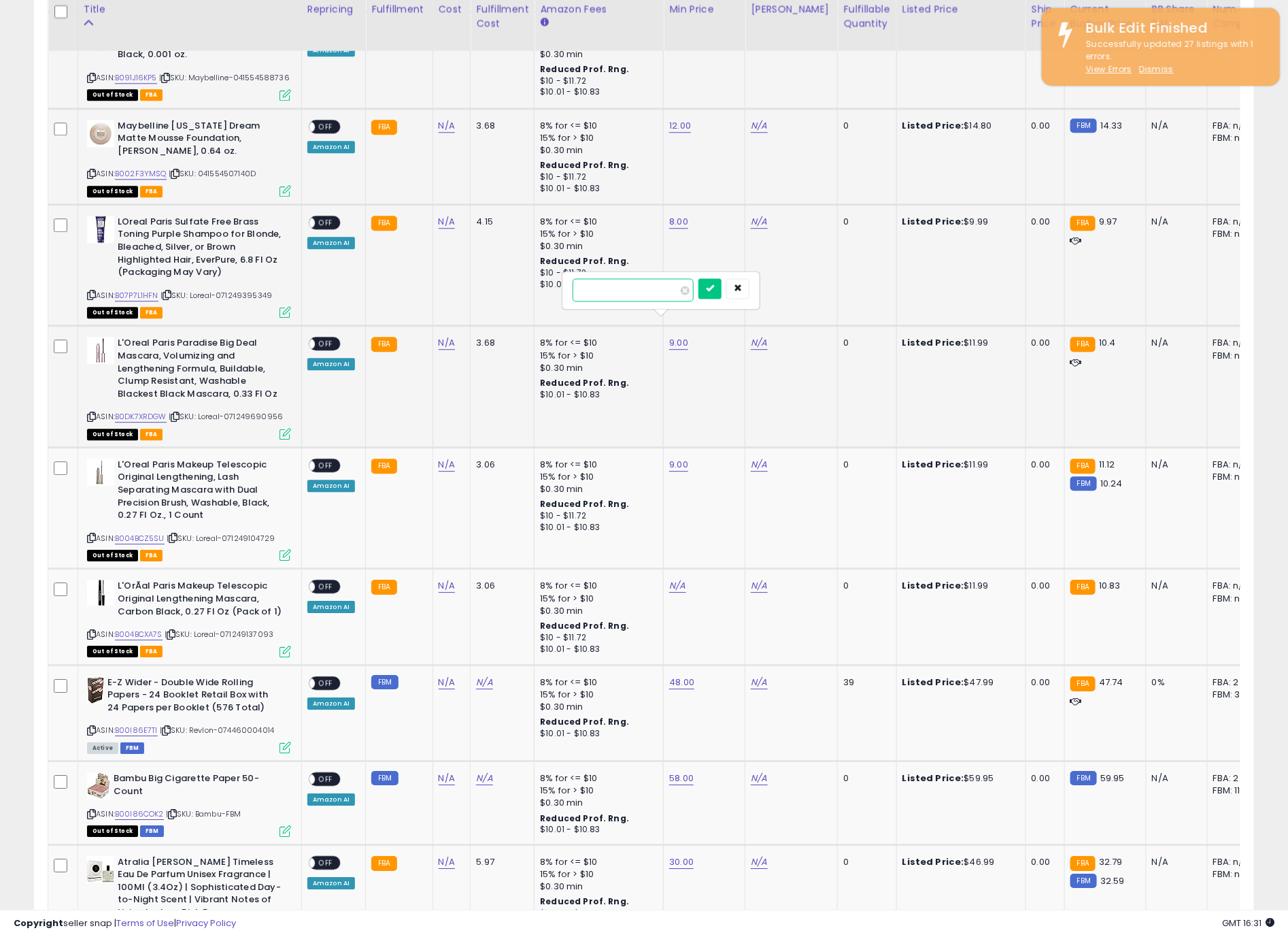
type input "****"
click button "submit" at bounding box center [710, 289] width 23 height 21
click at [680, 458] on link "9.00" at bounding box center [679, 464] width 19 height 13
drag, startPoint x: 678, startPoint y: 417, endPoint x: 533, endPoint y: 414, distance: 145.0
click at [533, 414] on tbody "Maybelline [US_STATE] Volume Express Colossal Cat Eyes Washable Mascara, Glam B…" at bounding box center [1025, 409] width 1954 height 2912
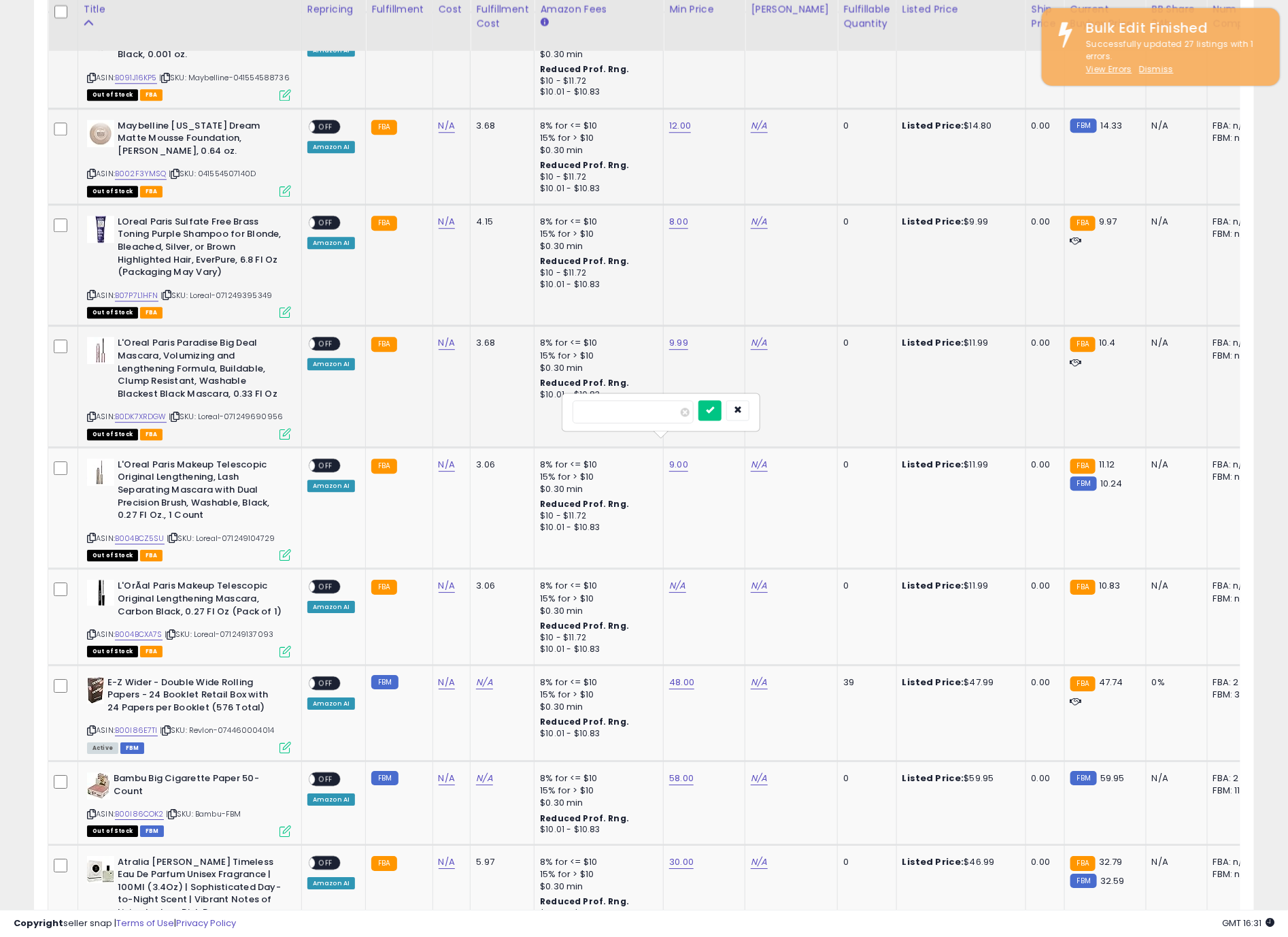
type input "****"
click button "submit" at bounding box center [710, 411] width 23 height 21
click at [701, 586] on td "N/A" at bounding box center [705, 617] width 82 height 96
click at [675, 579] on link "N/A" at bounding box center [677, 586] width 16 height 13
click at [651, 534] on input "number" at bounding box center [631, 533] width 121 height 23
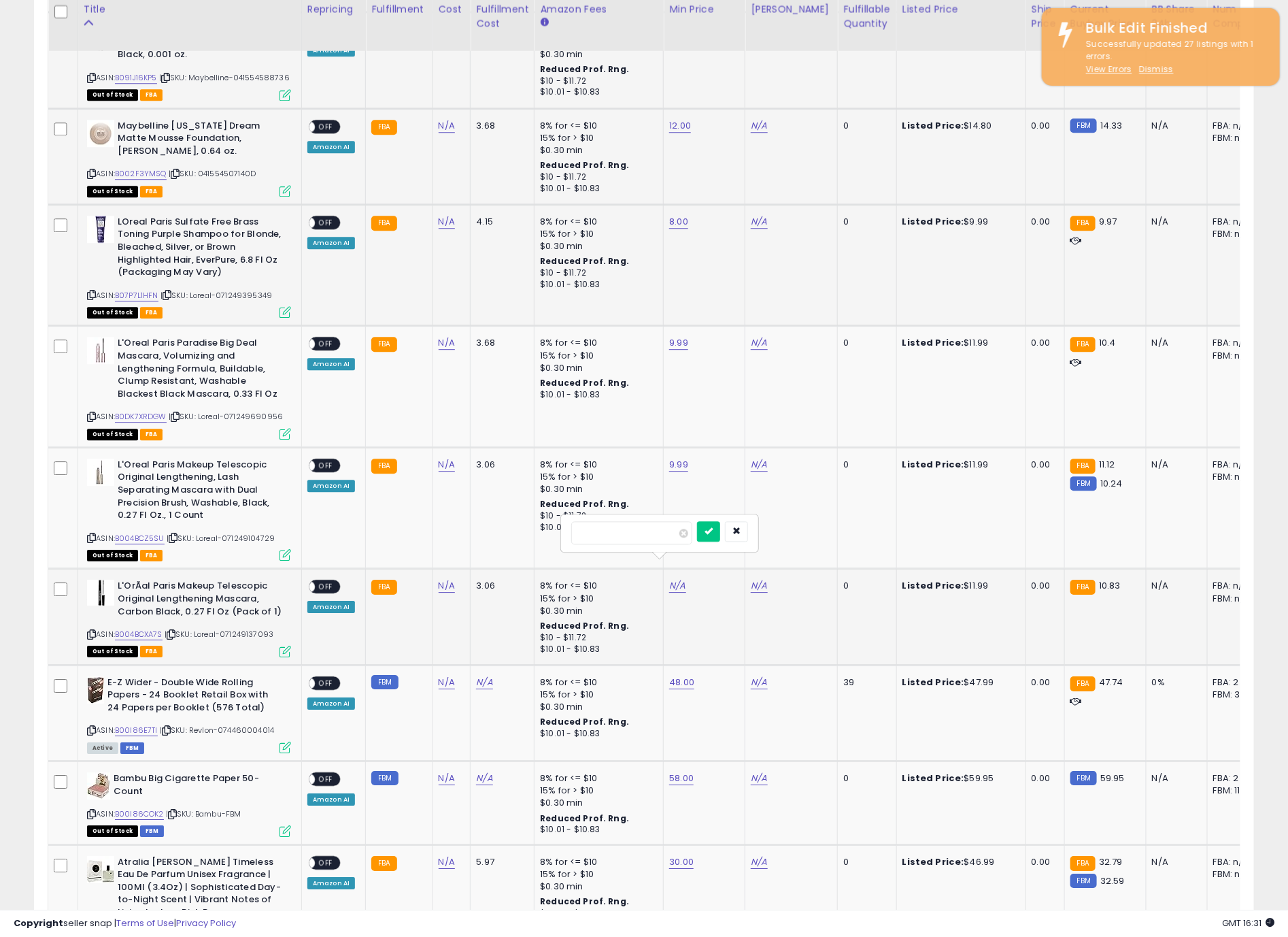
type input "****"
click button "submit" at bounding box center [708, 532] width 23 height 21
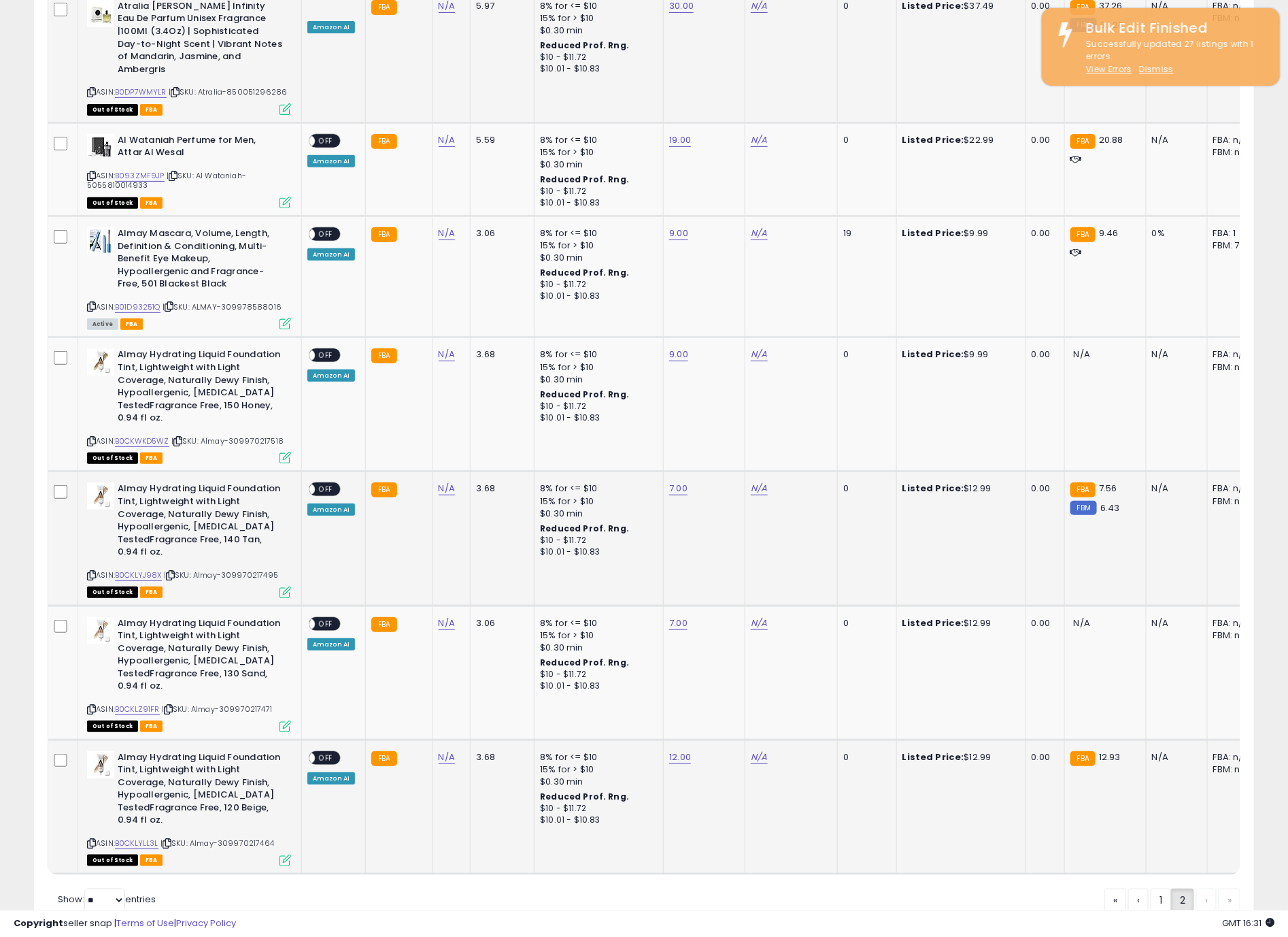
scroll to position [2784, 0]
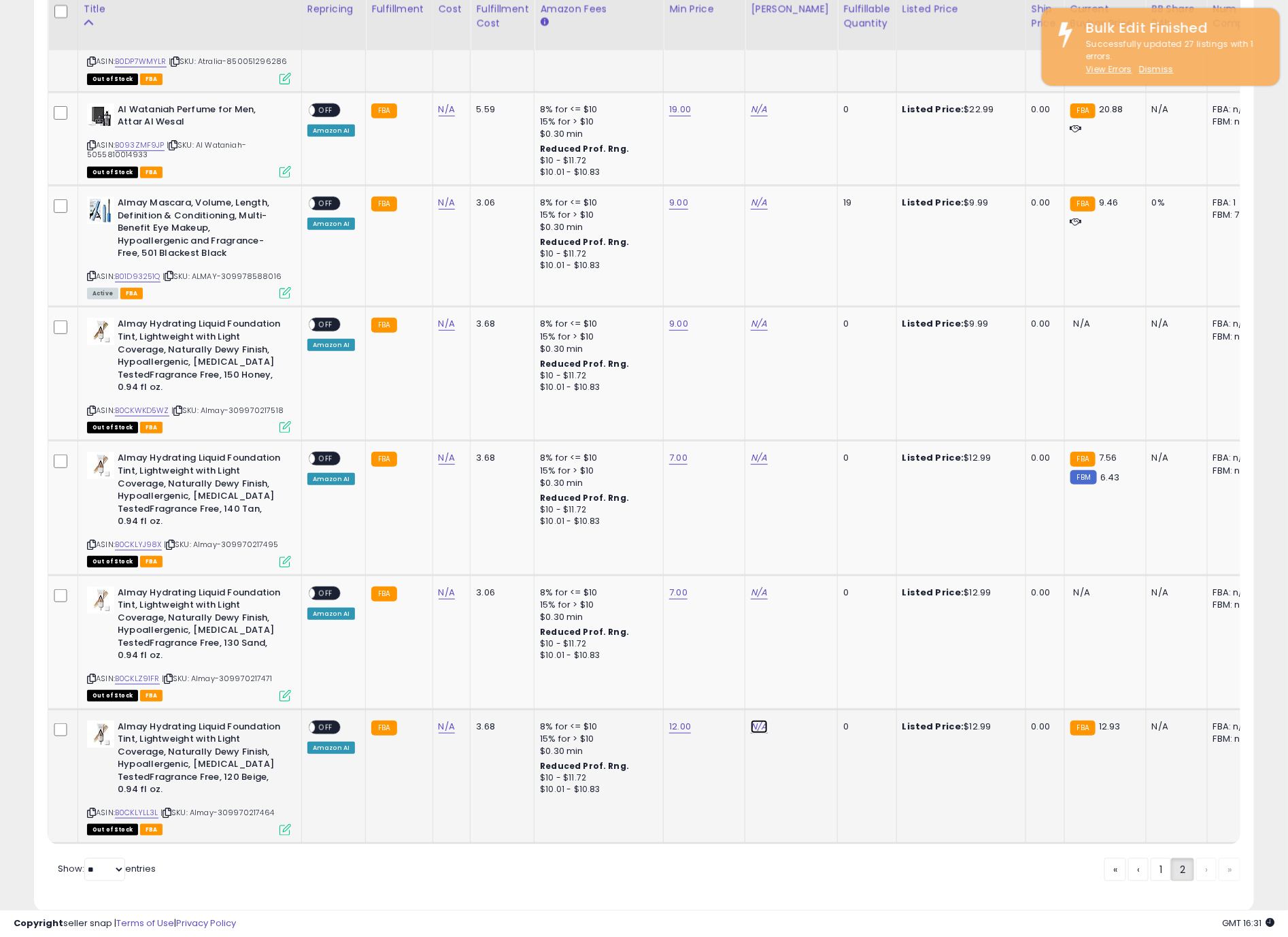
click at [760, 720] on link "N/A" at bounding box center [758, 726] width 16 height 13
type input "**"
click button "submit" at bounding box center [790, 646] width 23 height 21
click at [756, 586] on link "N/A" at bounding box center [758, 592] width 16 height 13
type input "**"
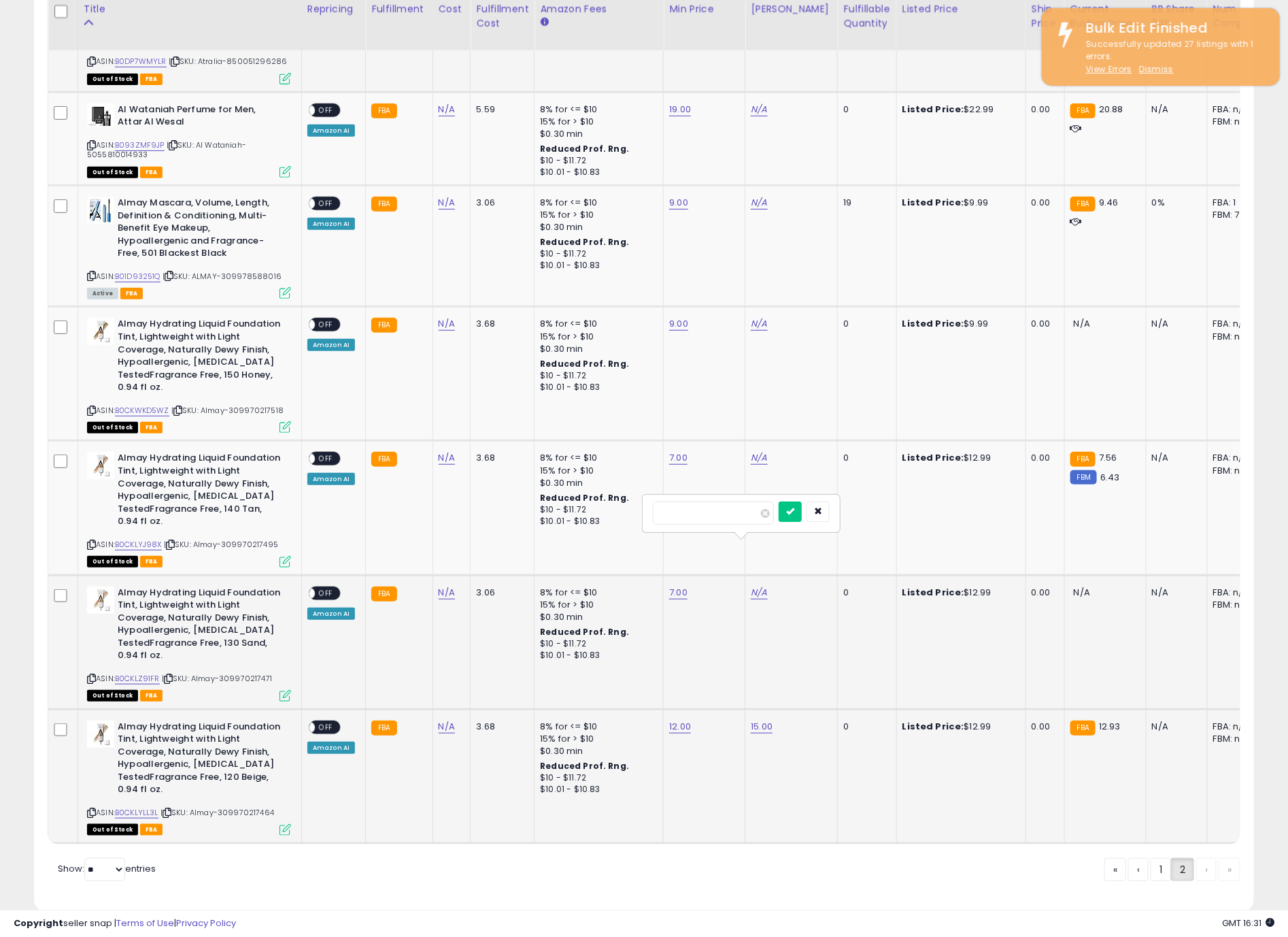
click button "submit" at bounding box center [790, 512] width 23 height 21
click at [755, 451] on link "N/A" at bounding box center [758, 458] width 16 height 13
type input "*"
click button "submit" at bounding box center [790, 378] width 23 height 21
click at [763, 317] on link "N/A" at bounding box center [758, 323] width 16 height 13
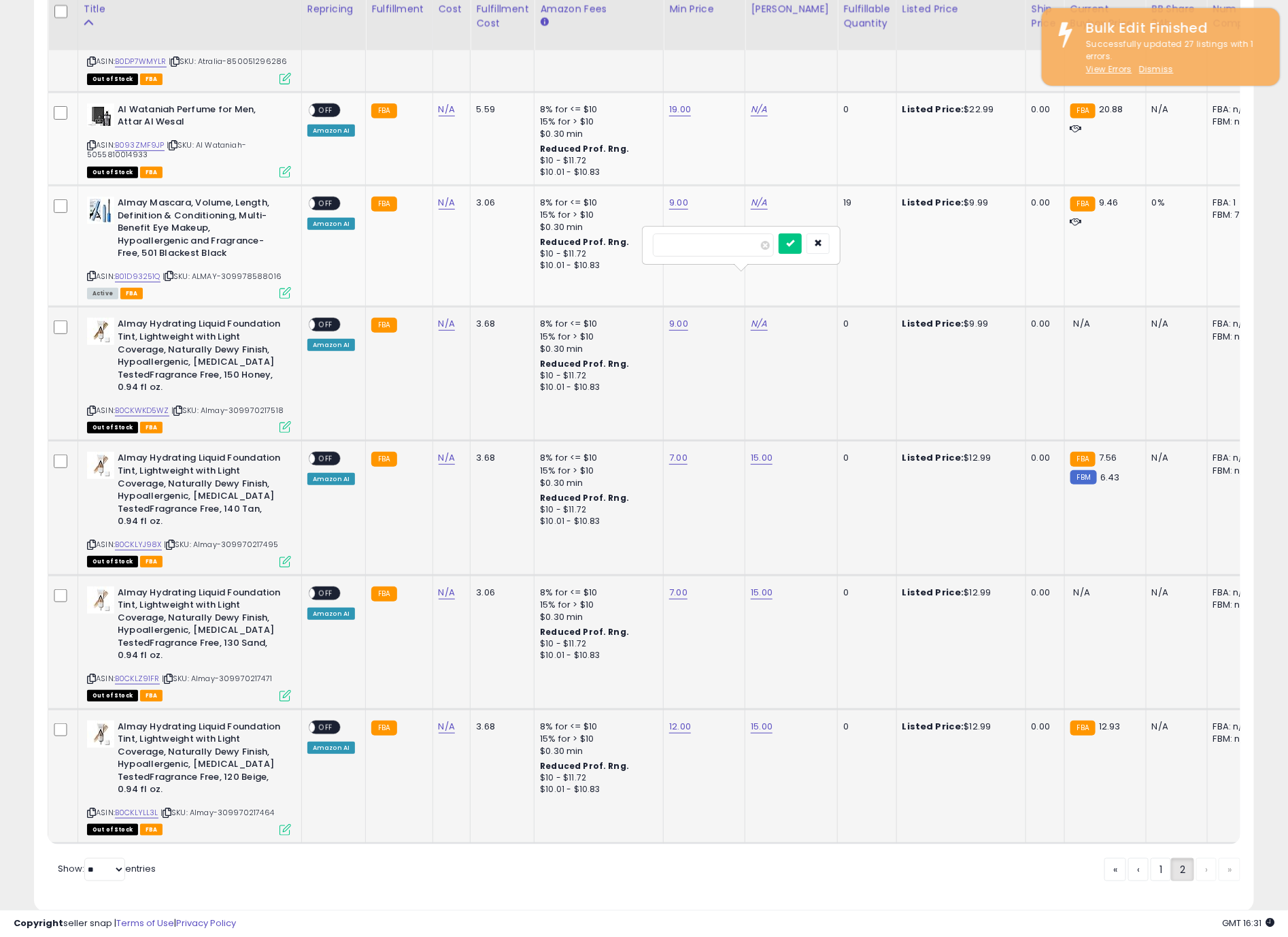
type input "**"
click button "submit" at bounding box center [790, 243] width 23 height 21
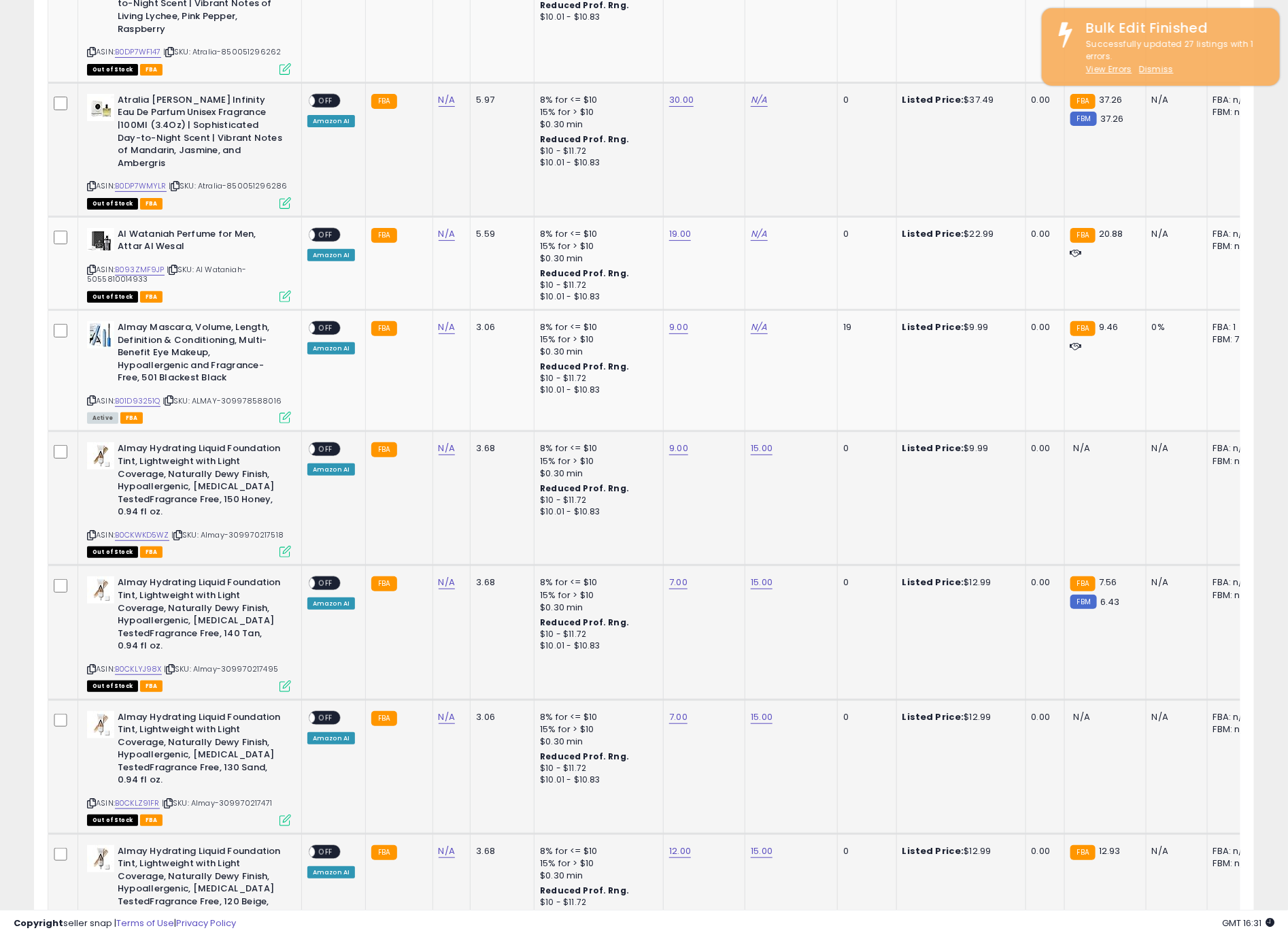
scroll to position [2477, 0]
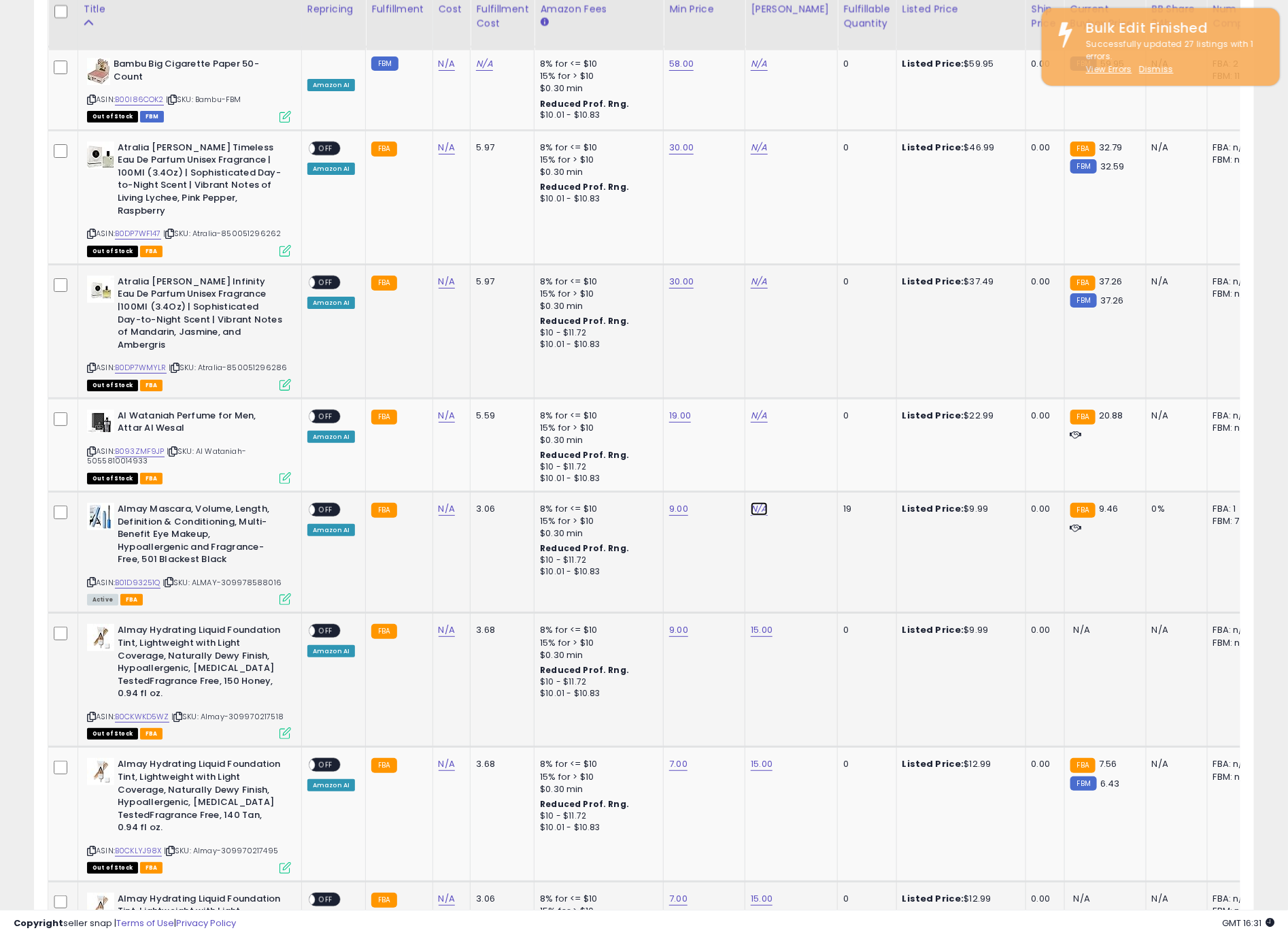
click at [753, 502] on link "N/A" at bounding box center [758, 508] width 16 height 13
type input "**"
click button "submit" at bounding box center [790, 429] width 23 height 21
click at [757, 409] on link "N/A" at bounding box center [758, 415] width 16 height 13
click at [779, 325] on button "submit" at bounding box center [790, 336] width 23 height 21
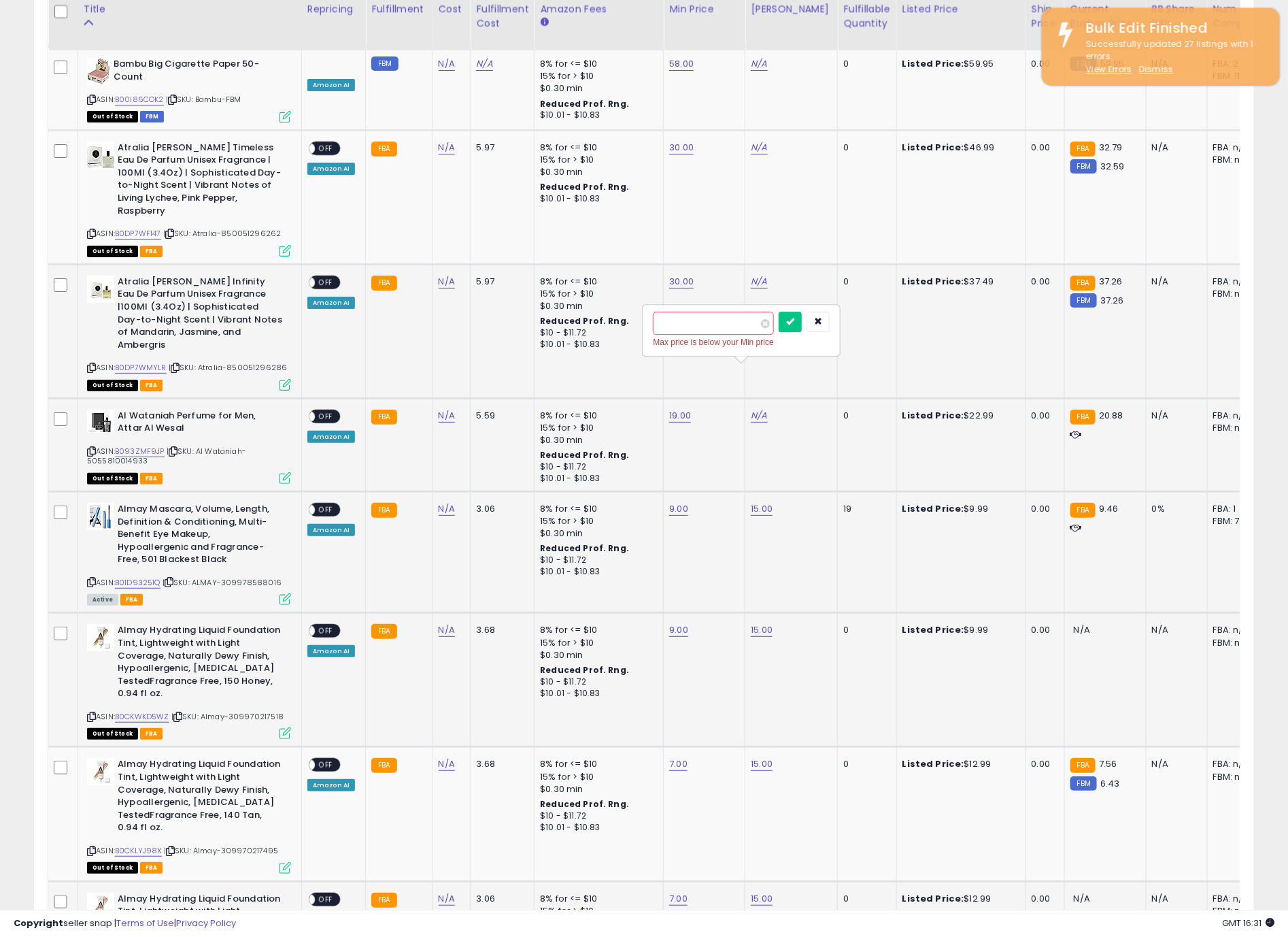
click at [743, 327] on input "**" at bounding box center [713, 323] width 121 height 23
type input "**"
click button "submit" at bounding box center [790, 322] width 23 height 21
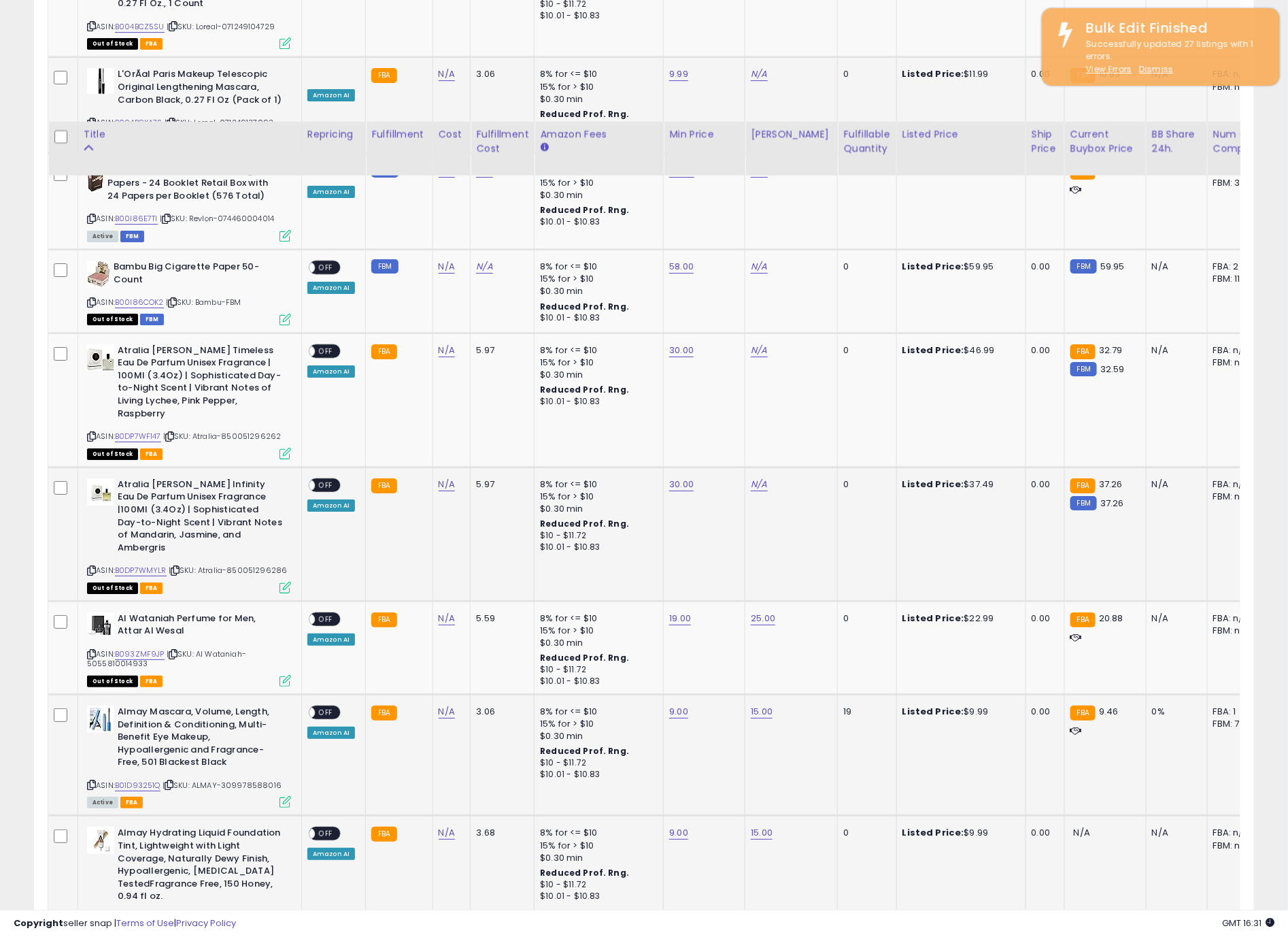
scroll to position [2273, 0]
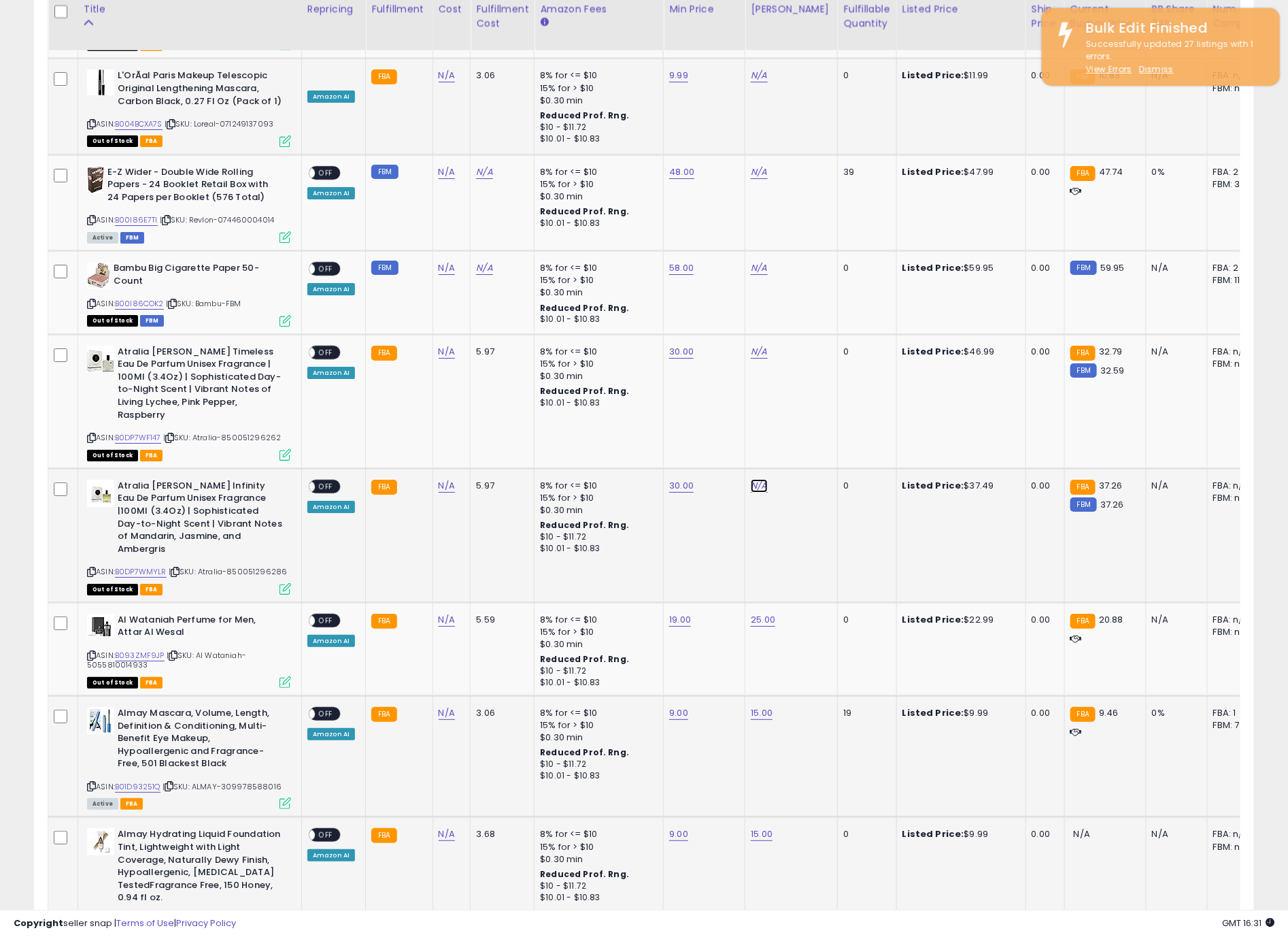
click at [752, 479] on link "N/A" at bounding box center [758, 486] width 16 height 13
type input "**"
click button "submit" at bounding box center [790, 418] width 23 height 21
click at [758, 345] on link "N/A" at bounding box center [758, 351] width 16 height 13
type input "**"
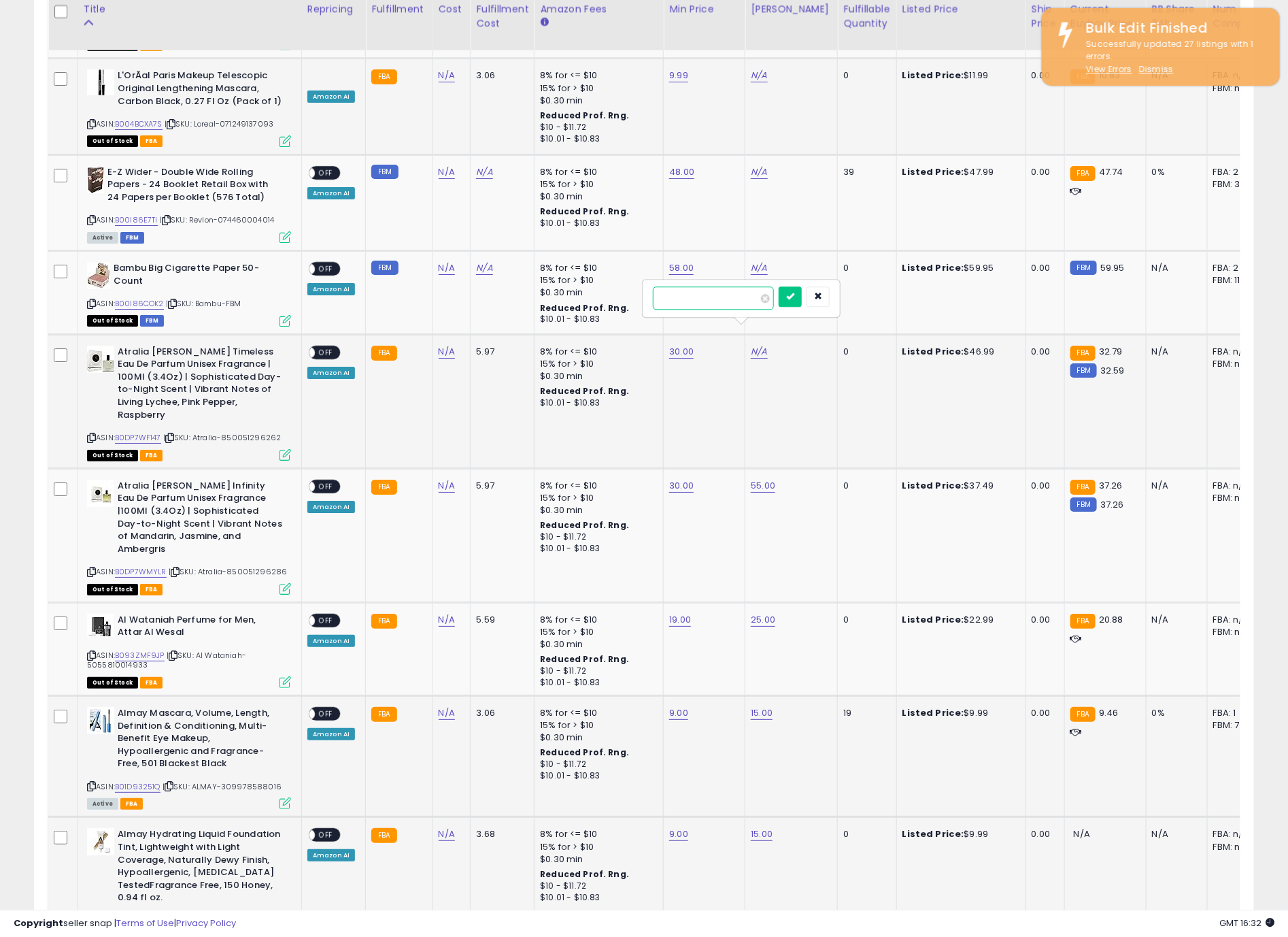
click button "submit" at bounding box center [790, 297] width 23 height 21
click at [751, 261] on link "N/A" at bounding box center [758, 268] width 16 height 13
type input "**"
click button "submit" at bounding box center [790, 214] width 23 height 21
click at [756, 165] on link "N/A" at bounding box center [758, 172] width 16 height 13
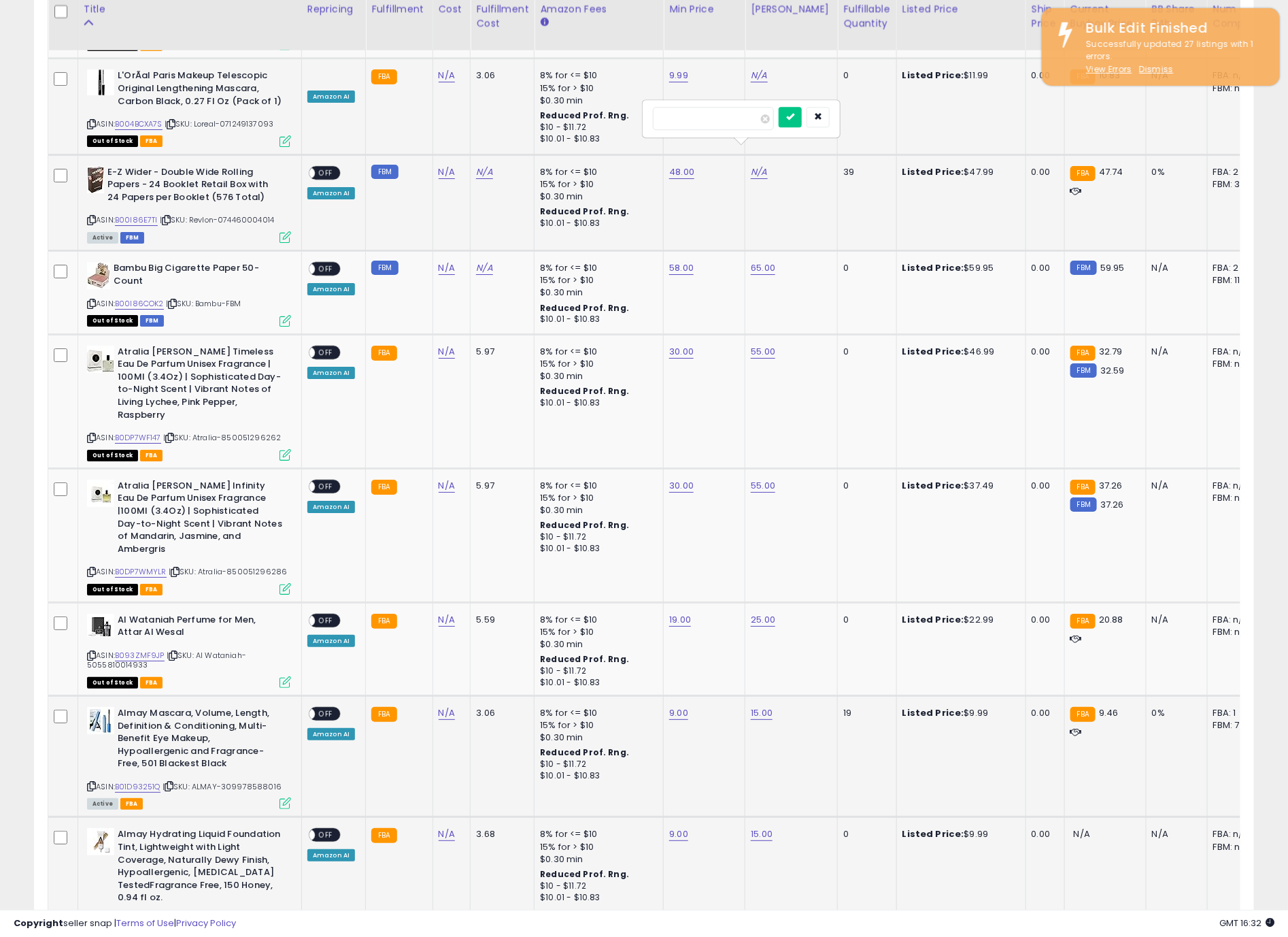
type input "***"
click button "submit" at bounding box center [790, 117] width 23 height 21
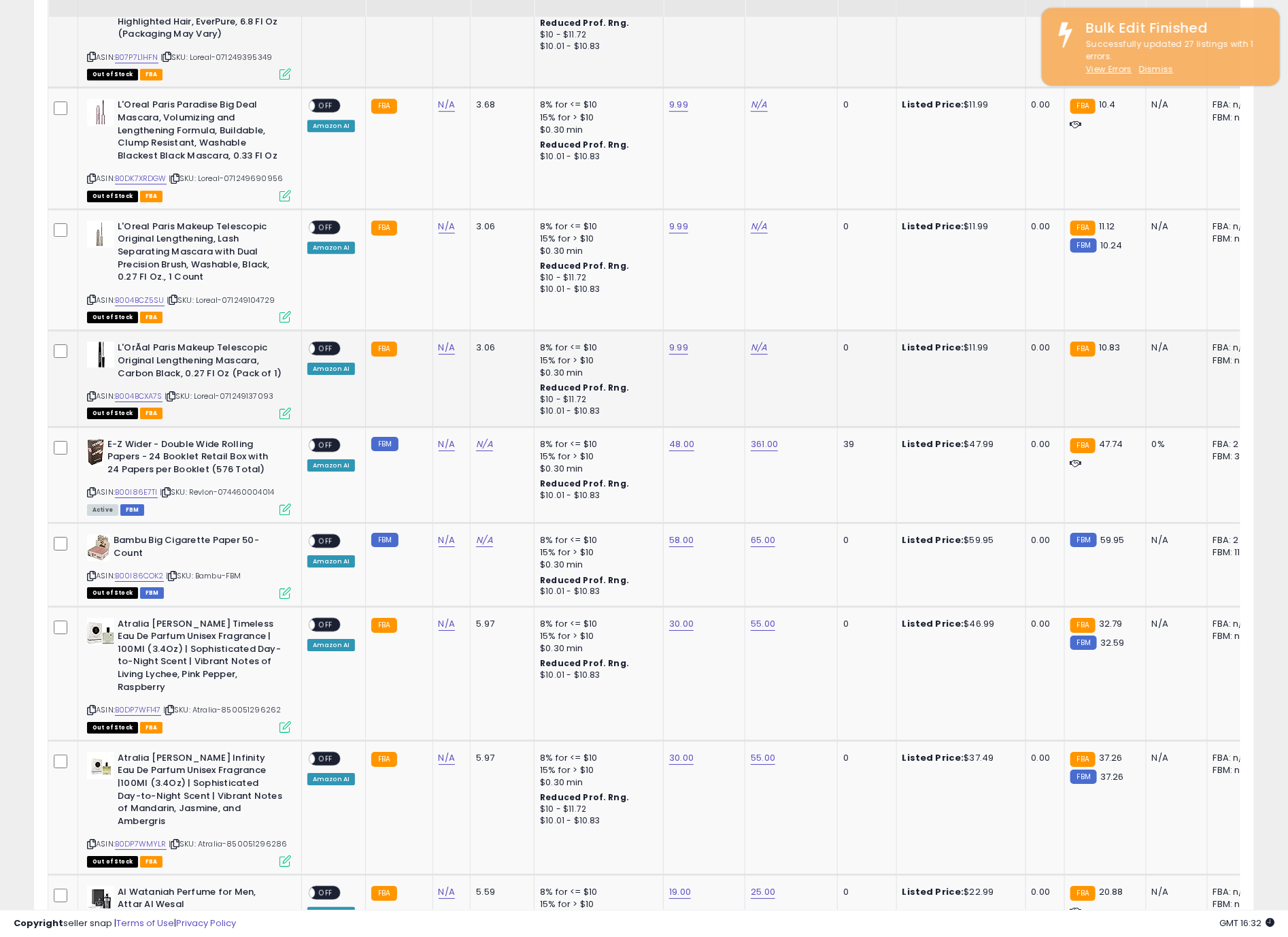
scroll to position [1967, 0]
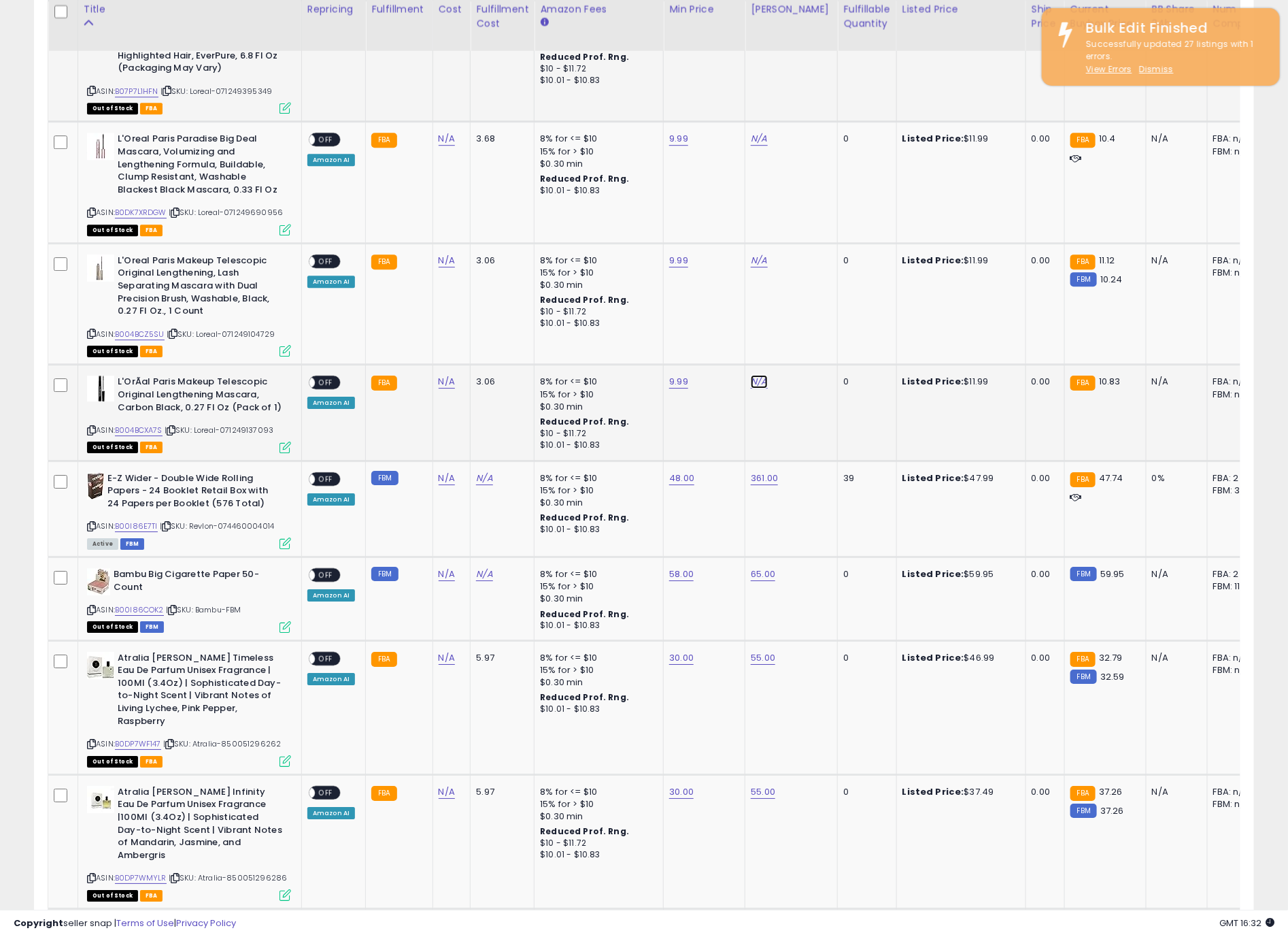
click at [753, 375] on link "N/A" at bounding box center [758, 382] width 16 height 13
type input "**"
click button "submit" at bounding box center [790, 327] width 23 height 21
click at [757, 254] on link "N/A" at bounding box center [758, 260] width 16 height 13
type input "**"
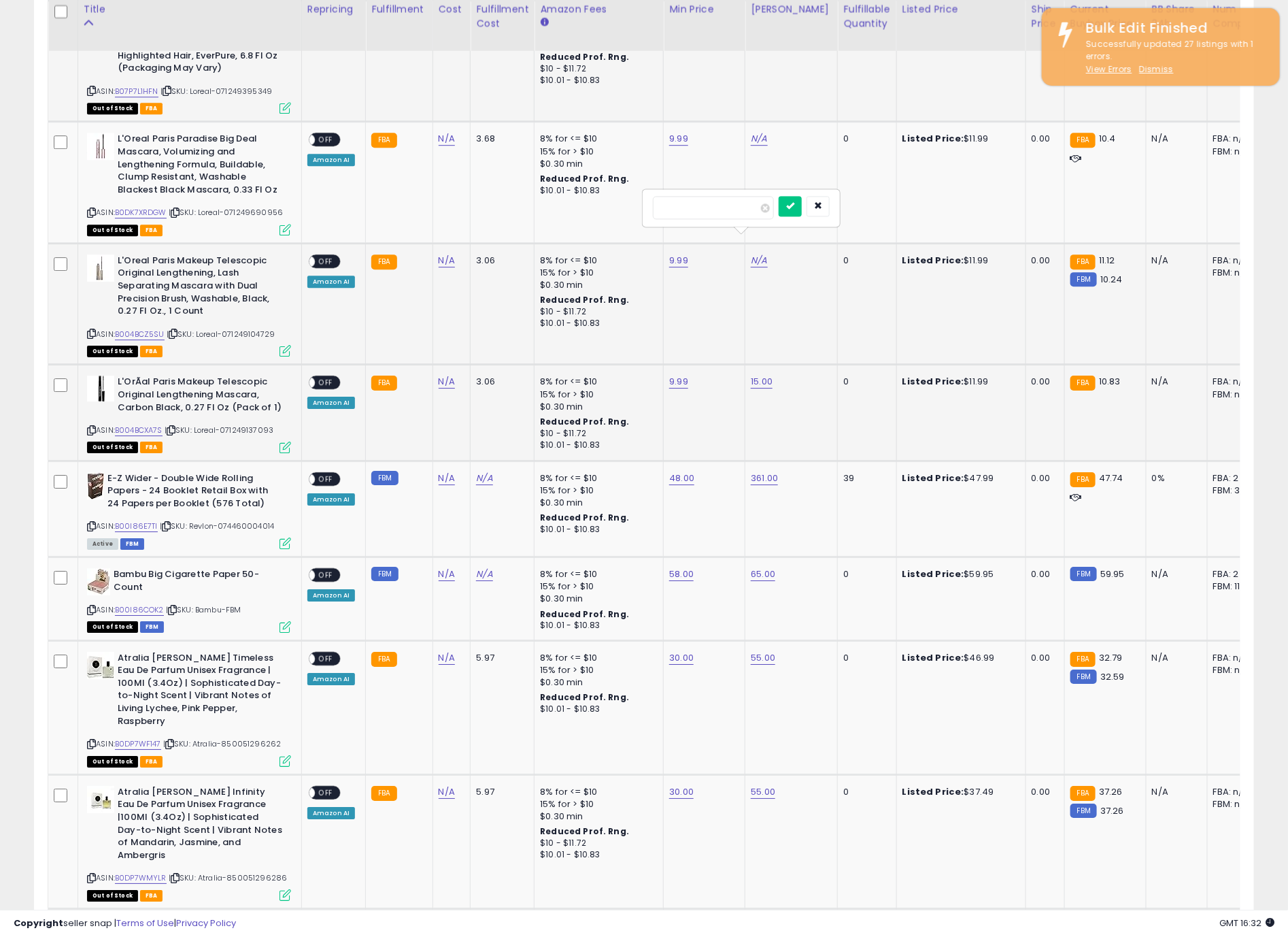
click button "submit" at bounding box center [790, 207] width 23 height 21
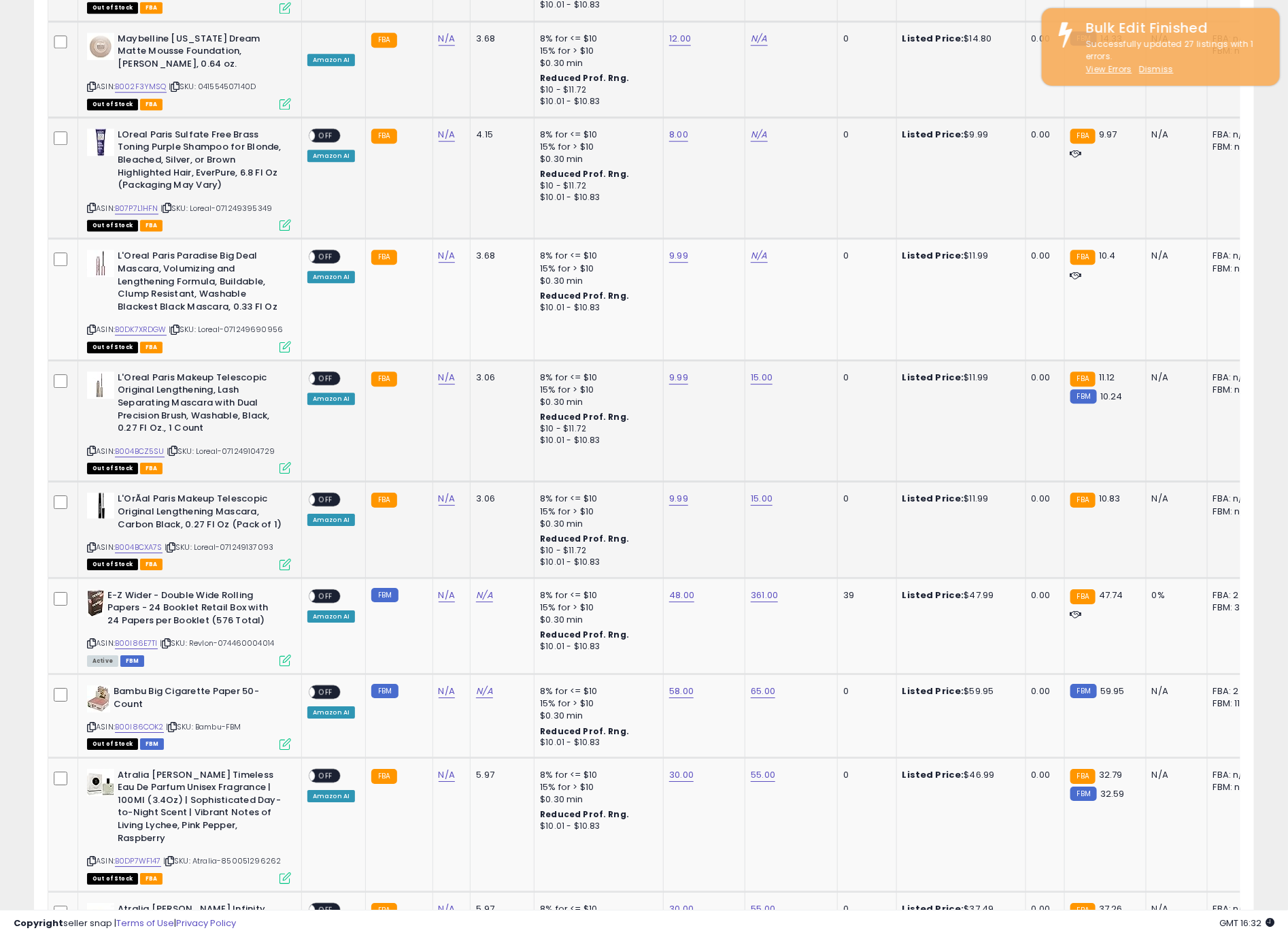
scroll to position [1661, 0]
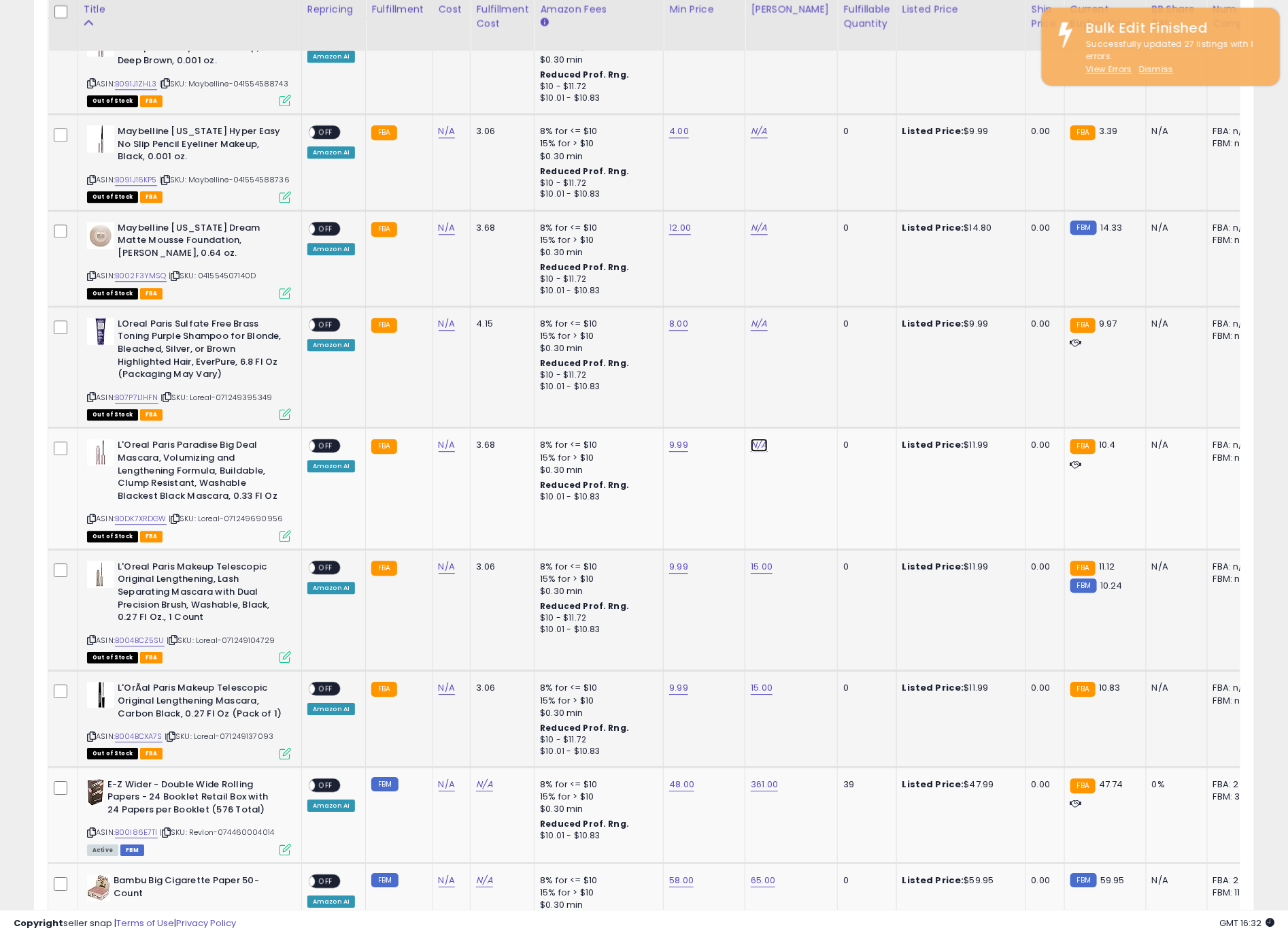
click at [752, 438] on link "N/A" at bounding box center [758, 445] width 16 height 13
type input "**"
click button "submit" at bounding box center [790, 391] width 23 height 21
click at [753, 317] on link "N/A" at bounding box center [758, 323] width 16 height 13
type input "**"
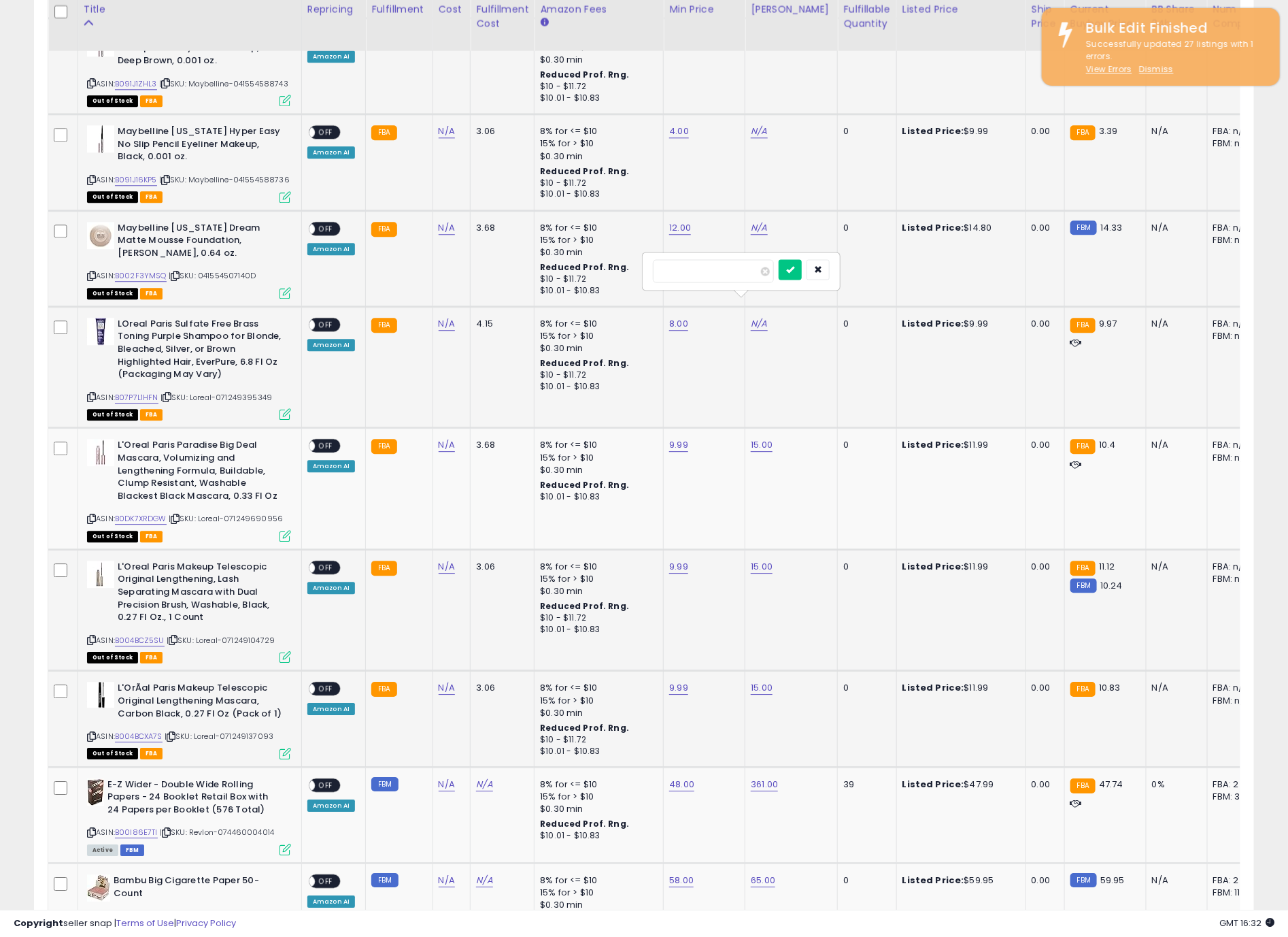
click button "submit" at bounding box center [790, 270] width 23 height 21
click at [751, 221] on link "N/A" at bounding box center [758, 227] width 16 height 13
type input "**"
click button "submit" at bounding box center [790, 173] width 23 height 21
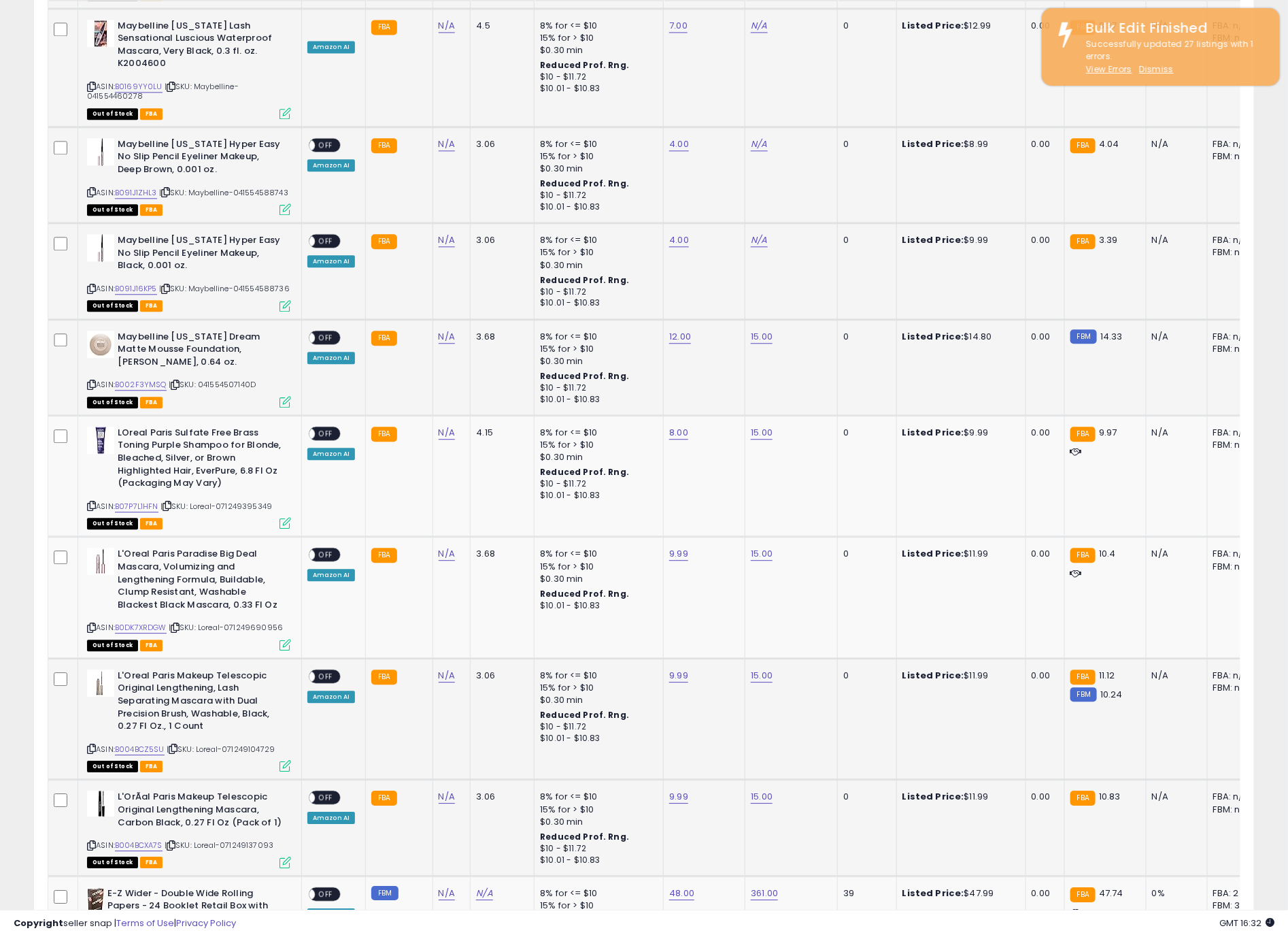
scroll to position [1457, 0]
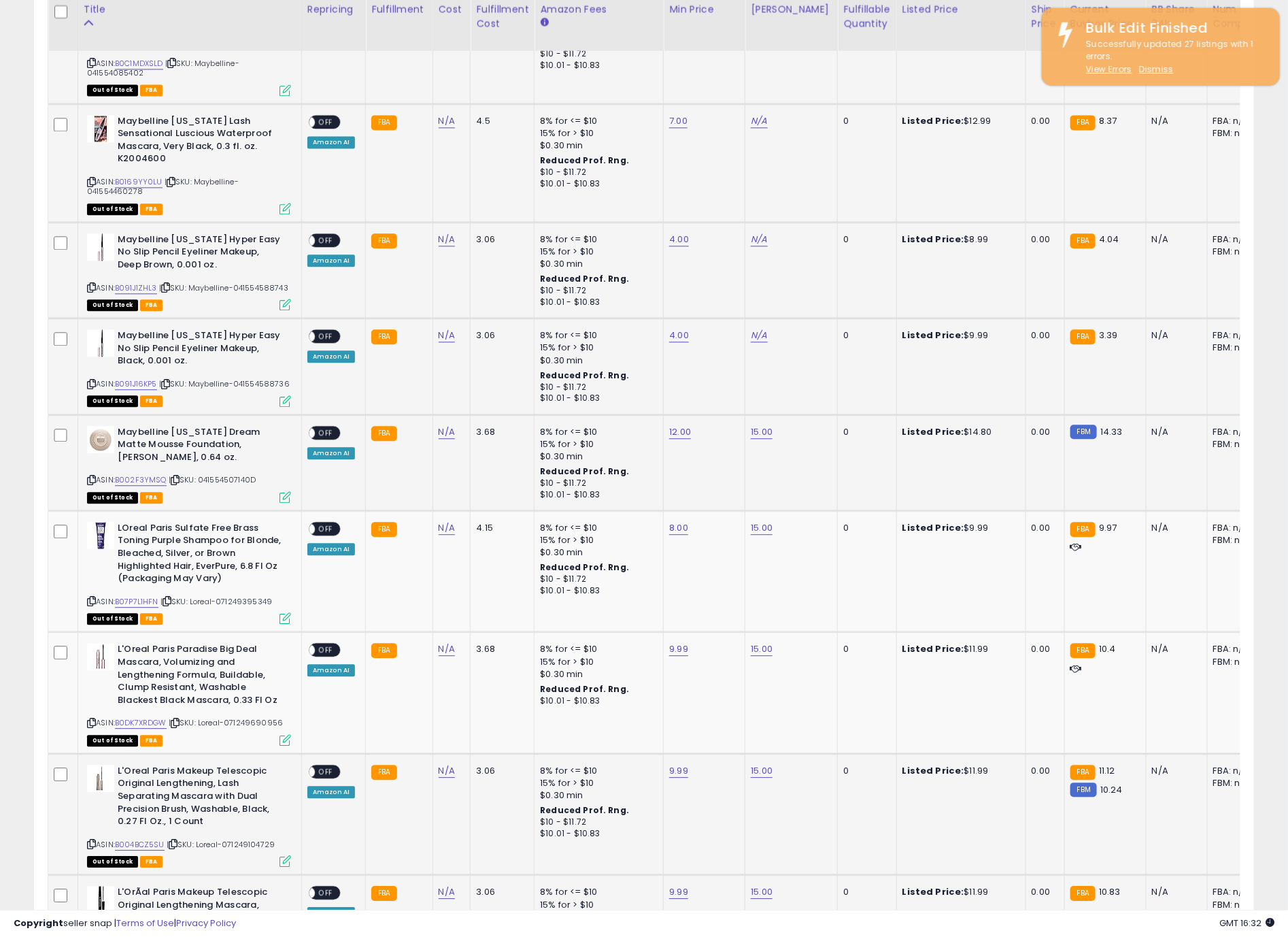
click at [753, 329] on div "N/A" at bounding box center [788, 335] width 76 height 12
click at [755, 329] on link "N/A" at bounding box center [758, 336] width 16 height 13
click at [752, 329] on link "N/A" at bounding box center [758, 336] width 16 height 13
click button "submit" at bounding box center [790, 272] width 23 height 21
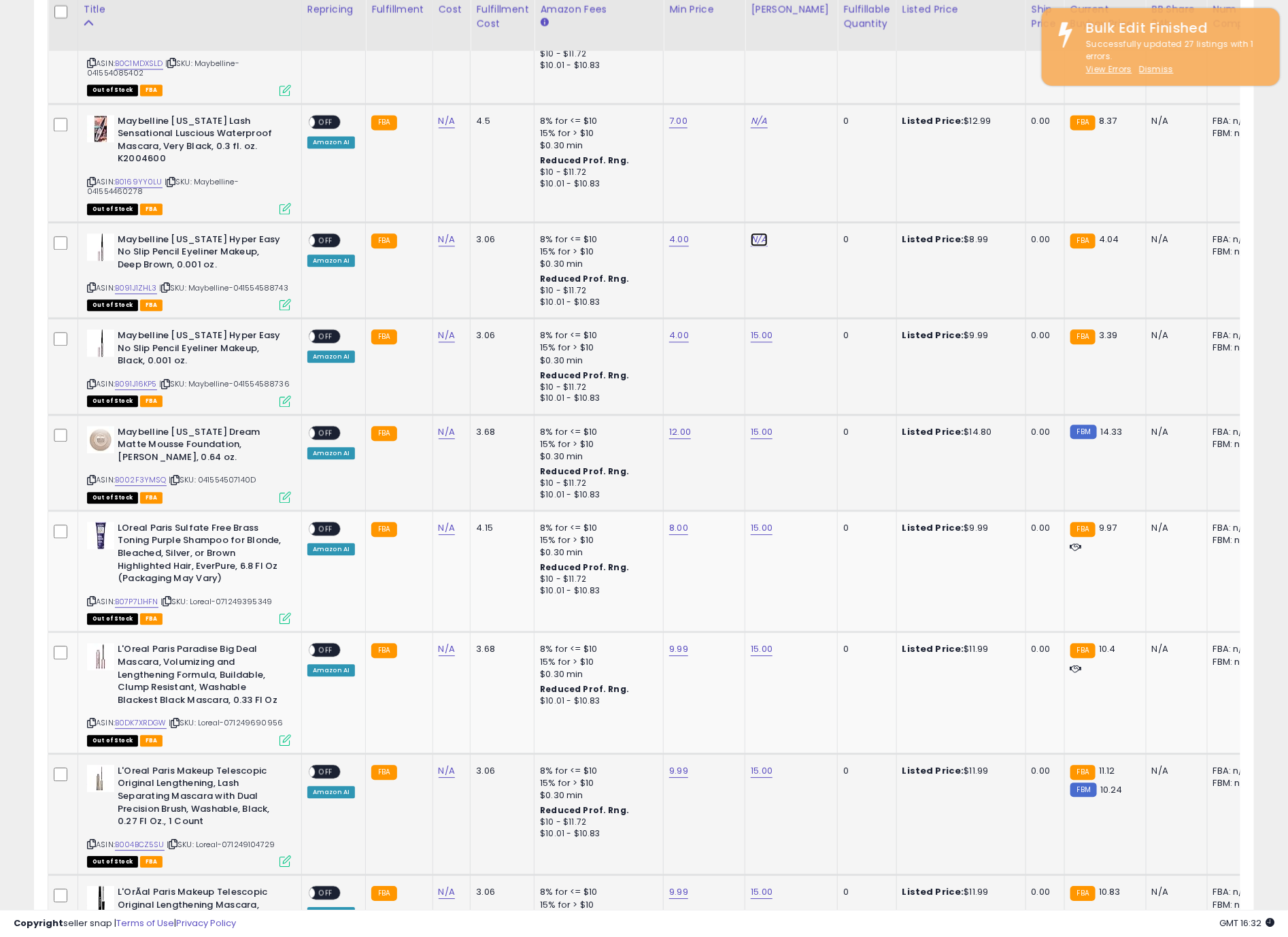
click at [751, 233] on link "N/A" at bounding box center [758, 240] width 16 height 13
type input "**"
click button "submit" at bounding box center [790, 176] width 23 height 21
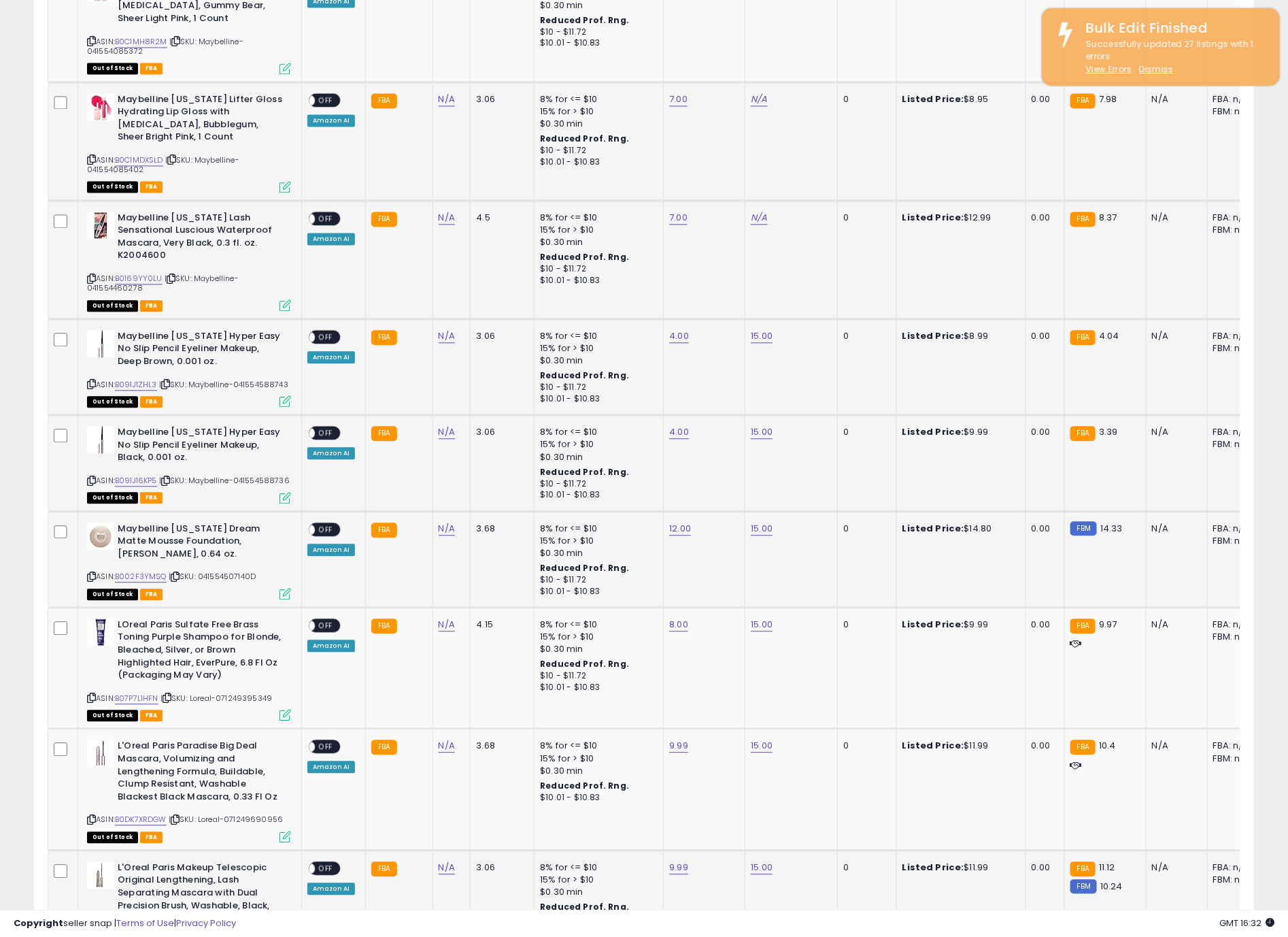
scroll to position [1252, 0]
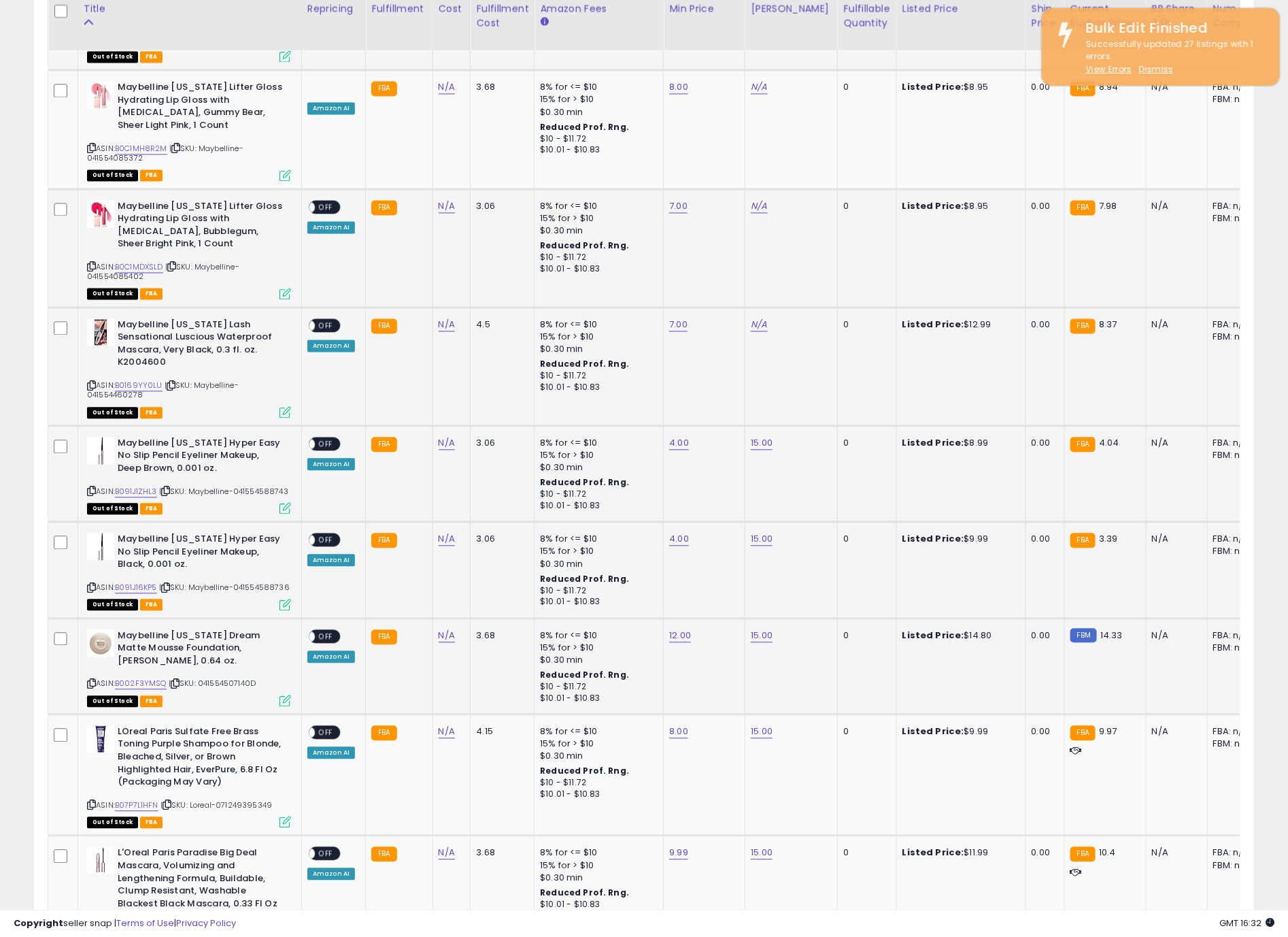
click at [752, 320] on div "N/A" at bounding box center [788, 325] width 76 height 12
click at [752, 319] on link "N/A" at bounding box center [758, 325] width 16 height 13
type input "*"
click button "submit" at bounding box center [885, 269] width 23 height 21
click at [747, 189] on td "N/A" at bounding box center [792, 248] width 92 height 118
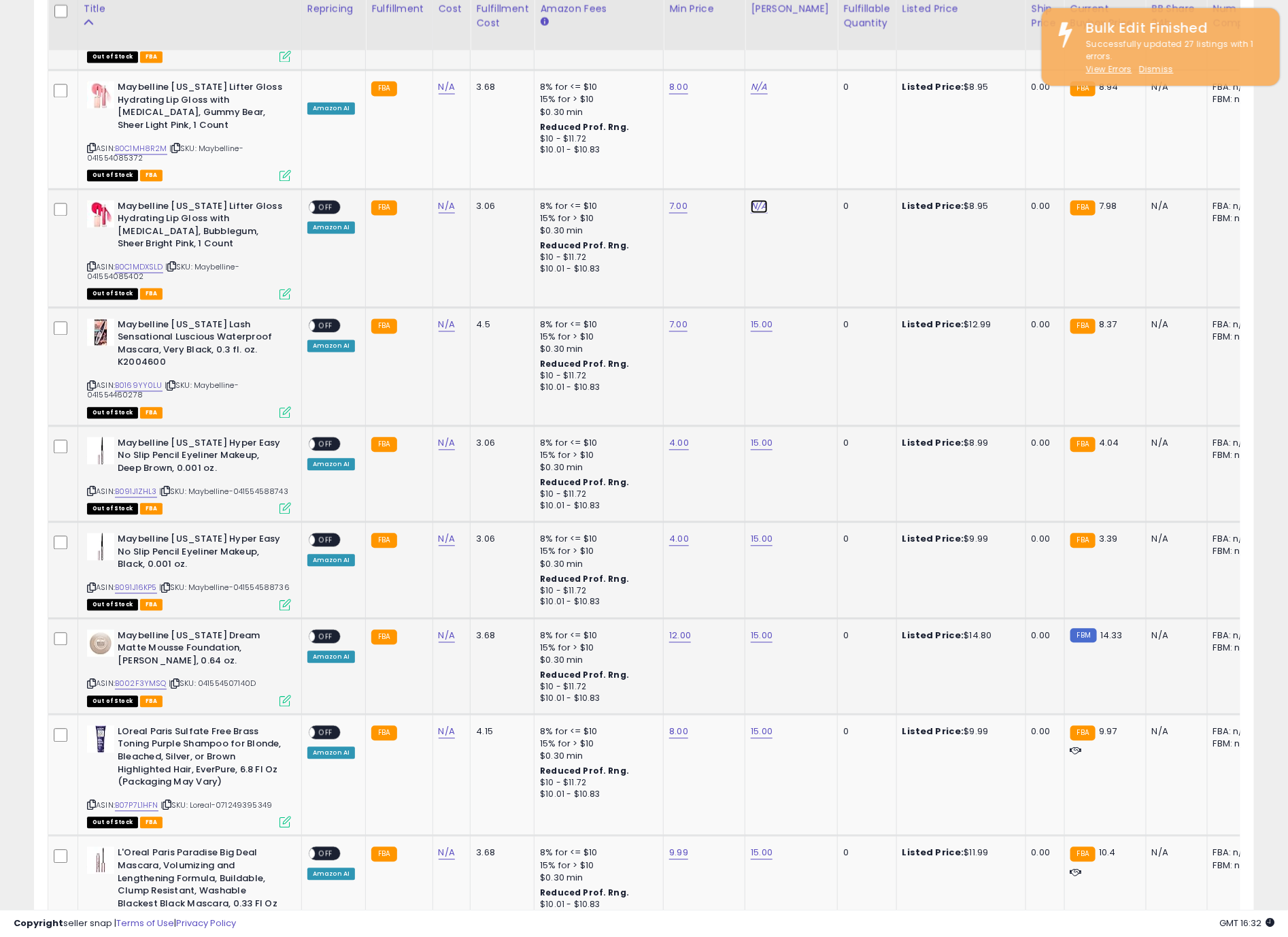
click at [751, 200] on link "N/A" at bounding box center [758, 207] width 16 height 13
type input "**"
click button "submit" at bounding box center [885, 149] width 23 height 21
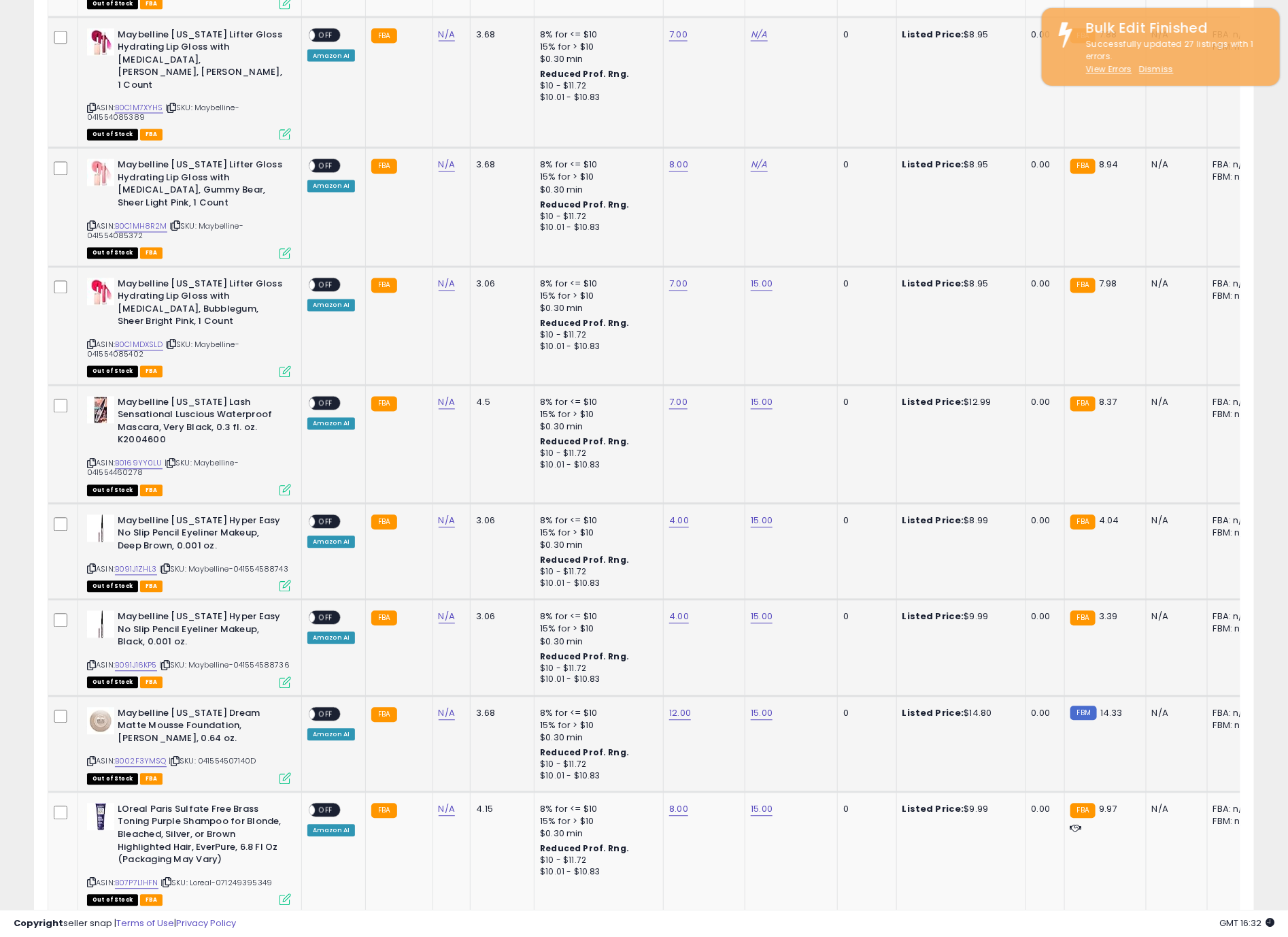
scroll to position [1048, 0]
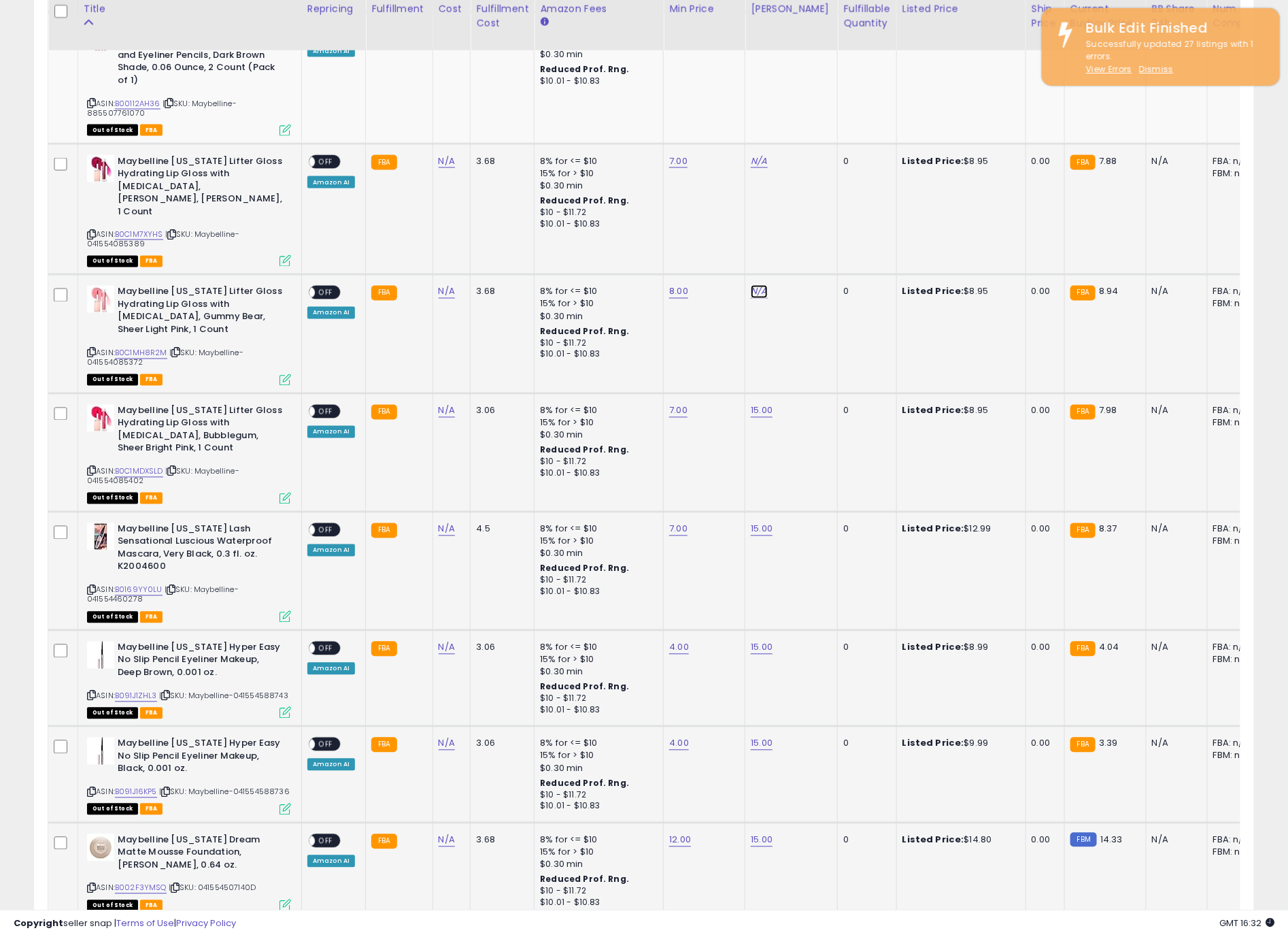
click at [761, 285] on link "N/A" at bounding box center [758, 291] width 16 height 13
type input "**"
click button "submit" at bounding box center [790, 228] width 23 height 21
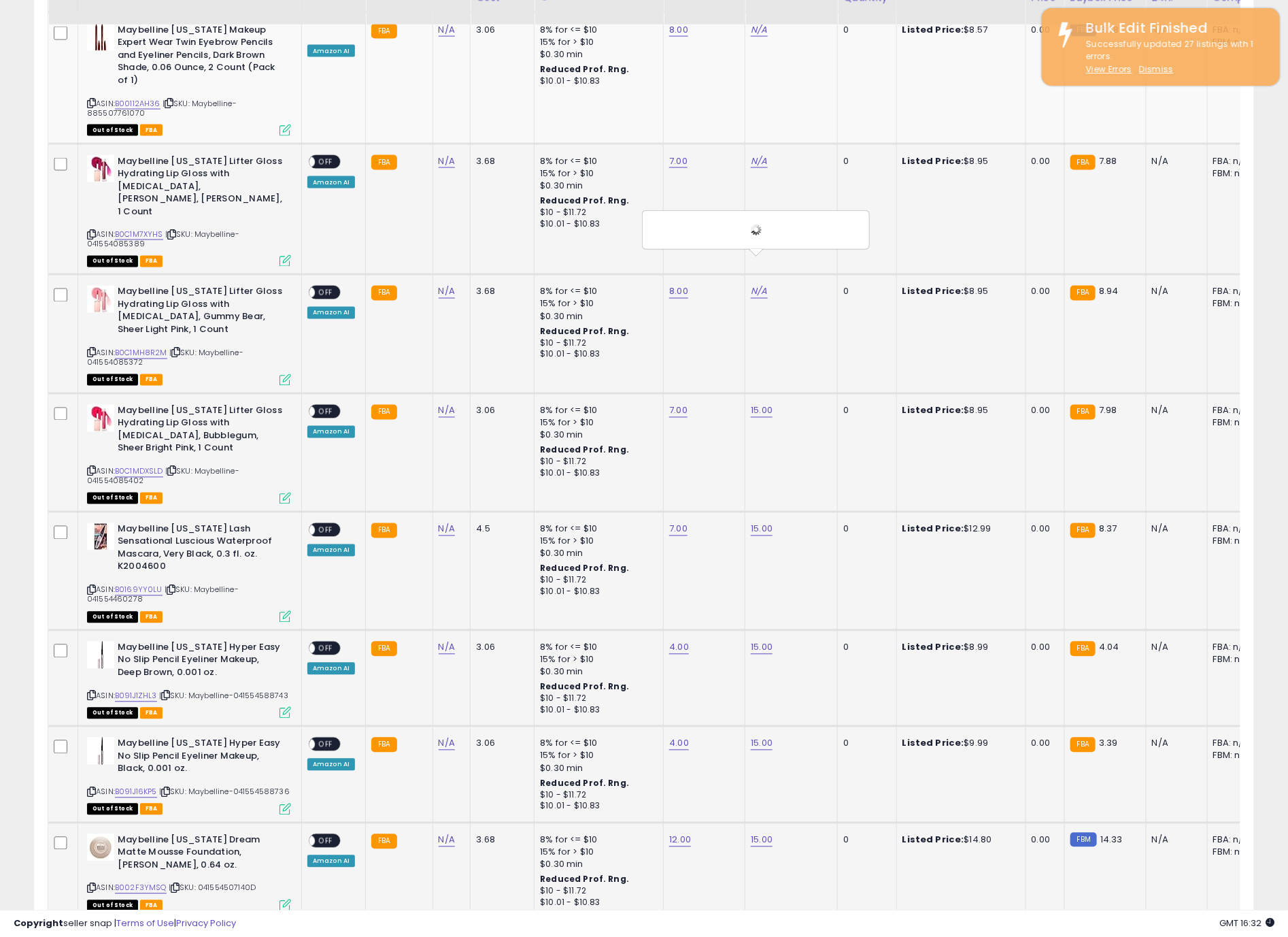
scroll to position [742, 0]
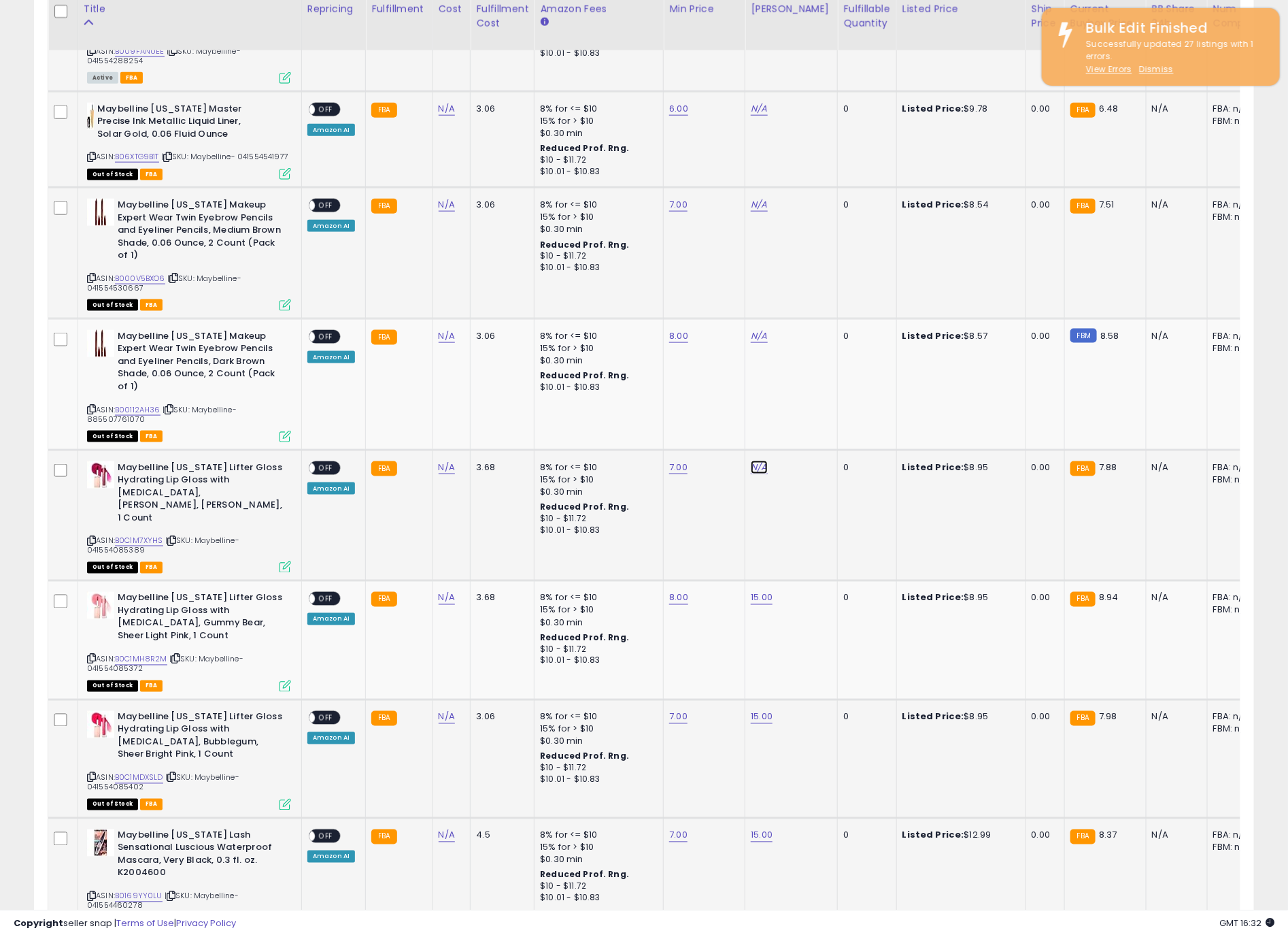
click at [753, 463] on link "N/A" at bounding box center [758, 467] width 16 height 13
click button "submit" at bounding box center [790, 429] width 23 height 21
click at [761, 358] on td "N/A" at bounding box center [792, 384] width 92 height 132
click at [756, 342] on div "N/A" at bounding box center [788, 336] width 76 height 12
click at [751, 343] on link "N/A" at bounding box center [758, 336] width 16 height 13
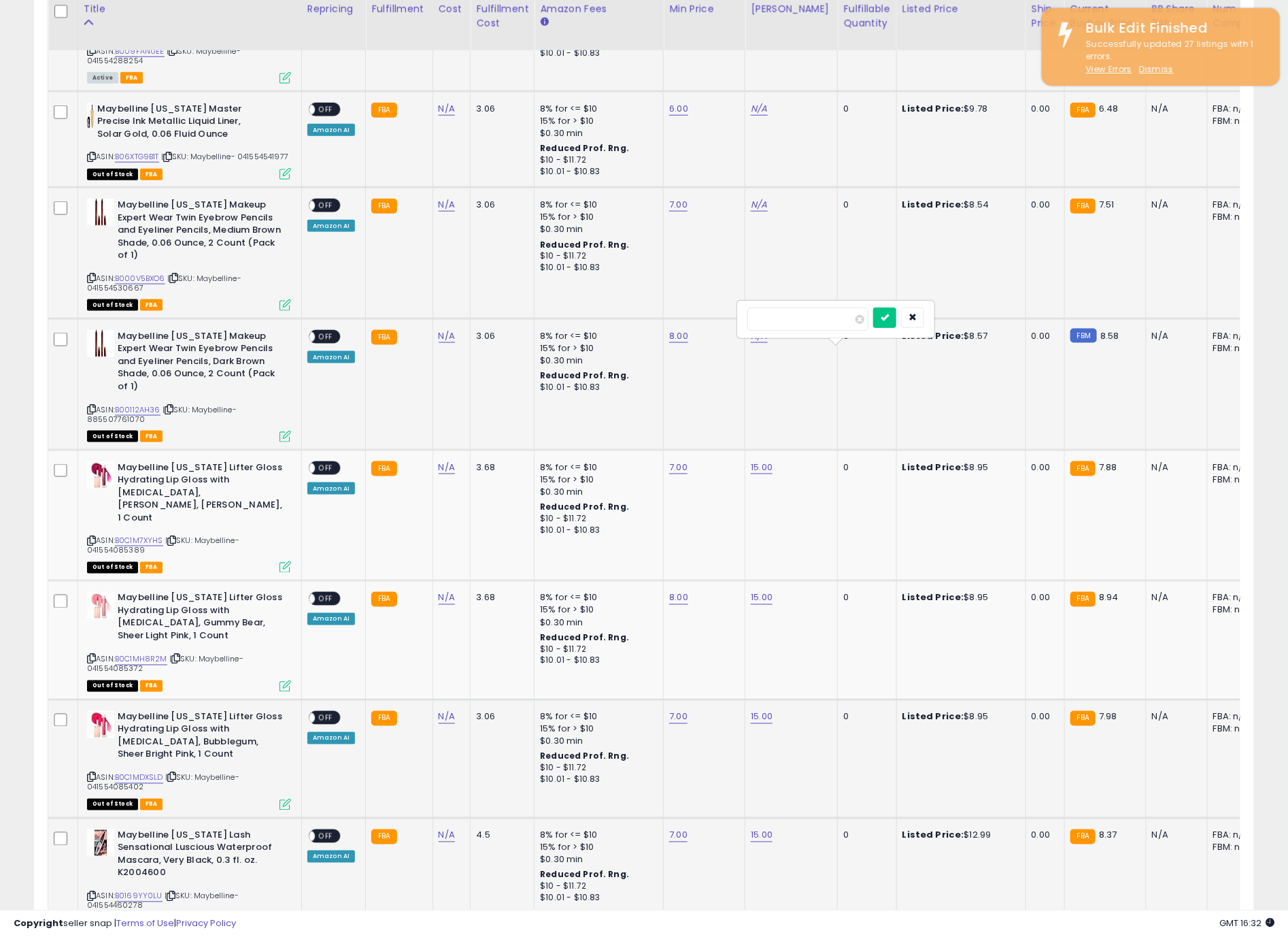
type input "**"
click button "submit" at bounding box center [790, 310] width 23 height 21
click at [753, 211] on link "N/A" at bounding box center [758, 205] width 16 height 13
type input "**"
click button "submit" at bounding box center [790, 180] width 23 height 21
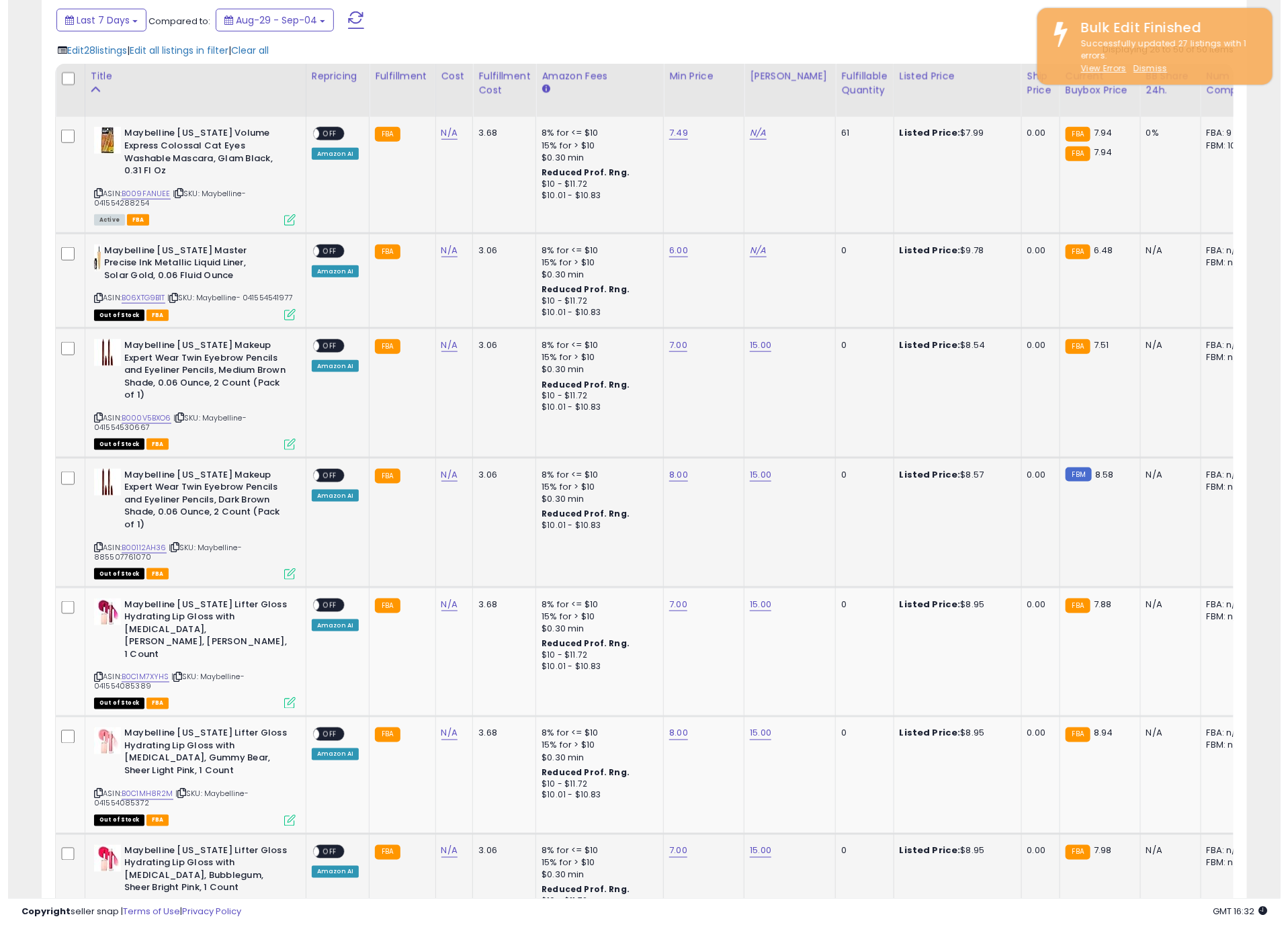
scroll to position [531, 0]
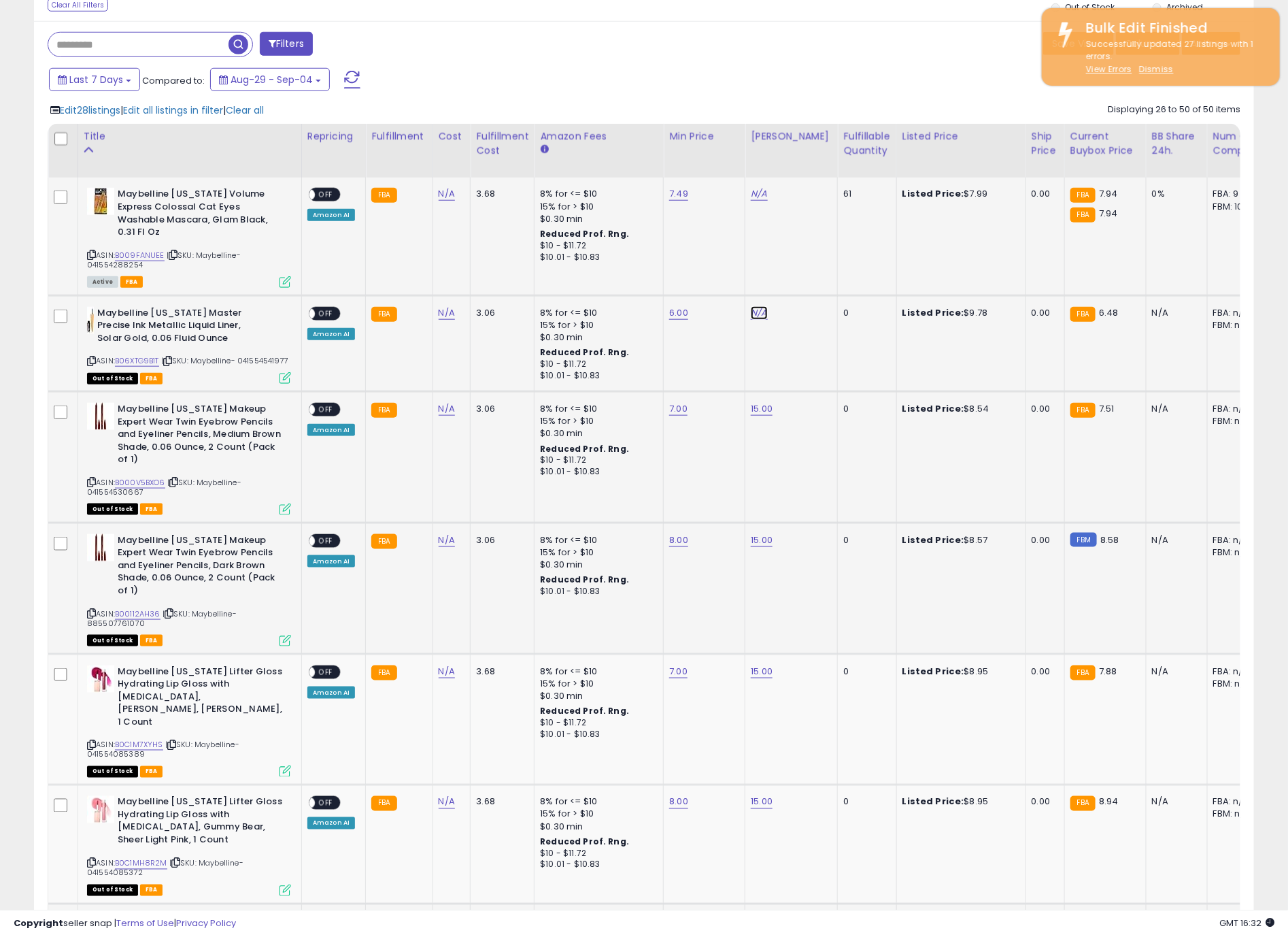
click at [759, 320] on link "N/A" at bounding box center [758, 313] width 16 height 13
type input "**"
click button "submit" at bounding box center [790, 277] width 23 height 21
click at [755, 191] on link "N/A" at bounding box center [758, 194] width 16 height 13
type input "**"
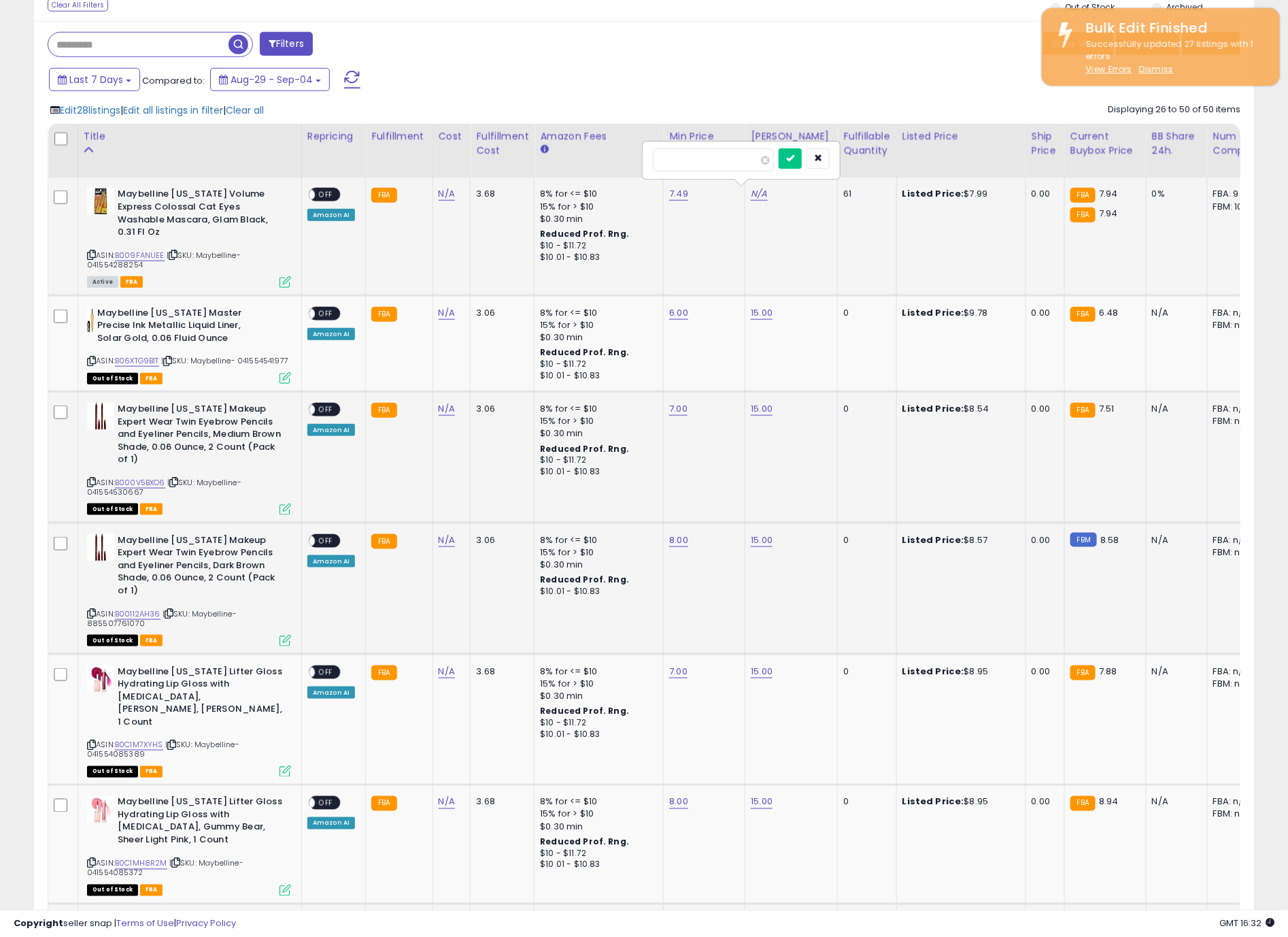
click button "submit" at bounding box center [790, 159] width 23 height 21
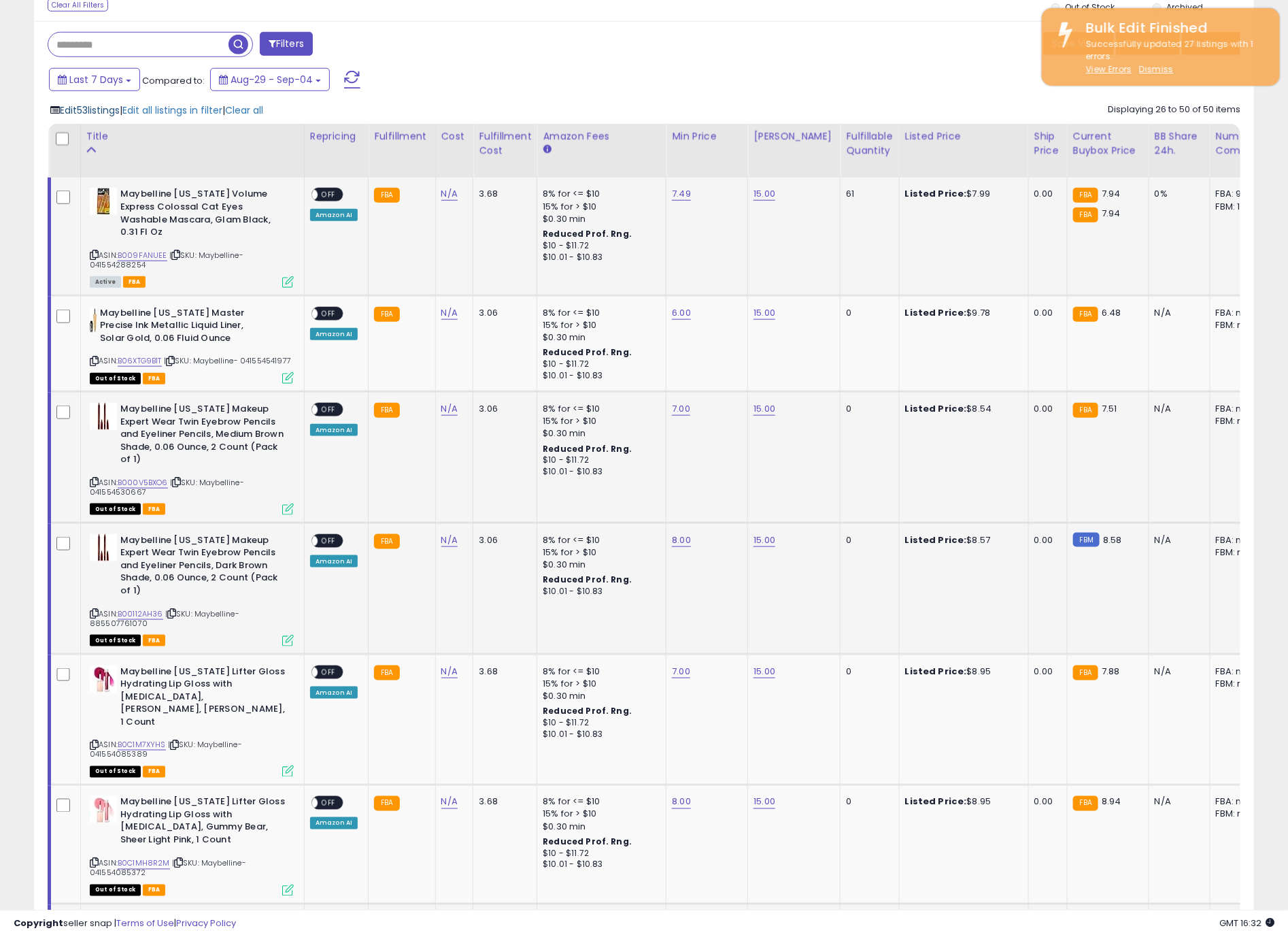
click at [87, 117] on span "Edit 53 listings" at bounding box center [90, 110] width 60 height 13
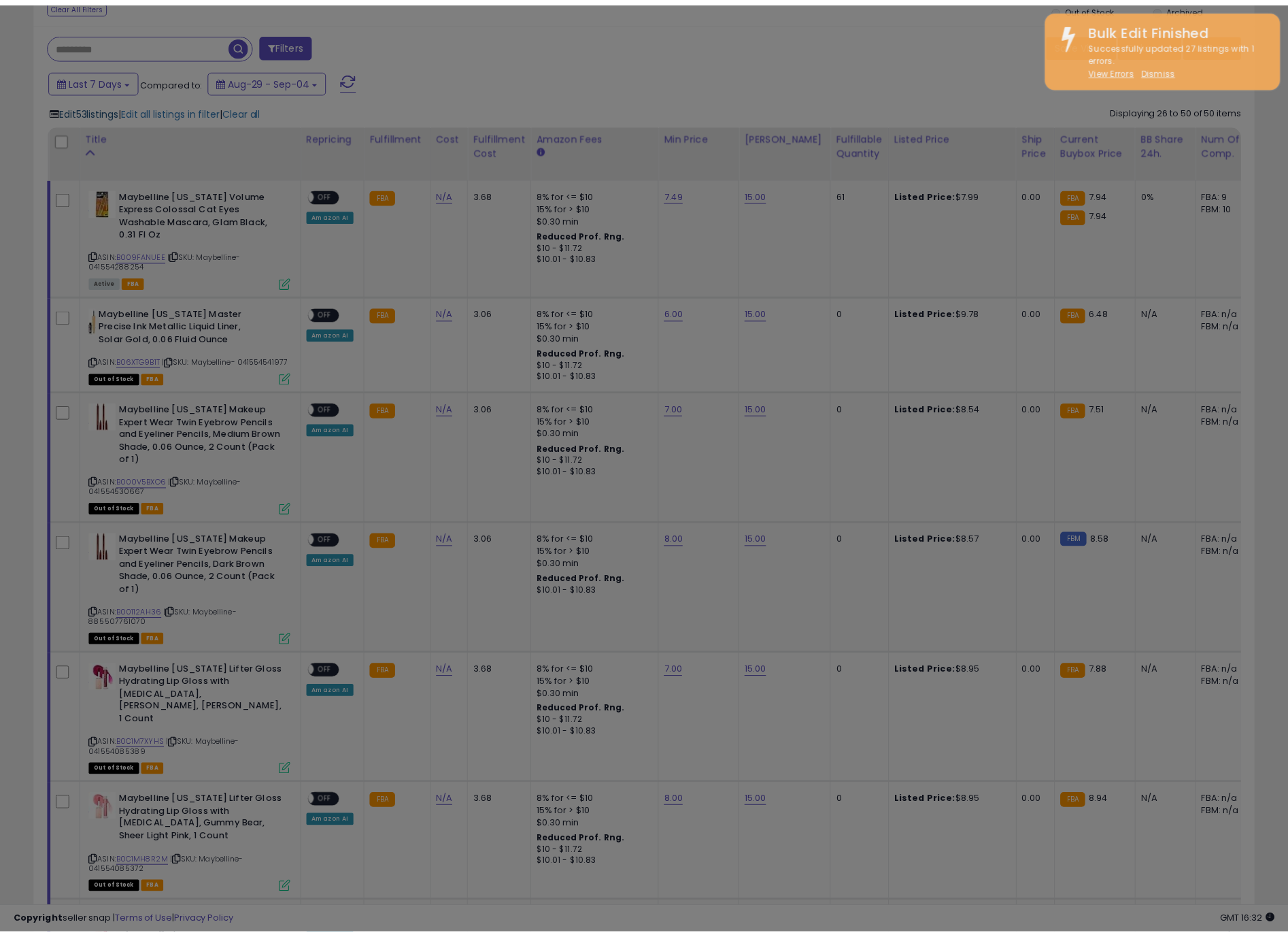
scroll to position [280, 717]
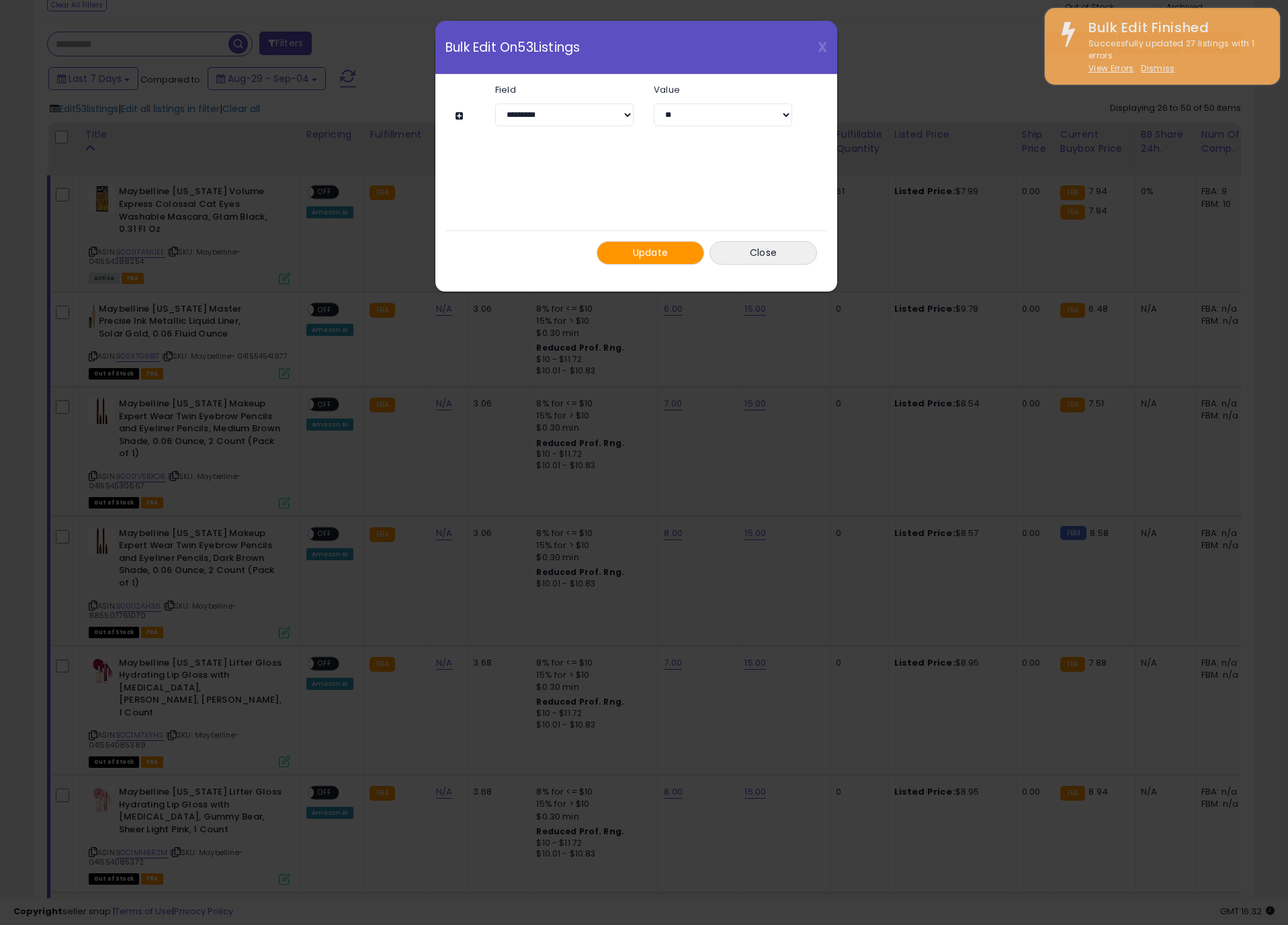
click at [665, 276] on div "**********" at bounding box center [636, 183] width 381 height 217
click at [663, 268] on div "Update Close" at bounding box center [636, 252] width 381 height 45
click at [662, 254] on span "Update" at bounding box center [650, 252] width 35 height 13
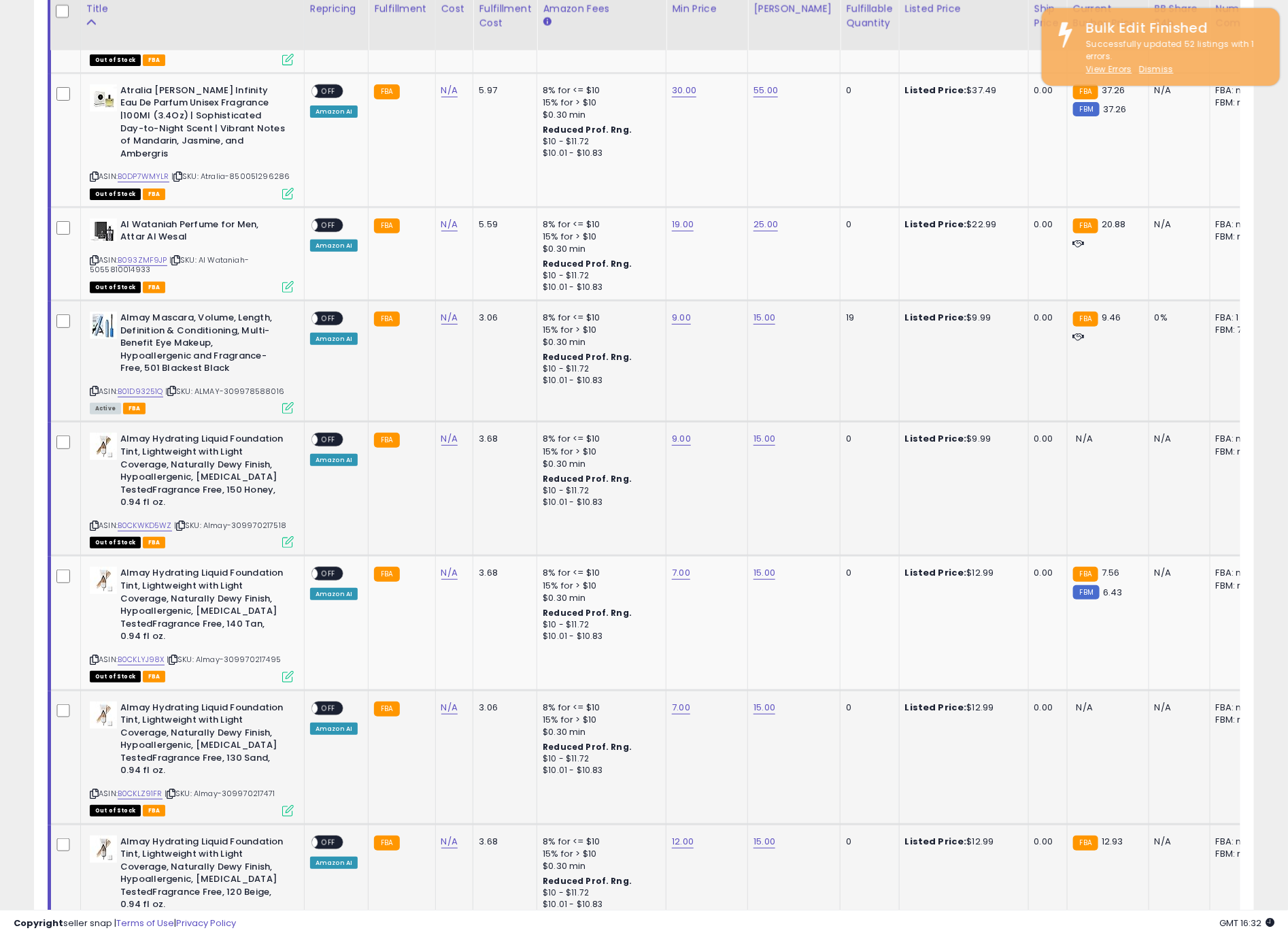
scroll to position [2784, 0]
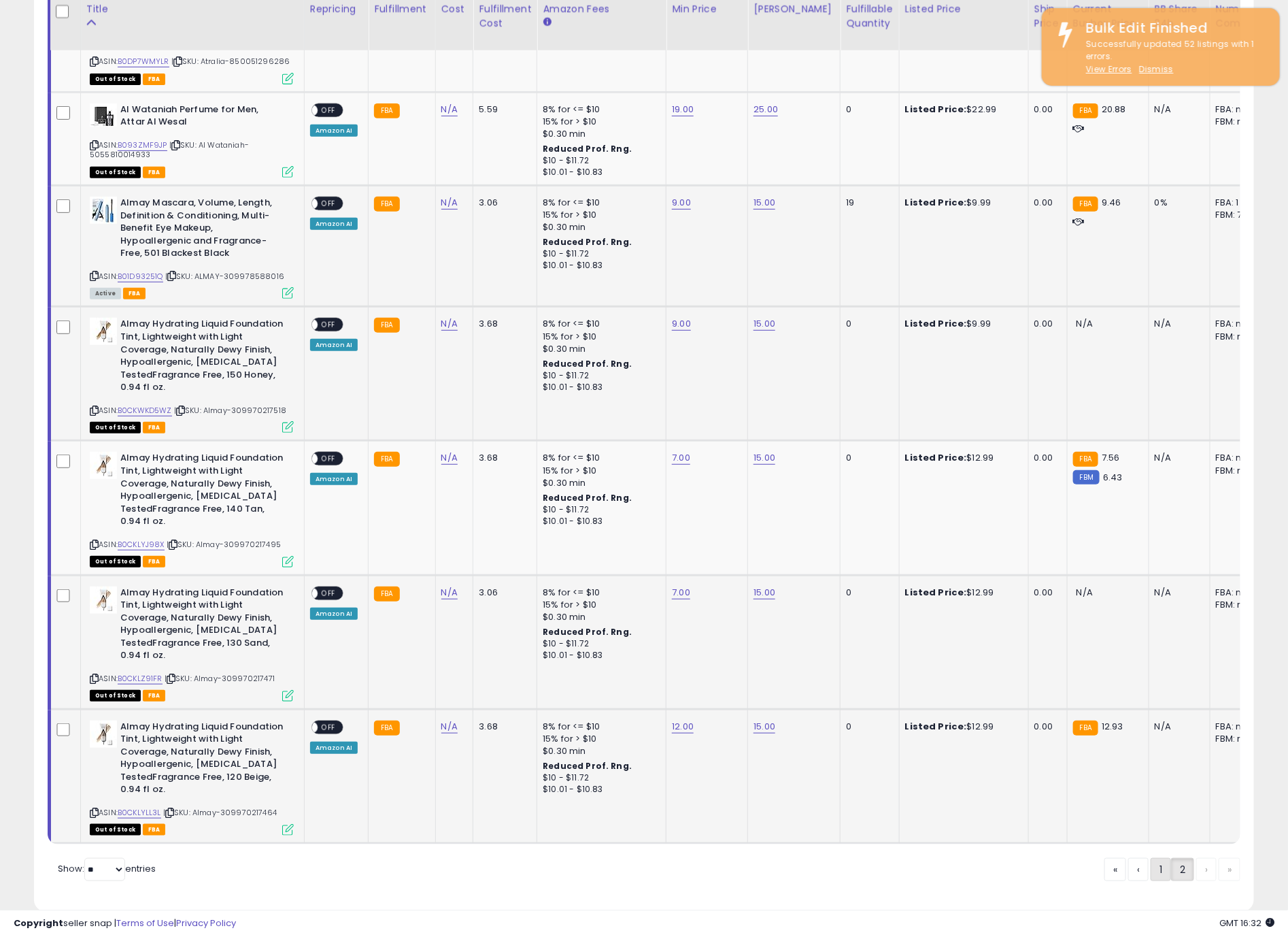
click at [1159, 858] on link "1" at bounding box center [1161, 869] width 21 height 23
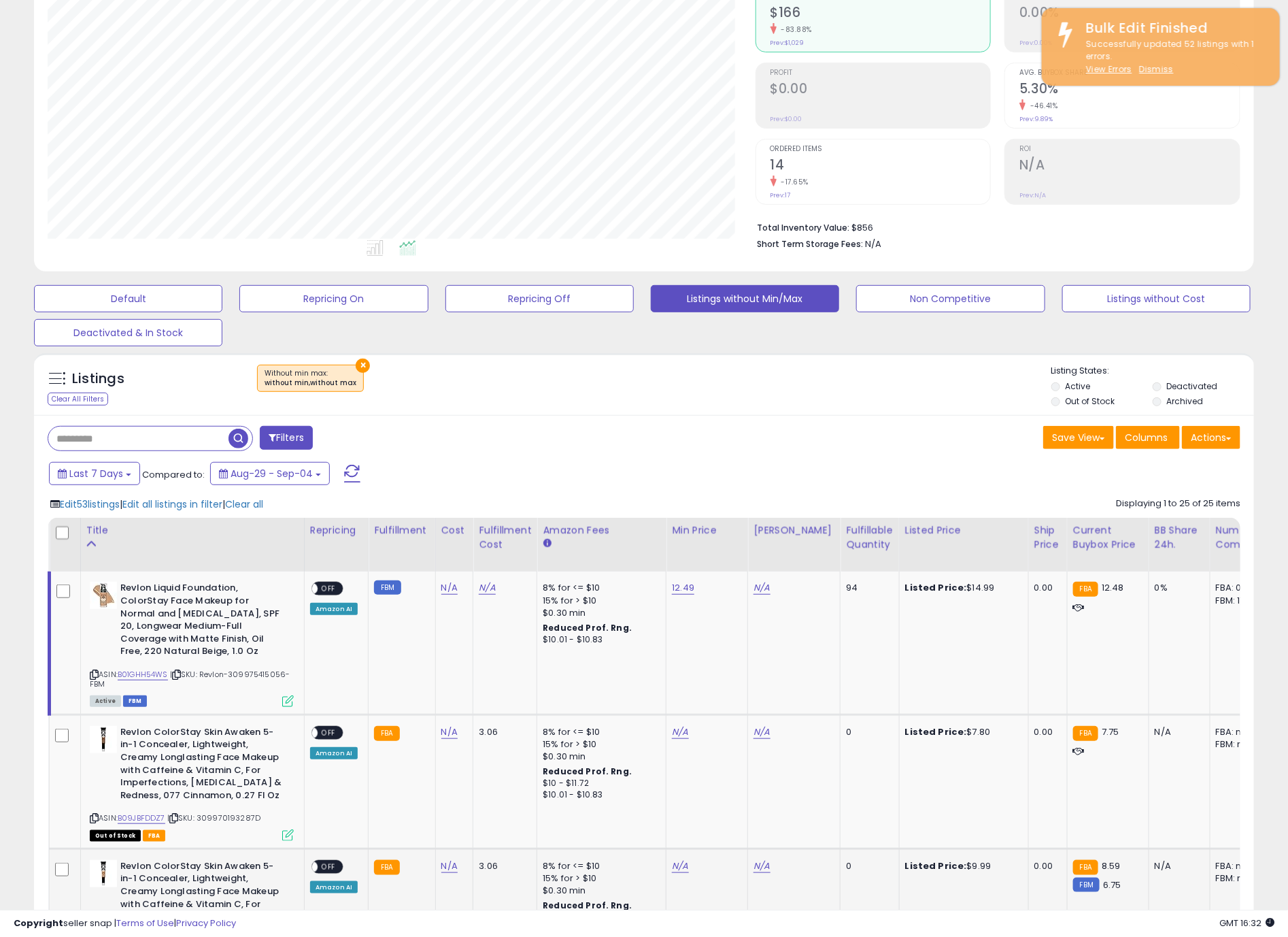
scroll to position [510, 0]
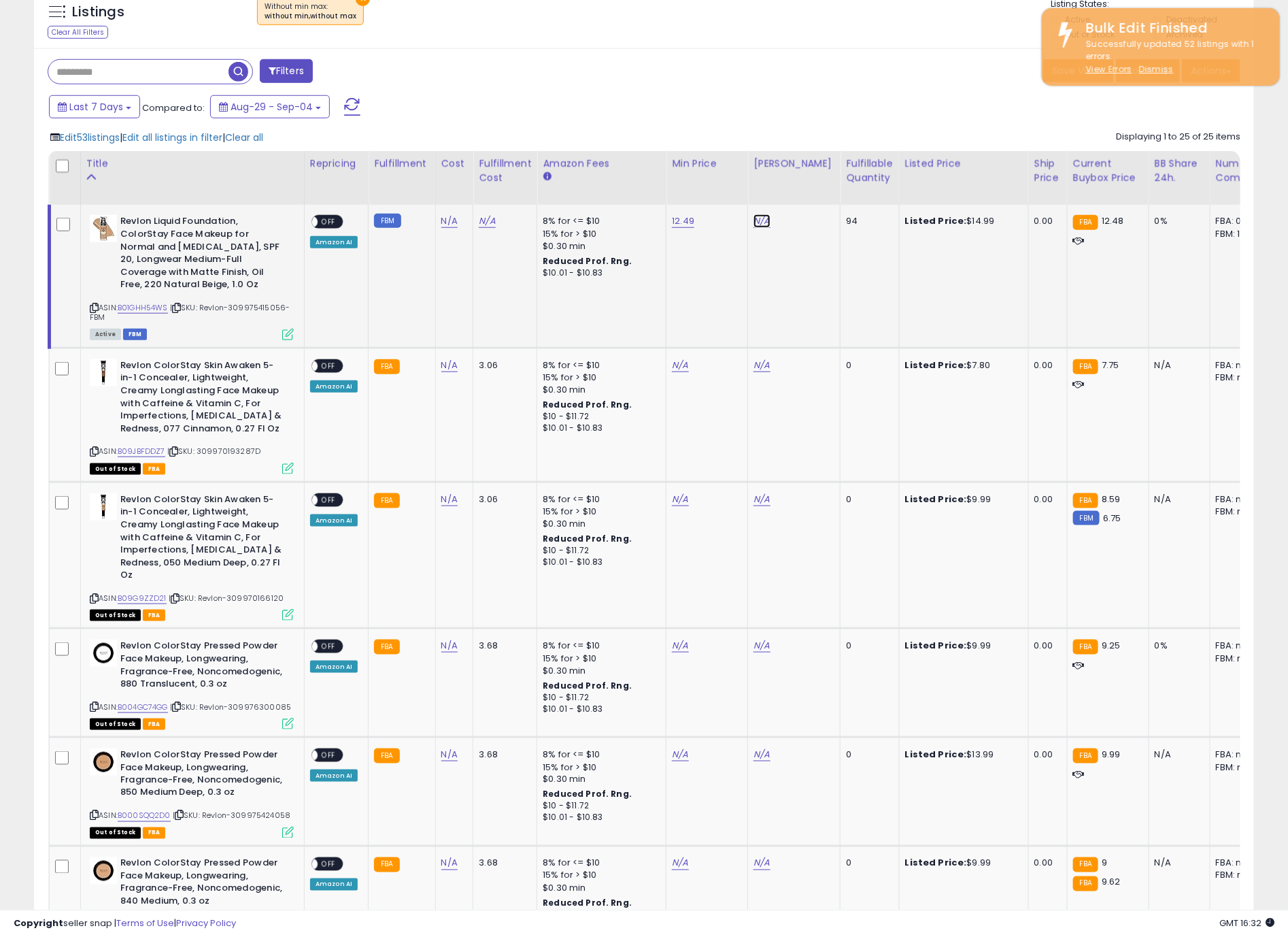
click at [762, 224] on link "N/A" at bounding box center [761, 221] width 16 height 13
type input "**"
click button "submit" at bounding box center [792, 186] width 23 height 21
click at [760, 359] on link "N/A" at bounding box center [761, 366] width 16 height 13
click at [680, 359] on link "N/A" at bounding box center [679, 366] width 16 height 13
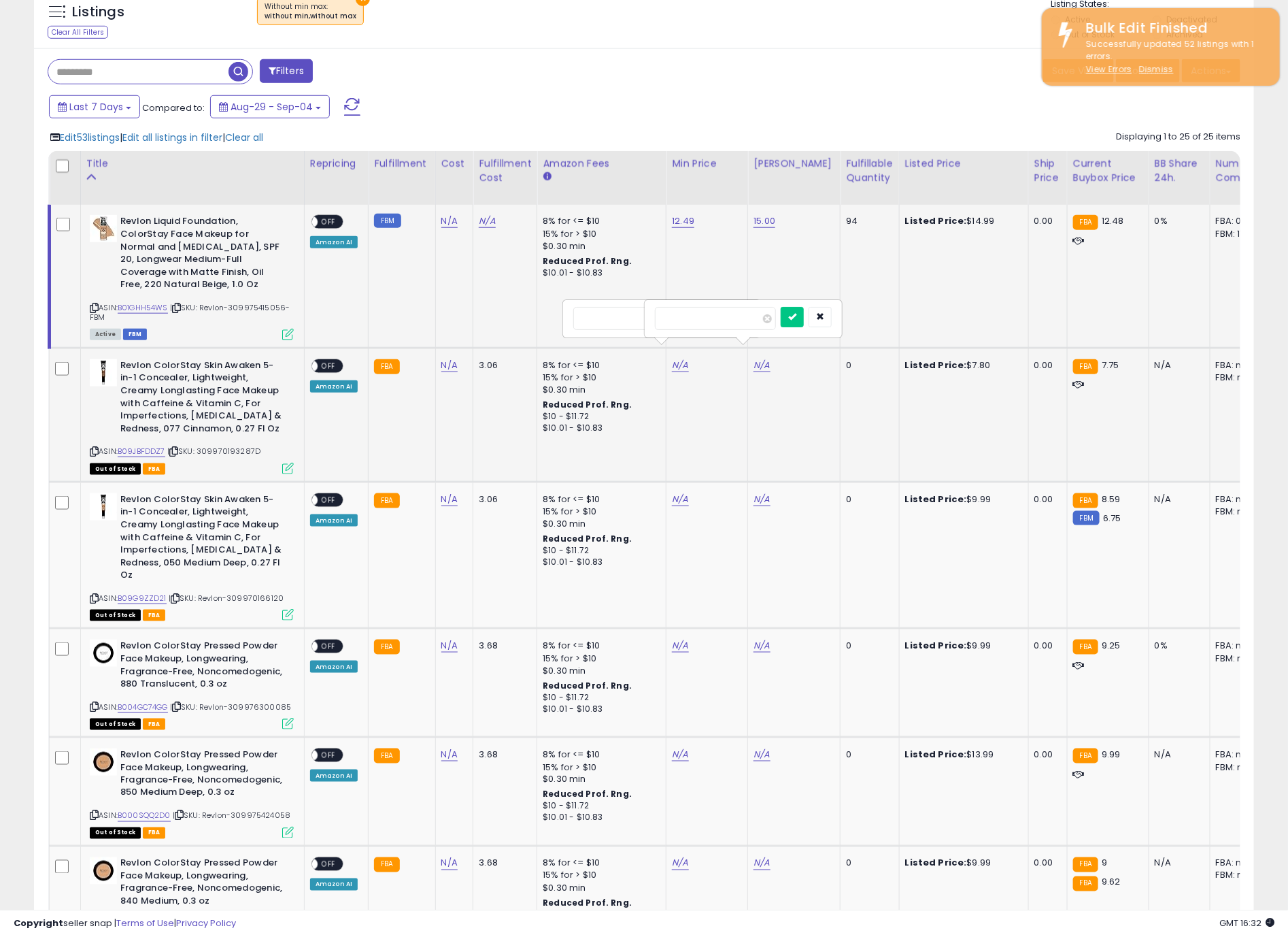
type input "*"
click button "submit" at bounding box center [710, 318] width 23 height 21
click at [684, 482] on td "N/A" at bounding box center [707, 555] width 82 height 147
click at [678, 492] on link "N/A" at bounding box center [679, 499] width 16 height 13
click button "submit" at bounding box center [710, 451] width 23 height 21
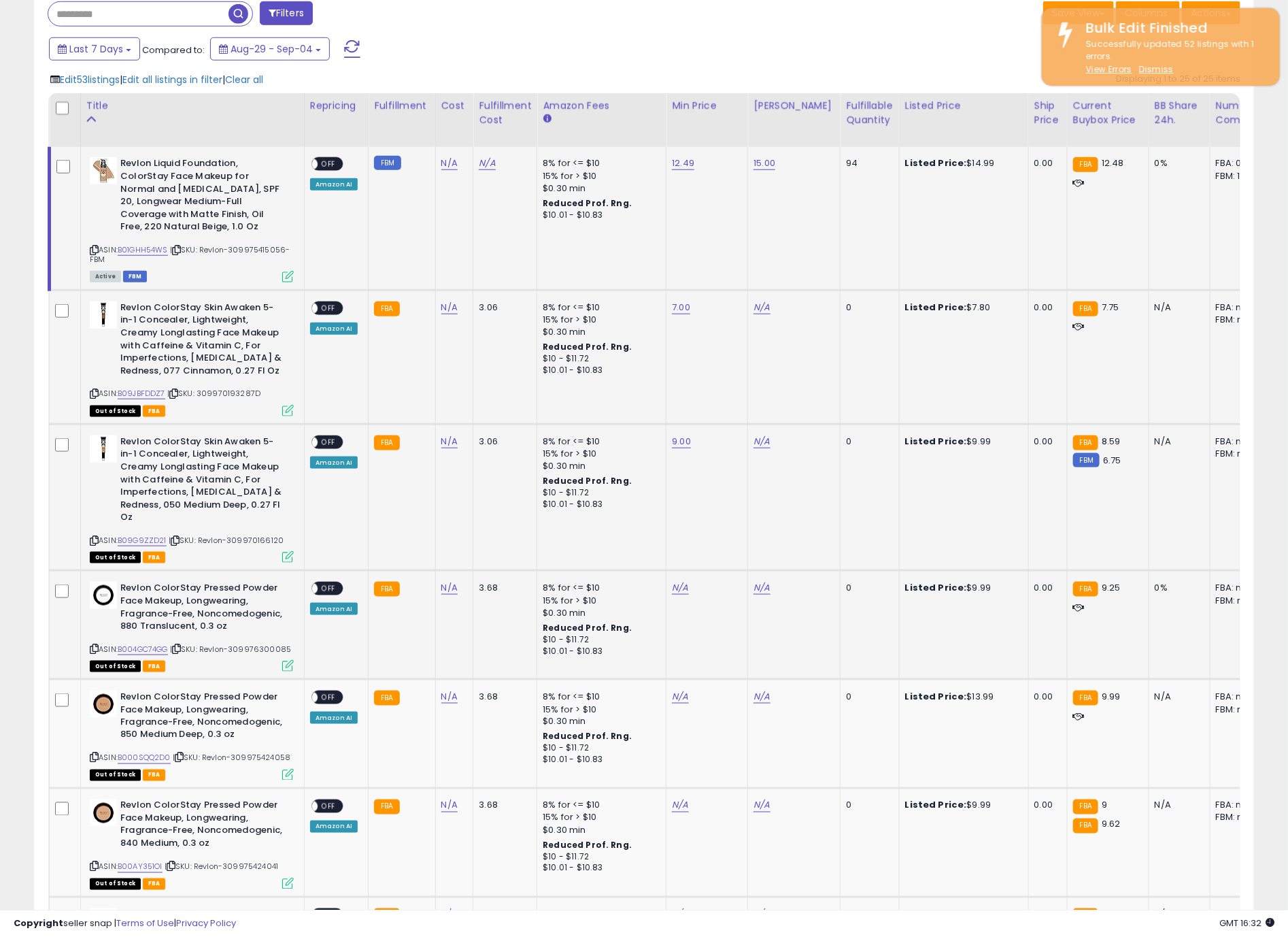
scroll to position [613, 0]
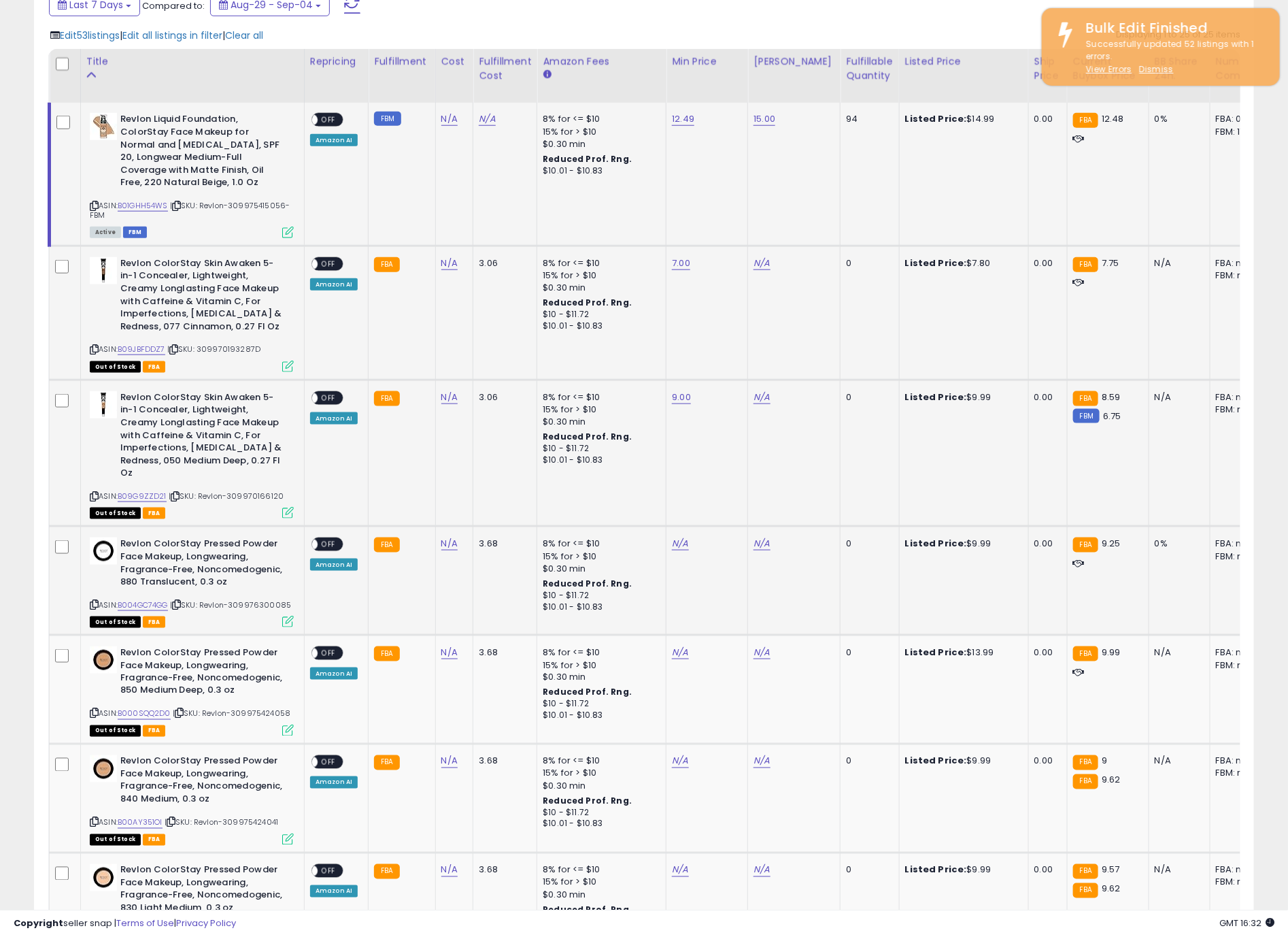
click at [686, 545] on td "N/A" at bounding box center [707, 581] width 82 height 109
click at [680, 537] on link "N/A" at bounding box center [679, 543] width 16 height 13
type input "*"
click button "submit" at bounding box center [710, 496] width 23 height 21
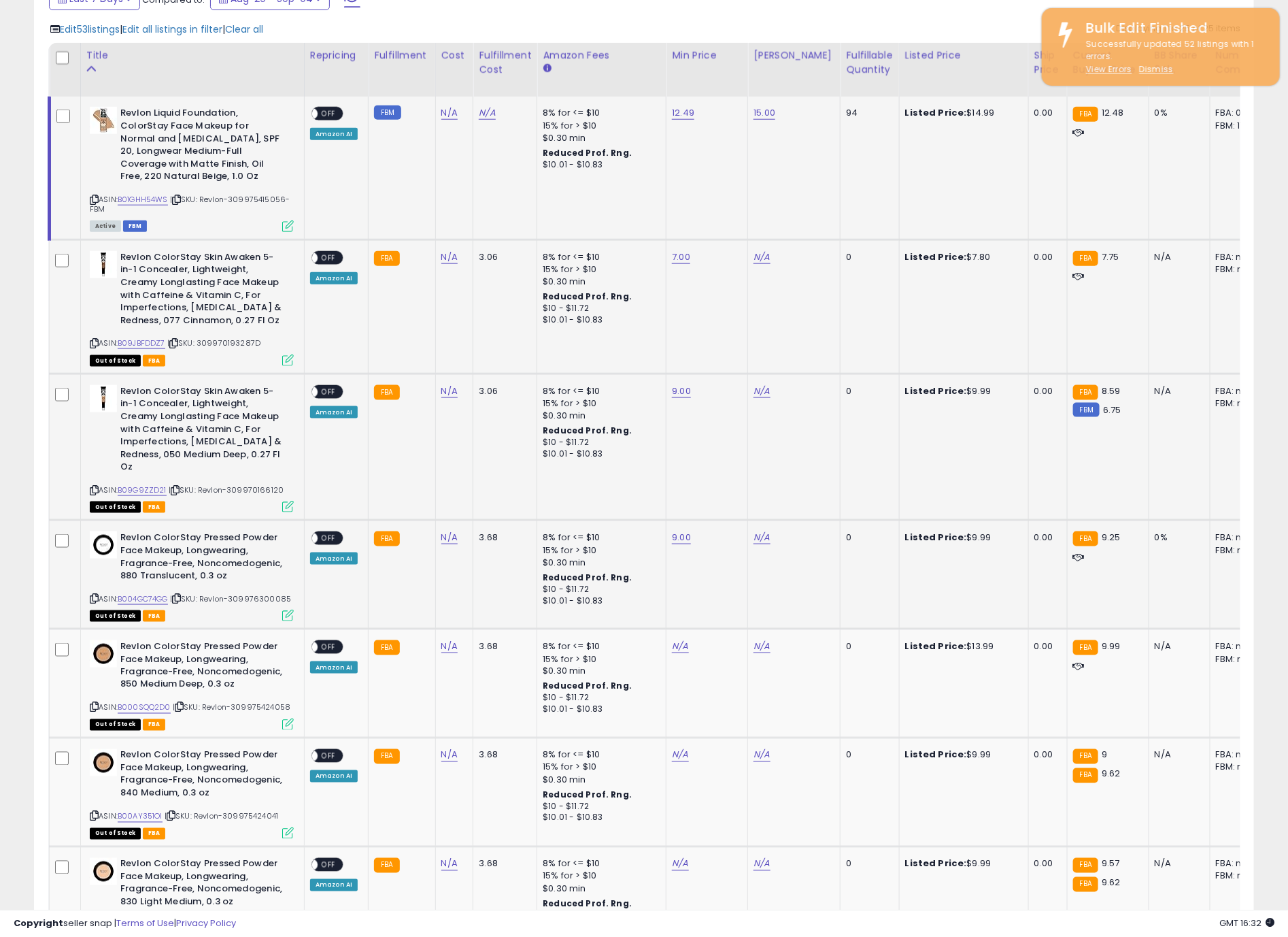
scroll to position [714, 0]
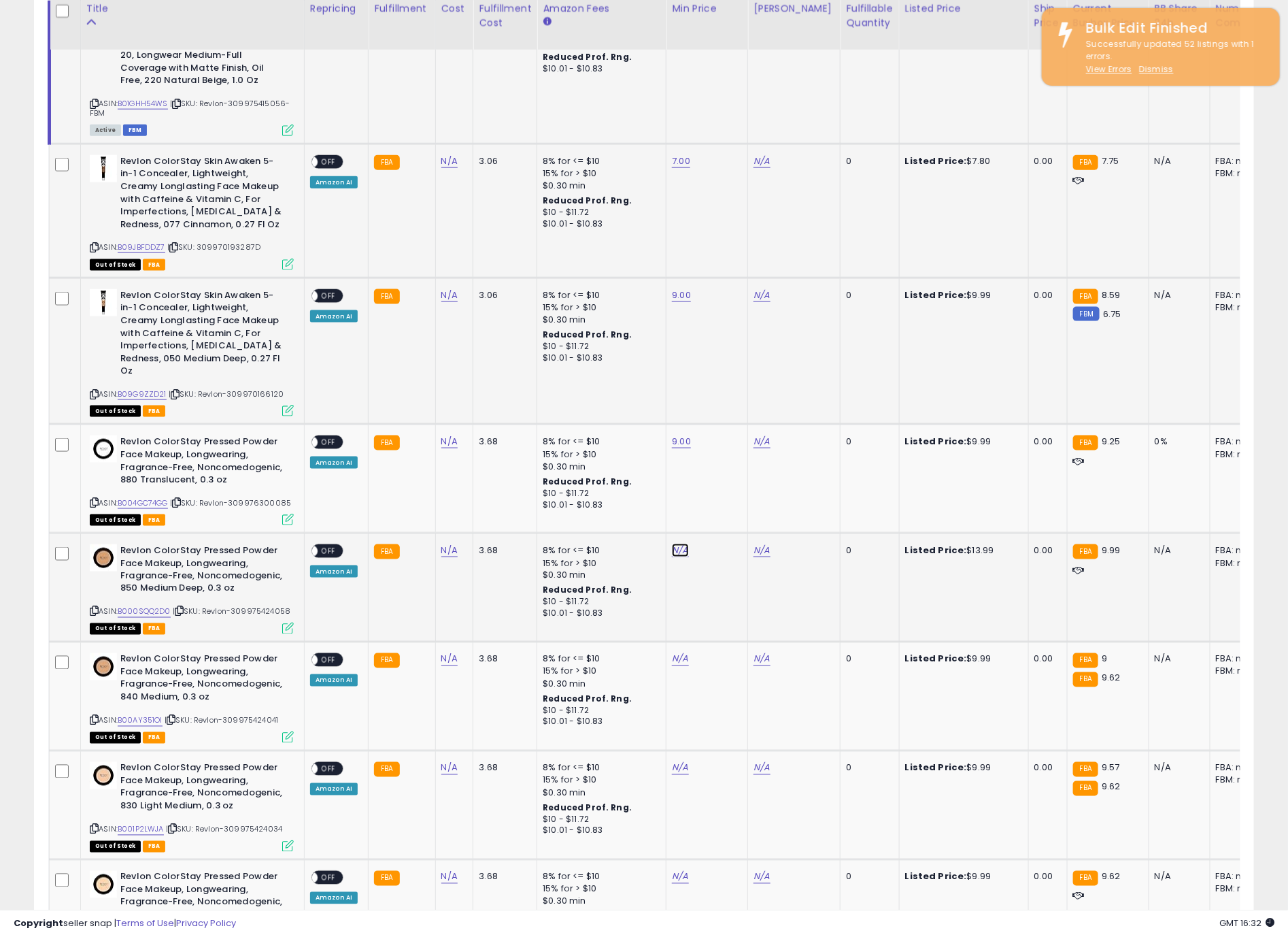
click at [674, 544] on link "N/A" at bounding box center [679, 551] width 16 height 13
type input "*"
click button "submit" at bounding box center [710, 503] width 23 height 21
click at [676, 652] on link "N/A" at bounding box center [679, 659] width 16 height 13
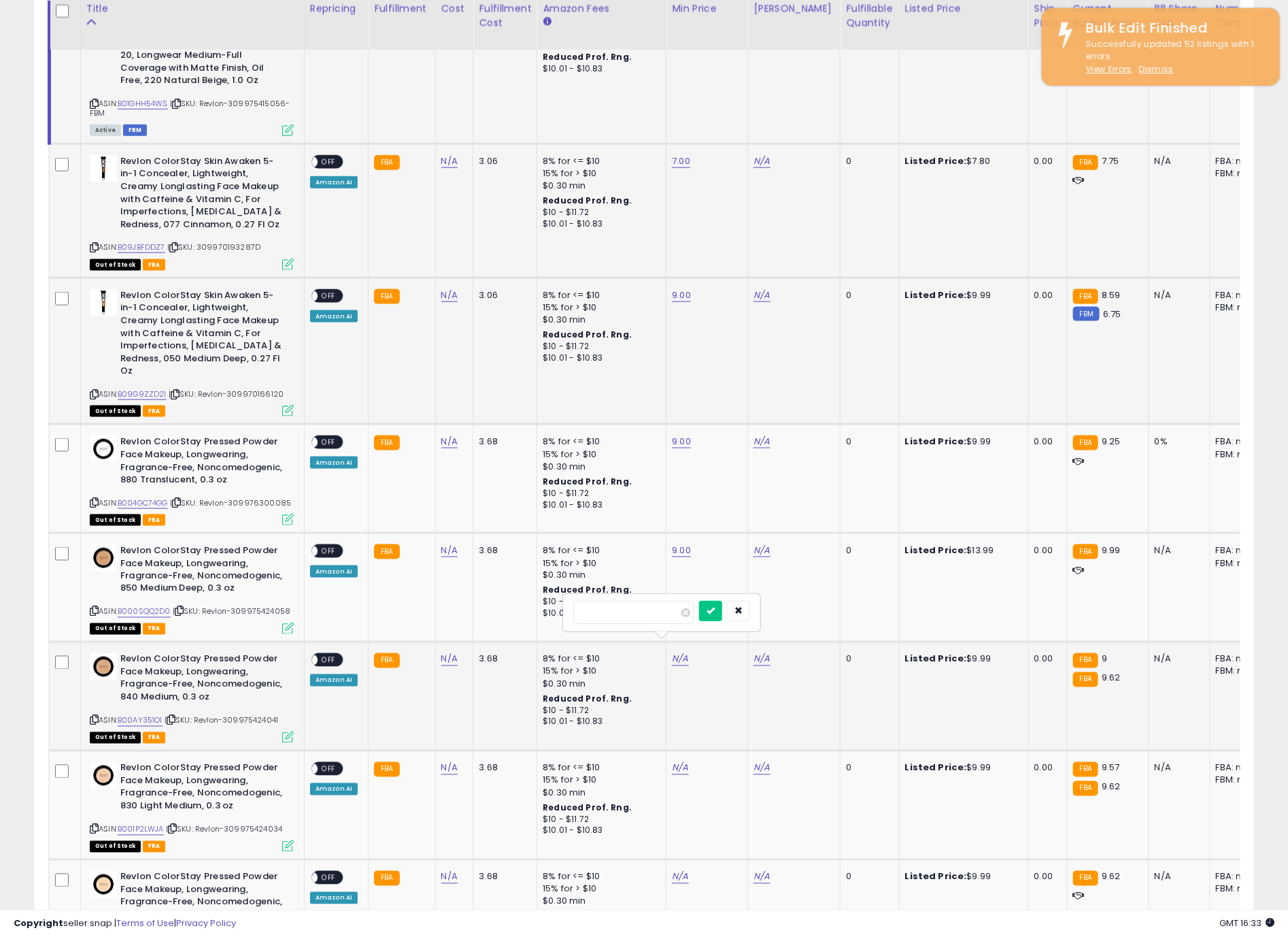
type input "*"
click button "submit" at bounding box center [710, 611] width 23 height 21
click at [675, 762] on link "N/A" at bounding box center [679, 768] width 16 height 13
type input "*"
click button "submit" at bounding box center [710, 720] width 23 height 21
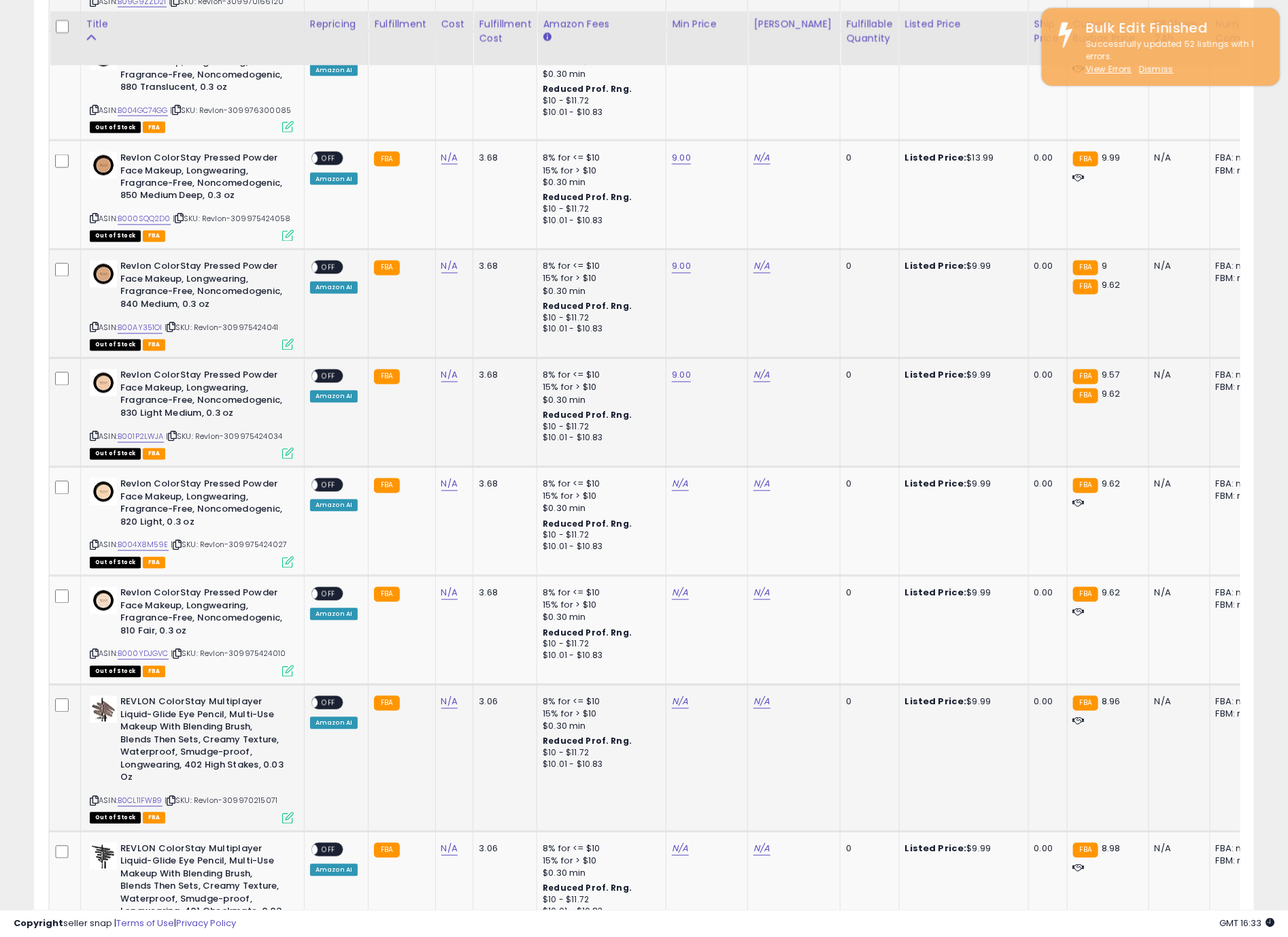
scroll to position [1123, 0]
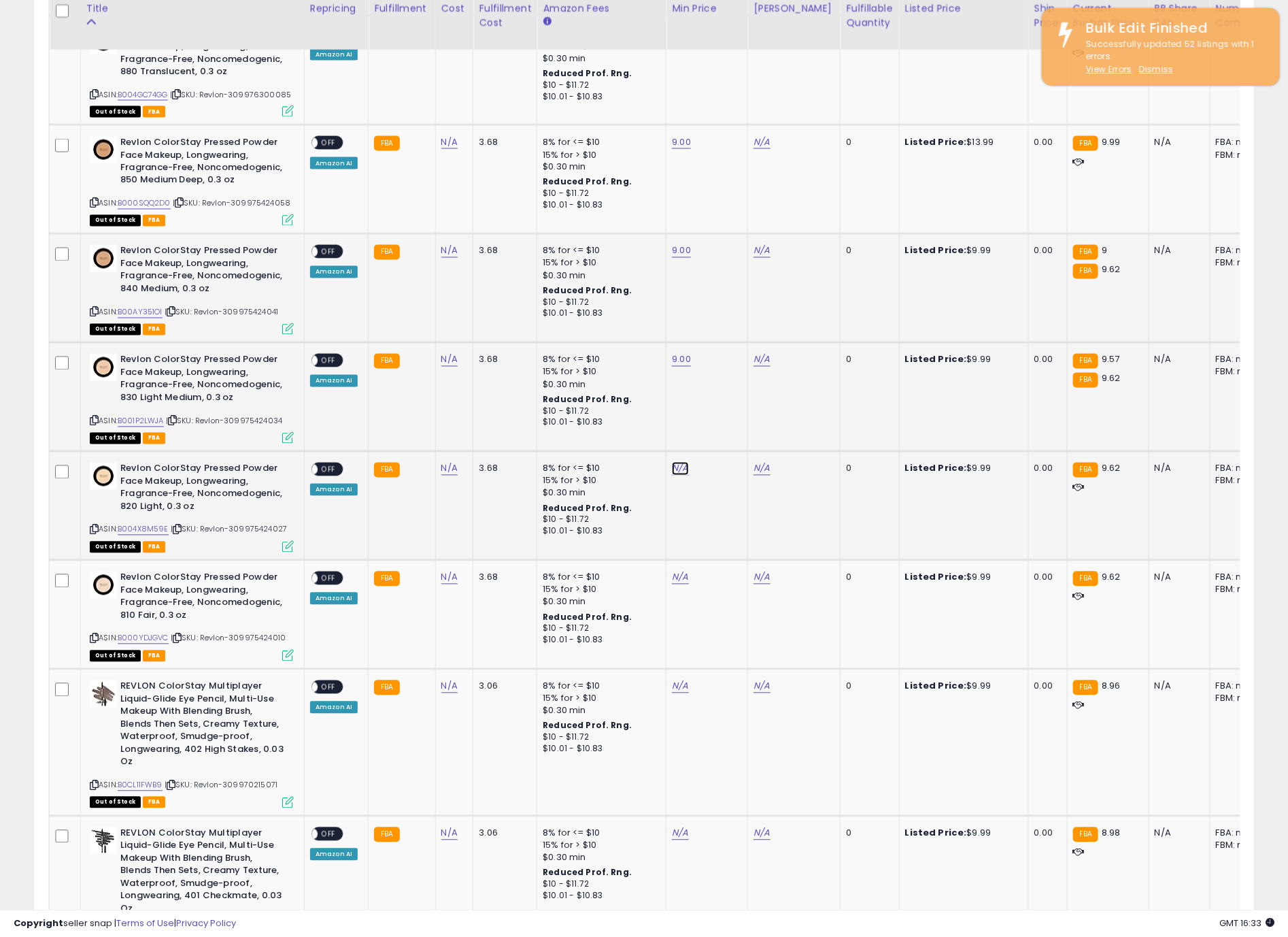
click at [675, 462] on link "N/A" at bounding box center [679, 469] width 16 height 13
type input "*"
click button "submit" at bounding box center [710, 421] width 23 height 21
click at [690, 571] on div "N/A" at bounding box center [705, 577] width 66 height 12
click at [678, 579] on td "N/A" at bounding box center [707, 616] width 82 height 109
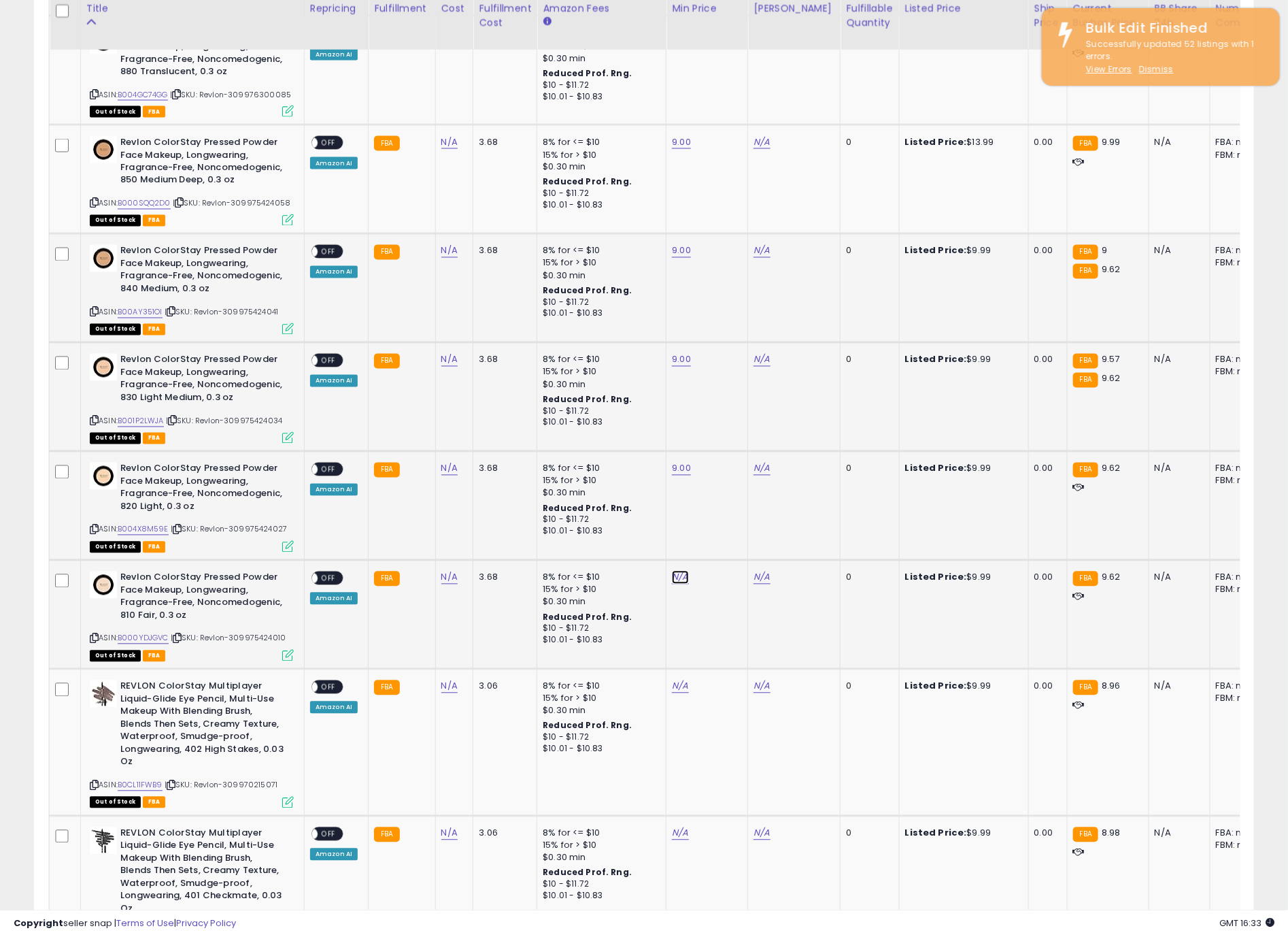
click at [678, 571] on link "N/A" at bounding box center [679, 578] width 16 height 13
type input "*"
click button "submit" at bounding box center [710, 530] width 23 height 21
click at [672, 679] on link "N/A" at bounding box center [679, 686] width 16 height 13
click button "submit" at bounding box center [710, 638] width 23 height 21
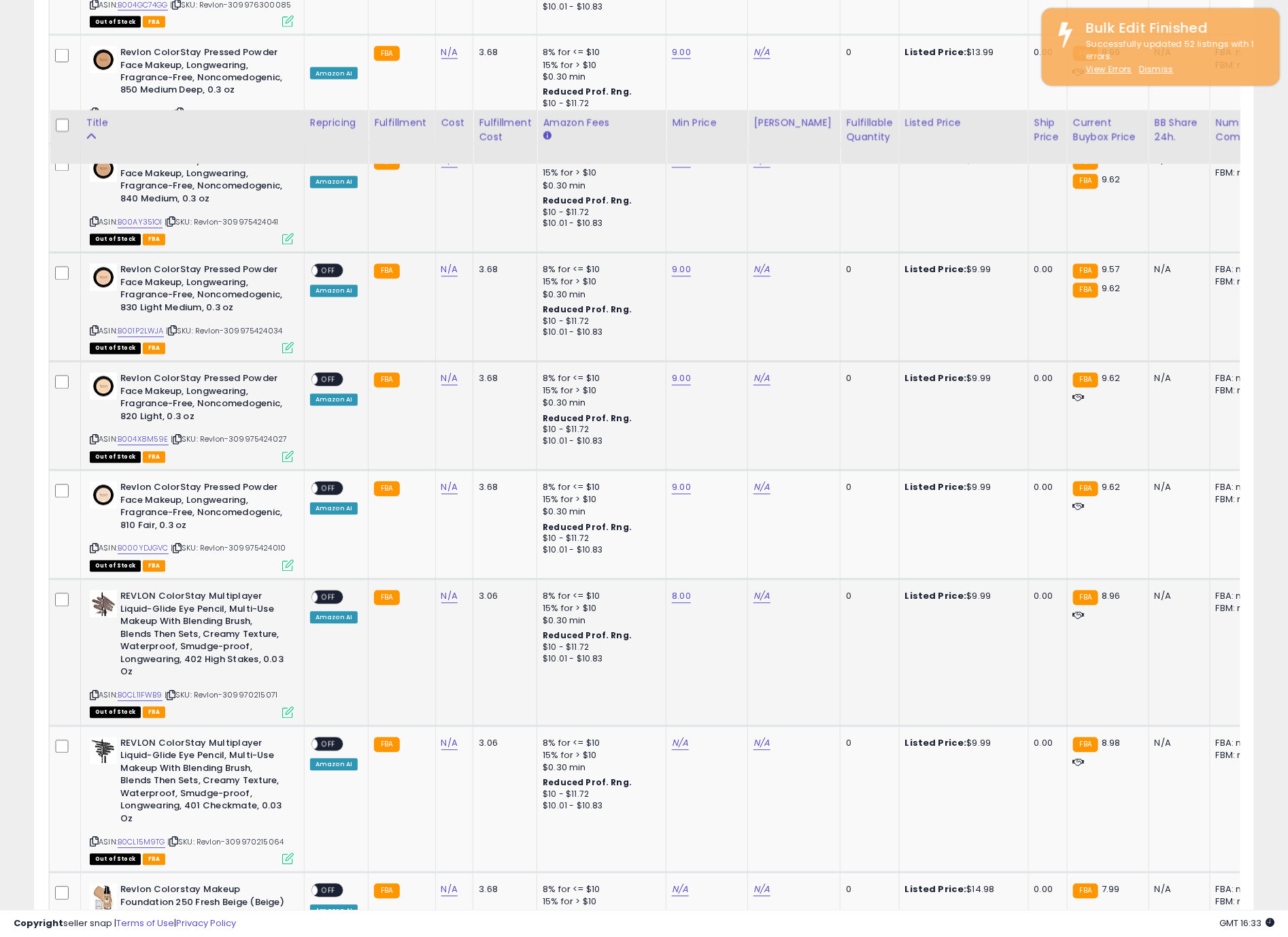
scroll to position [1327, 0]
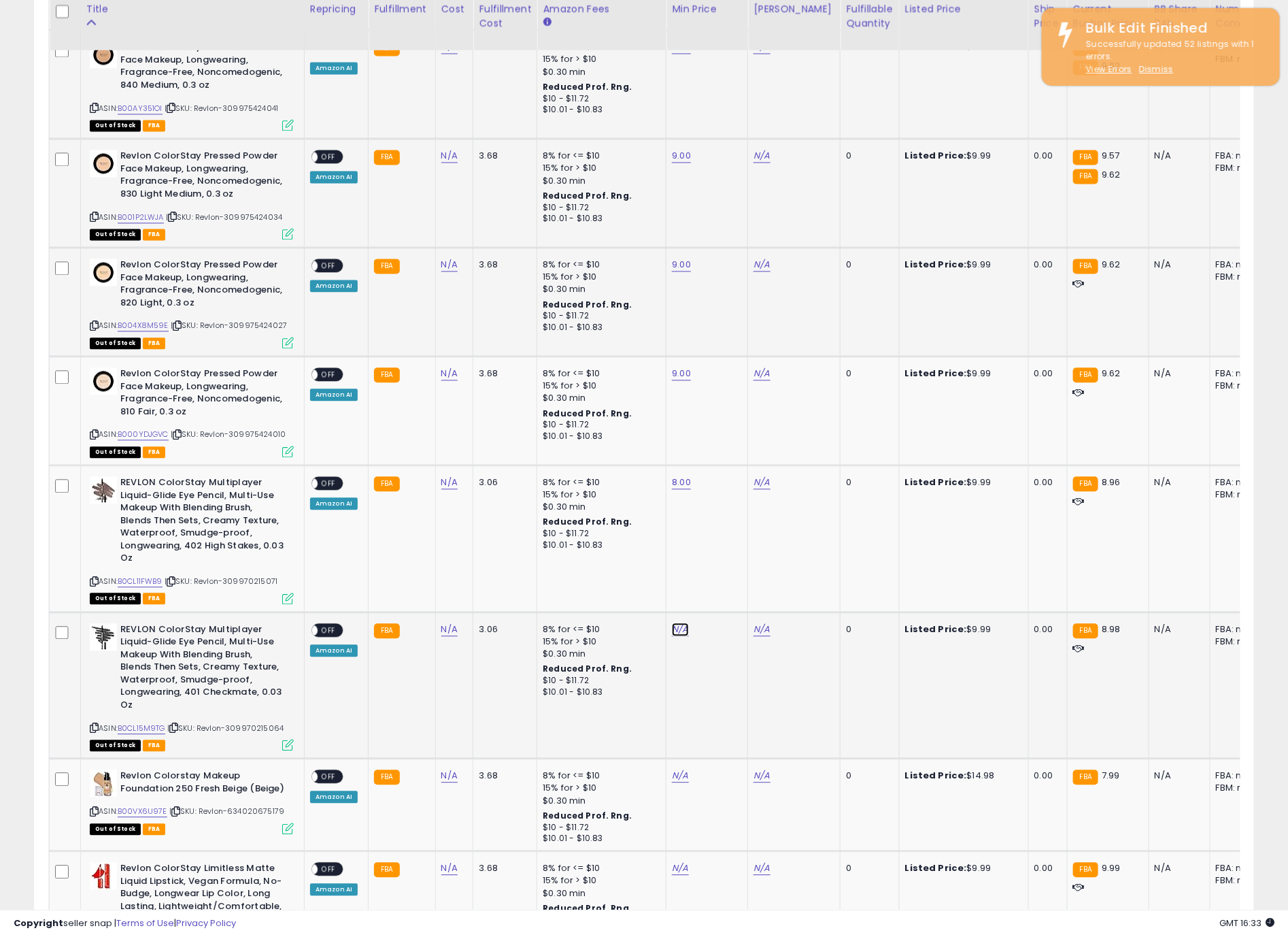
click at [677, 623] on link "N/A" at bounding box center [679, 630] width 16 height 13
click at [699, 570] on button "submit" at bounding box center [710, 581] width 23 height 21
type input "*"
click button "submit" at bounding box center [710, 567] width 23 height 21
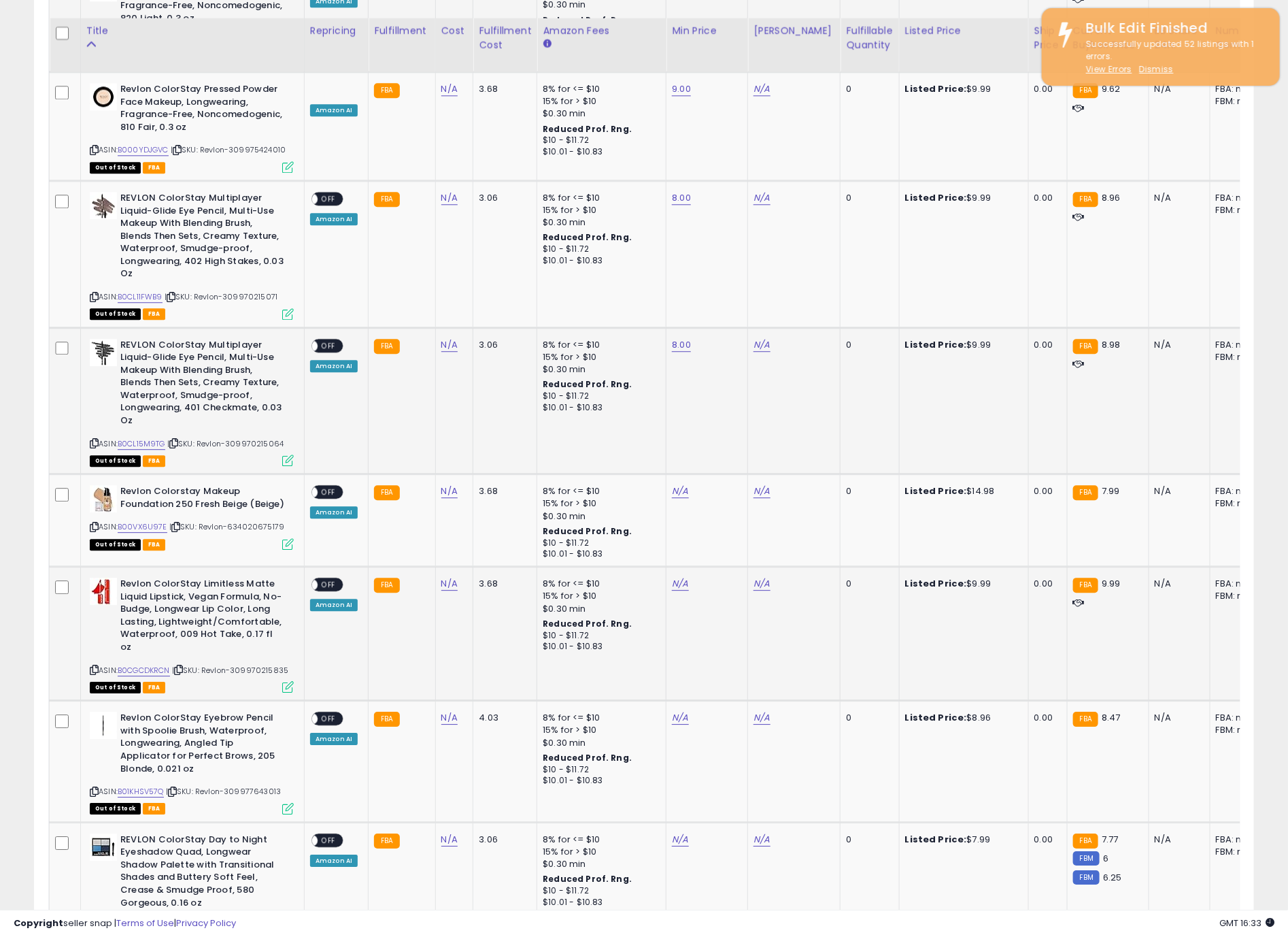
scroll to position [1633, 0]
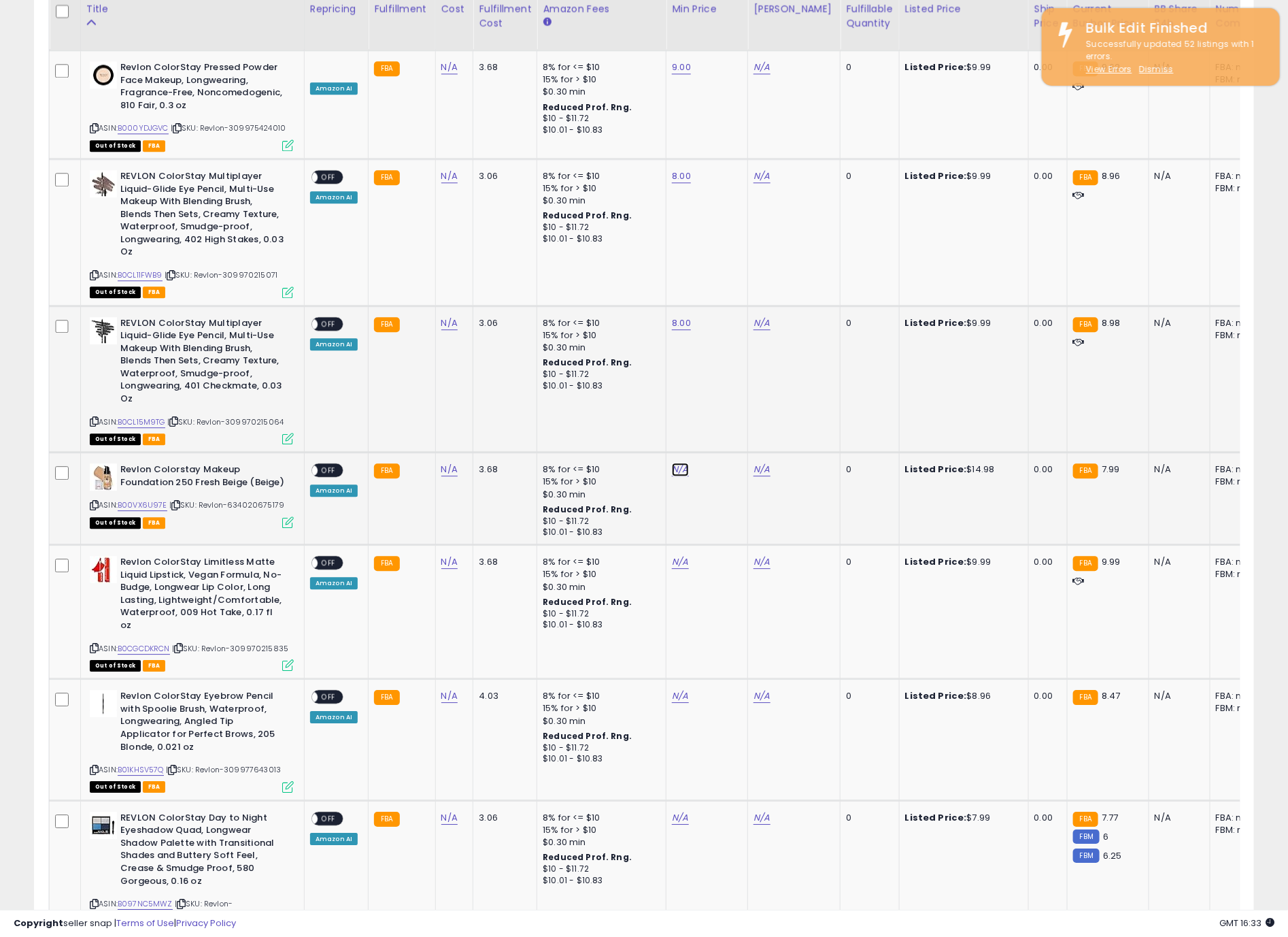
click at [675, 462] on link "N/A" at bounding box center [679, 469] width 16 height 13
type input "*"
click button "submit" at bounding box center [710, 421] width 23 height 21
click at [675, 555] on link "N/A" at bounding box center [679, 562] width 16 height 13
type input "*"
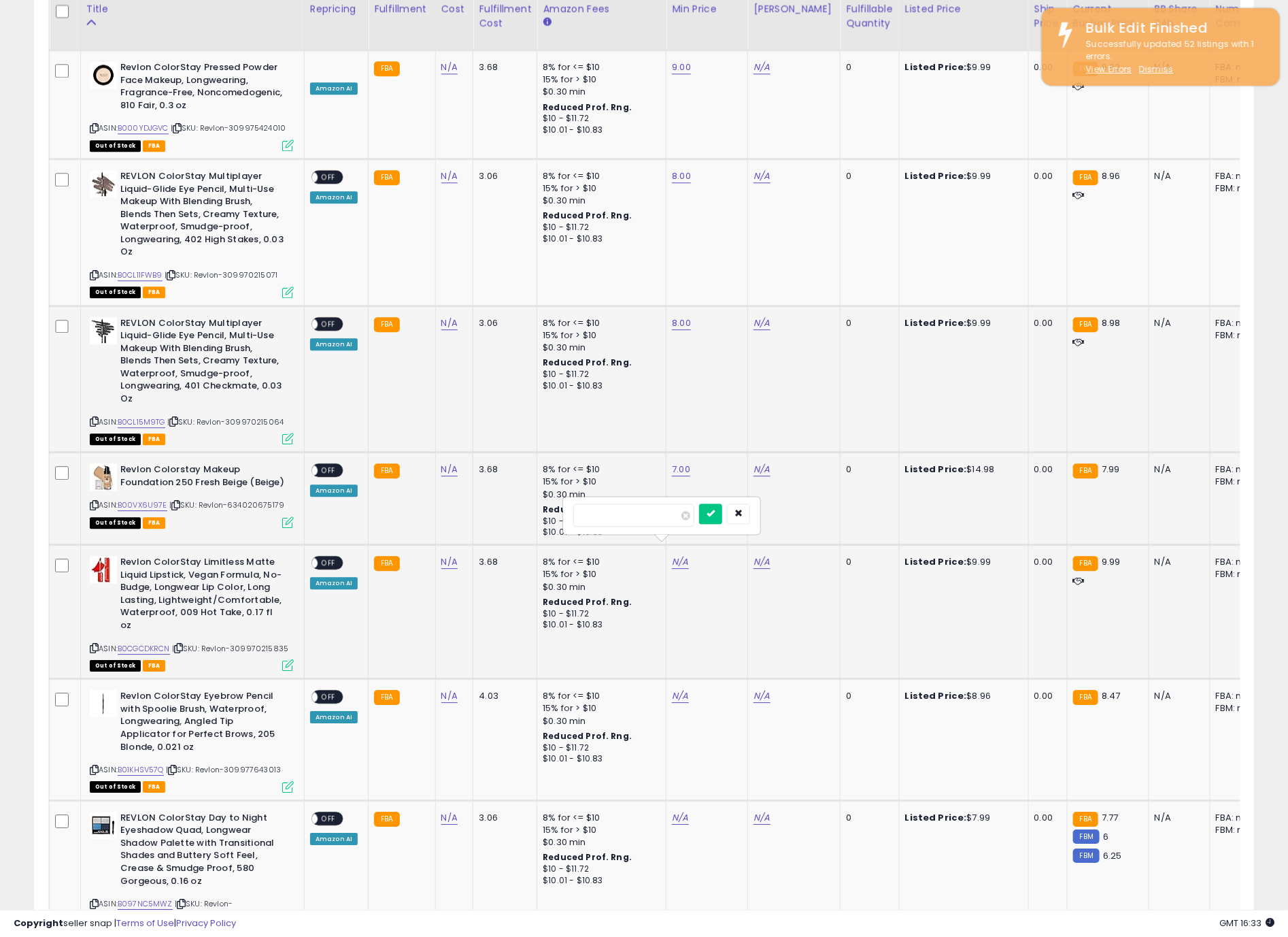
click button "submit" at bounding box center [710, 514] width 23 height 21
click at [679, 689] on td "N/A" at bounding box center [707, 740] width 82 height 121
click at [679, 690] on link "N/A" at bounding box center [679, 696] width 16 height 13
type input "*"
click button "submit" at bounding box center [710, 635] width 23 height 21
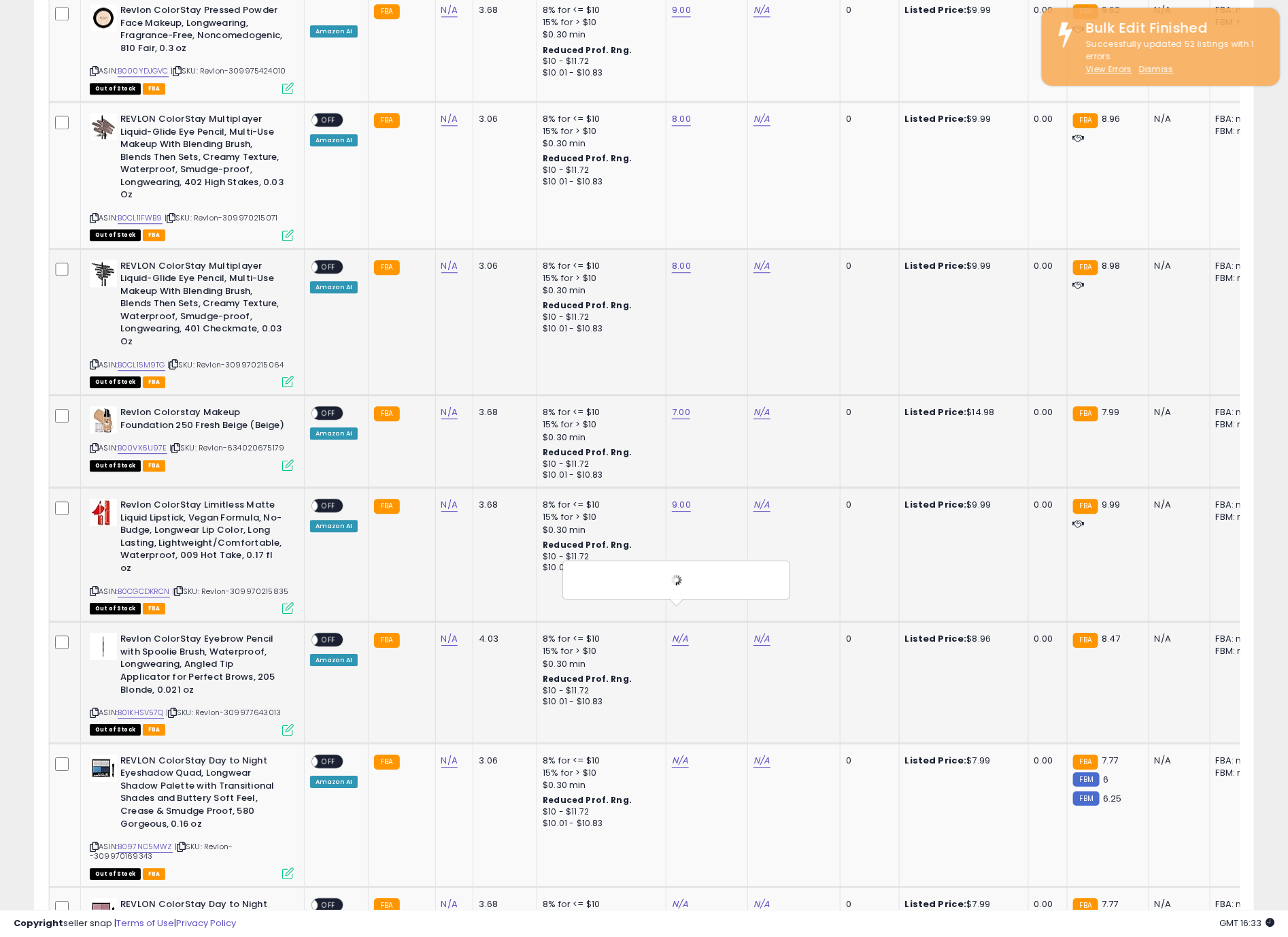
scroll to position [1736, 0]
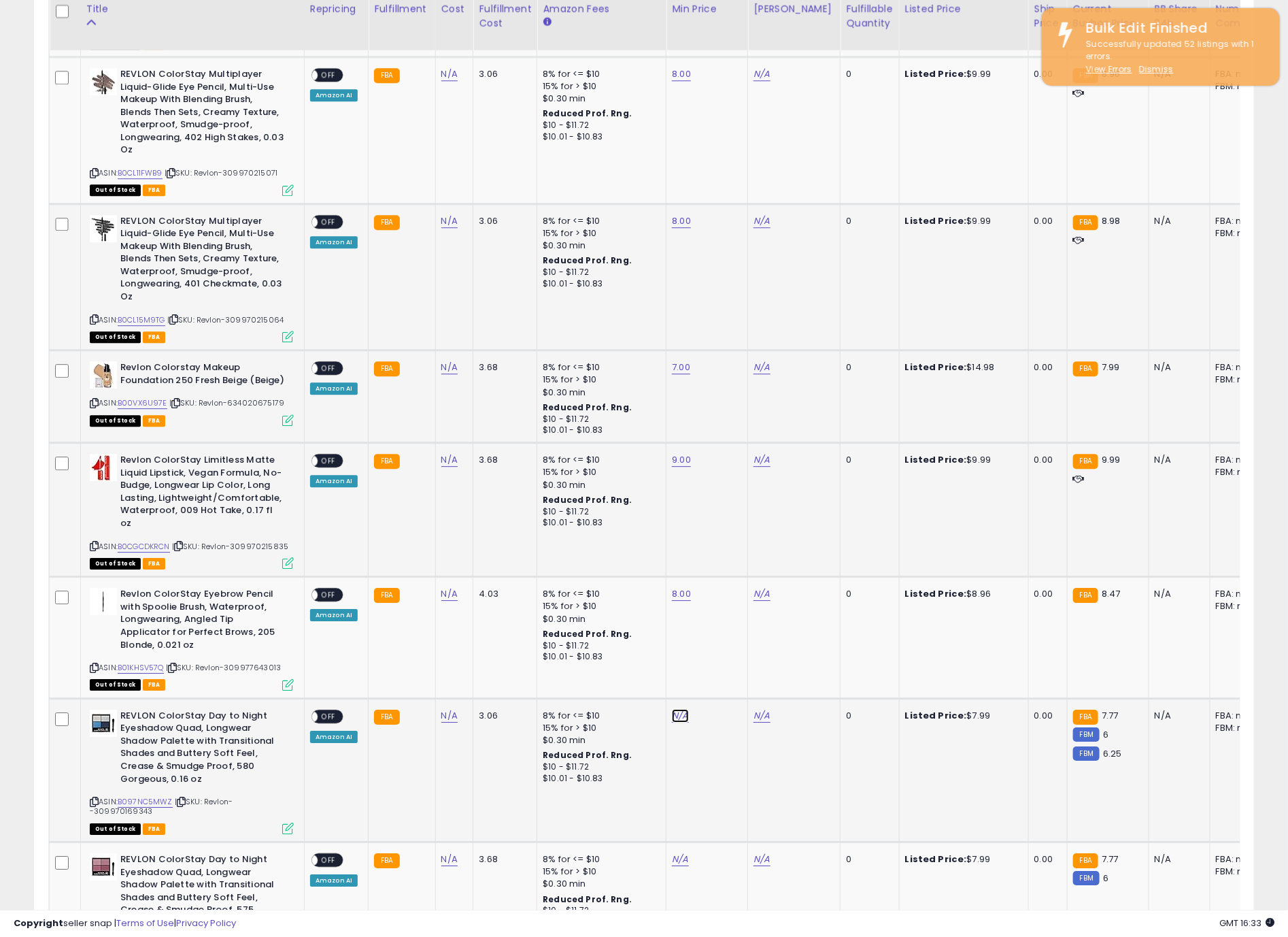
click at [679, 710] on link "N/A" at bounding box center [679, 716] width 16 height 13
click button "submit" at bounding box center [805, 663] width 23 height 21
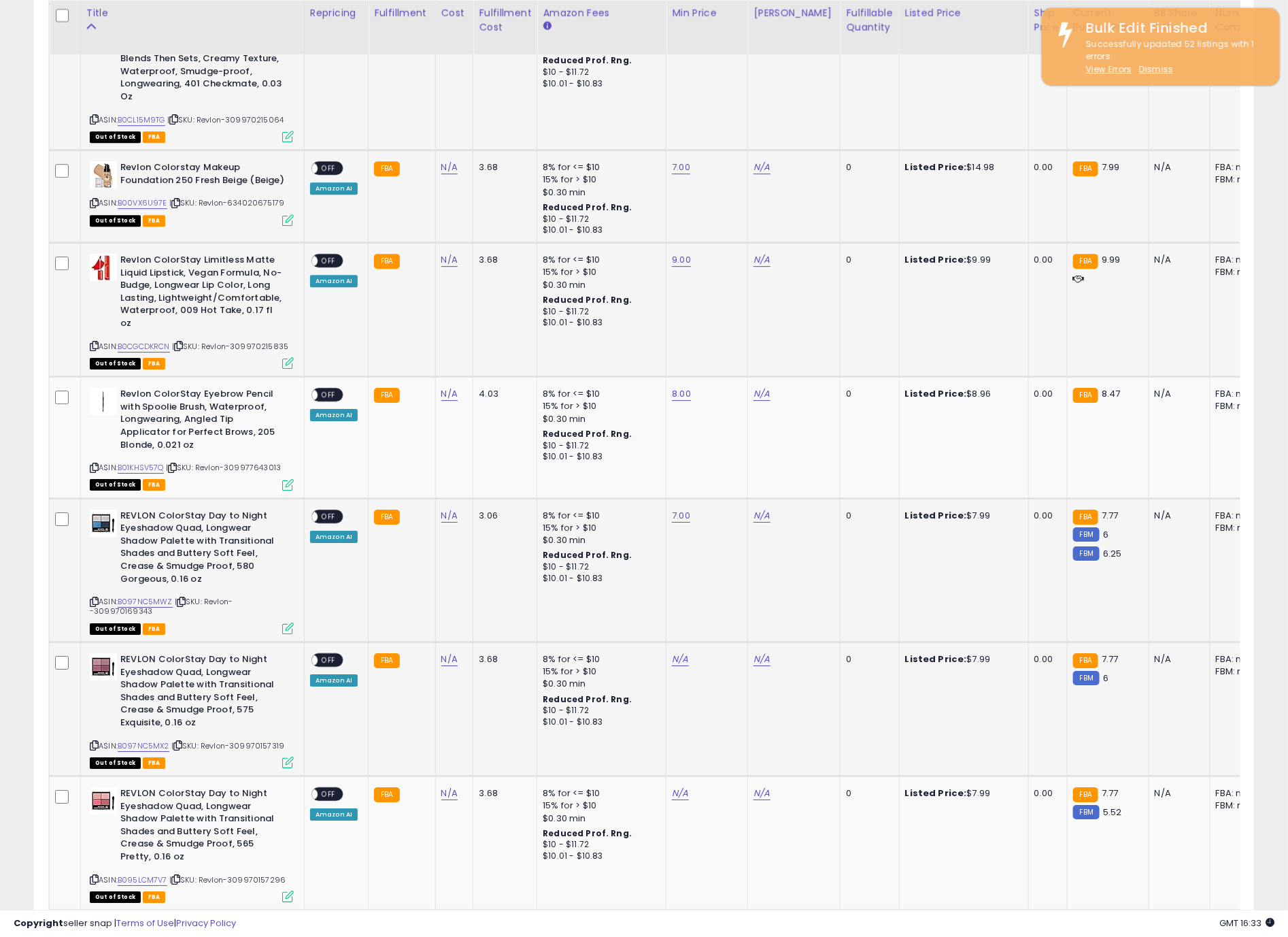
scroll to position [1940, 0]
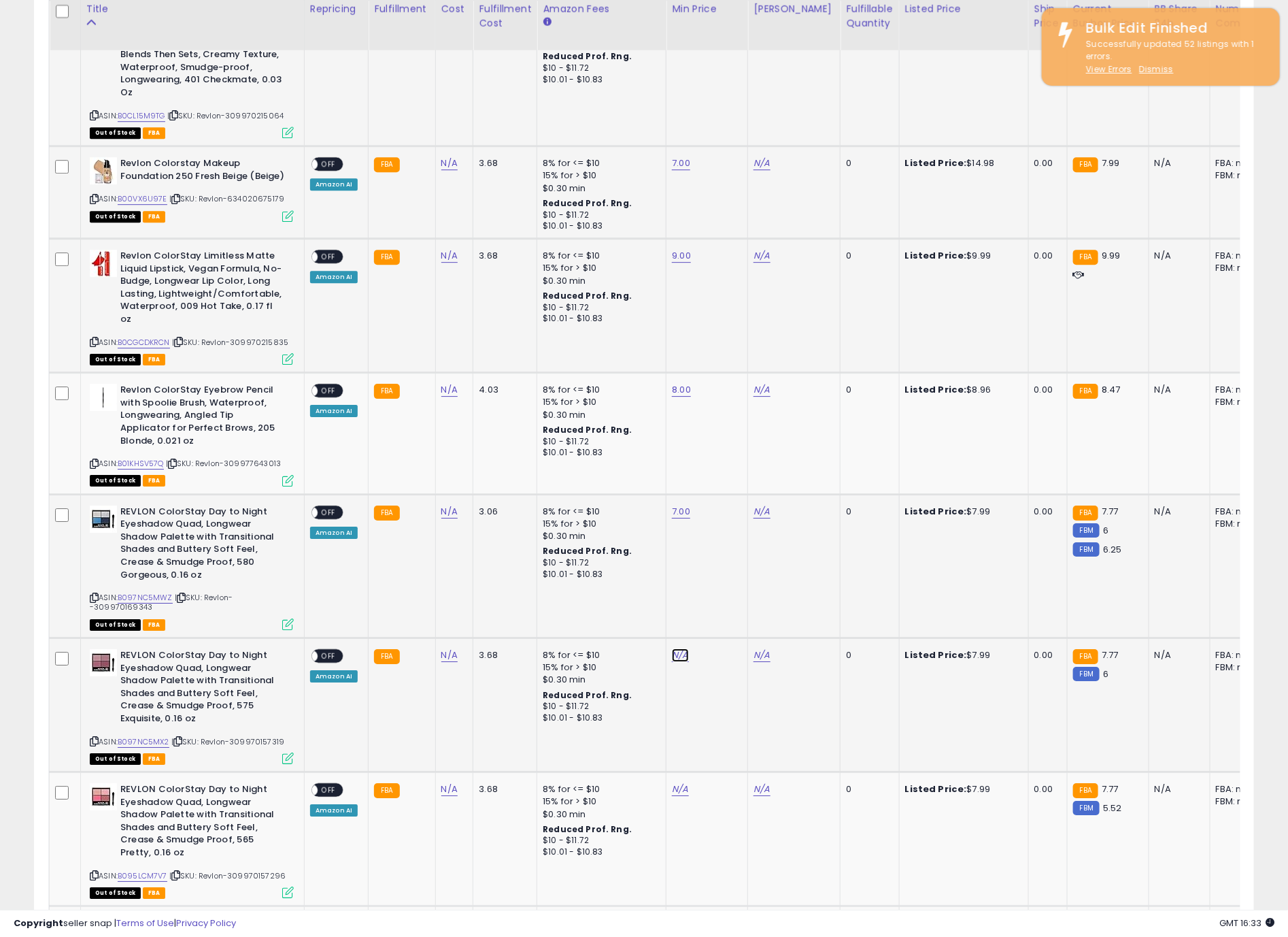
click at [678, 648] on link "N/A" at bounding box center [679, 655] width 16 height 13
type input "*"
click button "submit" at bounding box center [710, 594] width 23 height 21
click at [677, 783] on link "N/A" at bounding box center [679, 789] width 16 height 13
type input "*"
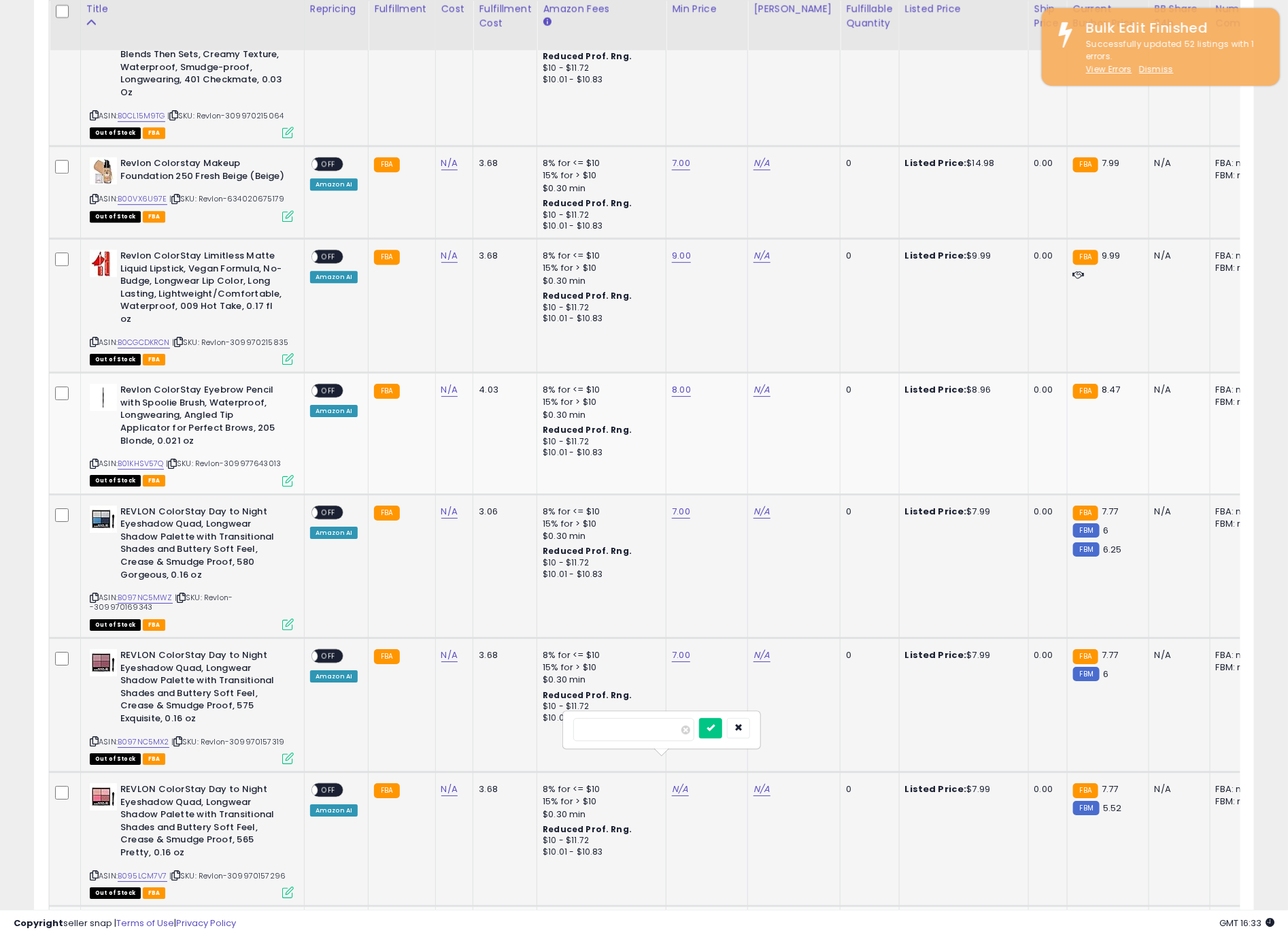
click button "submit" at bounding box center [710, 728] width 23 height 21
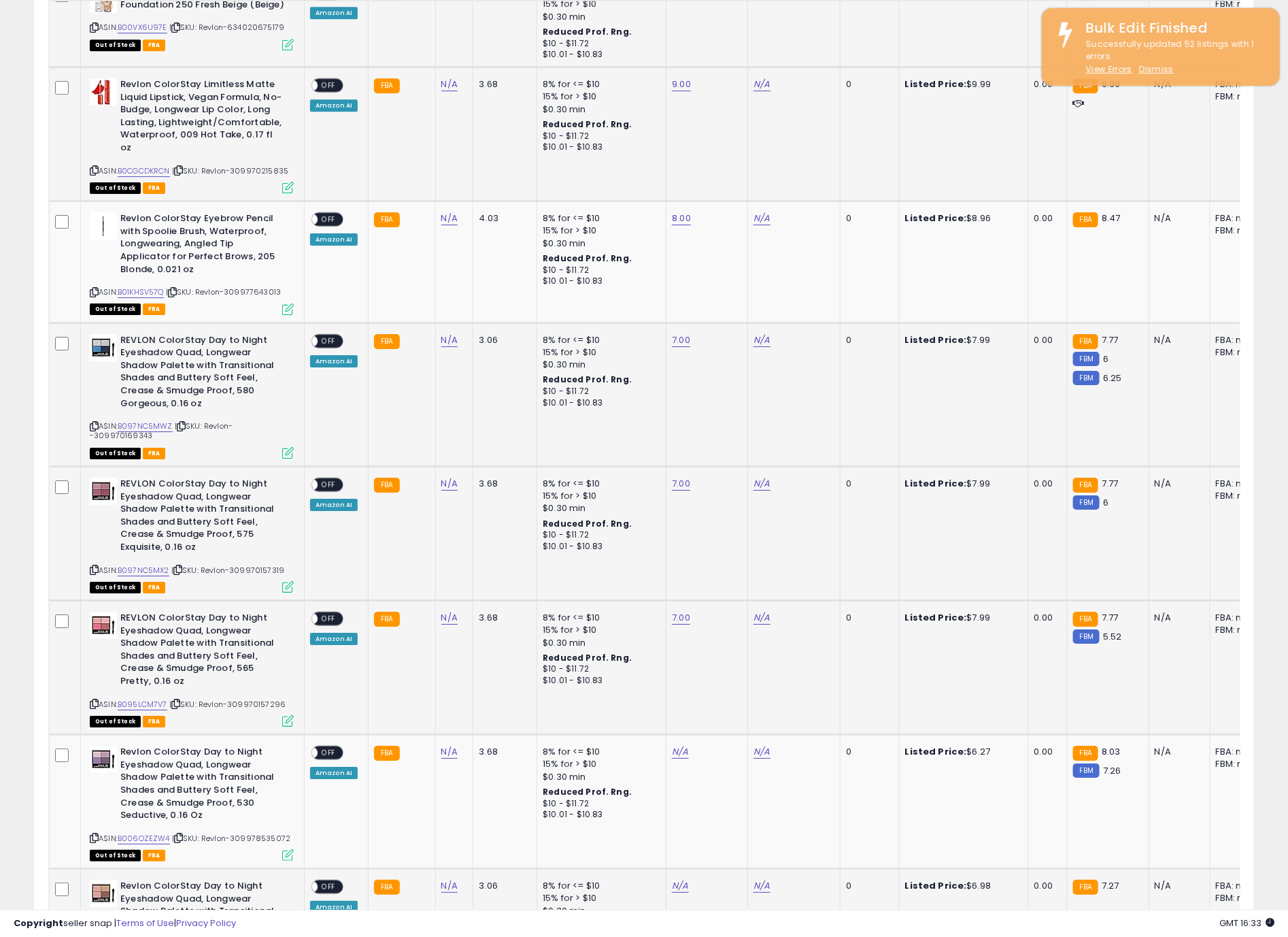
scroll to position [2450, 0]
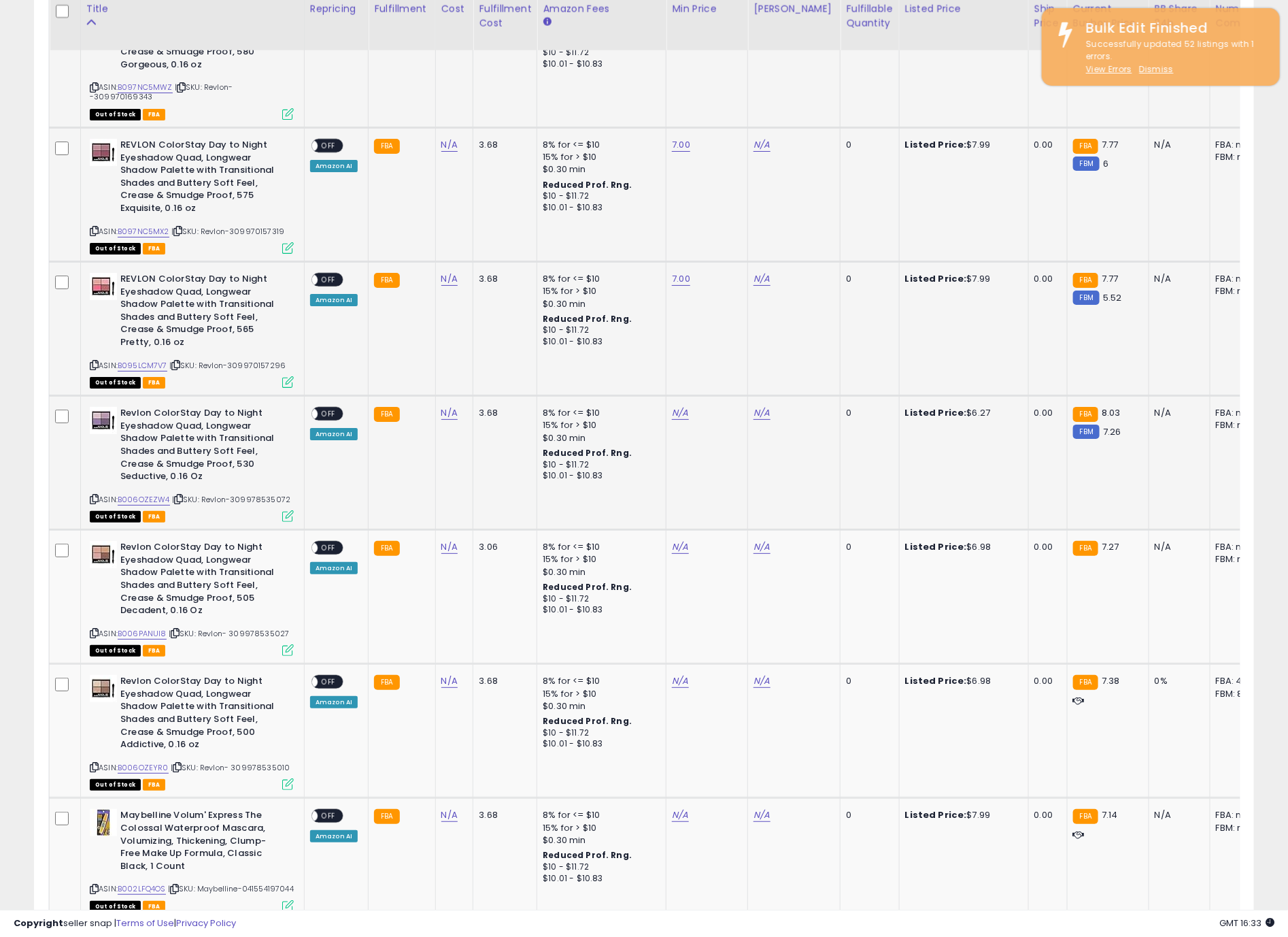
click at [678, 396] on td "N/A" at bounding box center [707, 462] width 82 height 134
click at [678, 406] on link "N/A" at bounding box center [679, 413] width 16 height 13
type input "*"
click button "submit" at bounding box center [710, 352] width 23 height 21
click at [682, 533] on td "N/A" at bounding box center [707, 597] width 82 height 134
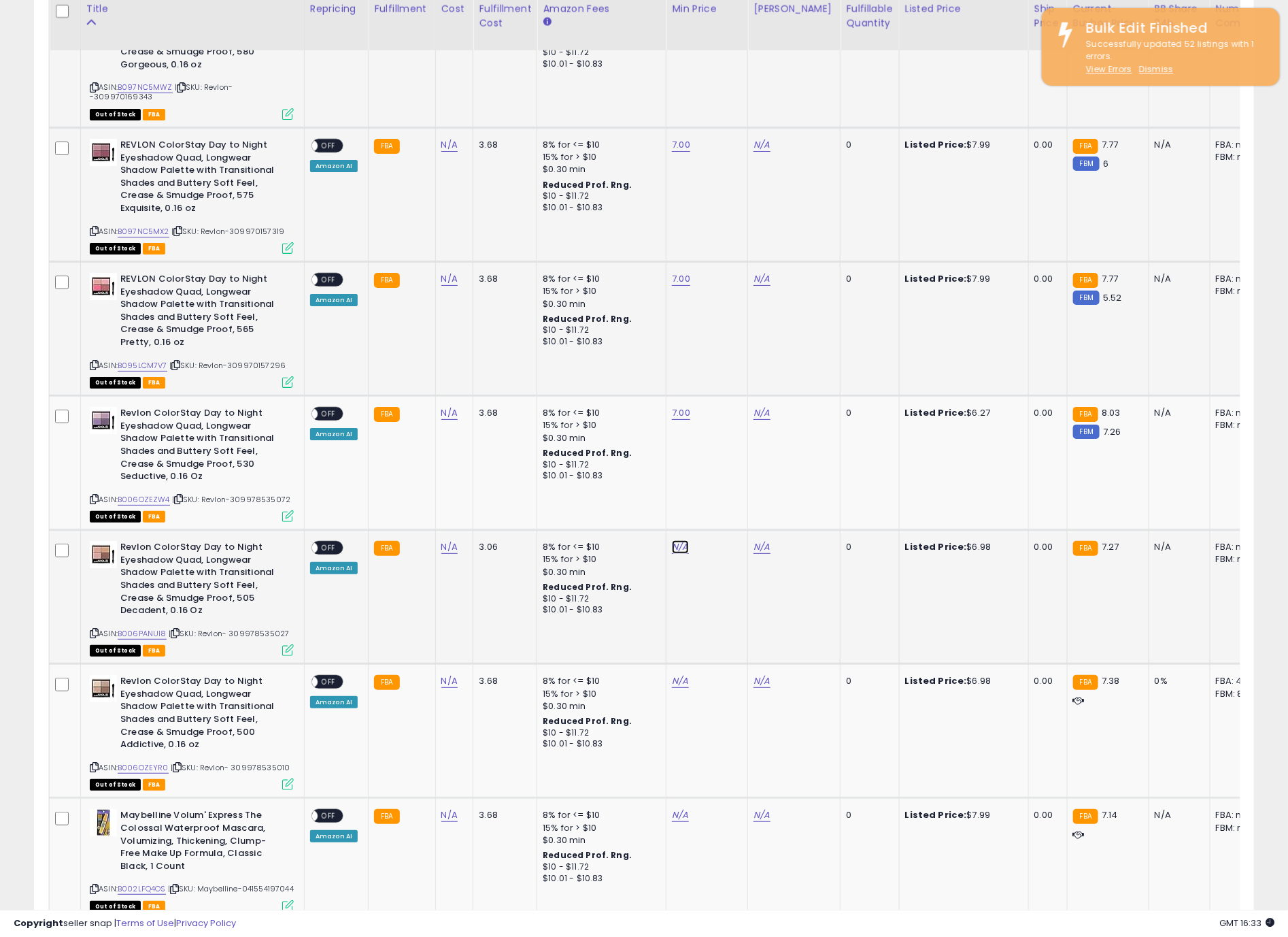
click at [680, 540] on link "N/A" at bounding box center [679, 547] width 16 height 13
click button "submit" at bounding box center [710, 486] width 23 height 21
click at [675, 675] on link "N/A" at bounding box center [679, 681] width 16 height 13
click button "submit" at bounding box center [710, 620] width 23 height 21
click at [672, 808] on link "N/A" at bounding box center [679, 815] width 16 height 13
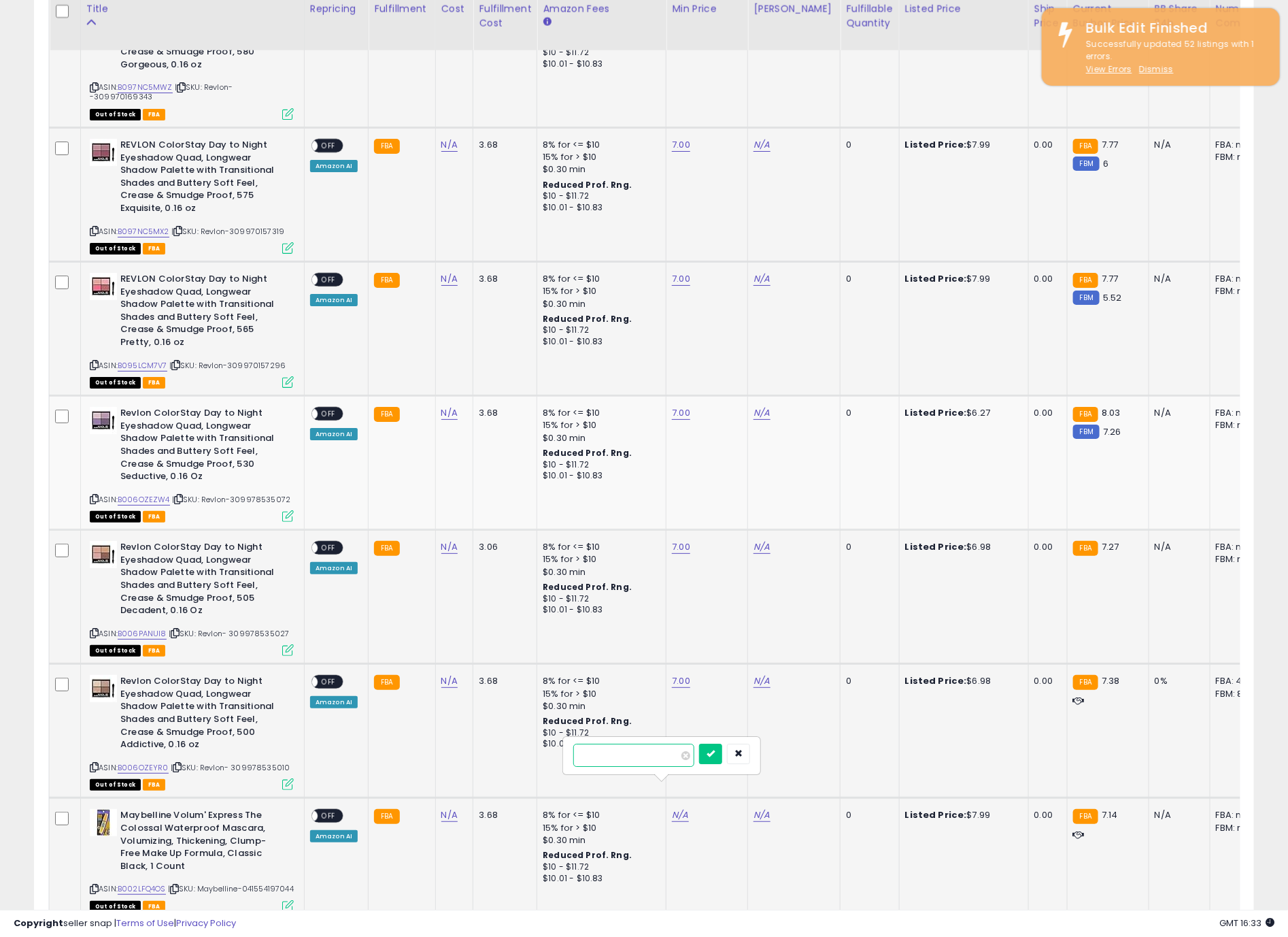
type input "*"
click button "submit" at bounding box center [710, 754] width 23 height 21
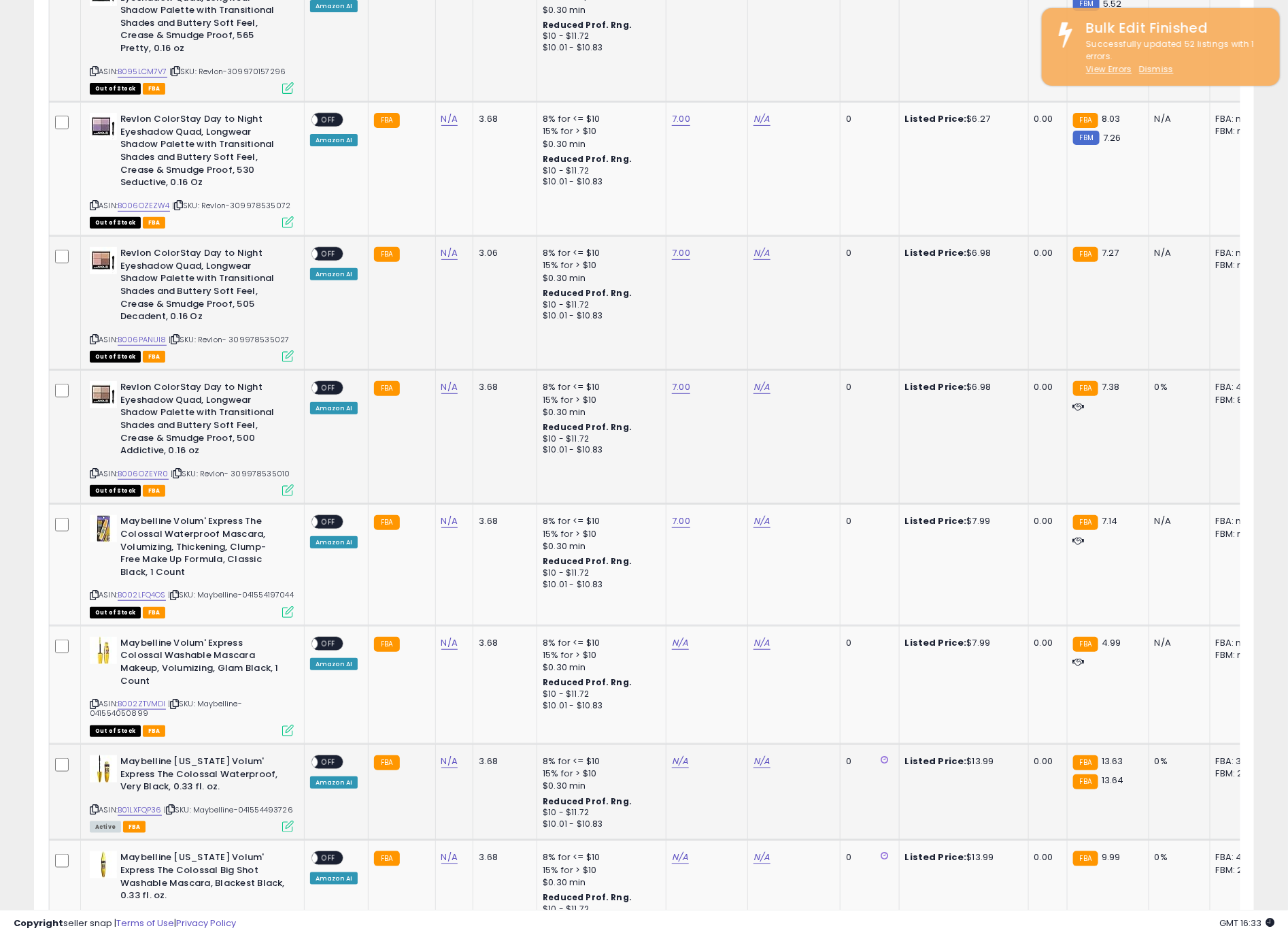
scroll to position [2960, 0]
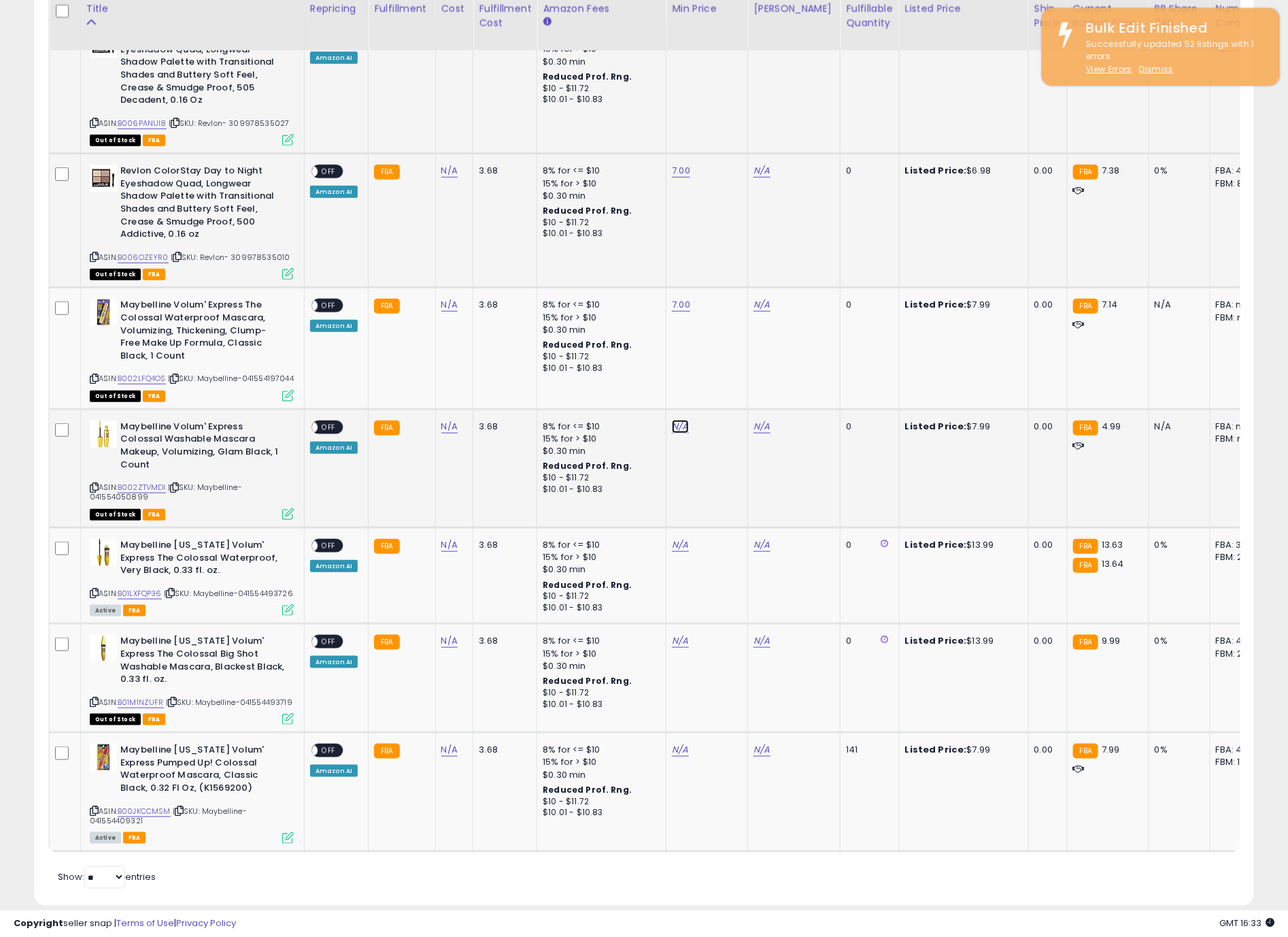
click at [674, 420] on link "N/A" at bounding box center [679, 427] width 16 height 13
type input "*"
click button "submit" at bounding box center [710, 375] width 23 height 21
click at [677, 539] on link "N/A" at bounding box center [679, 545] width 16 height 13
type input "**"
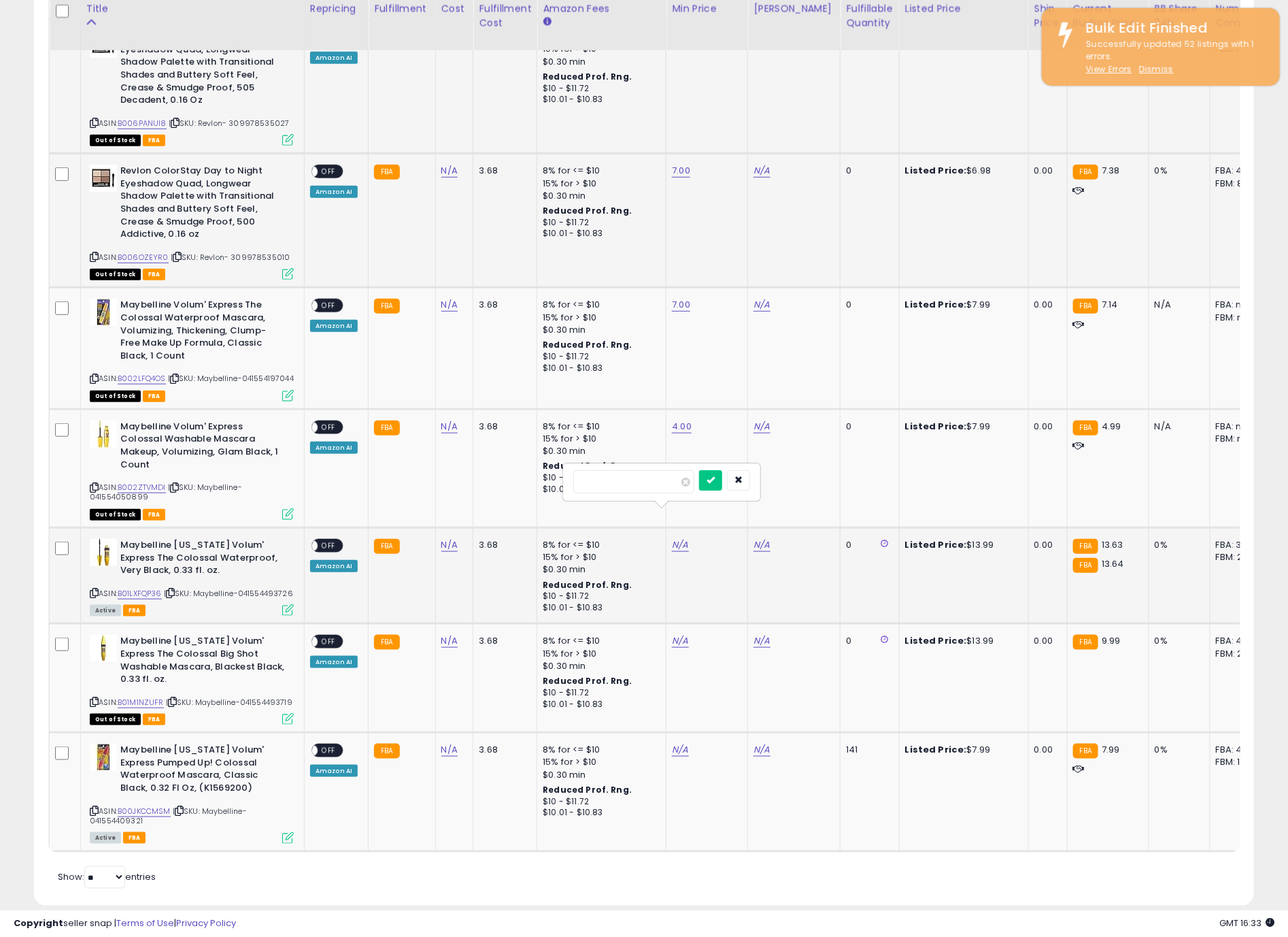
click button "submit" at bounding box center [710, 480] width 23 height 21
click at [675, 634] on link "N/A" at bounding box center [679, 641] width 16 height 13
type input "*"
click button "submit" at bounding box center [710, 586] width 23 height 21
click at [672, 743] on link "N/A" at bounding box center [679, 750] width 16 height 13
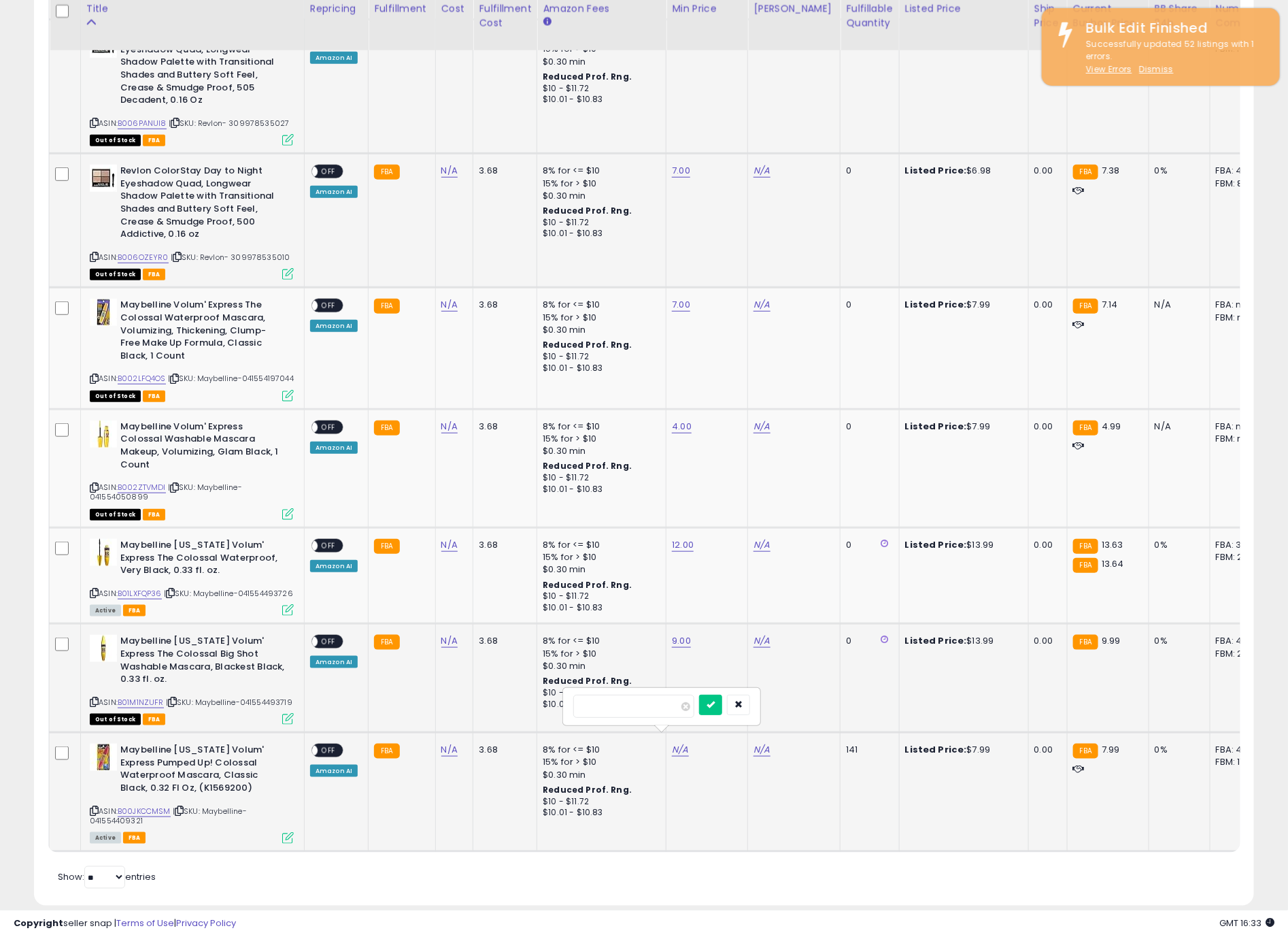
type input "*"
click button "submit" at bounding box center [710, 705] width 23 height 21
click at [749, 743] on td "N/A" at bounding box center [795, 792] width 92 height 118
click at [760, 743] on link "N/A" at bounding box center [761, 750] width 16 height 13
type input "**"
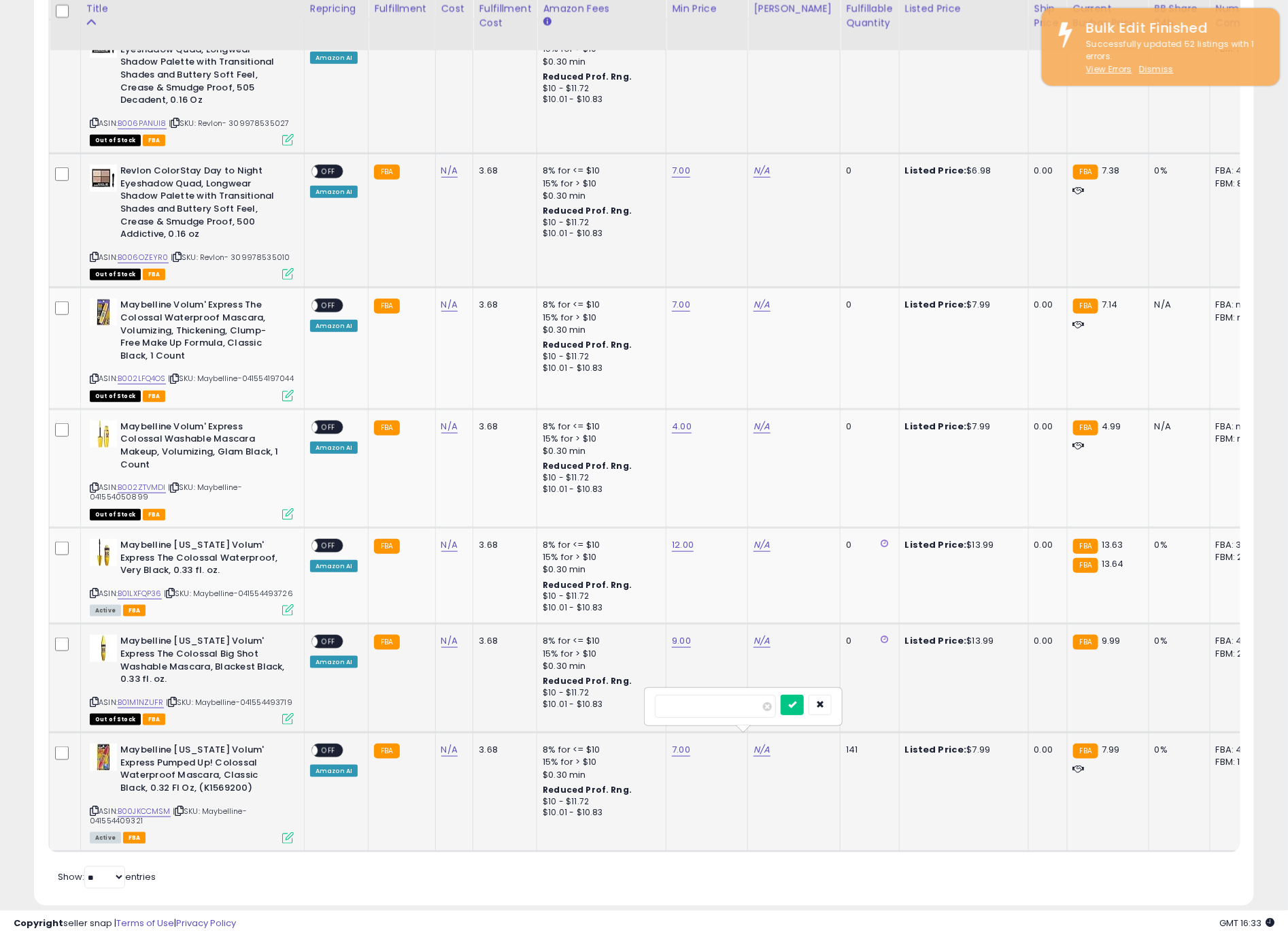
click button "submit" at bounding box center [792, 705] width 23 height 21
click at [761, 634] on link "N/A" at bounding box center [761, 641] width 16 height 13
type input "**"
click button "submit" at bounding box center [792, 586] width 23 height 21
click at [756, 539] on link "N/A" at bounding box center [761, 545] width 16 height 13
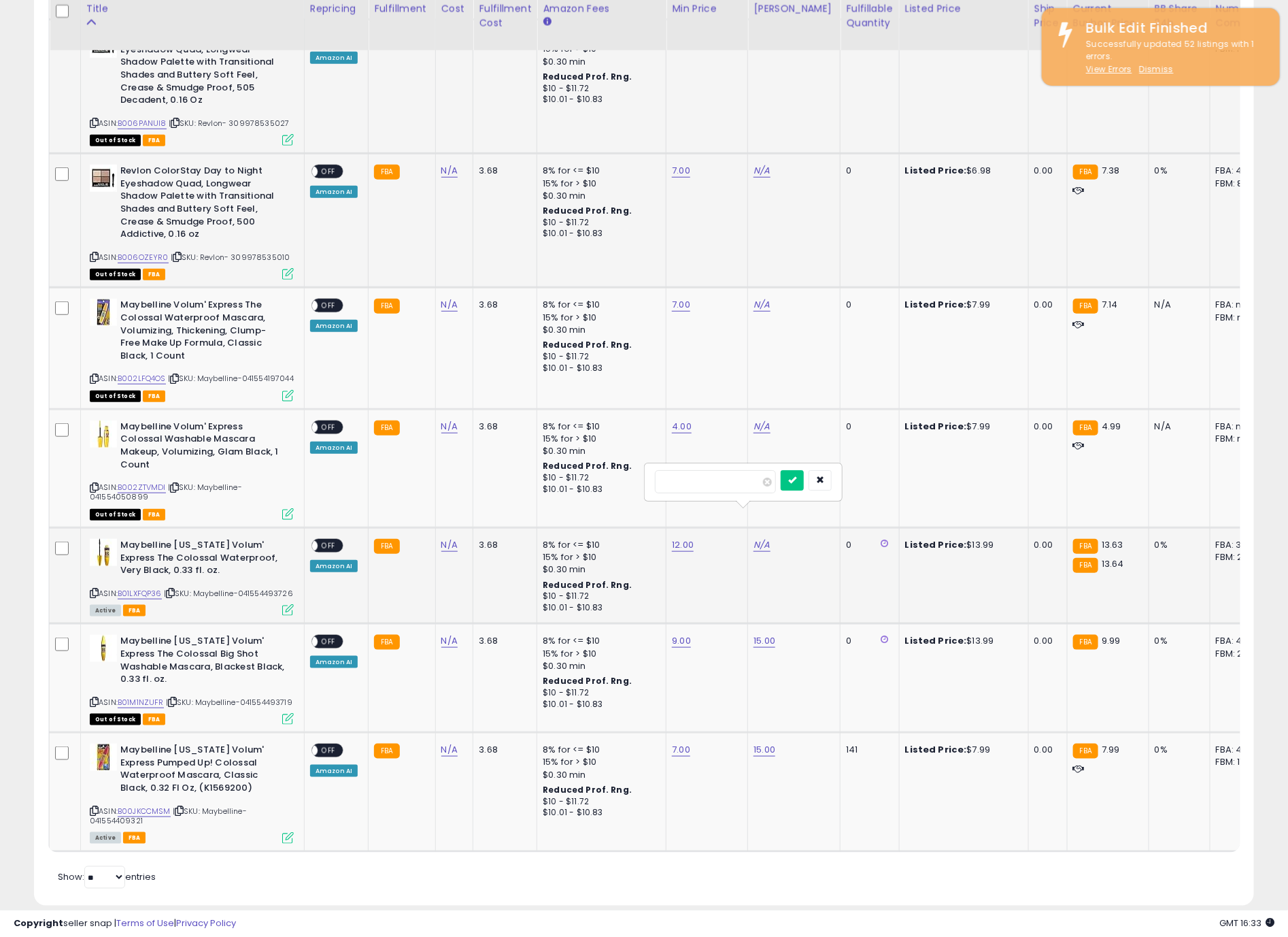
type input "**"
click button "submit" at bounding box center [792, 480] width 23 height 21
click at [753, 420] on link "N/A" at bounding box center [761, 427] width 16 height 13
type input "**"
click button "submit" at bounding box center [792, 375] width 23 height 21
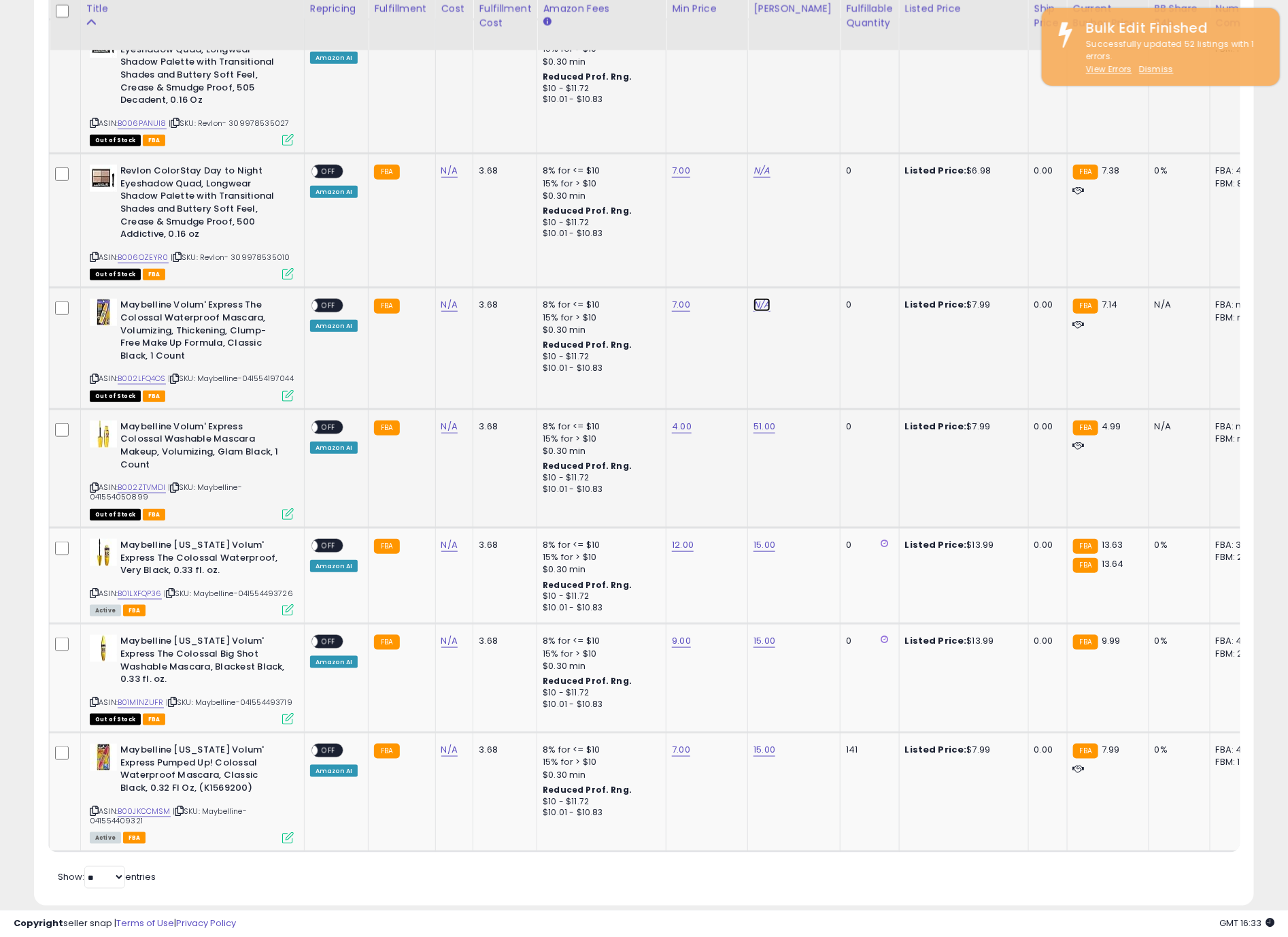
click at [756, 298] on link "N/A" at bounding box center [761, 305] width 16 height 13
type input "**"
click button "submit" at bounding box center [792, 243] width 23 height 21
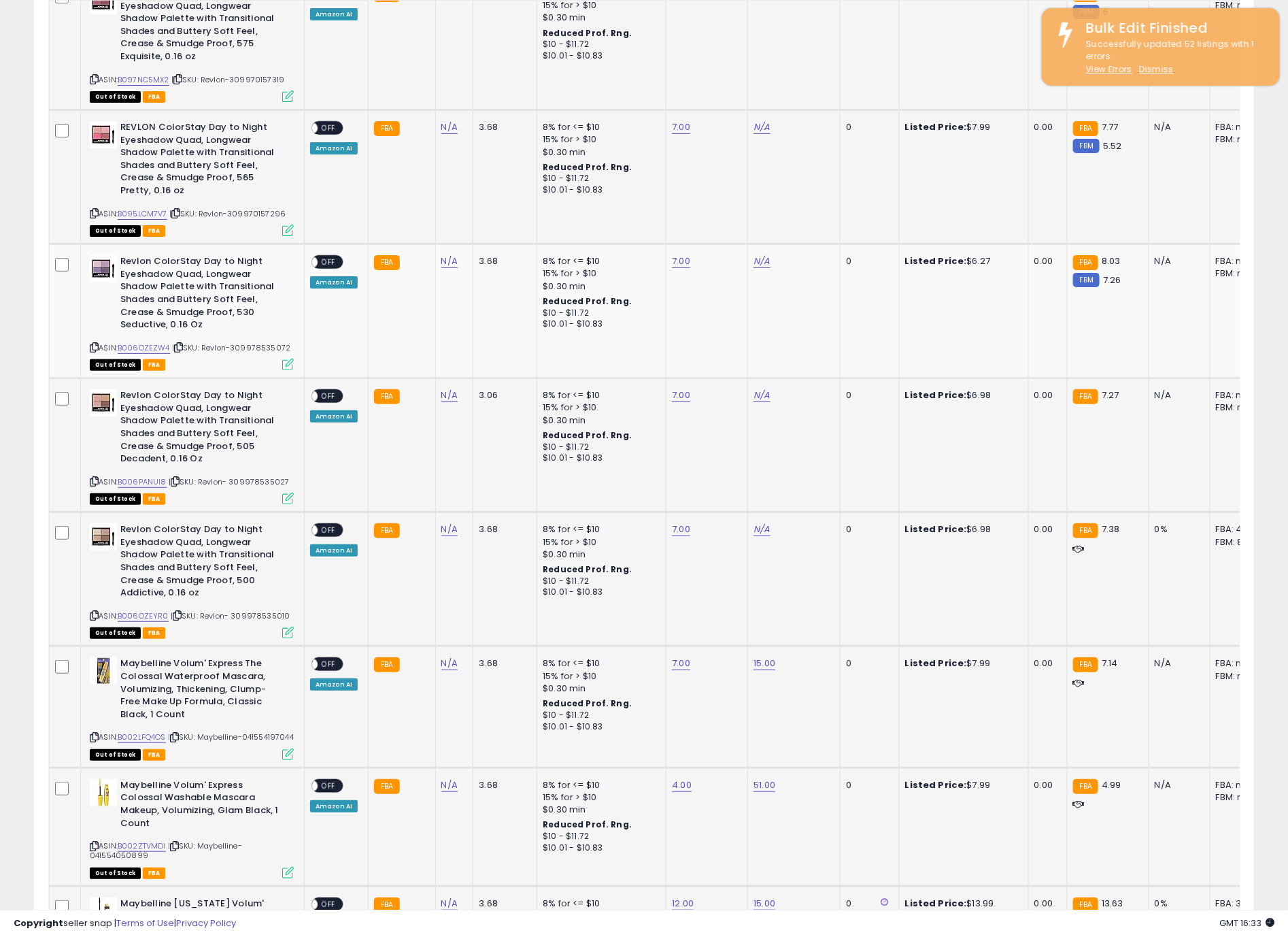
scroll to position [2552, 0]
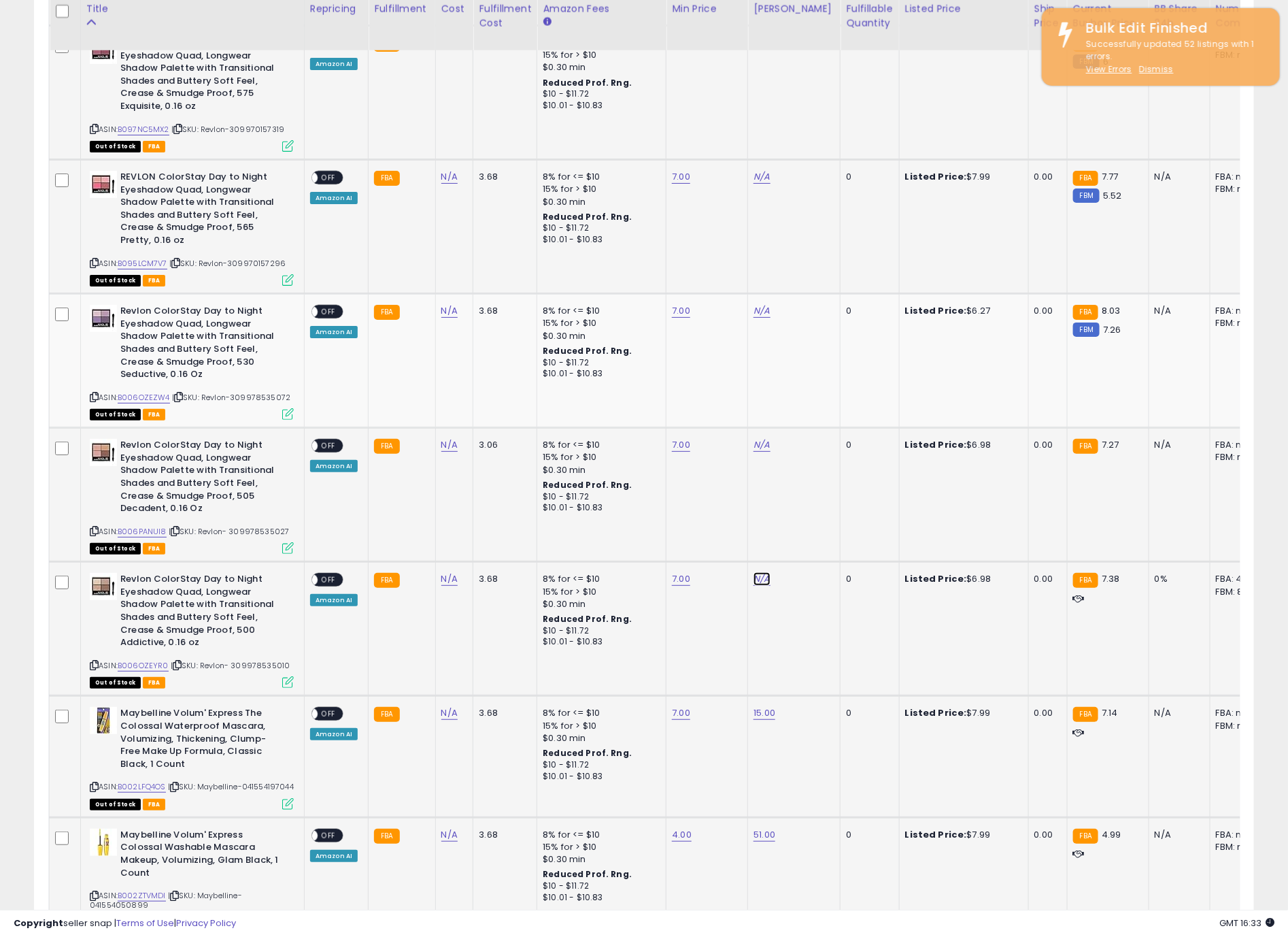
click at [759, 572] on link "N/A" at bounding box center [761, 579] width 16 height 13
type input "**"
click button "submit" at bounding box center [792, 518] width 23 height 21
click at [753, 438] on link "N/A" at bounding box center [761, 445] width 16 height 13
type input "**"
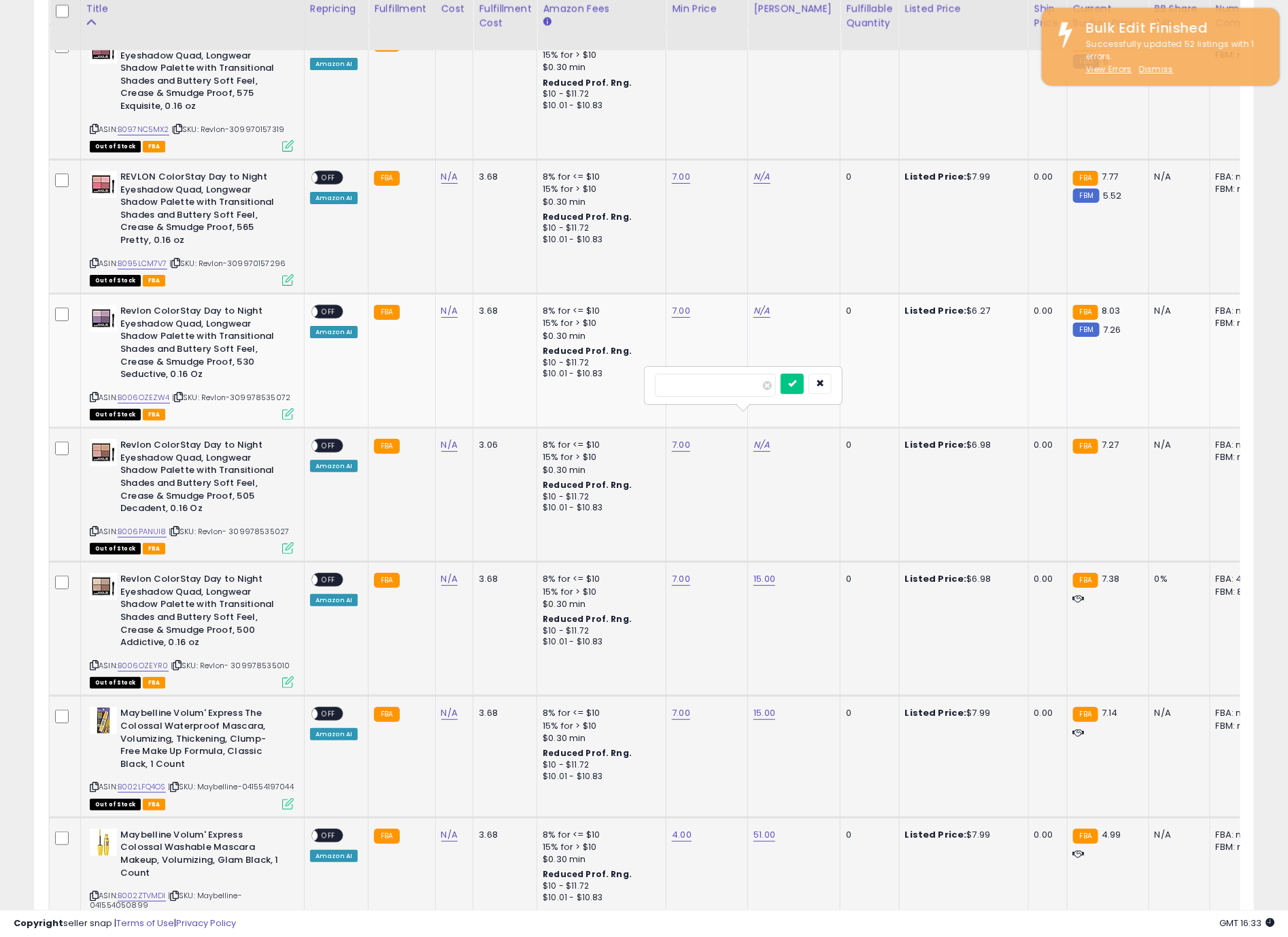
click button "submit" at bounding box center [792, 384] width 23 height 21
click at [760, 305] on link "N/A" at bounding box center [761, 311] width 16 height 13
click button "submit" at bounding box center [792, 250] width 23 height 21
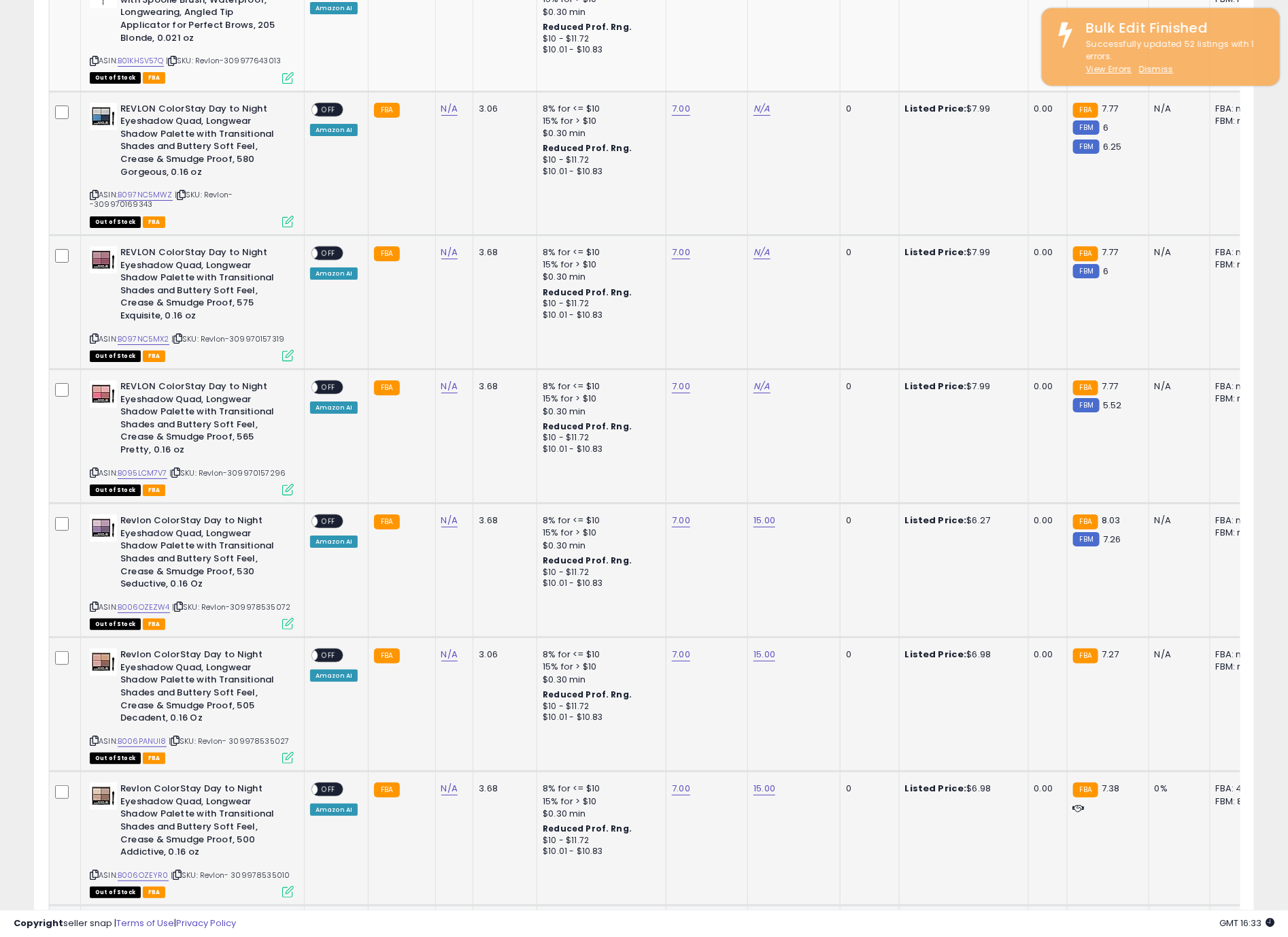
scroll to position [2144, 0]
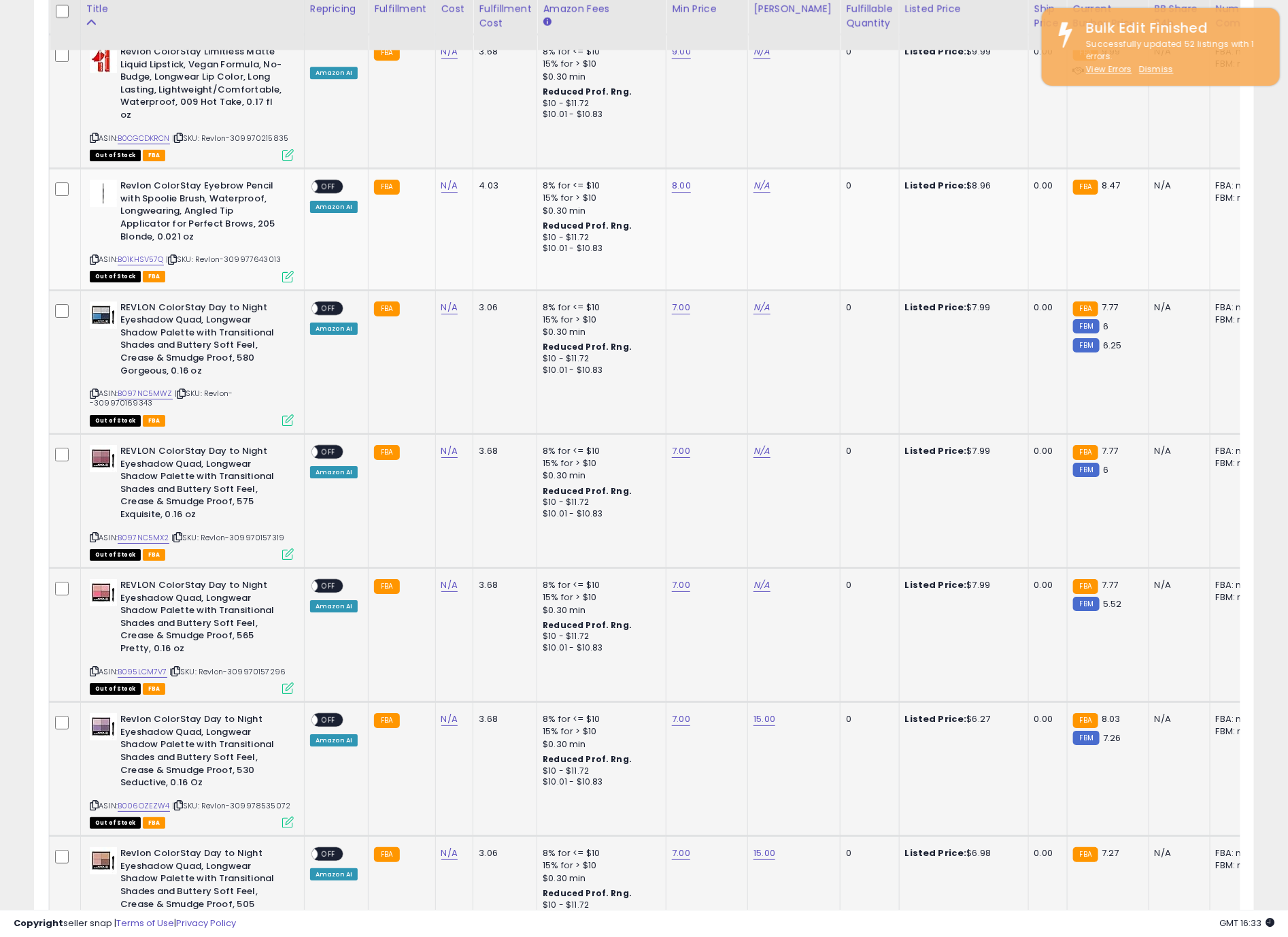
click at [761, 569] on td "N/A" at bounding box center [795, 635] width 92 height 134
click at [761, 579] on link "N/A" at bounding box center [761, 586] width 16 height 13
click at [876, 522] on button "submit" at bounding box center [887, 532] width 23 height 21
type input "**"
click button "submit" at bounding box center [792, 510] width 23 height 21
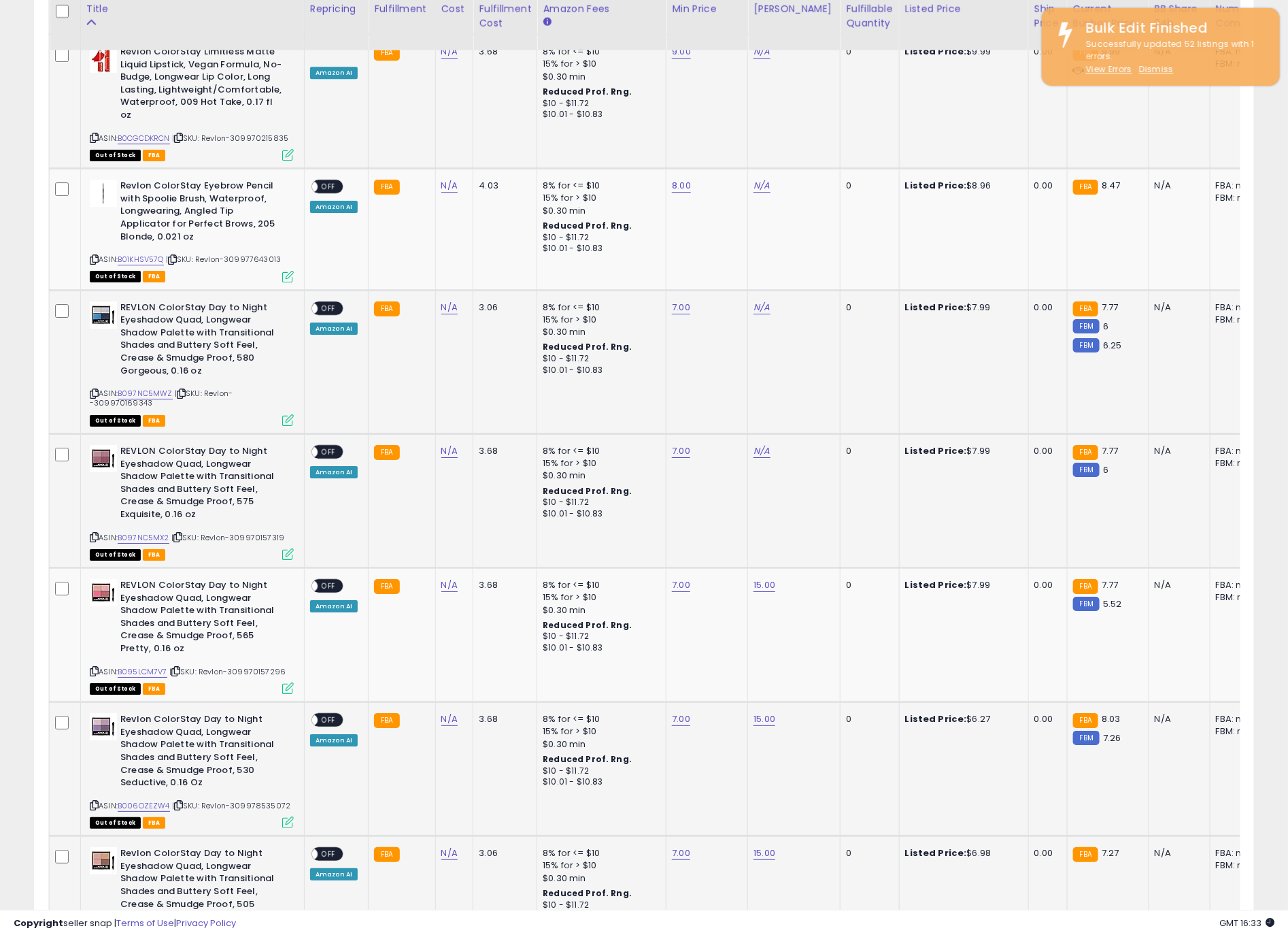
click at [759, 437] on td "N/A" at bounding box center [795, 501] width 92 height 134
click at [760, 445] on link "N/A" at bounding box center [761, 451] width 16 height 13
type input "**"
click button "submit" at bounding box center [792, 390] width 23 height 21
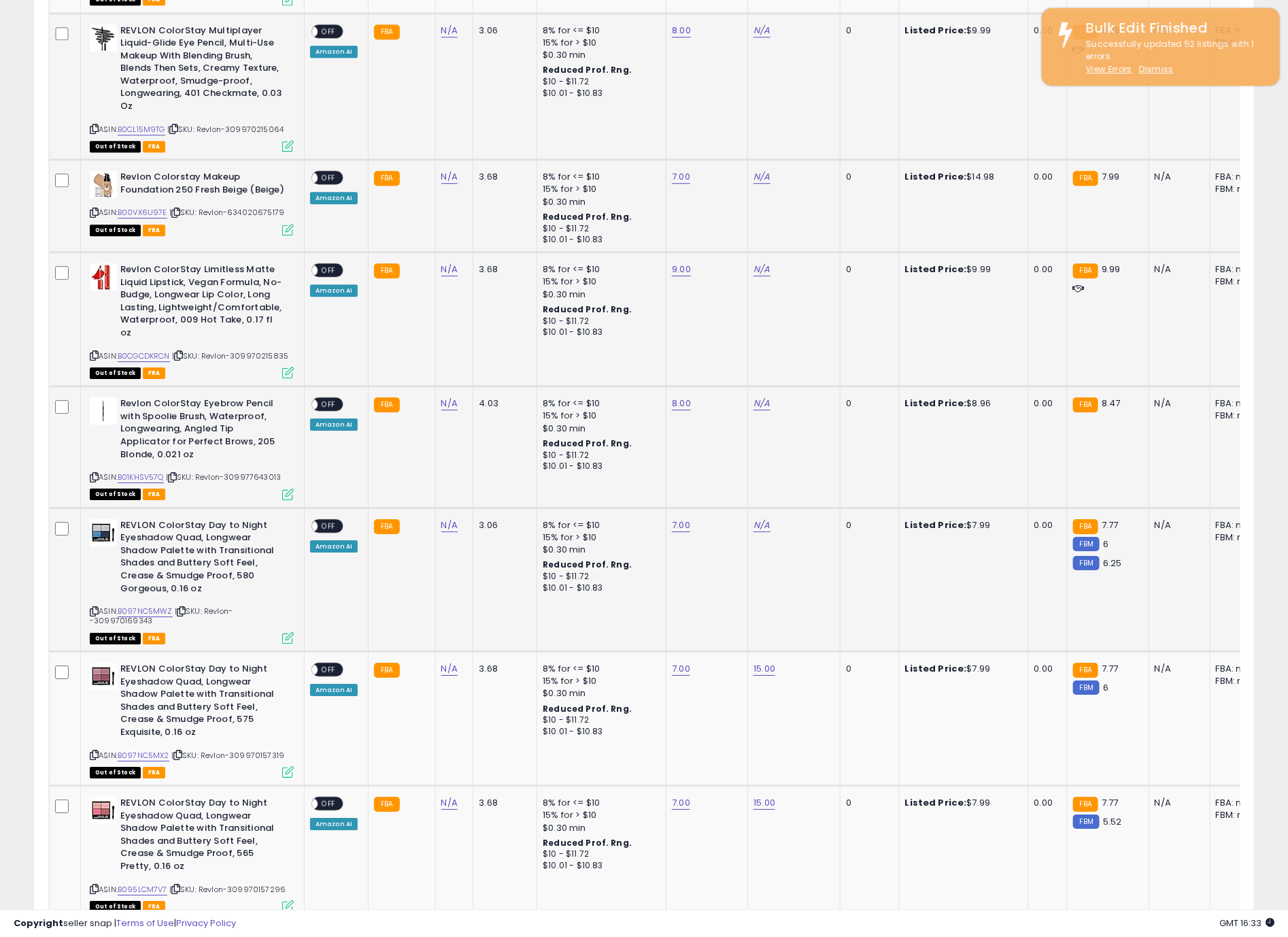
scroll to position [1736, 0]
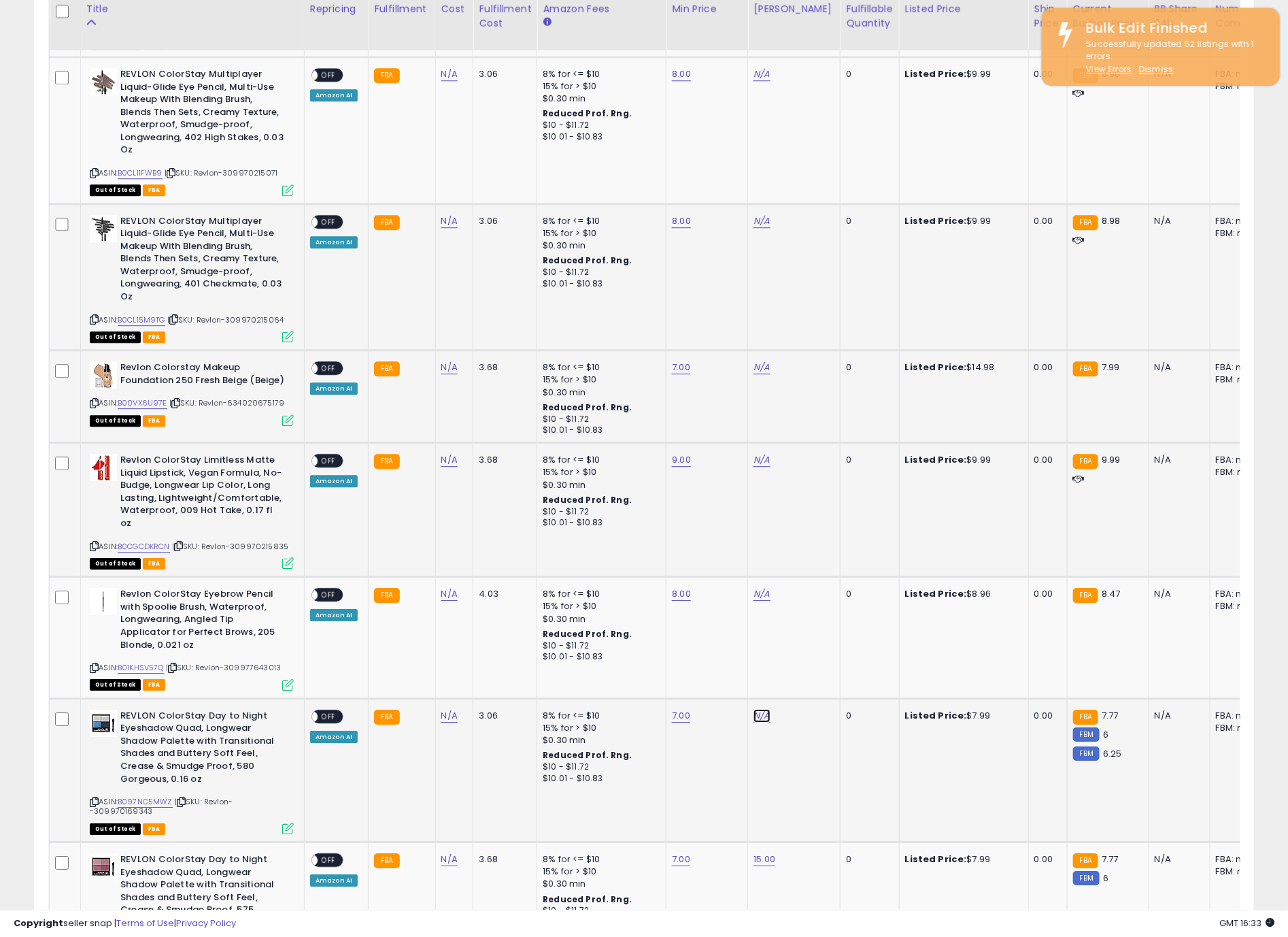
click at [762, 710] on link "N/A" at bounding box center [761, 716] width 16 height 13
type input "**"
click button "submit" at bounding box center [792, 655] width 23 height 21
click at [760, 587] on link "N/A" at bounding box center [761, 594] width 16 height 13
type input "**"
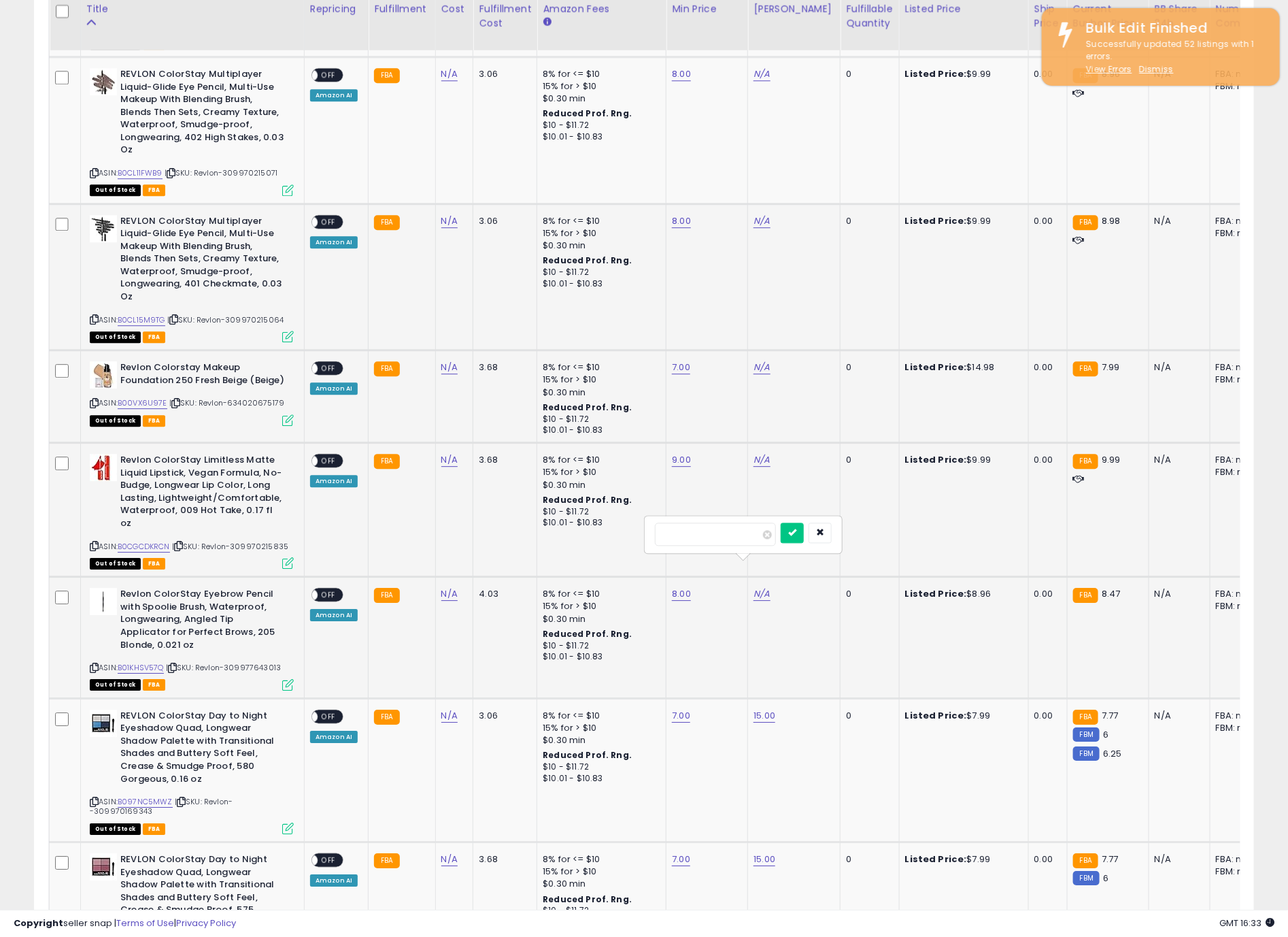
click button "submit" at bounding box center [792, 533] width 23 height 21
click at [762, 453] on link "N/A" at bounding box center [761, 460] width 16 height 13
type input "**"
click button "submit" at bounding box center [792, 412] width 23 height 21
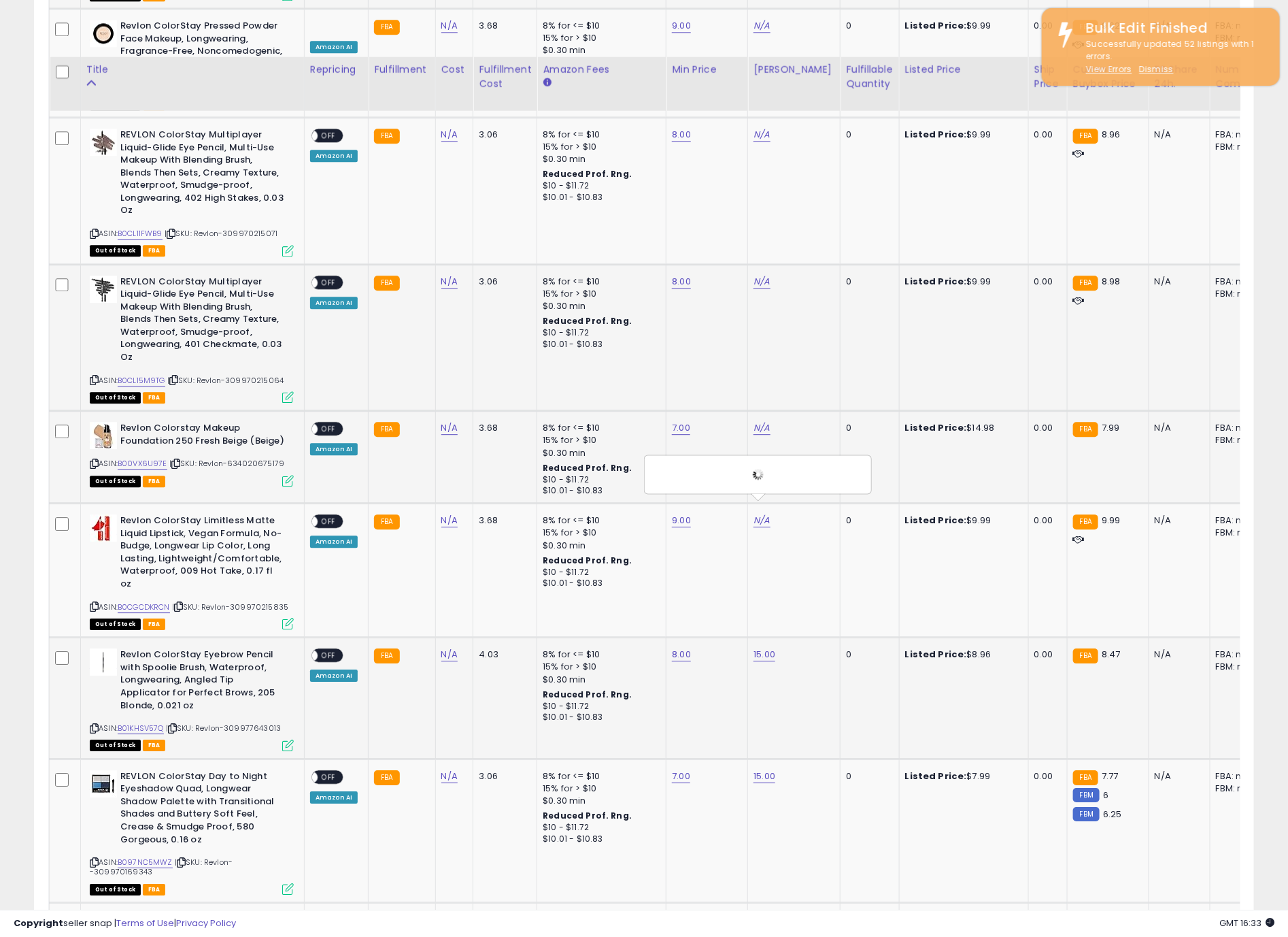
scroll to position [1429, 0]
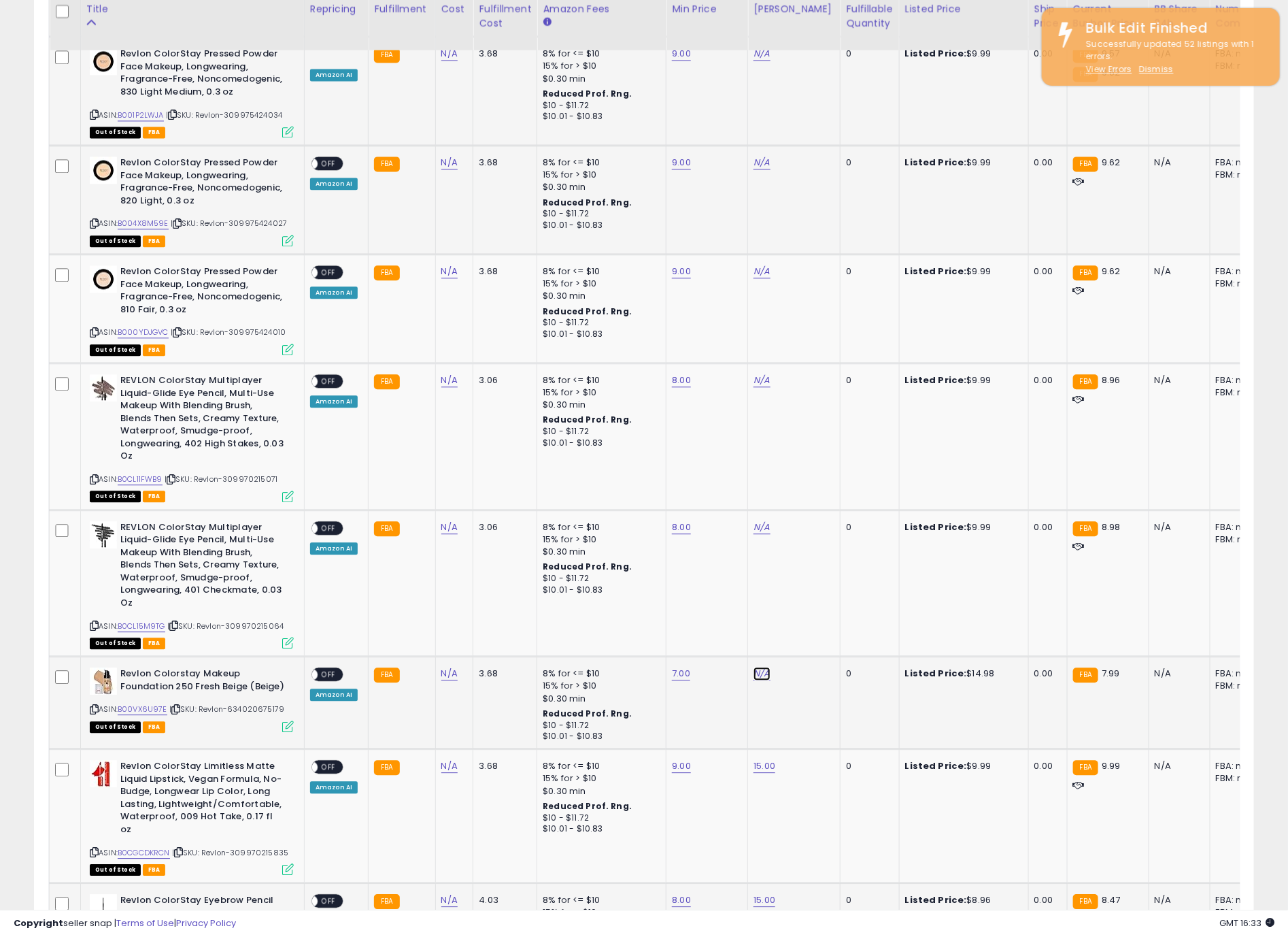
click at [755, 667] on link "N/A" at bounding box center [761, 674] width 16 height 13
type input "**"
click button "submit" at bounding box center [792, 626] width 23 height 21
click at [752, 509] on td "N/A" at bounding box center [795, 583] width 92 height 147
click at [757, 521] on link "N/A" at bounding box center [761, 527] width 16 height 13
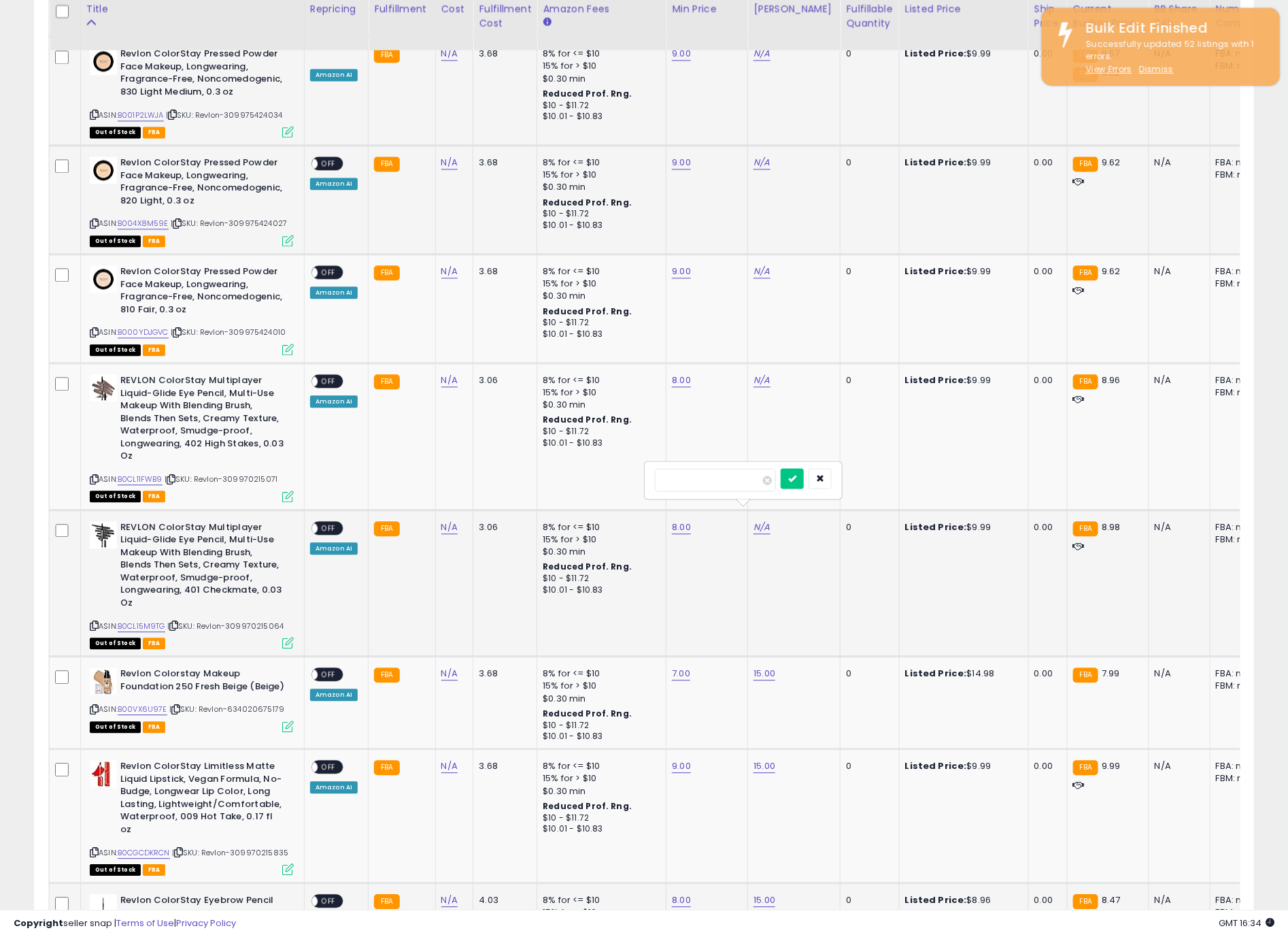
type input "**"
click button "submit" at bounding box center [792, 478] width 23 height 21
click at [761, 374] on link "N/A" at bounding box center [761, 381] width 16 height 13
type input "**"
click button "submit" at bounding box center [792, 333] width 23 height 21
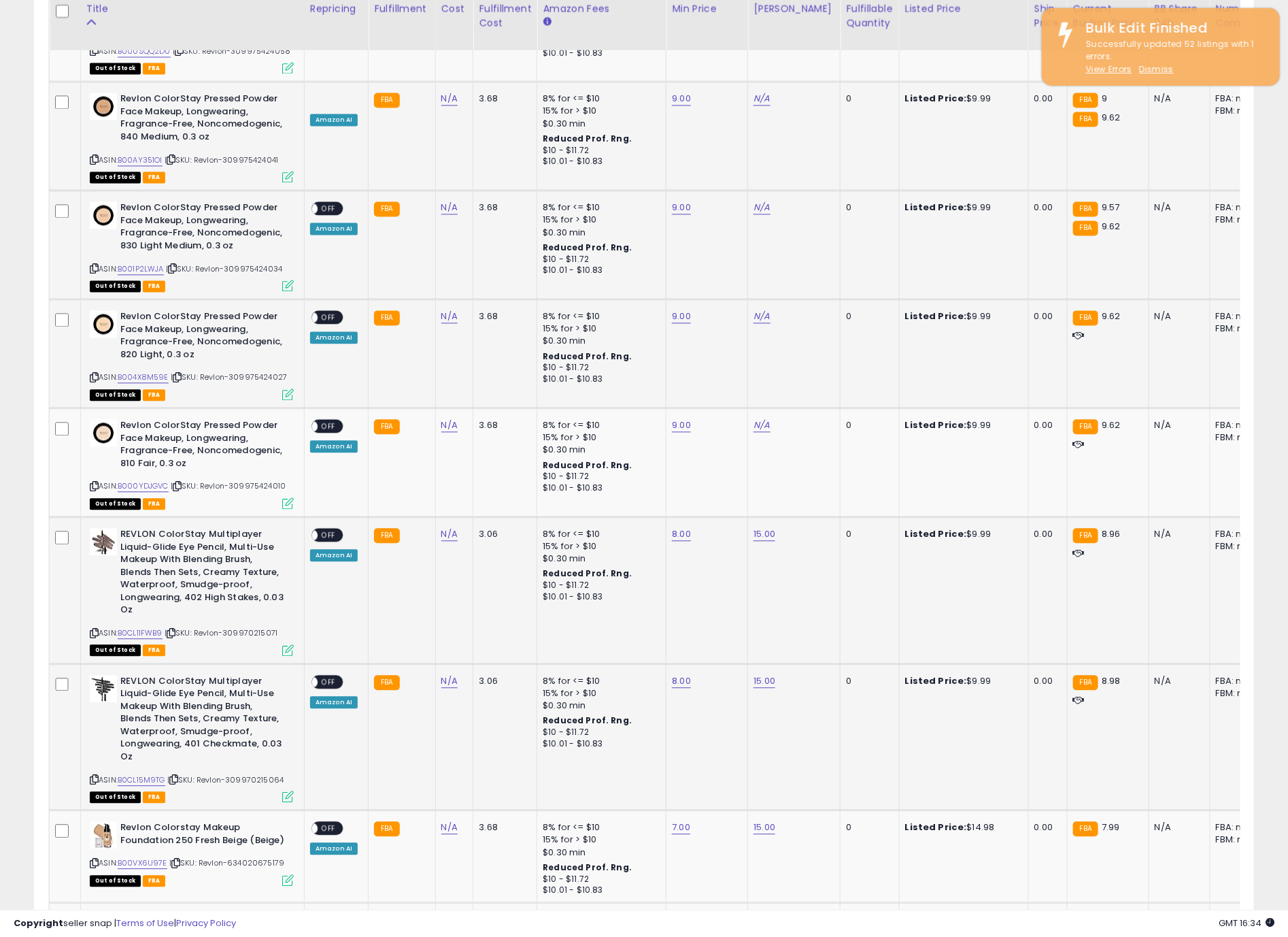
scroll to position [1123, 0]
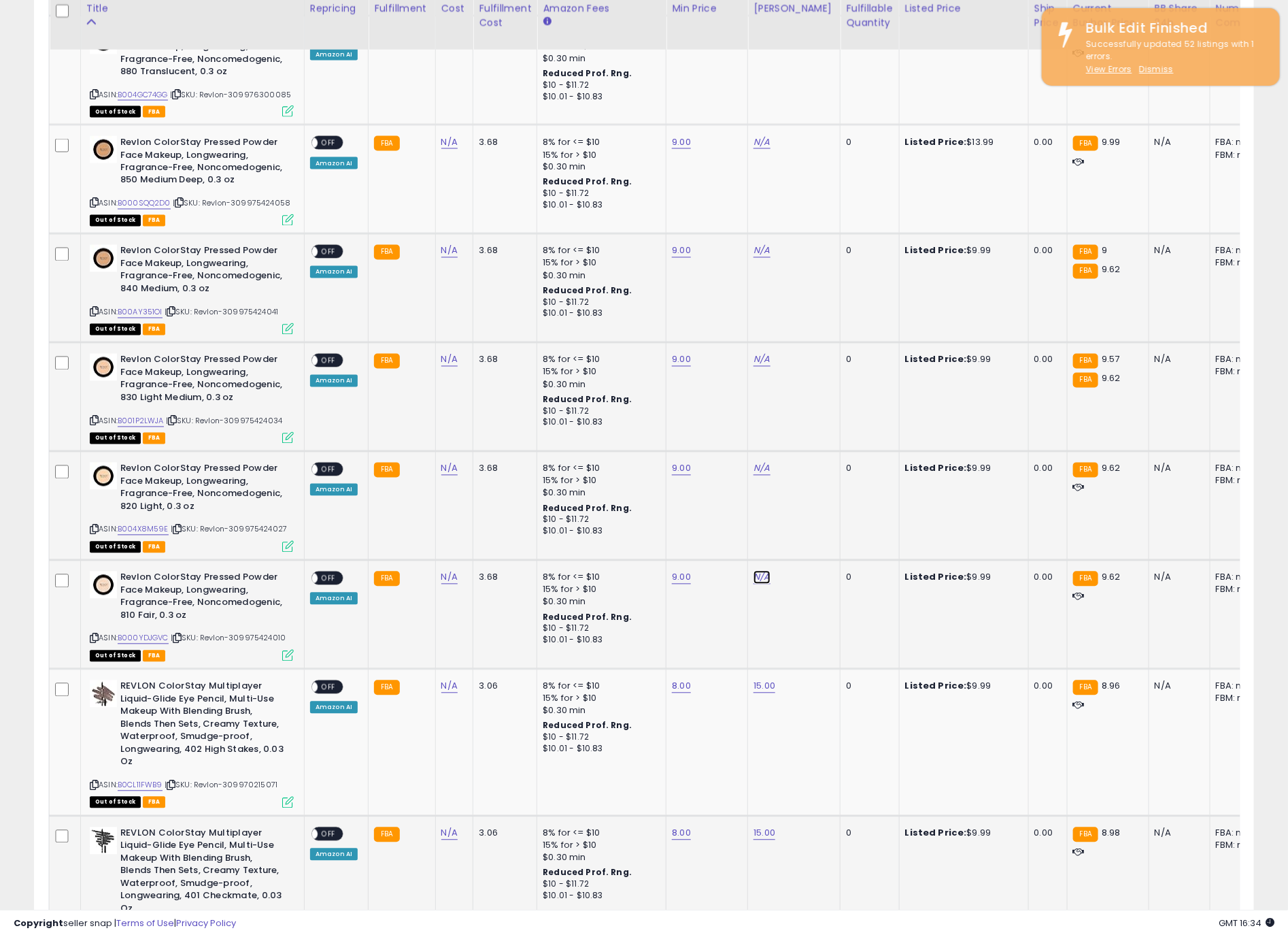
click at [758, 571] on link "N/A" at bounding box center [761, 578] width 16 height 13
type input "**"
click button "submit" at bounding box center [792, 530] width 23 height 21
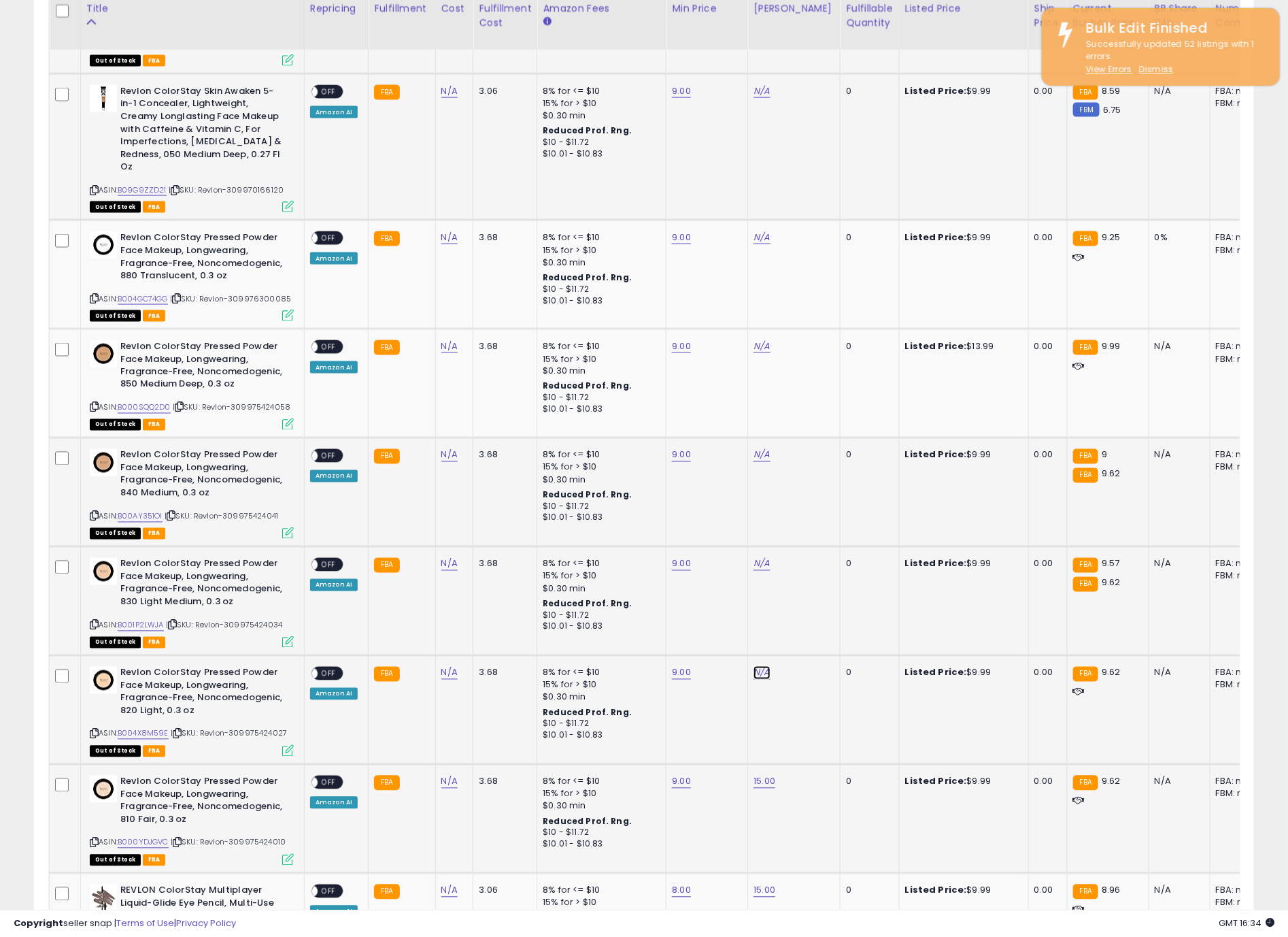
click at [756, 667] on link "N/A" at bounding box center [761, 673] width 16 height 13
type input "**"
click button "submit" at bounding box center [792, 625] width 23 height 21
click at [756, 557] on link "N/A" at bounding box center [761, 564] width 16 height 13
type input "**"
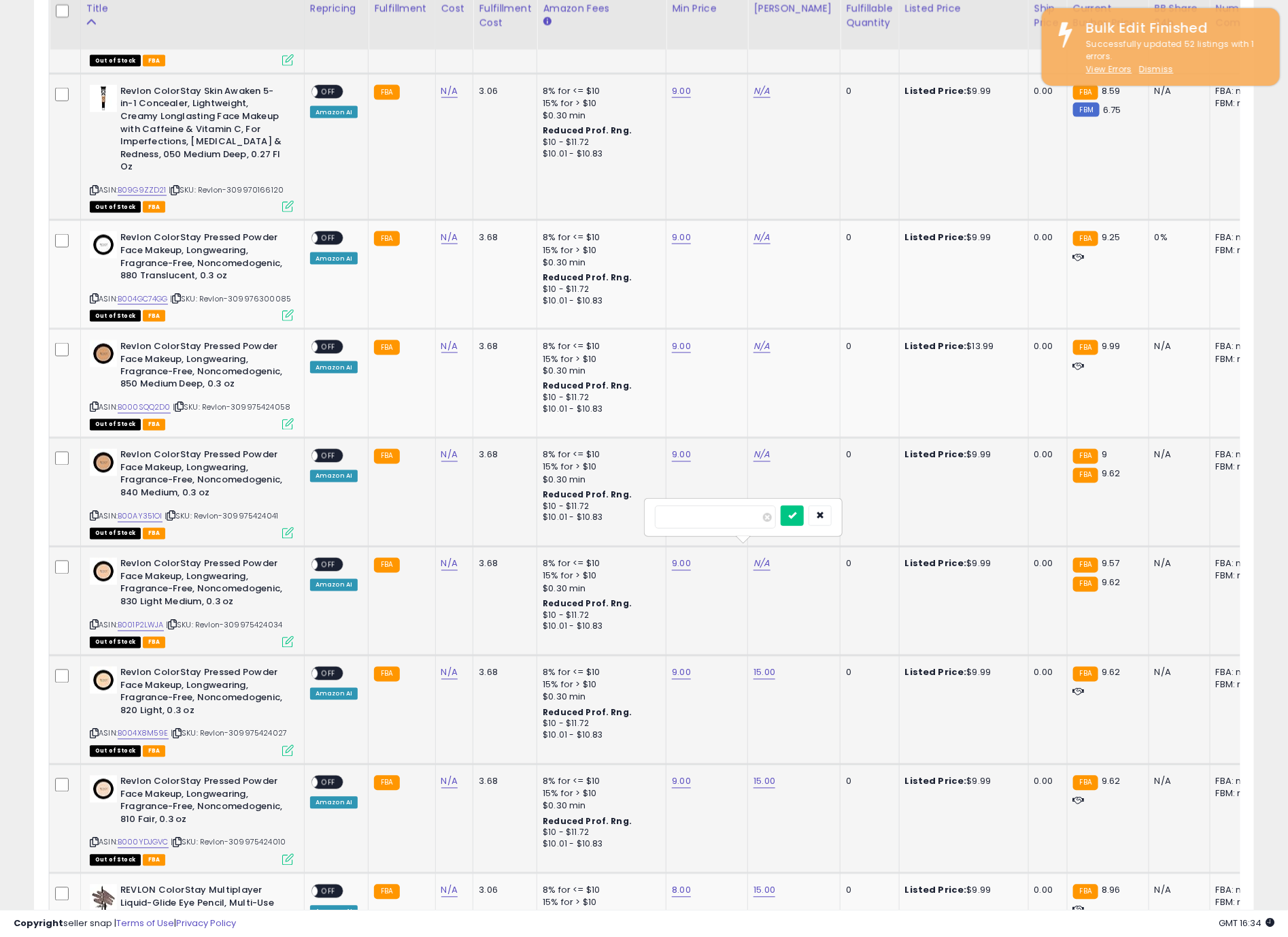
click button "submit" at bounding box center [792, 516] width 23 height 21
click at [766, 451] on link "N/A" at bounding box center [761, 455] width 16 height 13
type input "**"
click button "submit" at bounding box center [792, 407] width 23 height 21
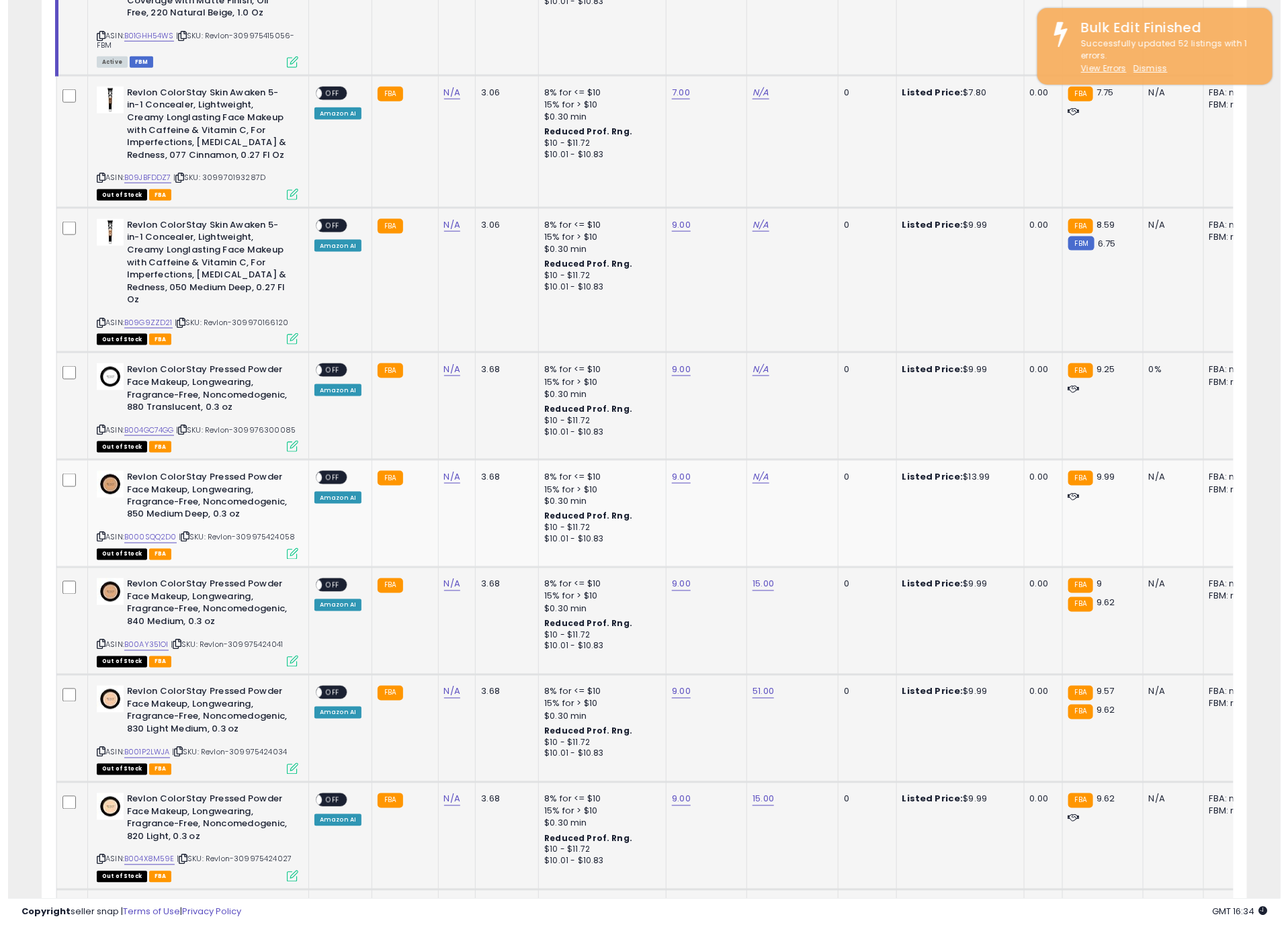
scroll to position [504, 0]
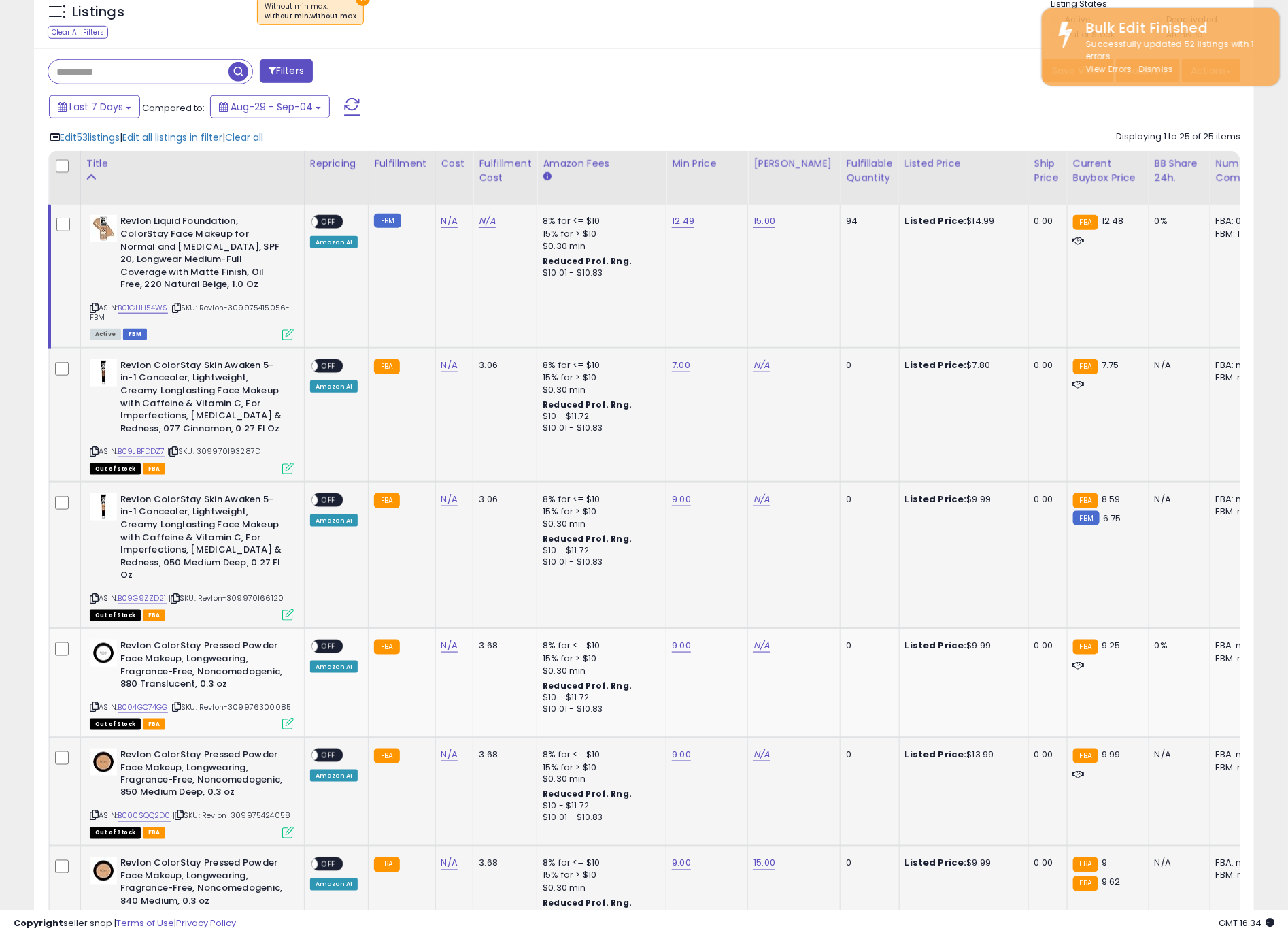
click at [749, 754] on td "N/A" at bounding box center [795, 792] width 92 height 109
click at [753, 748] on link "N/A" at bounding box center [761, 755] width 16 height 13
type input "**"
click button "submit" at bounding box center [792, 707] width 23 height 21
click at [762, 639] on link "N/A" at bounding box center [761, 646] width 16 height 13
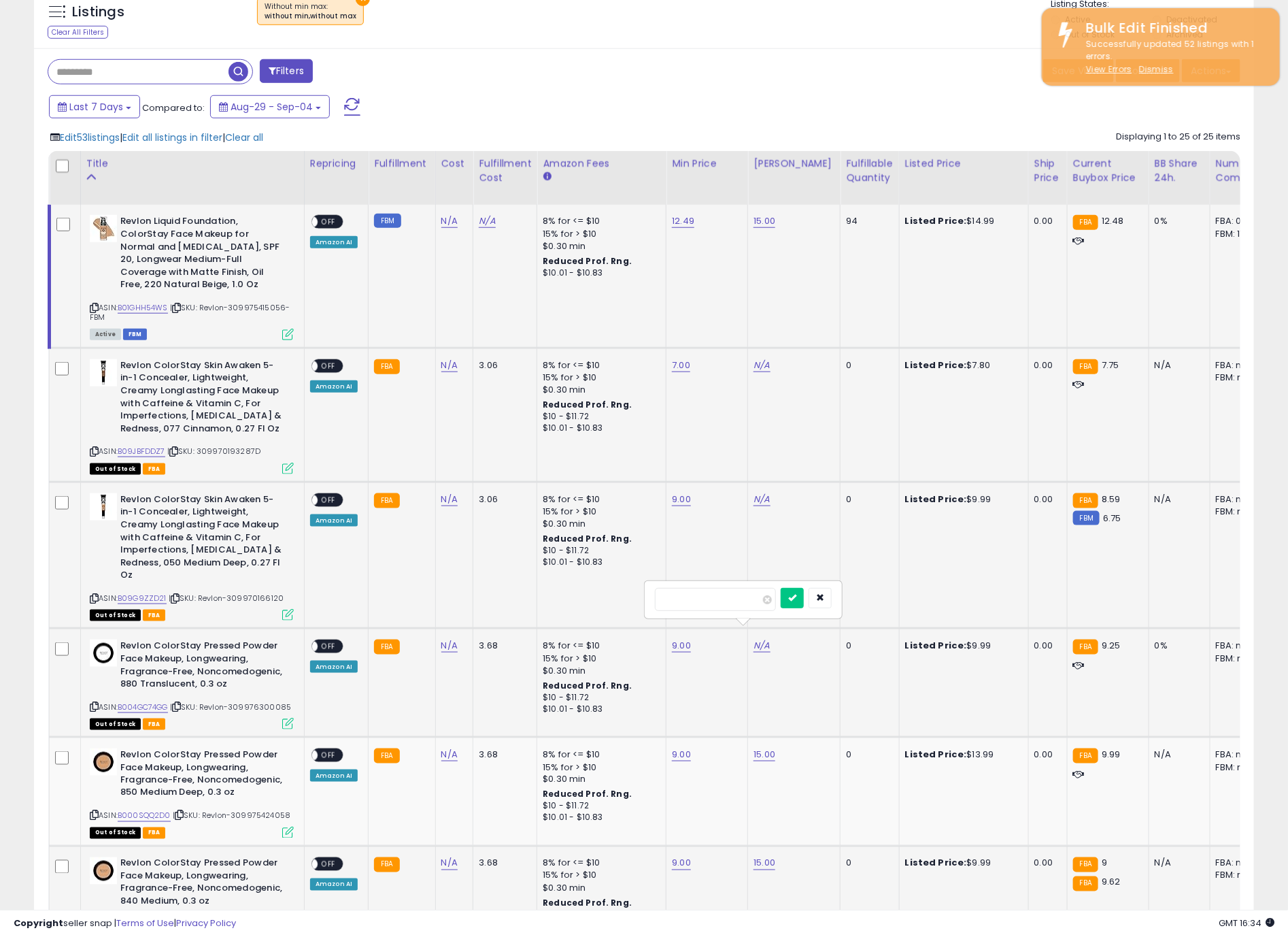
type input "**"
click button "submit" at bounding box center [792, 599] width 23 height 21
click at [761, 492] on link "N/A" at bounding box center [761, 499] width 16 height 13
type input "**"
click button "submit" at bounding box center [792, 451] width 23 height 21
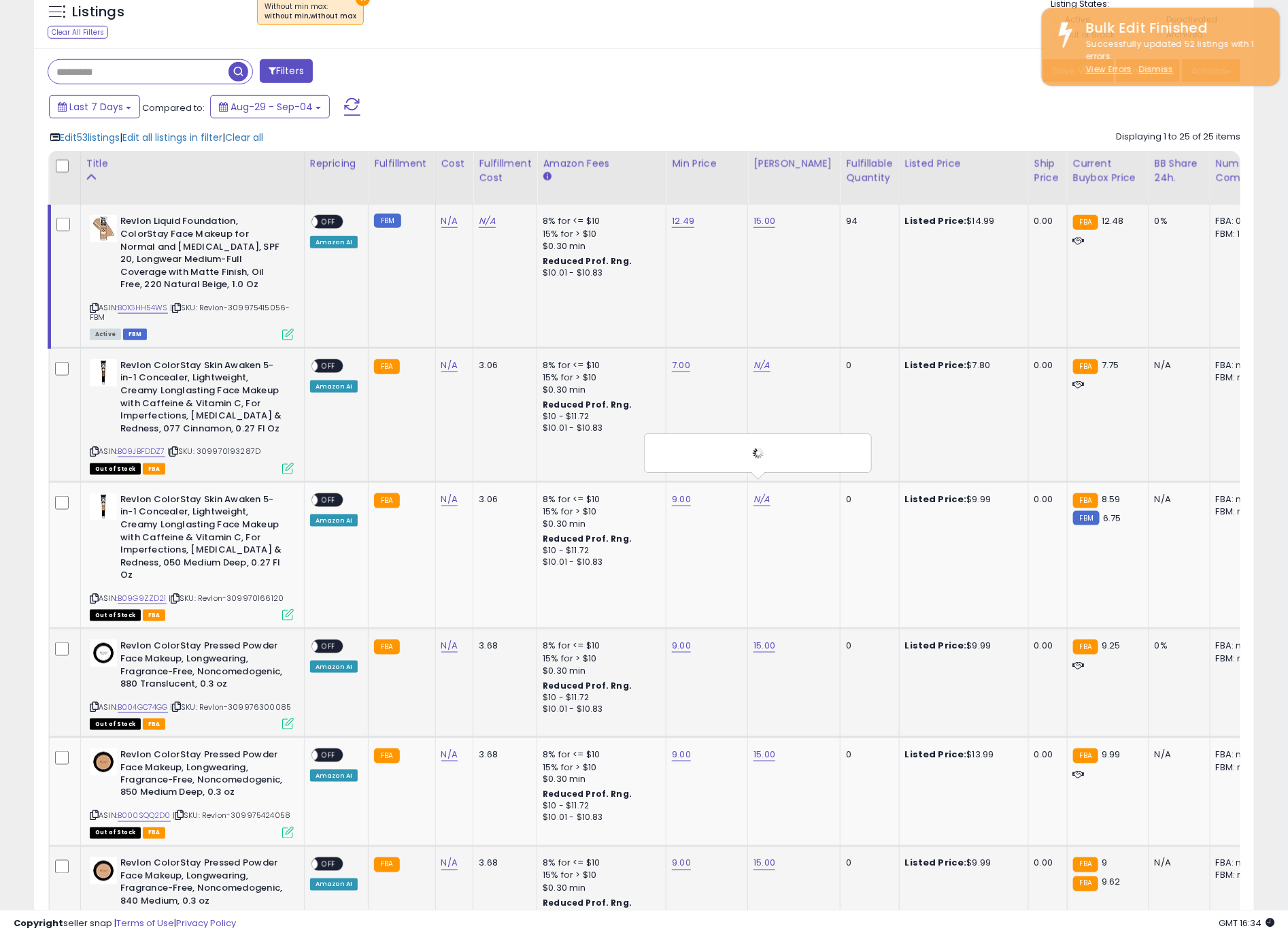
click at [768, 359] on div "N/A" at bounding box center [791, 365] width 76 height 12
drag, startPoint x: 766, startPoint y: 356, endPoint x: 776, endPoint y: 360, distance: 10.8
click at [766, 359] on link "N/A" at bounding box center [761, 366] width 16 height 13
type input "**"
click button "submit" at bounding box center [792, 318] width 23 height 21
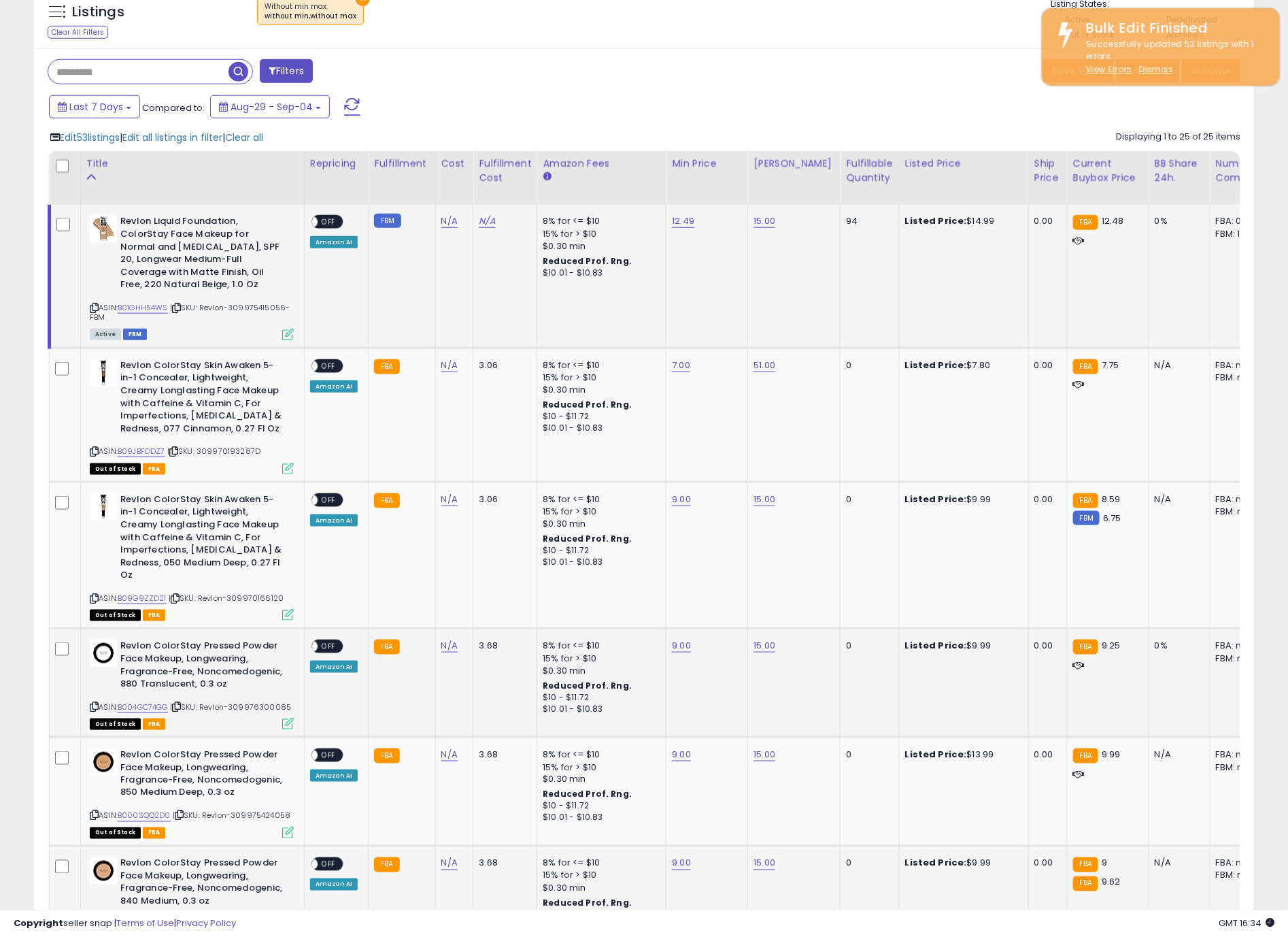
click at [61, 164] on th at bounding box center [65, 178] width 31 height 54
click at [90, 143] on span "Edit 77 listings" at bounding box center [90, 137] width 61 height 13
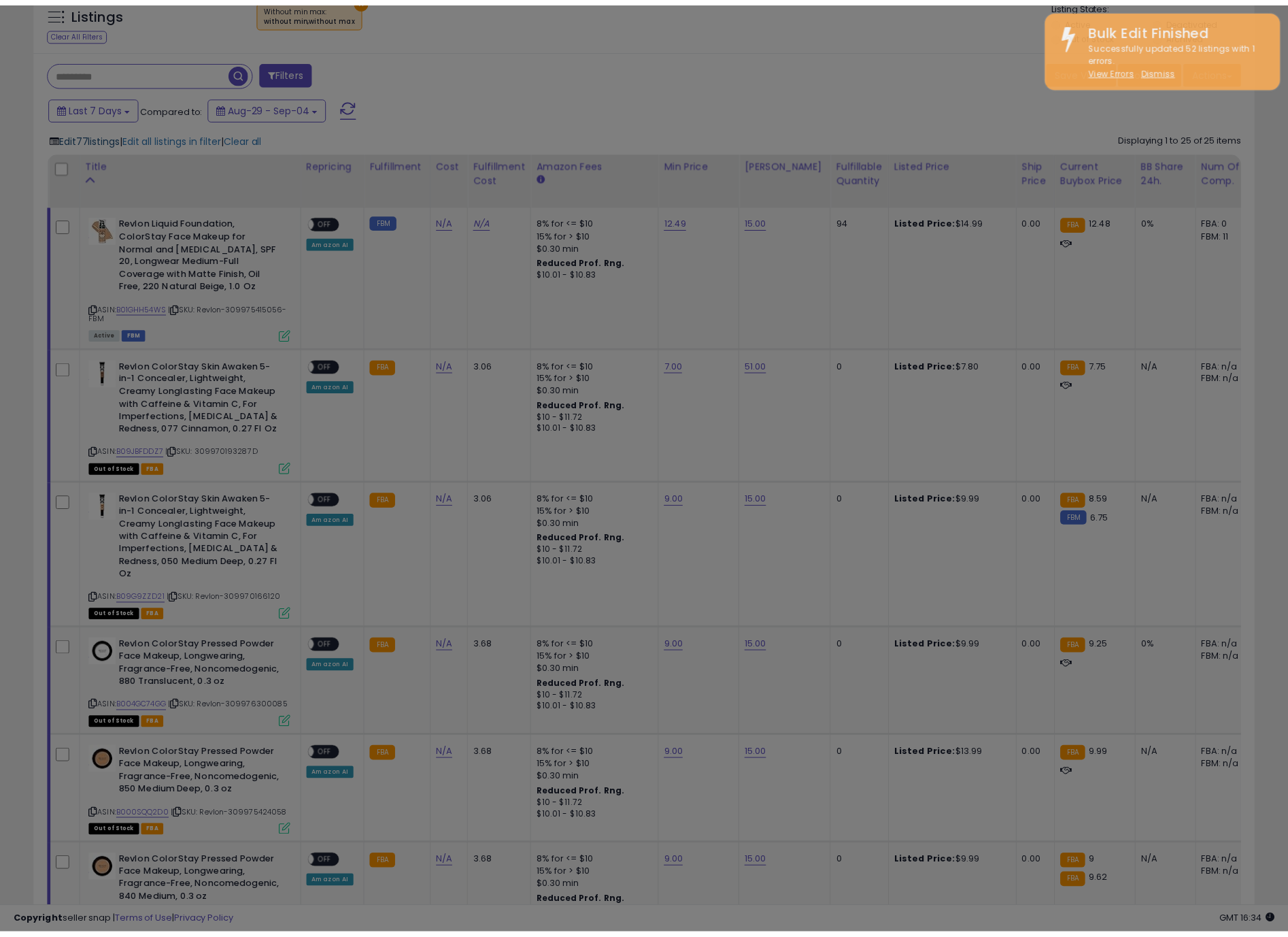
scroll to position [280, 717]
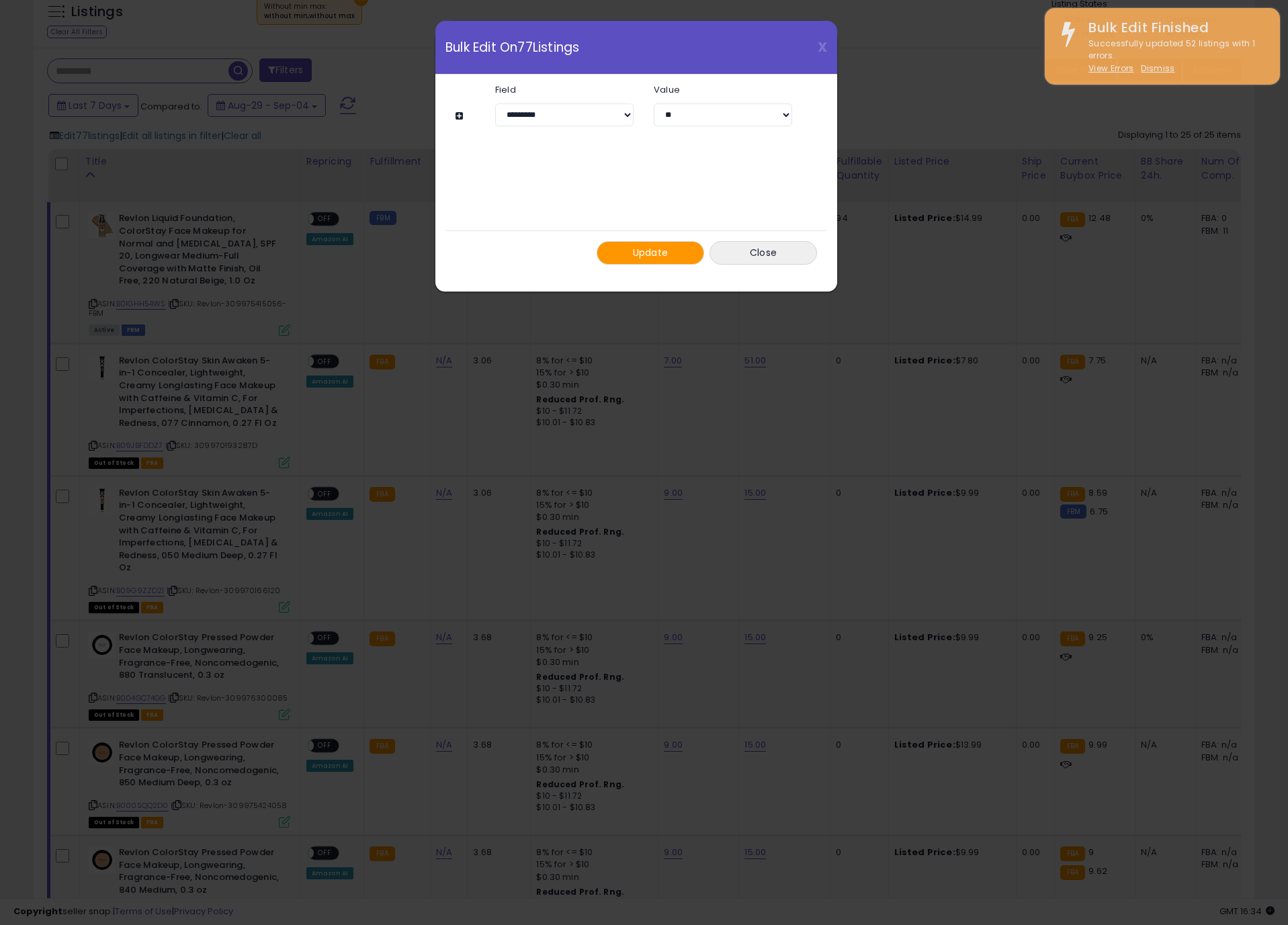
click at [662, 262] on button "Update" at bounding box center [650, 252] width 108 height 23
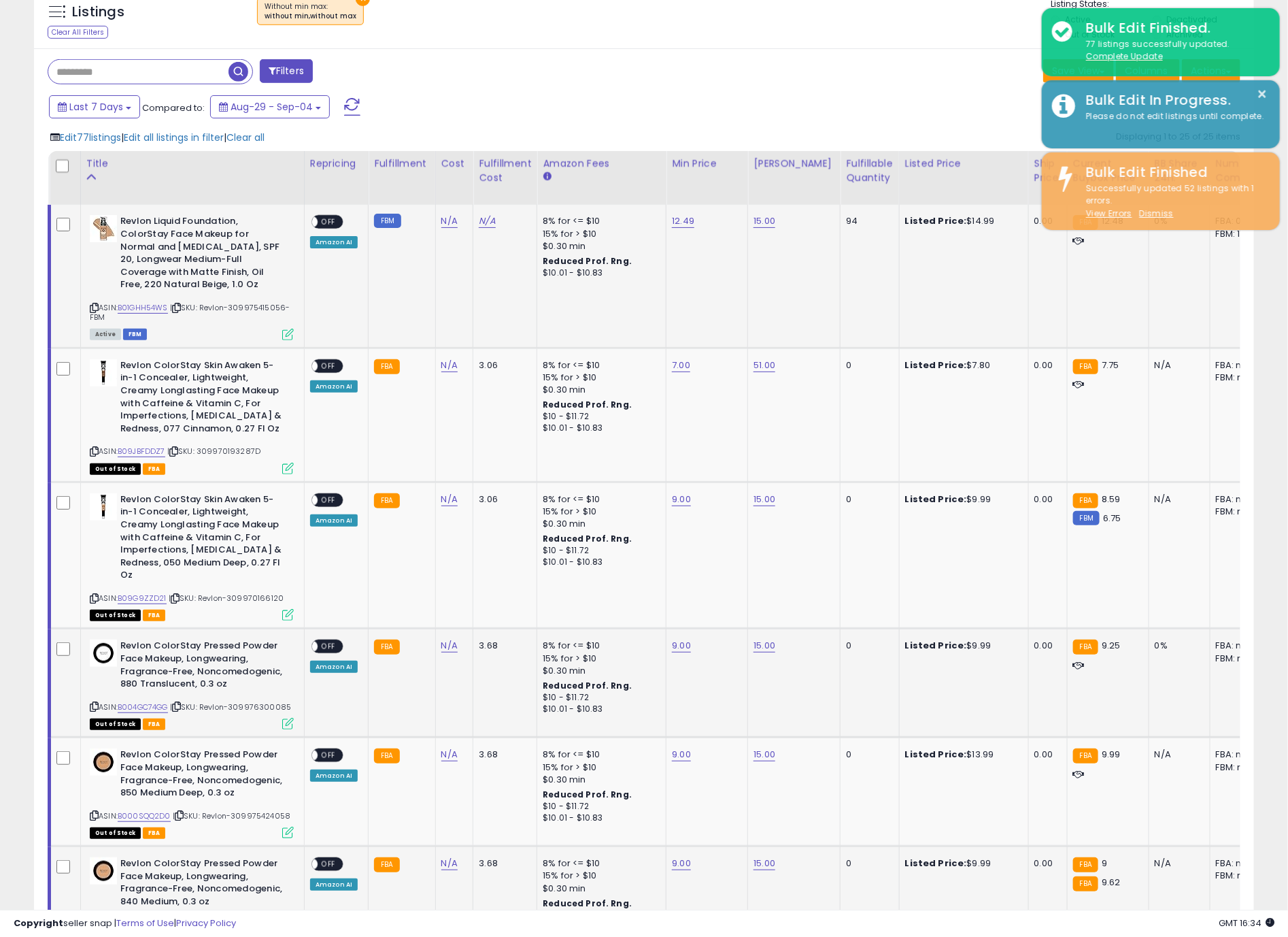
scroll to position [680270, 679580]
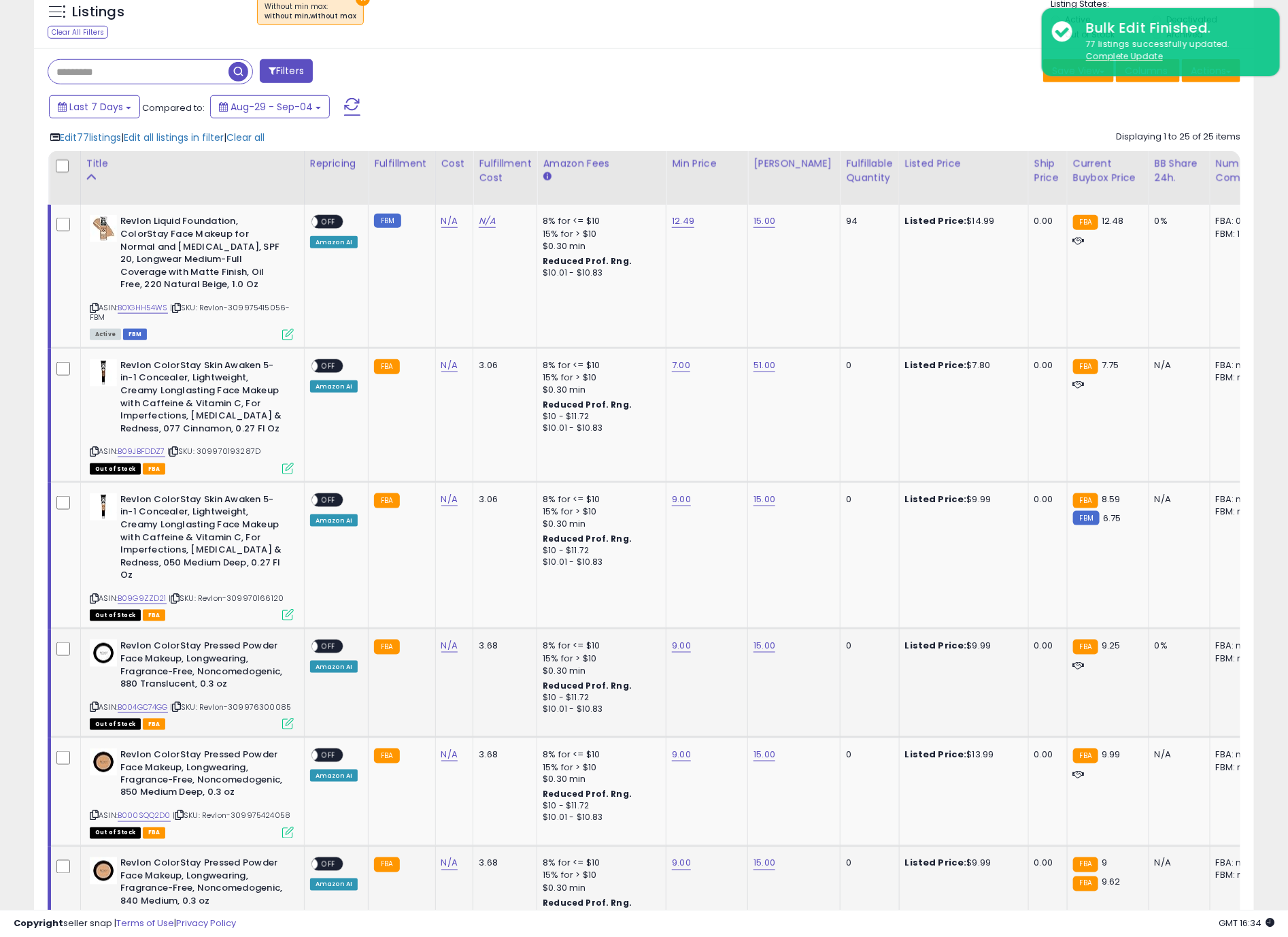
click at [921, 82] on div "Save View Save As New View Update Current View Columns Actions Import Export Vi…" at bounding box center [948, 72] width 607 height 26
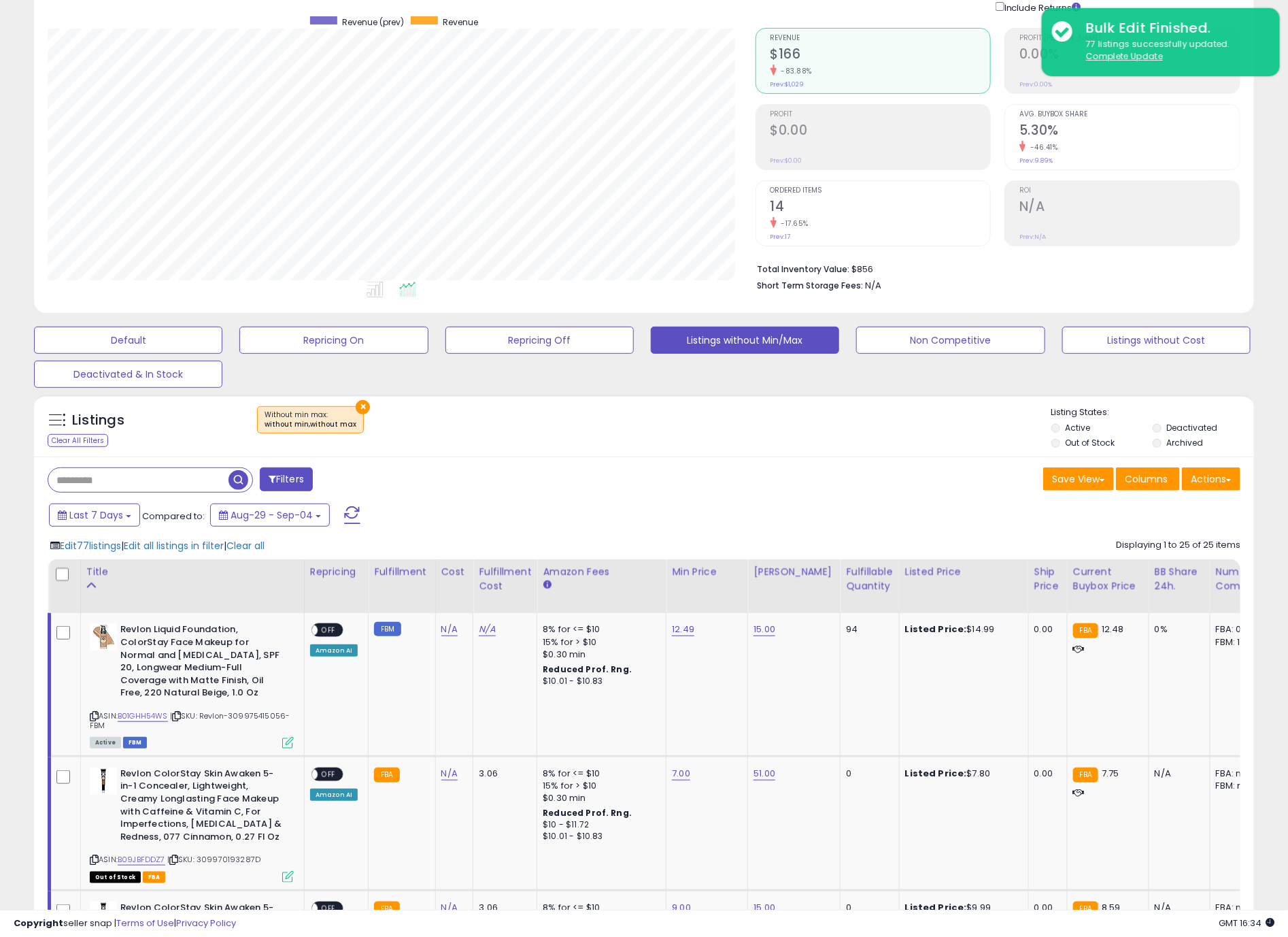
scroll to position [0, 0]
